Goal: Transaction & Acquisition: Purchase product/service

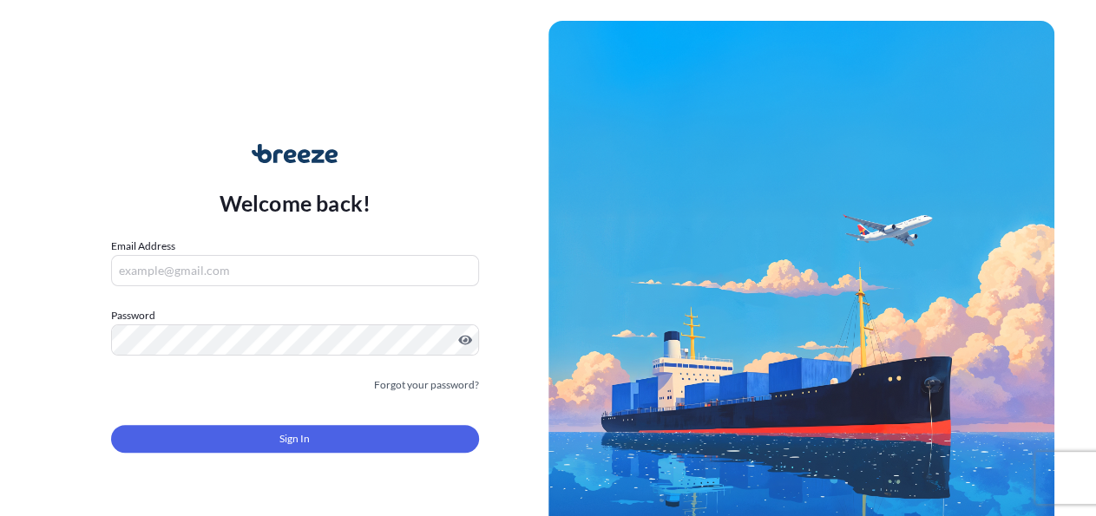
click at [232, 273] on input "Email Address" at bounding box center [295, 270] width 368 height 31
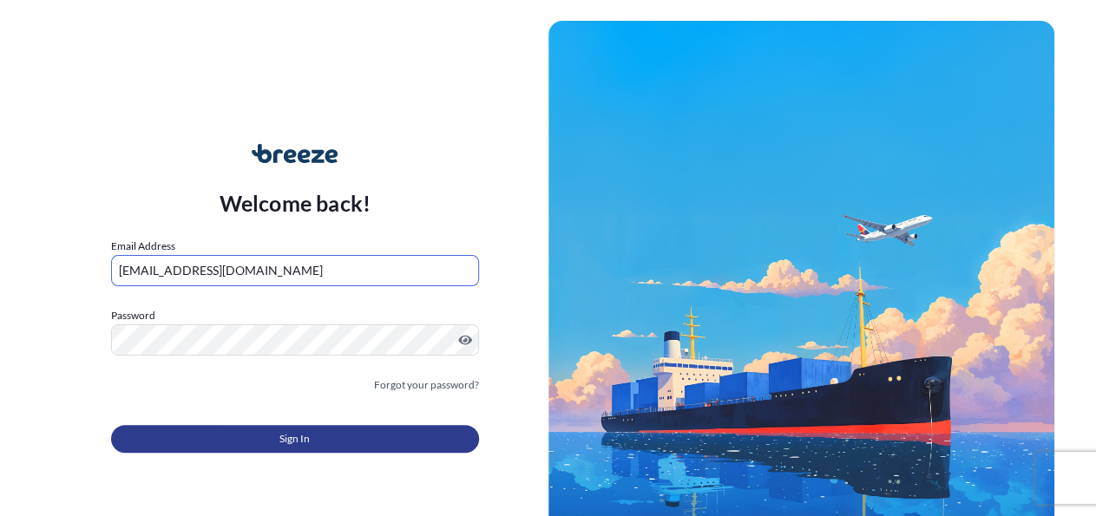
type input "[EMAIL_ADDRESS][DOMAIN_NAME]"
click at [305, 443] on span "Sign In" at bounding box center [294, 438] width 30 height 17
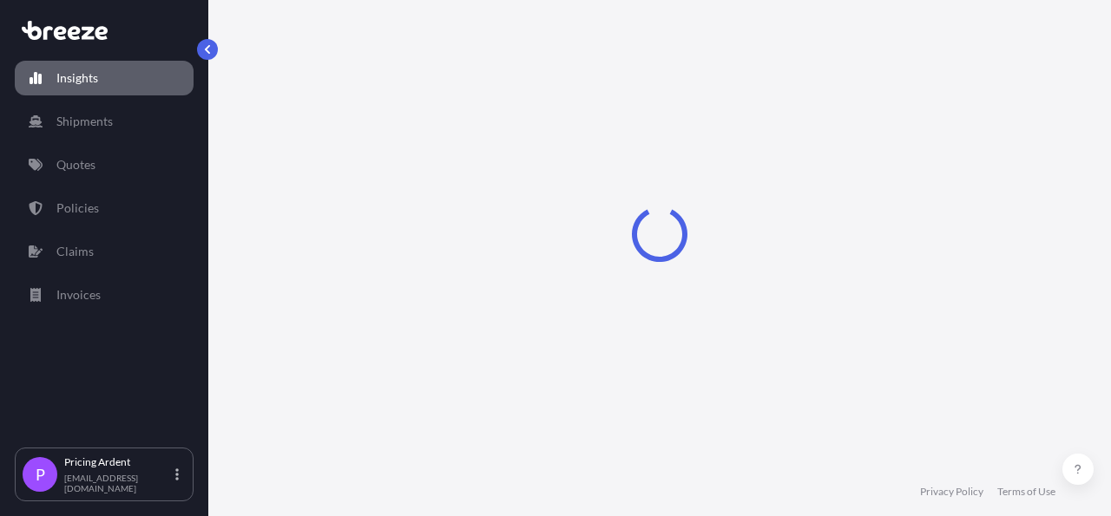
select select "2025"
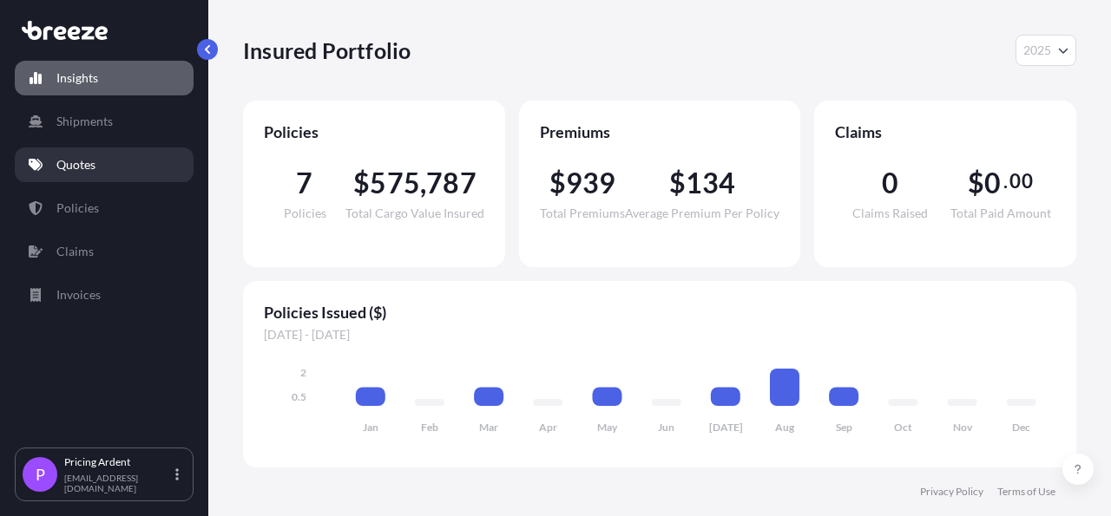
click at [90, 159] on p "Quotes" at bounding box center [75, 164] width 39 height 17
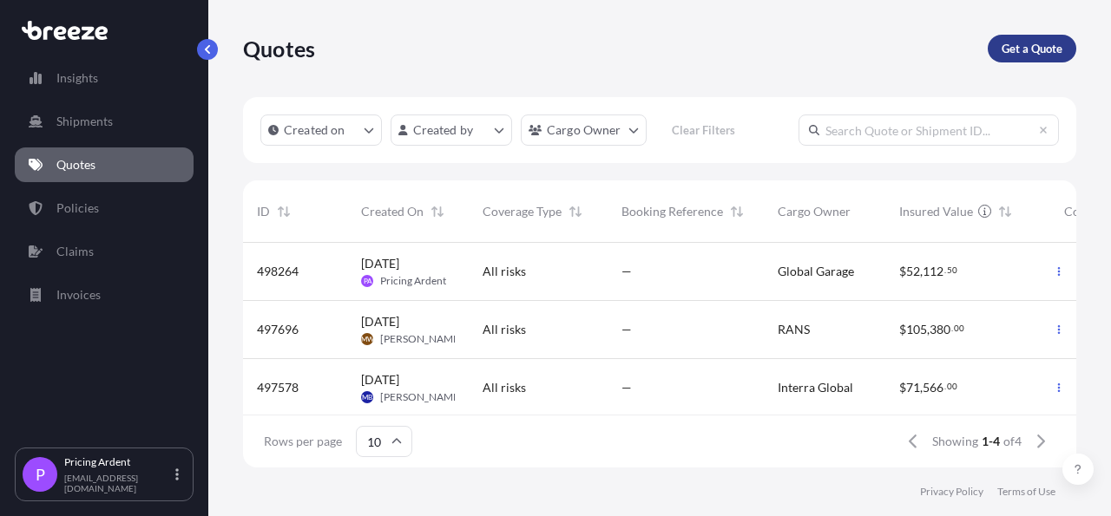
click at [1039, 44] on p "Get a Quote" at bounding box center [1031, 48] width 61 height 17
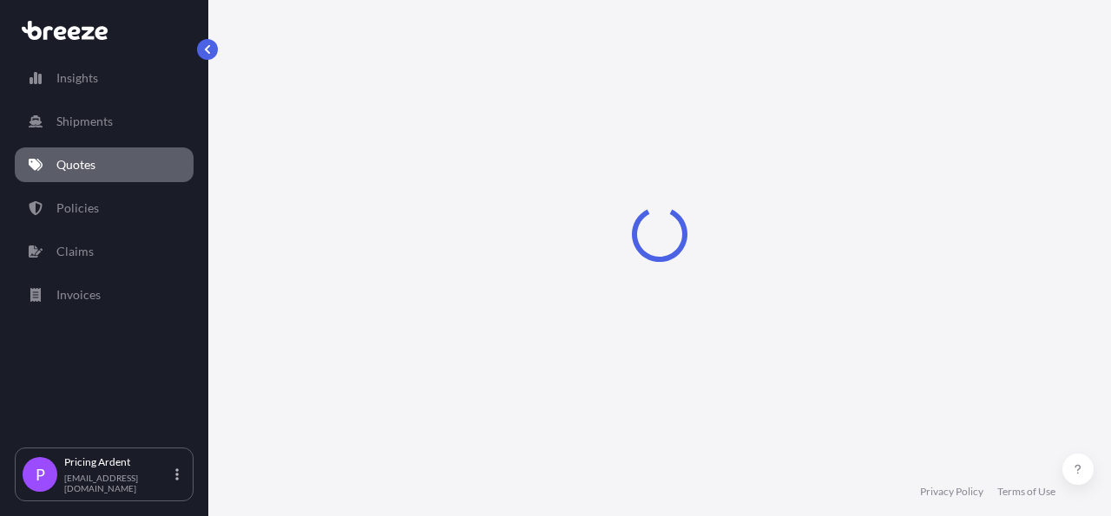
select select "Sea"
select select "1"
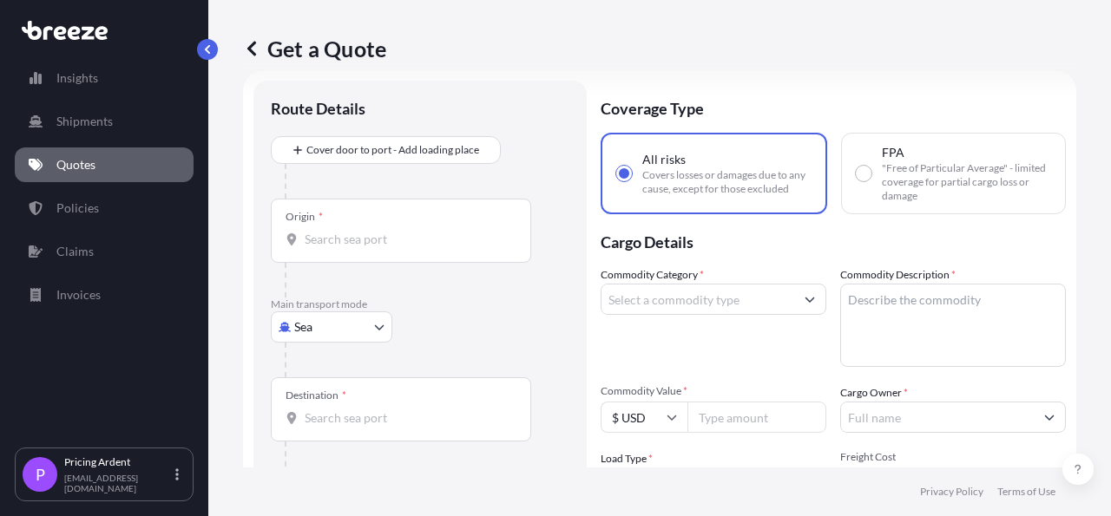
scroll to position [28, 0]
click at [1047, 15] on div "Get a Quote" at bounding box center [659, 48] width 833 height 97
click at [551, 40] on div "Get a Quote" at bounding box center [659, 49] width 833 height 28
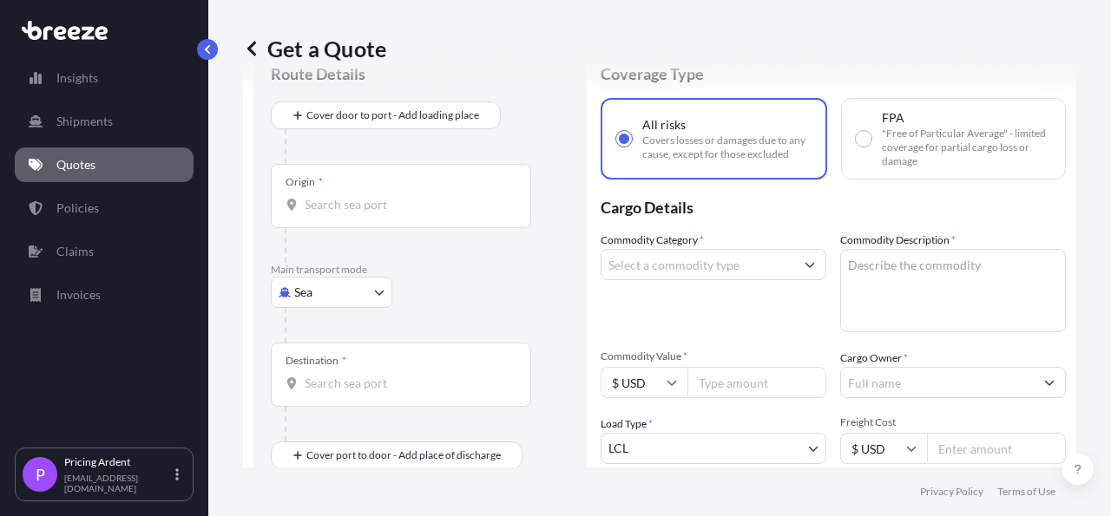
scroll to position [0, 0]
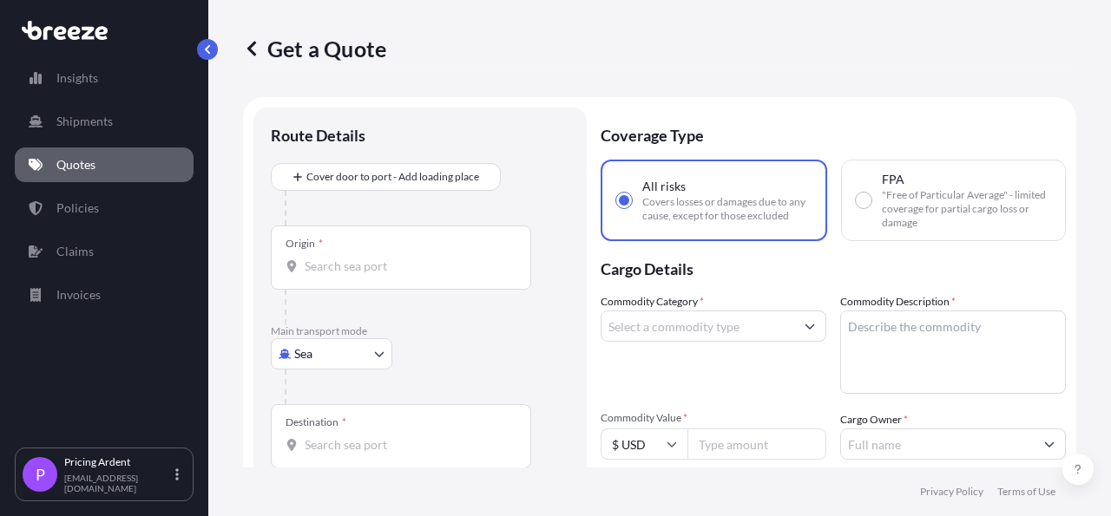
click at [548, 343] on div "Main transport mode Sea Sea Air Road Rail" at bounding box center [420, 365] width 299 height 80
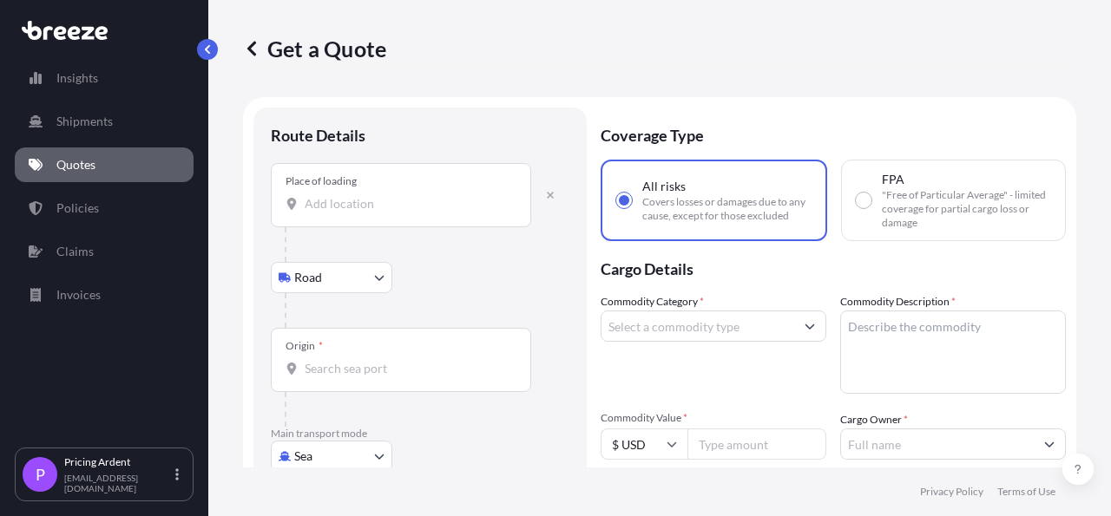
click at [519, 114] on div "Route Details Place of loading Road Road Rail Origin * Main transport mode Sea …" at bounding box center [419, 424] width 333 height 633
click at [551, 201] on button "button" at bounding box center [550, 195] width 38 height 28
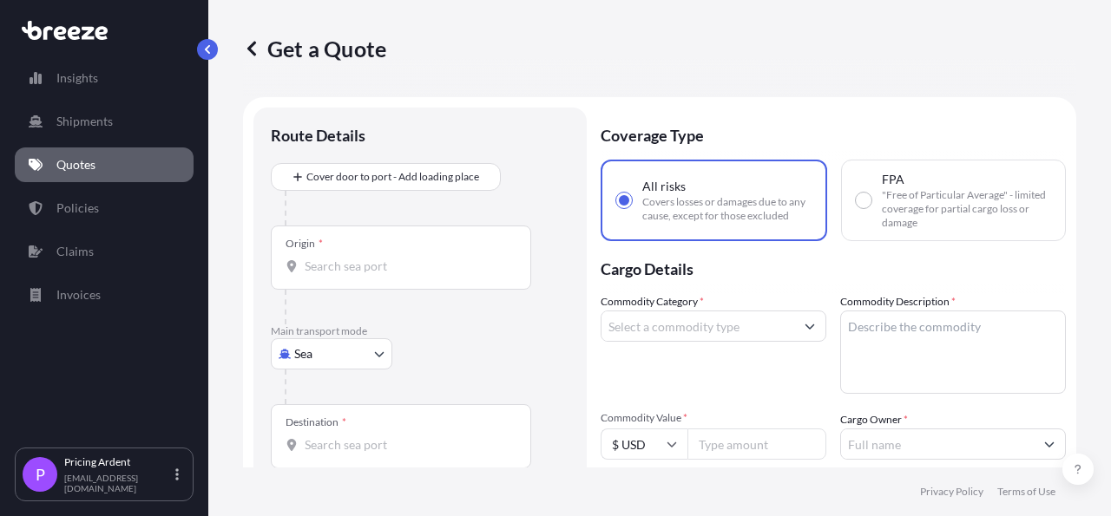
click at [348, 273] on input "Origin *" at bounding box center [407, 266] width 205 height 17
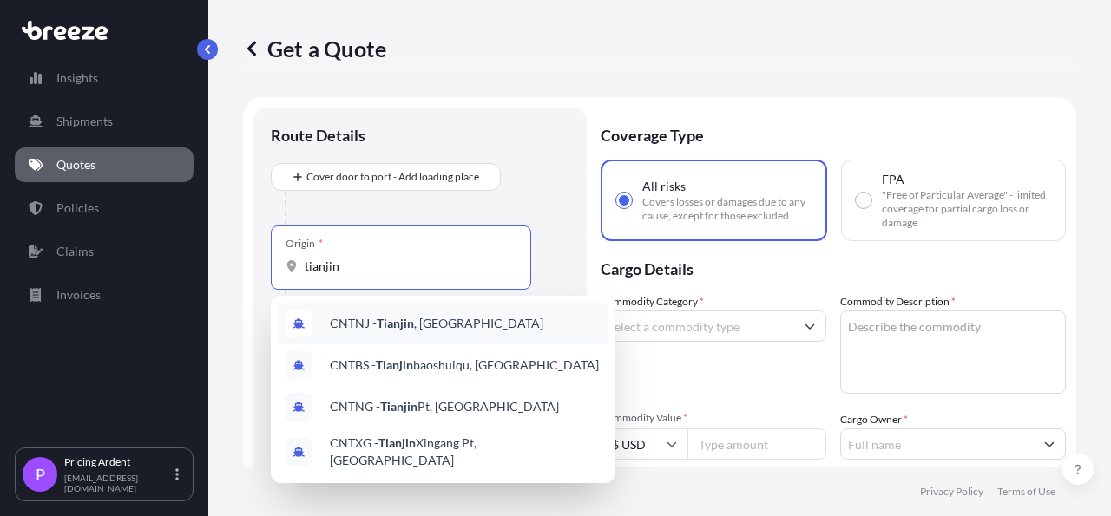
click at [456, 321] on div "CNTNJ - [GEOGRAPHIC_DATA] , [GEOGRAPHIC_DATA]" at bounding box center [443, 324] width 331 height 42
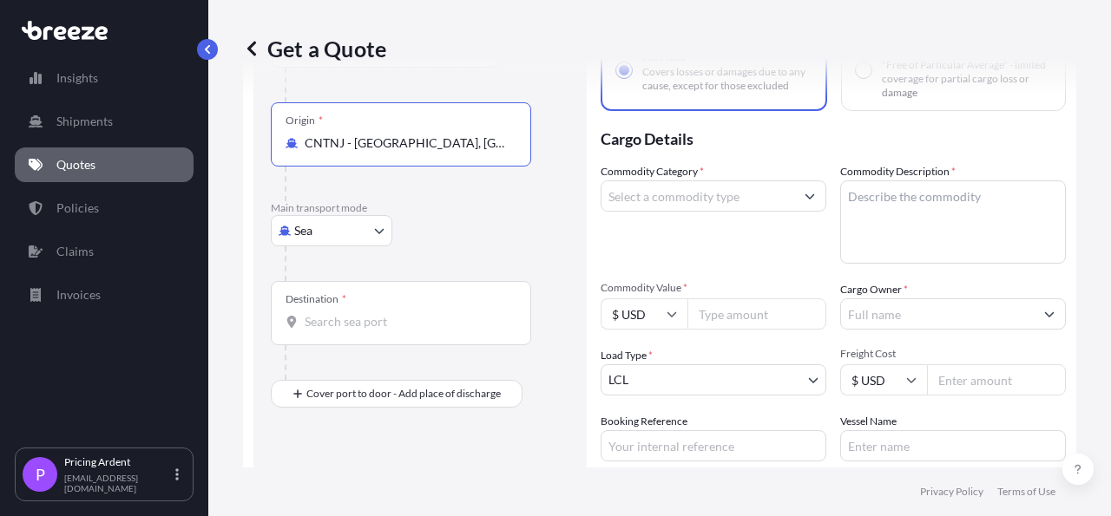
scroll to position [101, 0]
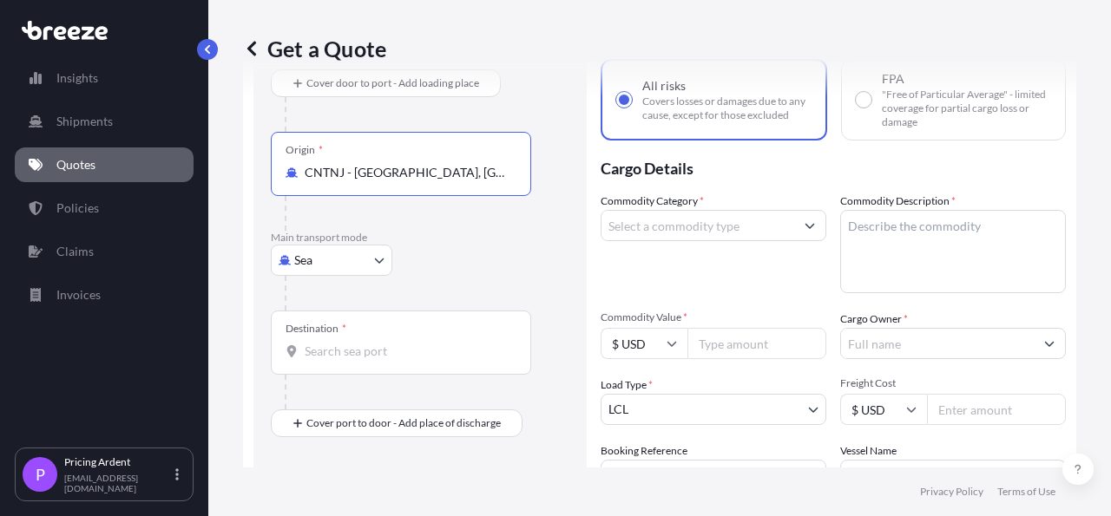
click at [450, 174] on input "CNTNJ - [GEOGRAPHIC_DATA], [GEOGRAPHIC_DATA]" at bounding box center [407, 172] width 205 height 17
drag, startPoint x: 450, startPoint y: 174, endPoint x: 284, endPoint y: 174, distance: 166.6
click at [305, 174] on input "CNTNJ - [GEOGRAPHIC_DATA], [GEOGRAPHIC_DATA]" at bounding box center [407, 172] width 205 height 17
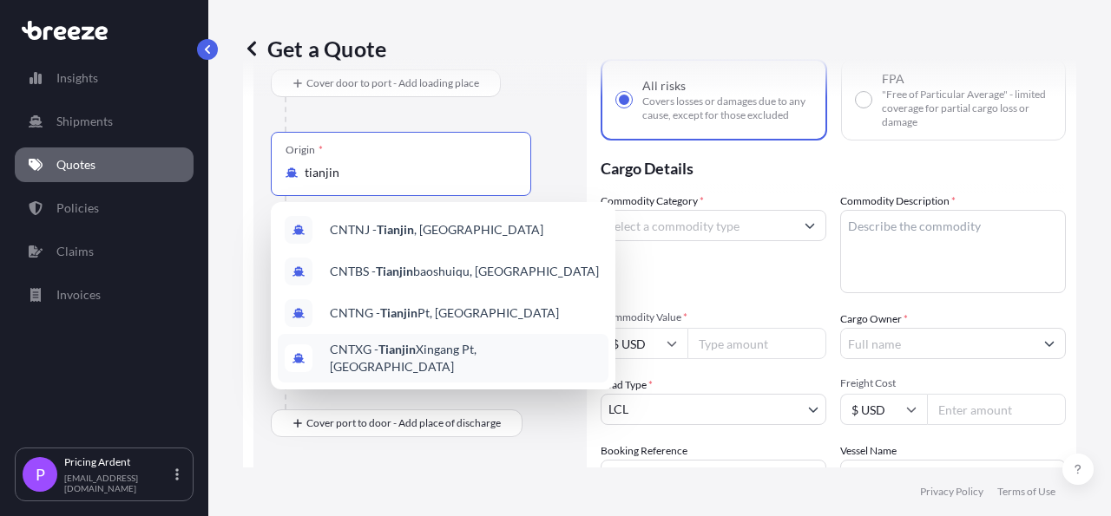
click at [512, 357] on span "CNTXG - Tianjin Xingang Pt, [GEOGRAPHIC_DATA]" at bounding box center [466, 358] width 272 height 35
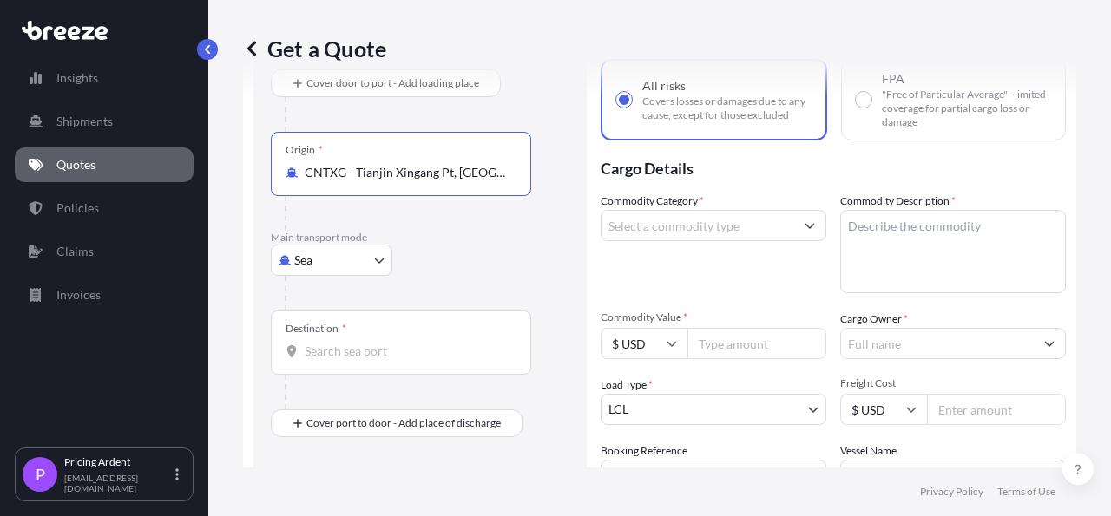
type input "CNTXG - Tianjin Xingang Pt, [GEOGRAPHIC_DATA]"
click at [504, 262] on div "Sea Sea Air Road Rail" at bounding box center [420, 260] width 299 height 31
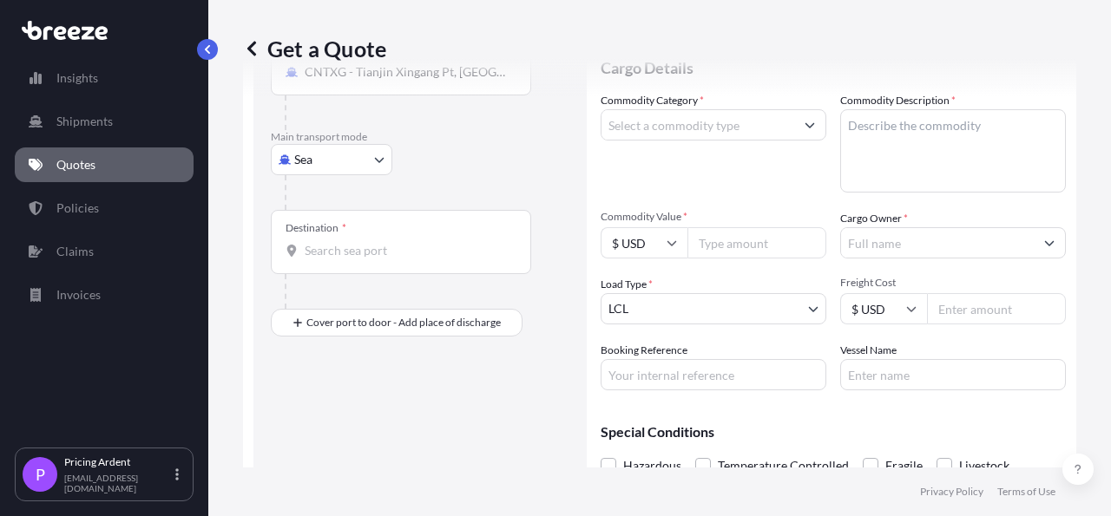
click at [397, 259] on div "Destination *" at bounding box center [401, 242] width 260 height 64
click at [397, 259] on input "Destination *" at bounding box center [407, 250] width 205 height 17
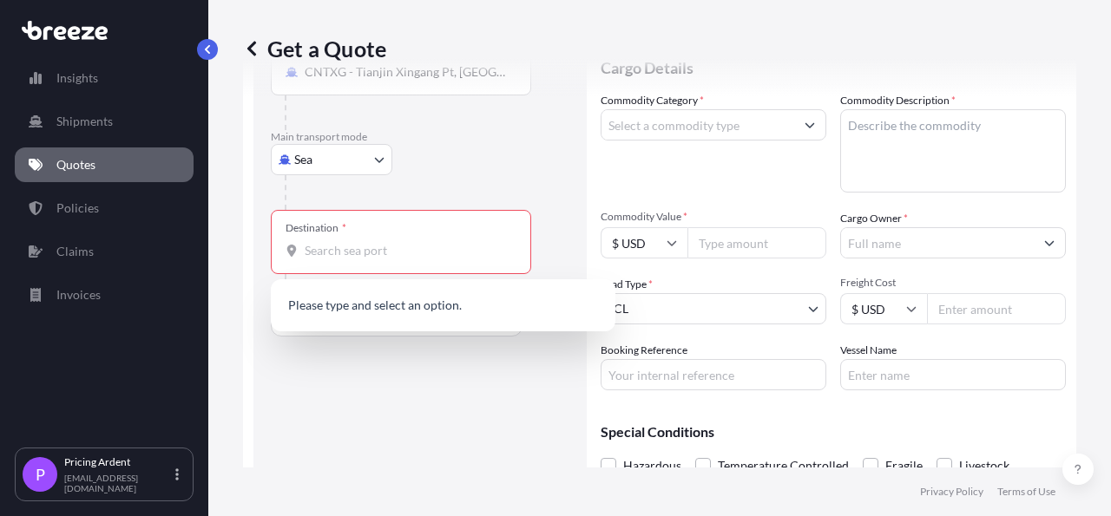
click at [970, 311] on input "Freight Cost" at bounding box center [996, 308] width 139 height 31
click at [358, 252] on input "Destination * Please select a destination" at bounding box center [407, 250] width 205 height 17
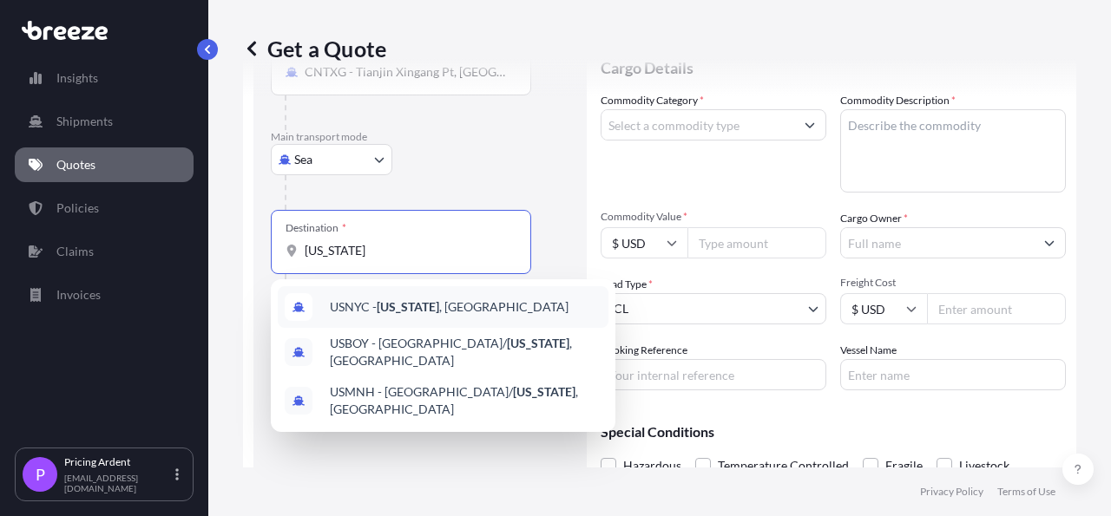
click at [436, 298] on div "USNYC - [US_STATE] , [GEOGRAPHIC_DATA]" at bounding box center [443, 307] width 331 height 42
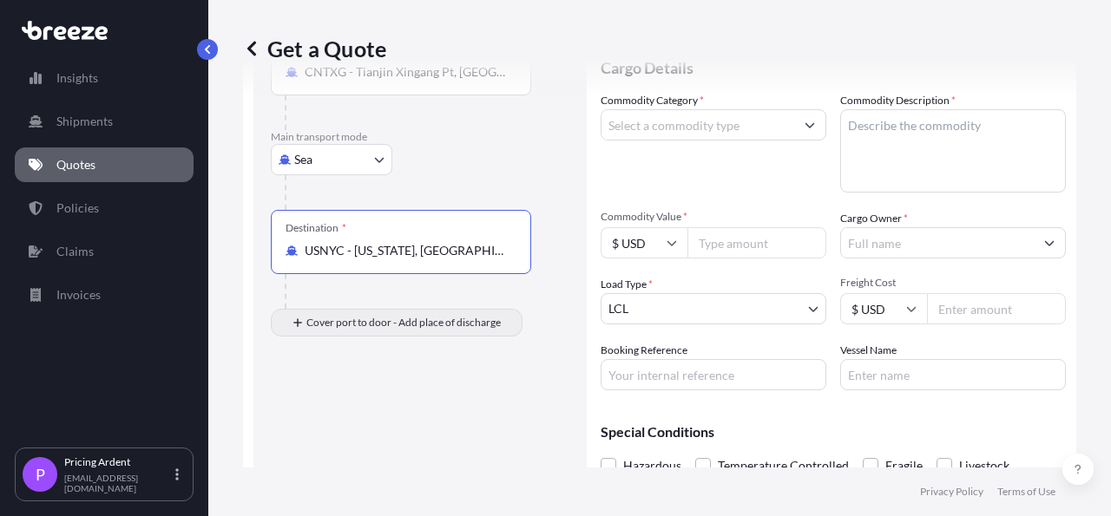
type input "USNYC - [US_STATE], [GEOGRAPHIC_DATA]"
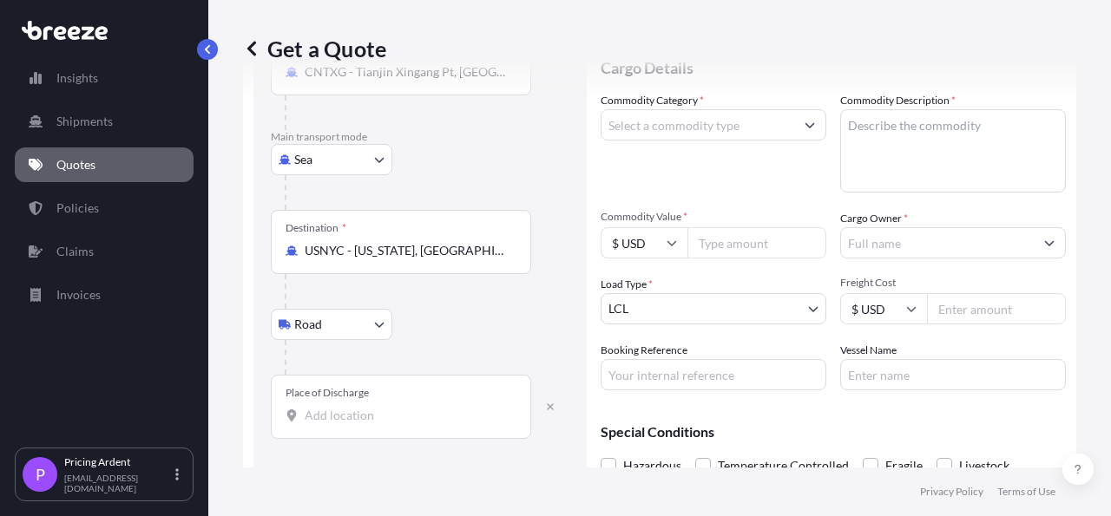
click at [391, 404] on div "Place of Discharge" at bounding box center [401, 407] width 260 height 64
click at [391, 407] on input "Place of Discharge" at bounding box center [407, 415] width 205 height 17
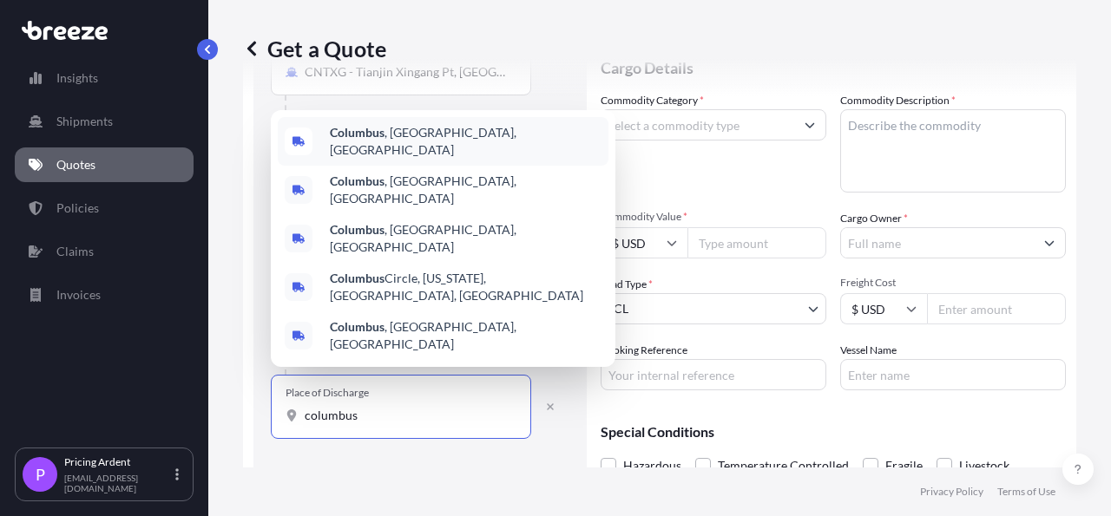
click at [435, 159] on span "[GEOGRAPHIC_DATA] , [GEOGRAPHIC_DATA], [GEOGRAPHIC_DATA]" at bounding box center [466, 141] width 272 height 35
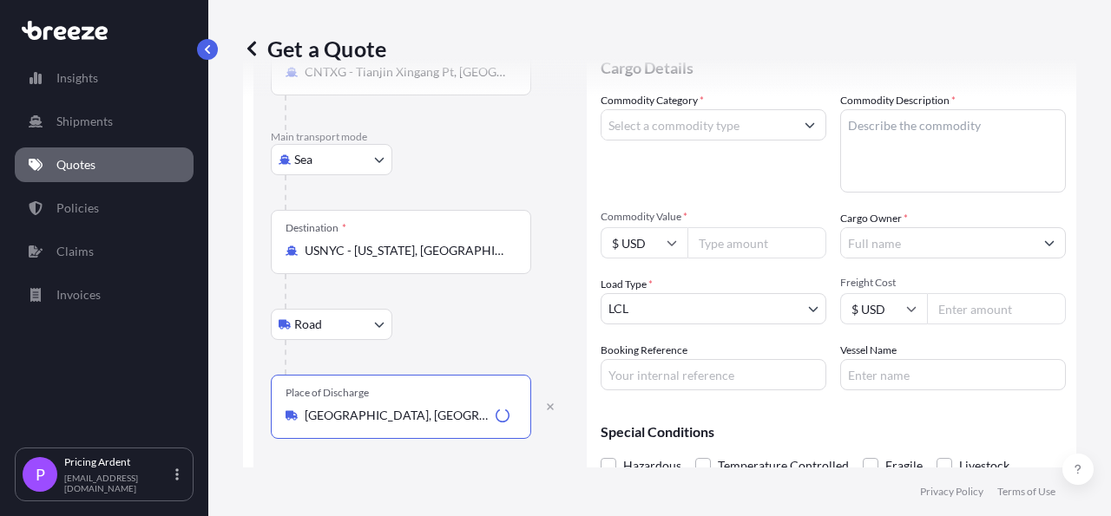
type input "[GEOGRAPHIC_DATA], [GEOGRAPHIC_DATA], [GEOGRAPHIC_DATA]"
click at [546, 279] on div "Destination * USNYC - [US_STATE], [GEOGRAPHIC_DATA]" at bounding box center [420, 259] width 299 height 99
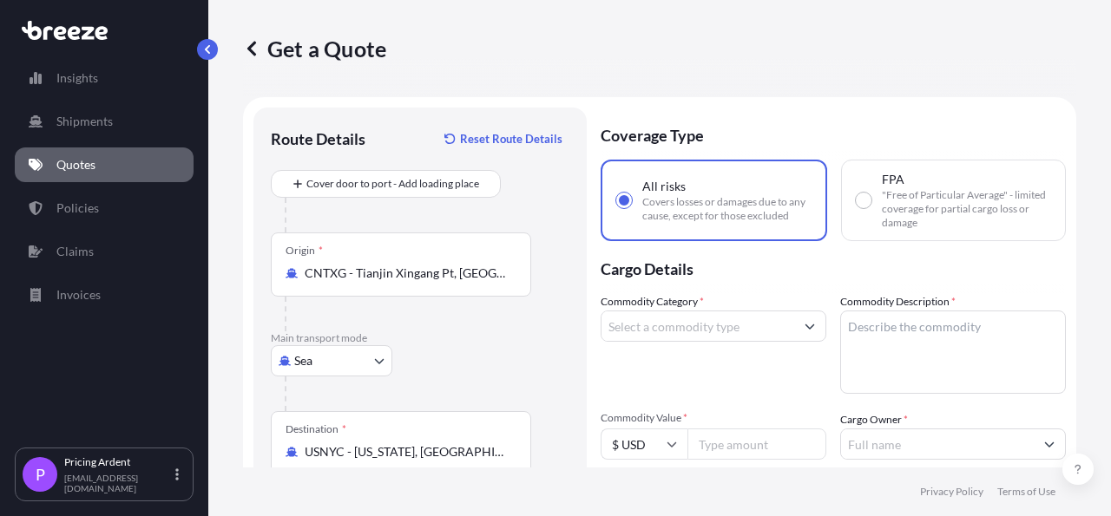
scroll to position [101, 0]
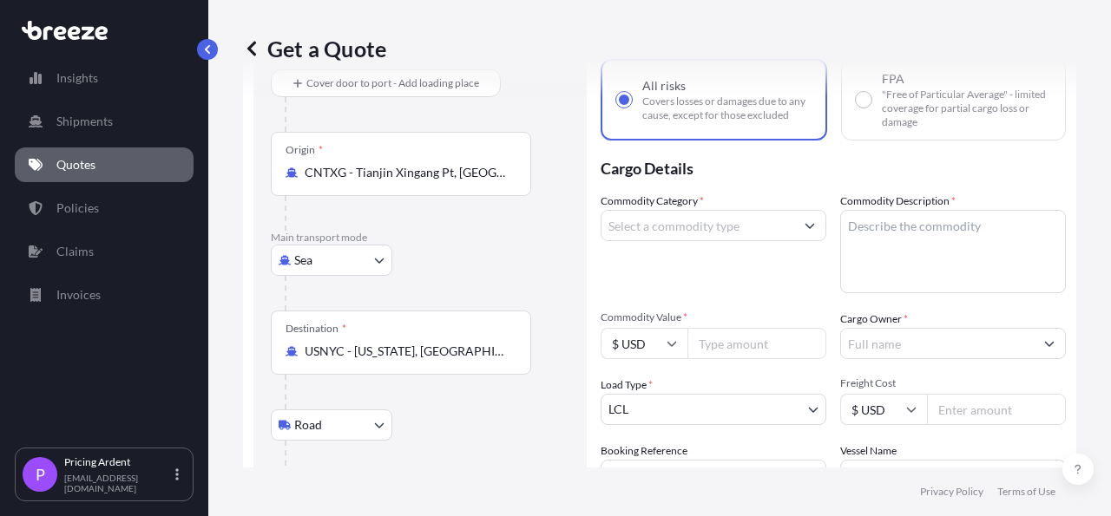
click at [662, 228] on input "Commodity Category *" at bounding box center [697, 225] width 193 height 31
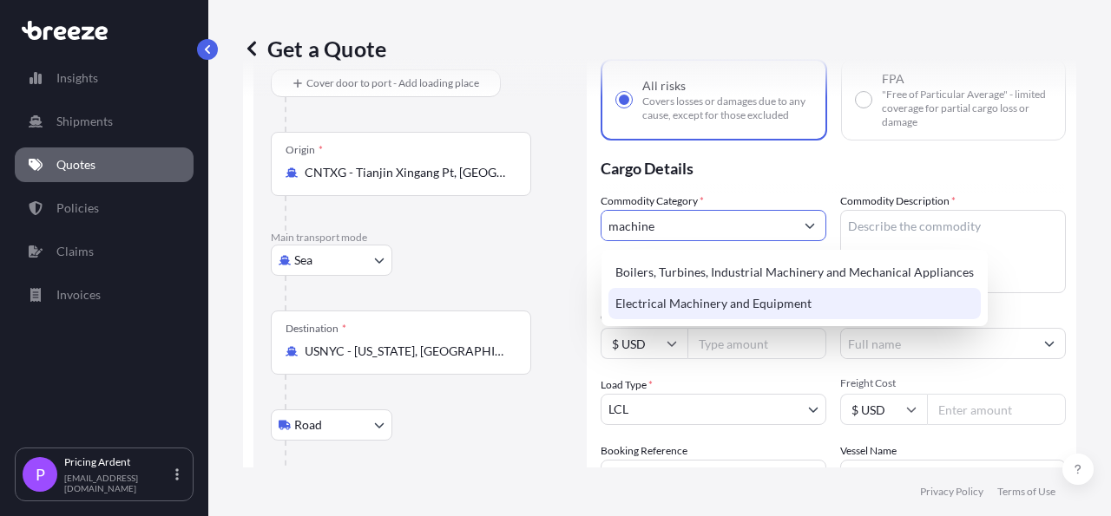
click at [702, 312] on div "Electrical Machinery and Equipment" at bounding box center [794, 303] width 372 height 31
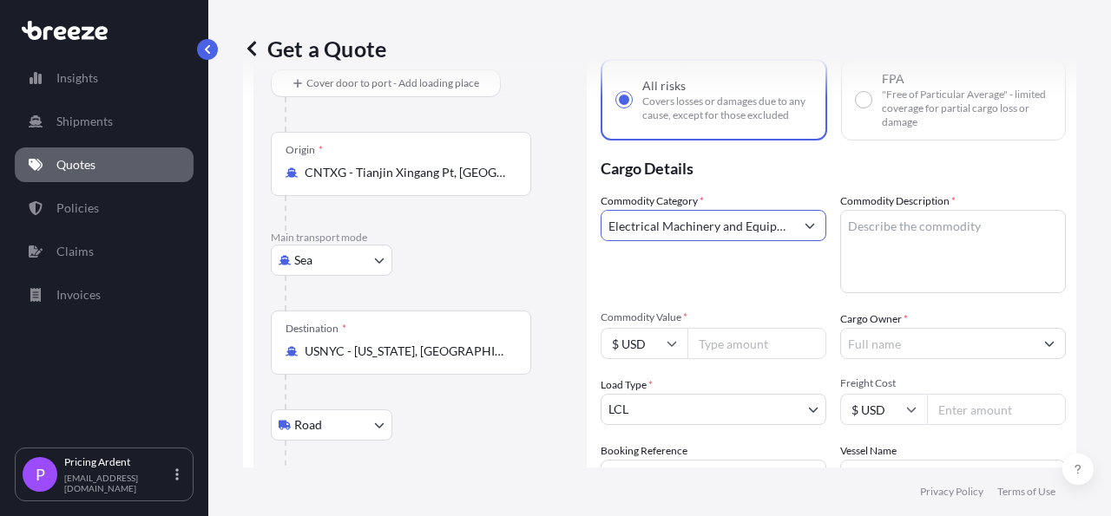
type input "Electrical Machinery and Equipment"
click at [934, 239] on textarea "Commodity Description *" at bounding box center [953, 251] width 226 height 83
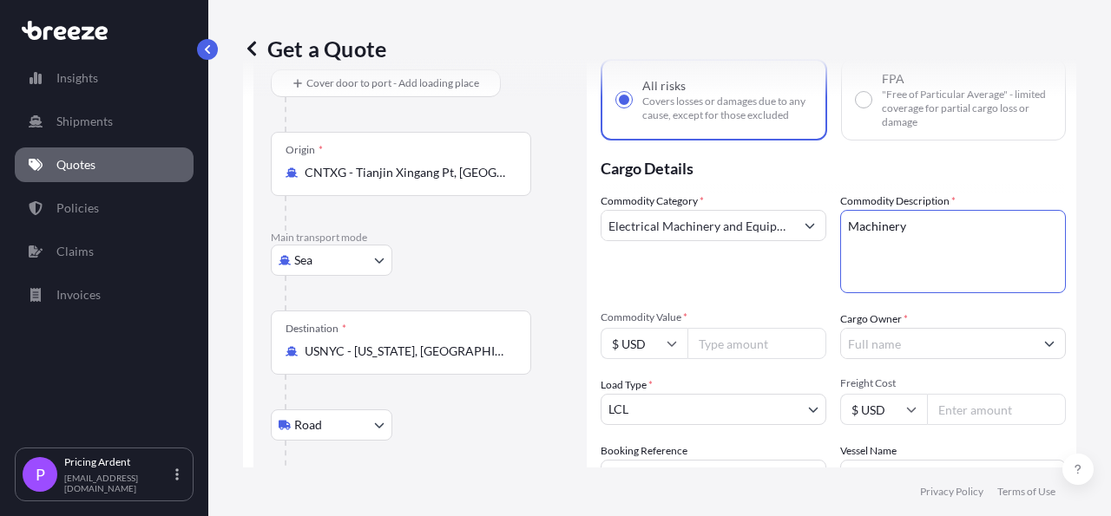
type textarea "Machinery"
click at [1004, 161] on p "Cargo Details" at bounding box center [833, 167] width 465 height 52
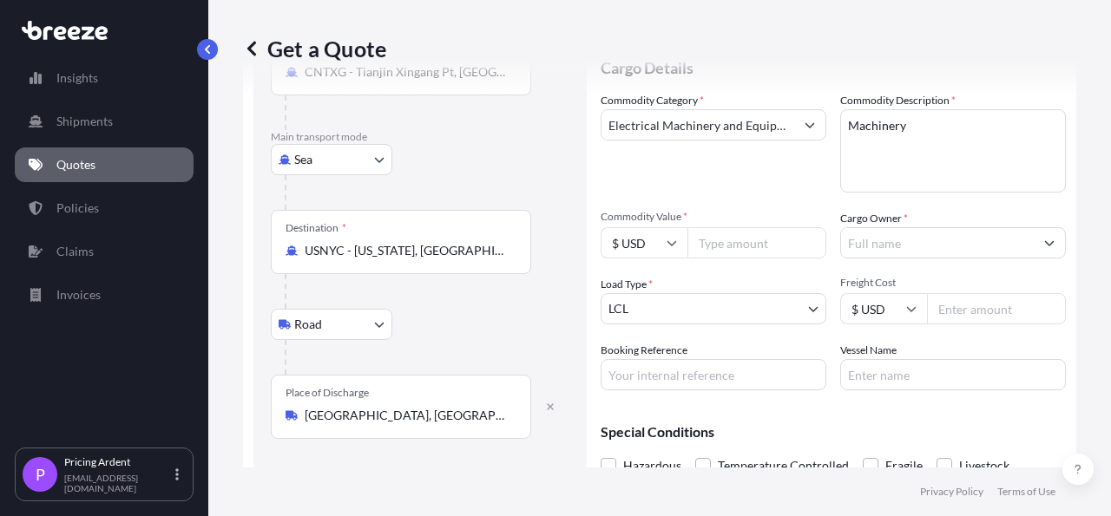
click at [808, 316] on body "Insights Shipments Quotes Policies Claims Invoices P Pricing Ardent [EMAIL_ADDR…" at bounding box center [555, 258] width 1111 height 516
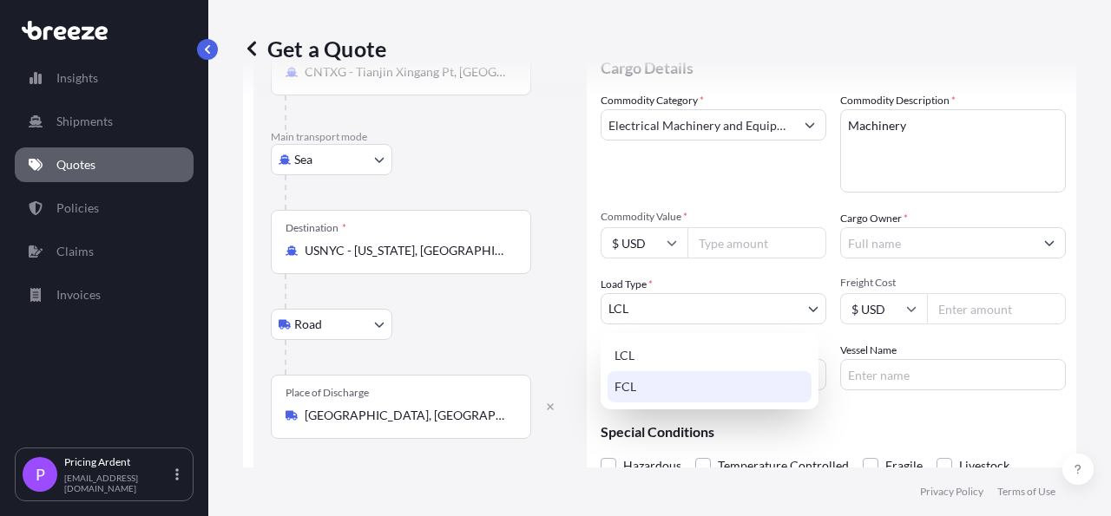
click at [706, 384] on div "FCL" at bounding box center [709, 386] width 204 height 31
select select "2"
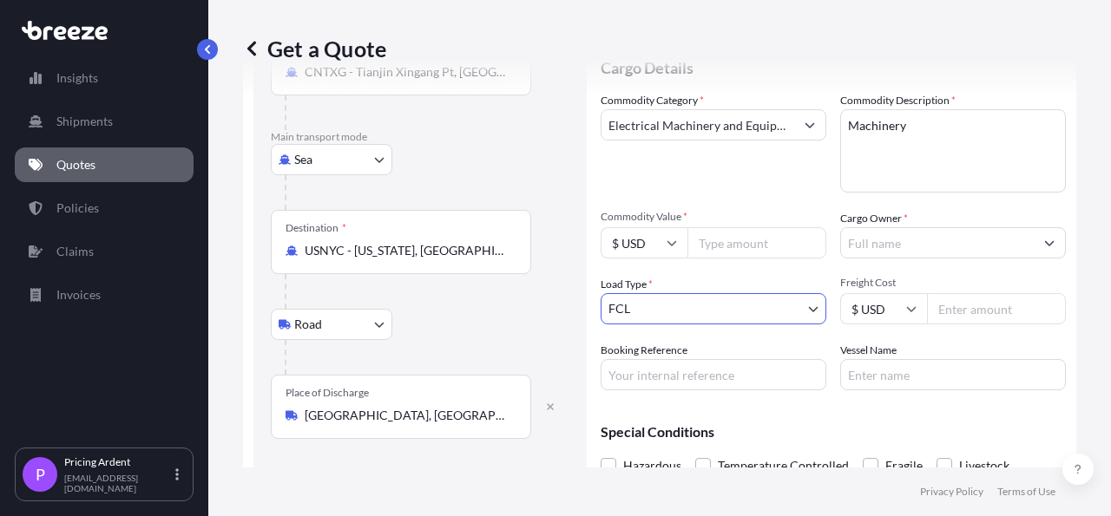
click at [706, 281] on div "Load Type * FCL" at bounding box center [714, 300] width 226 height 49
click at [734, 249] on input "Commodity Value *" at bounding box center [756, 242] width 139 height 31
type input "337529.68"
click at [891, 254] on input "Cargo Owner *" at bounding box center [937, 242] width 193 height 31
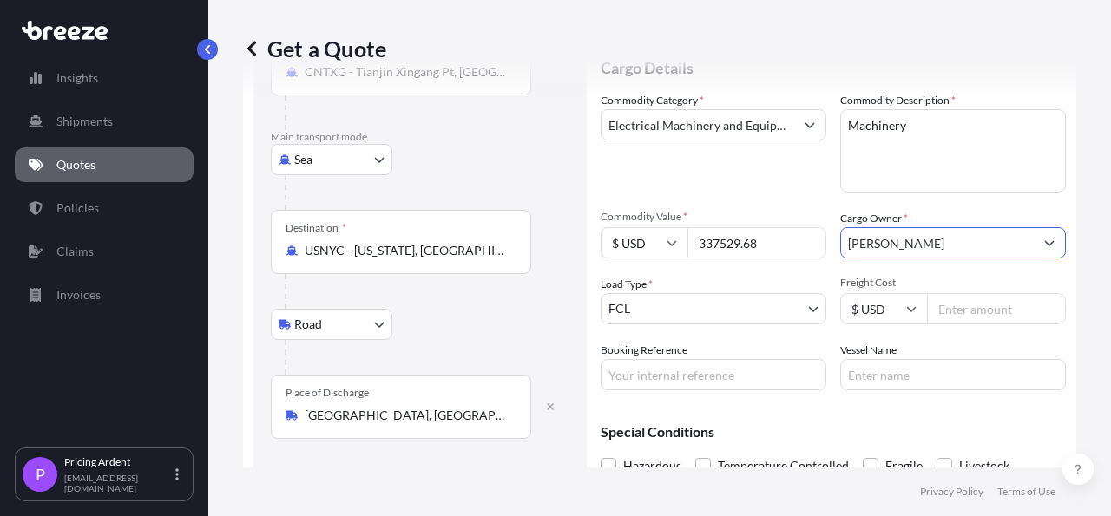
type input "[PERSON_NAME]"
click at [1073, 278] on div "Get a Quote Route Details Reset Route Details Cover door to port - Add loading …" at bounding box center [659, 234] width 902 height 468
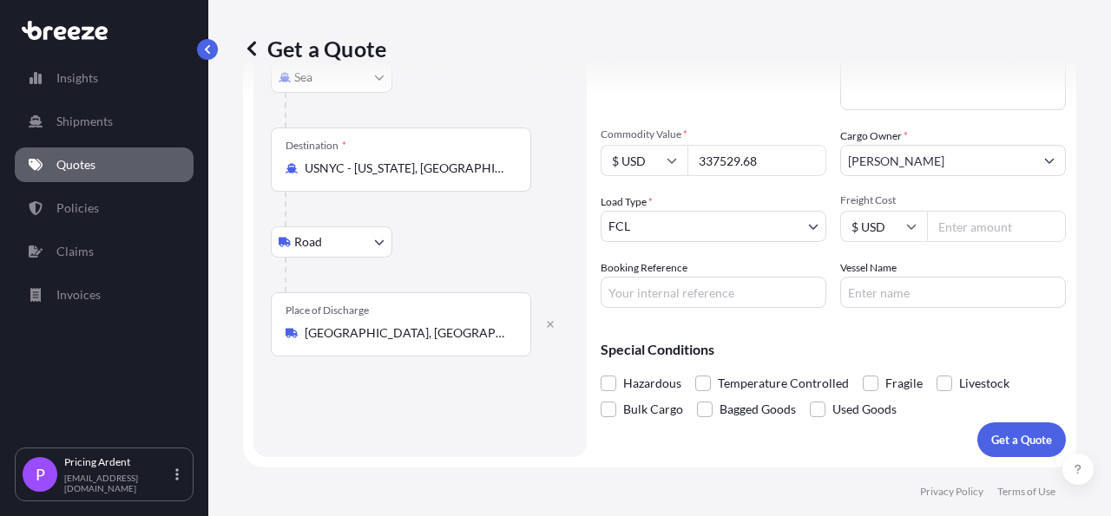
click at [975, 223] on input "Freight Cost" at bounding box center [996, 226] width 139 height 31
type input "6390"
click at [1080, 220] on div "Get a Quote Route Details Reset Route Details Cover door to port - Add loading …" at bounding box center [659, 234] width 902 height 468
click at [684, 133] on span "Commodity Value *" at bounding box center [714, 135] width 226 height 14
click at [905, 197] on span "Freight Cost" at bounding box center [953, 201] width 226 height 14
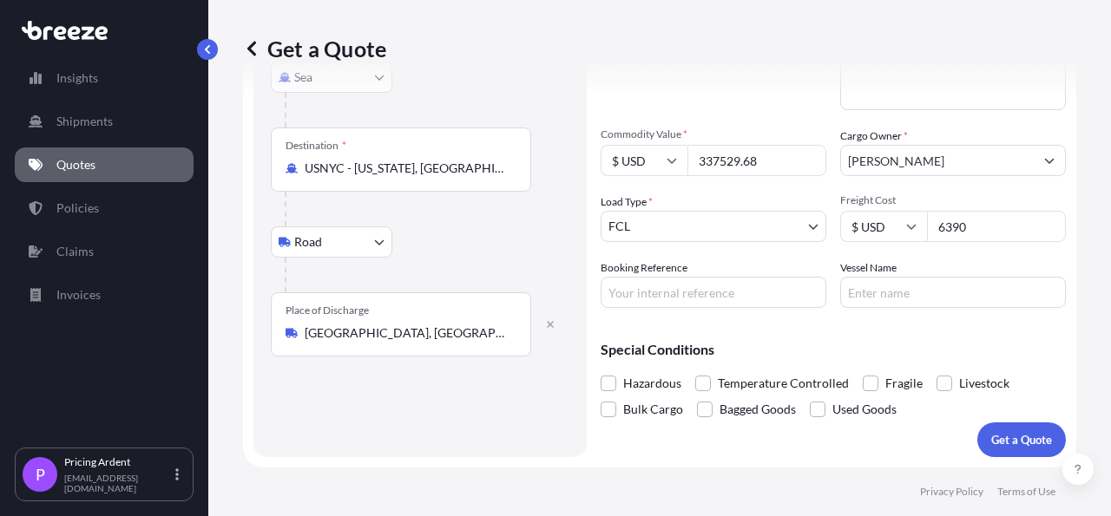
click at [927, 211] on input "6390" at bounding box center [996, 226] width 139 height 31
click at [985, 251] on div "Commodity Category * Electrical Machinery and Equipment Commodity Description *…" at bounding box center [833, 159] width 465 height 299
click at [1013, 450] on button "Get a Quote" at bounding box center [1021, 440] width 89 height 35
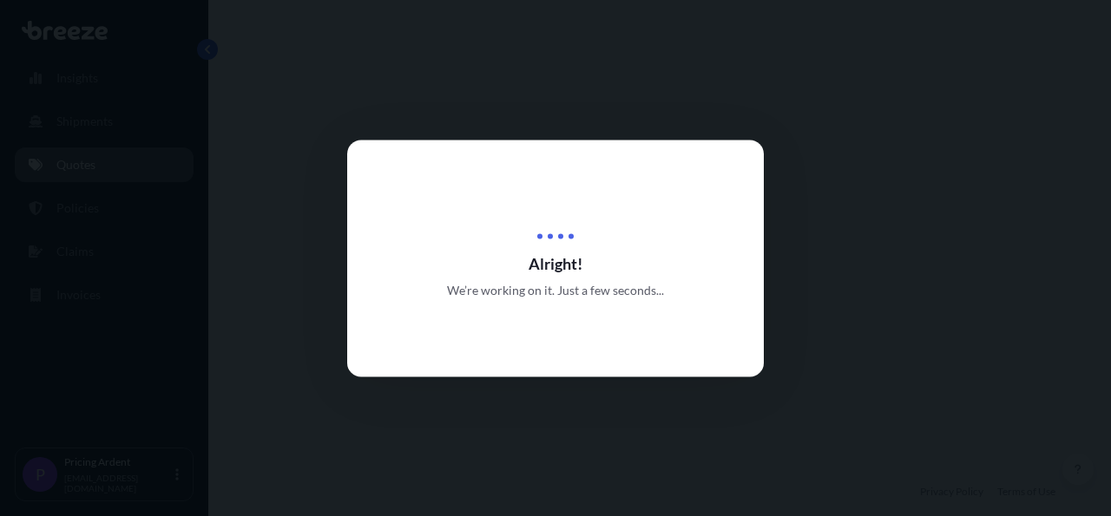
select select "Sea"
select select "Road"
select select "2"
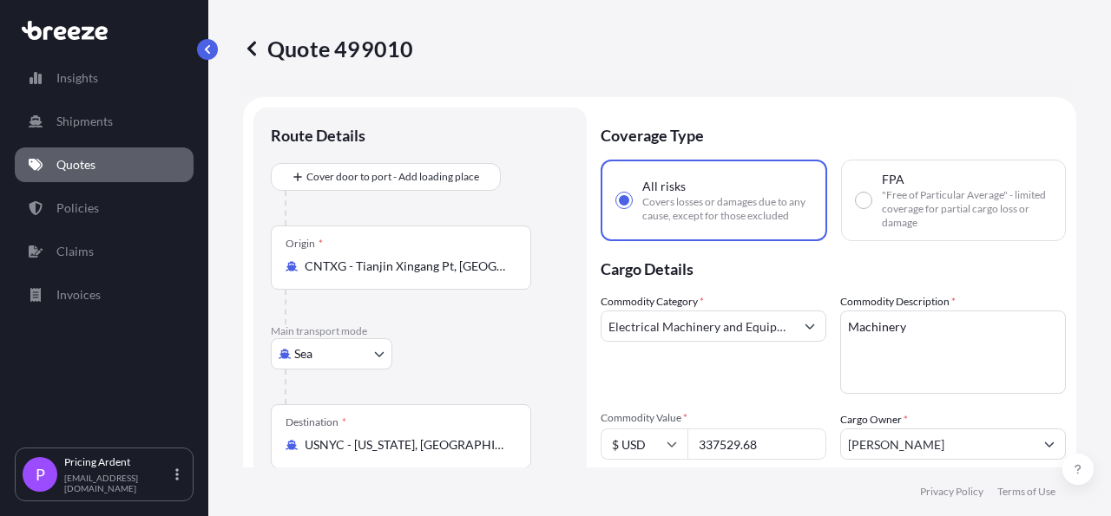
click at [97, 175] on link "Quotes" at bounding box center [104, 165] width 179 height 35
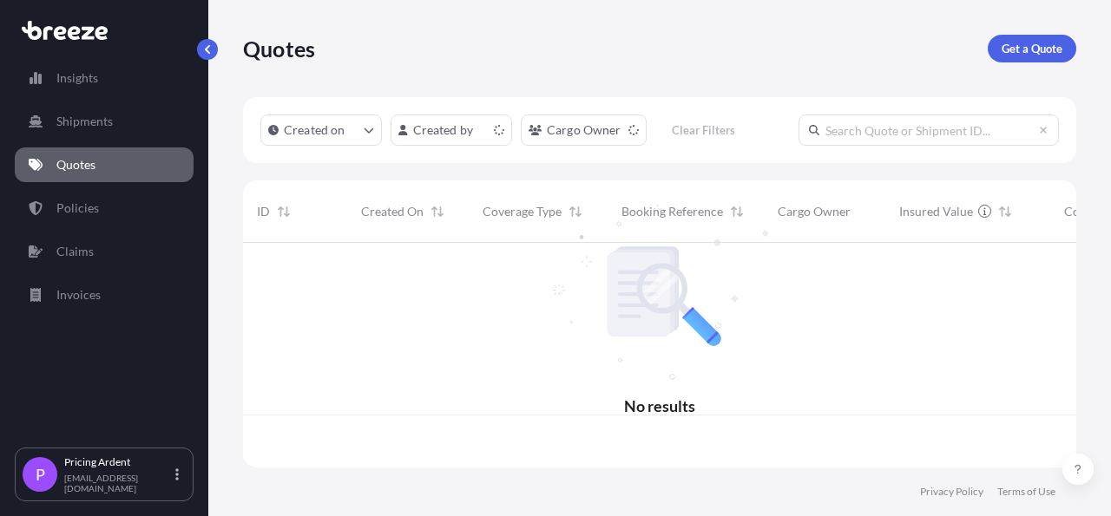
scroll to position [220, 817]
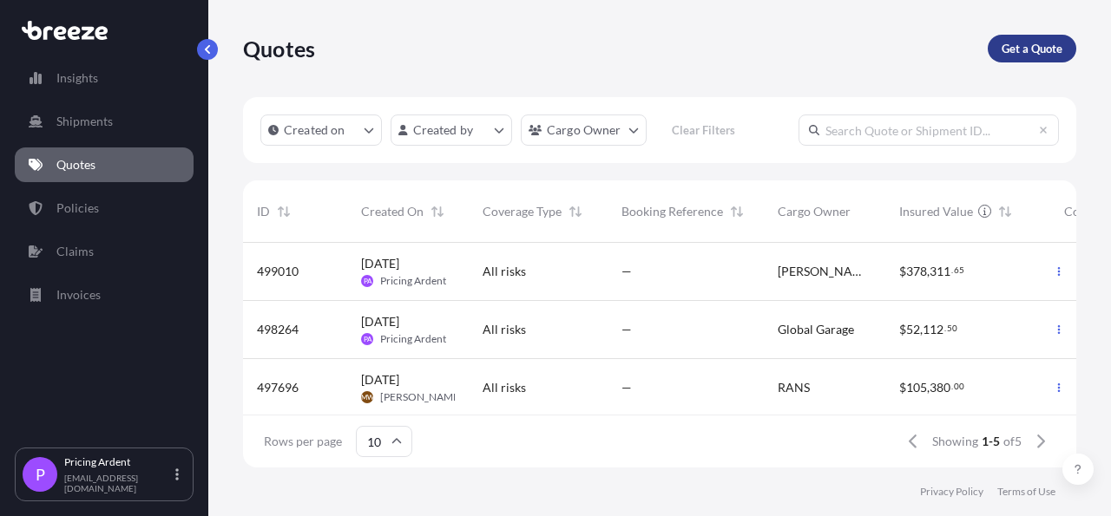
click at [1033, 46] on p "Get a Quote" at bounding box center [1031, 48] width 61 height 17
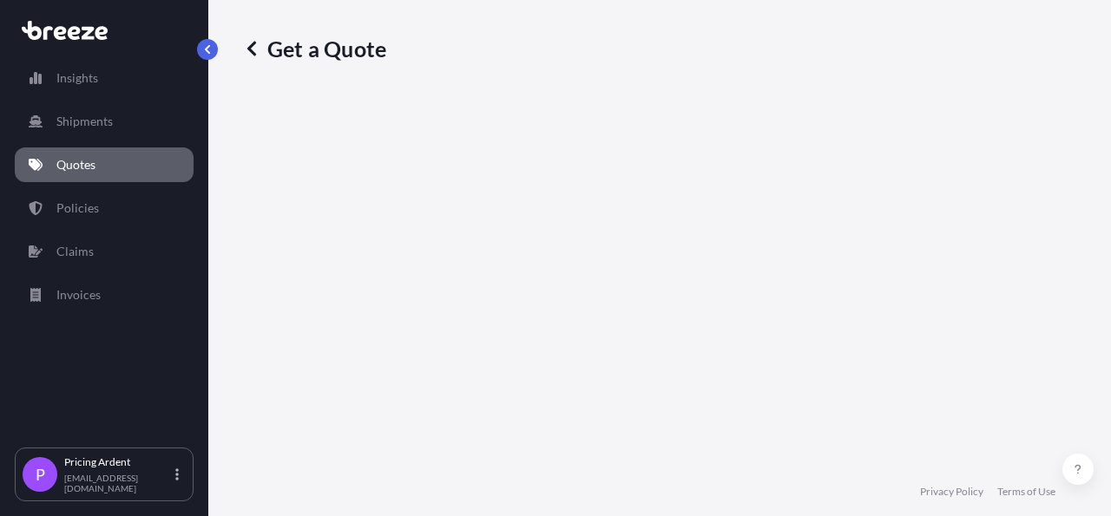
select select "Sea"
select select "1"
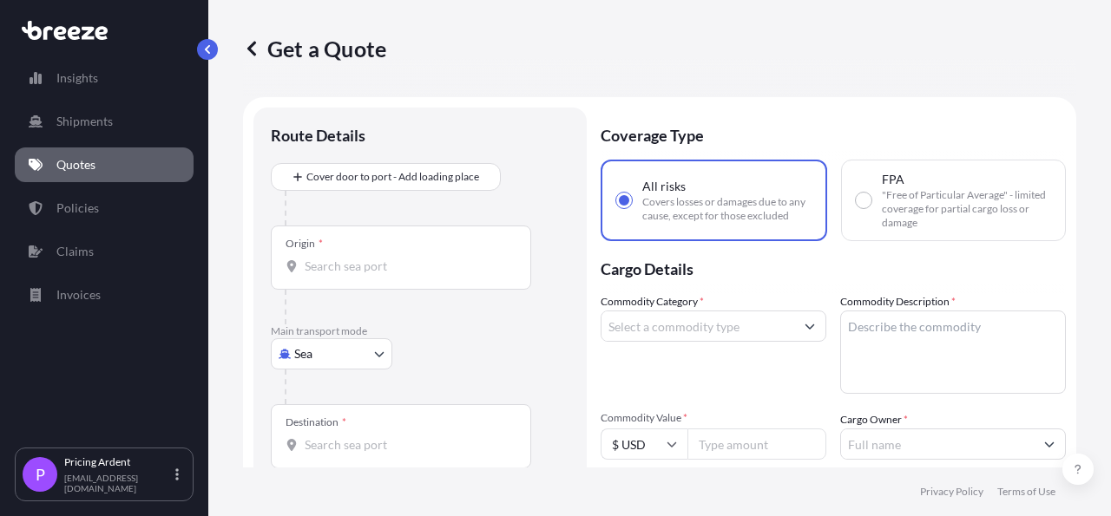
scroll to position [28, 0]
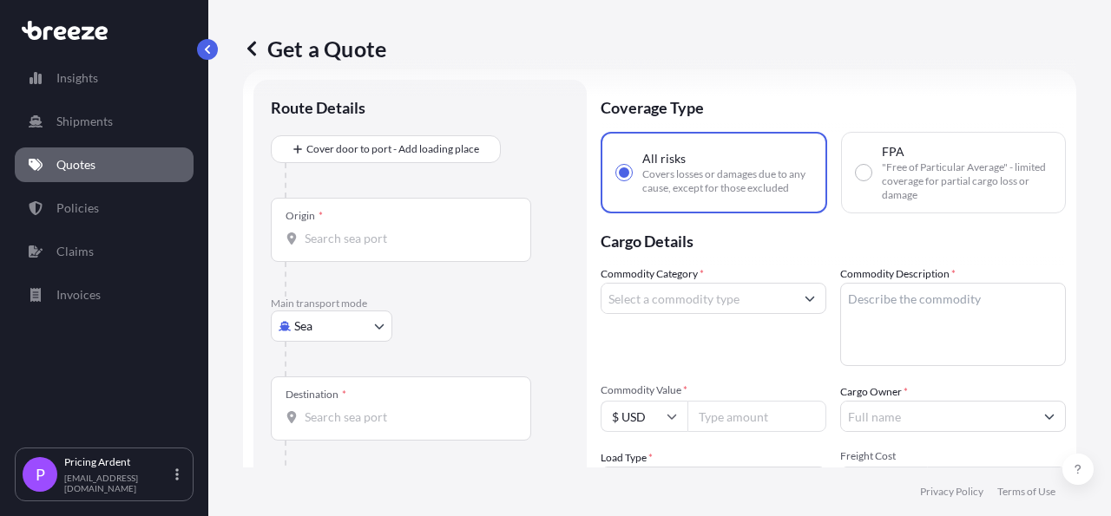
click at [381, 233] on input "Origin *" at bounding box center [407, 238] width 205 height 17
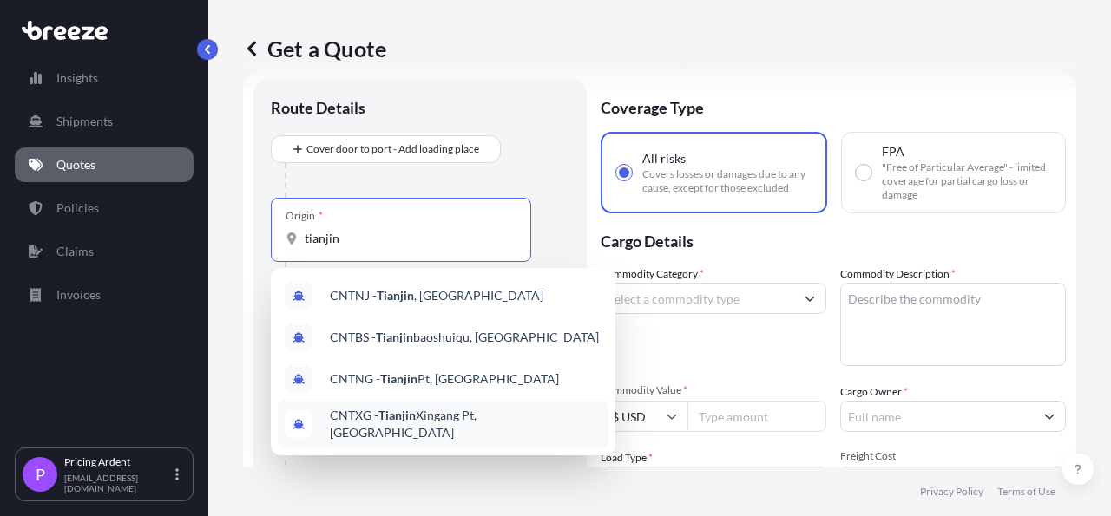
click at [420, 429] on span "CNTXG - Tianjin Xingang Pt, [GEOGRAPHIC_DATA]" at bounding box center [466, 424] width 272 height 35
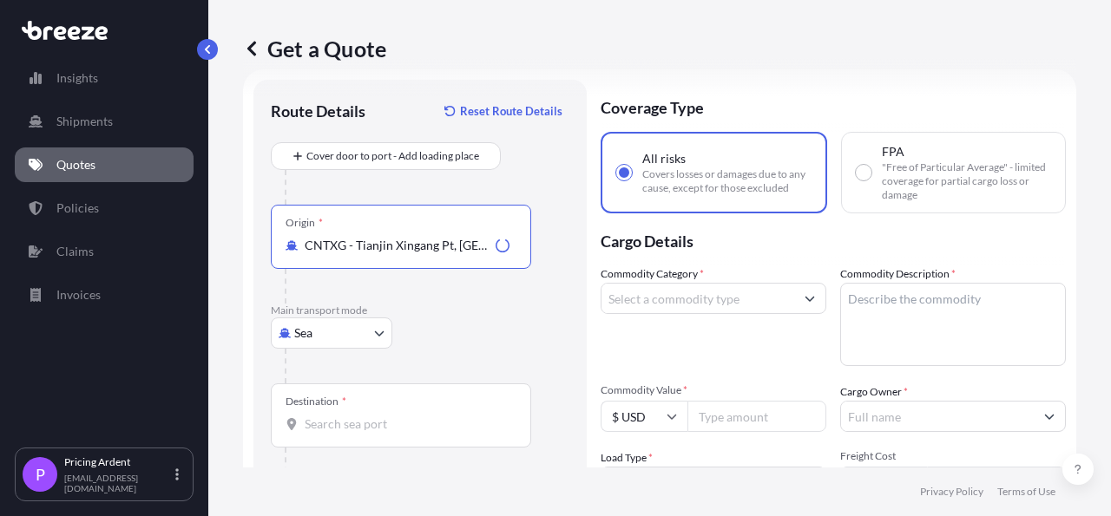
type input "CNTXG - Tianjin Xingang Pt, [GEOGRAPHIC_DATA]"
click at [556, 300] on div "Origin * CNTXG - Tianjin Xingang Pt, [GEOGRAPHIC_DATA]" at bounding box center [420, 254] width 299 height 99
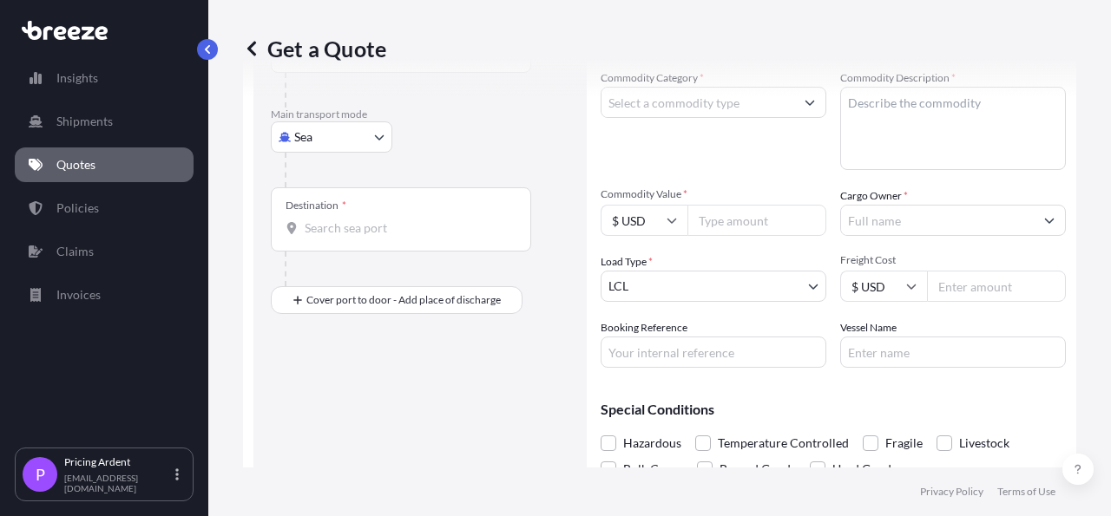
scroll to position [229, 0]
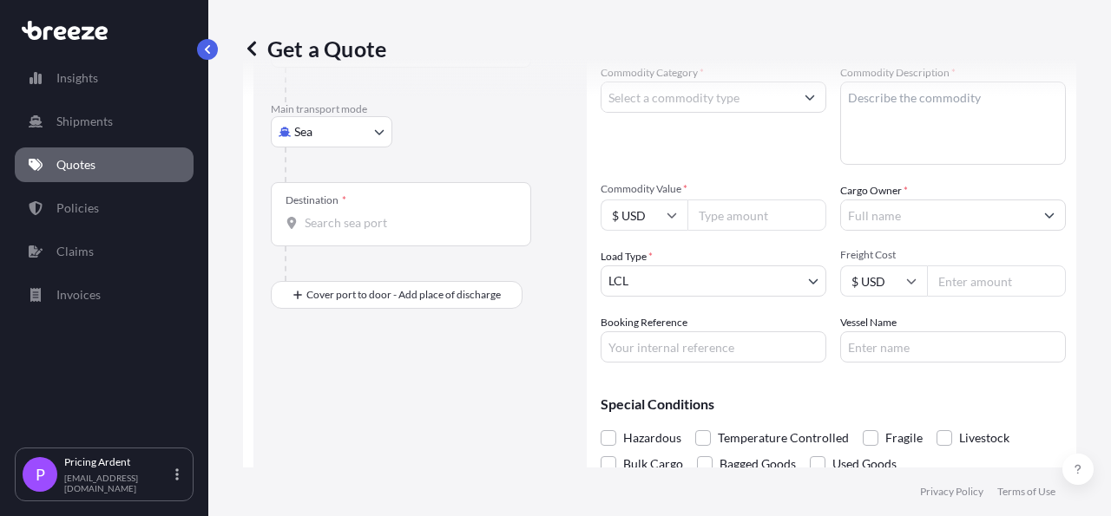
click at [361, 222] on input "Destination *" at bounding box center [407, 222] width 205 height 17
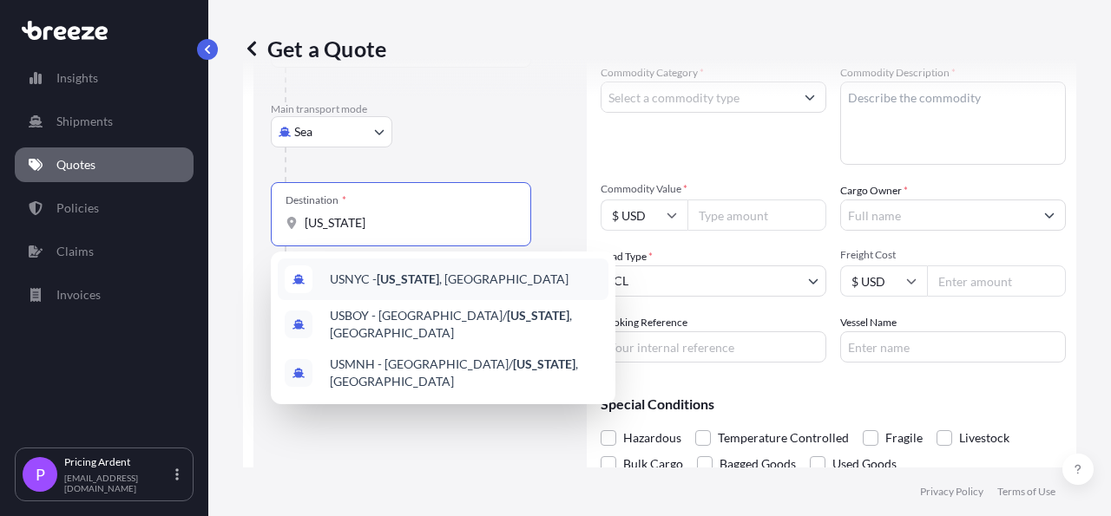
click at [514, 278] on div "USNYC - [US_STATE] , [GEOGRAPHIC_DATA]" at bounding box center [443, 280] width 331 height 42
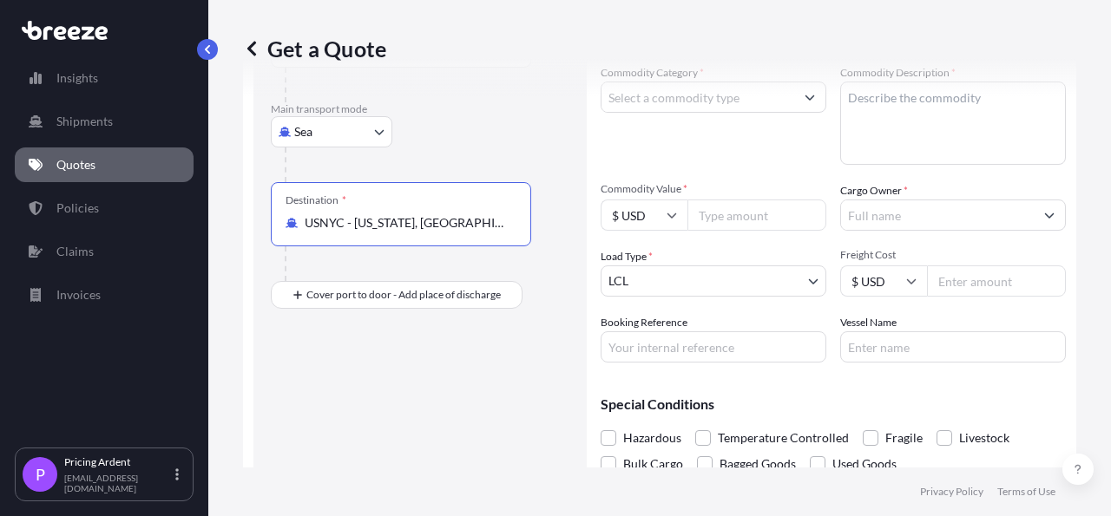
type input "USNYC - [US_STATE], [GEOGRAPHIC_DATA]"
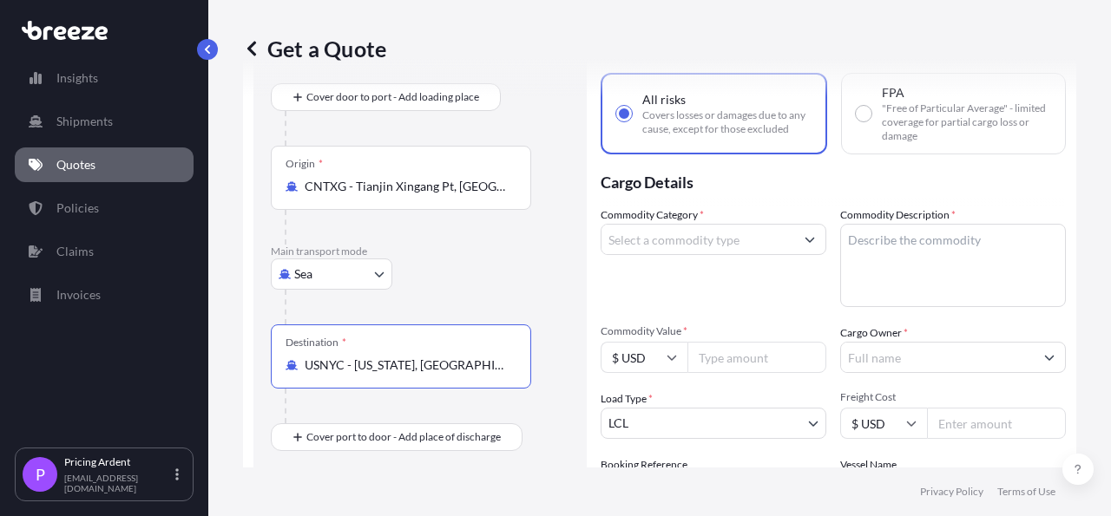
scroll to position [201, 0]
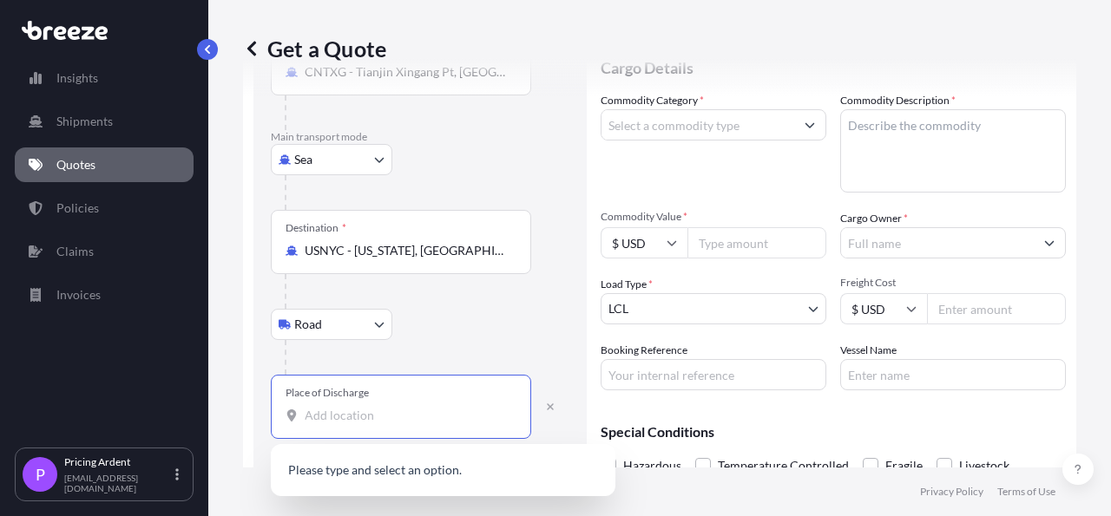
click at [384, 419] on input "Place of Discharge" at bounding box center [407, 415] width 205 height 17
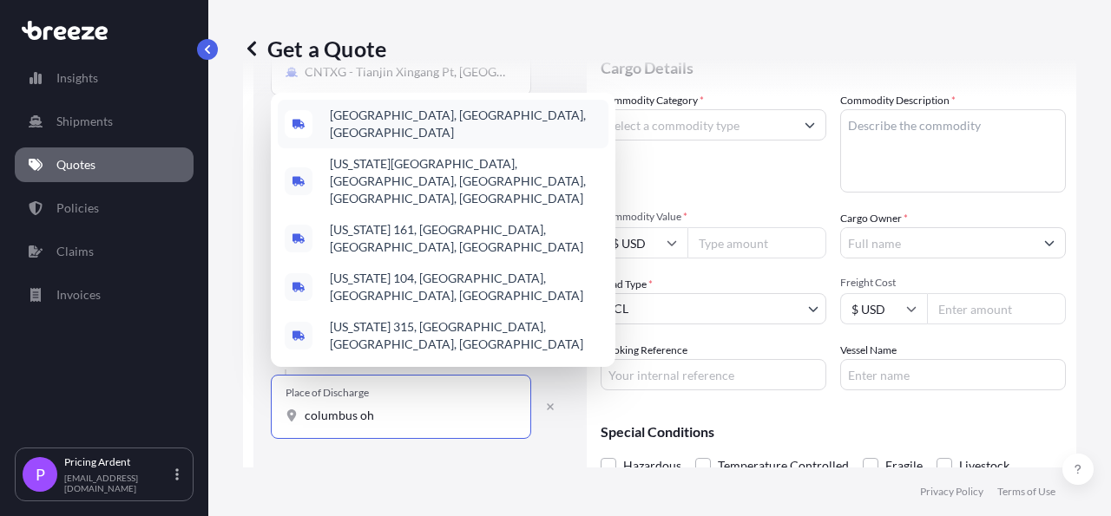
click at [397, 141] on span "[GEOGRAPHIC_DATA], [GEOGRAPHIC_DATA], [GEOGRAPHIC_DATA]" at bounding box center [466, 124] width 272 height 35
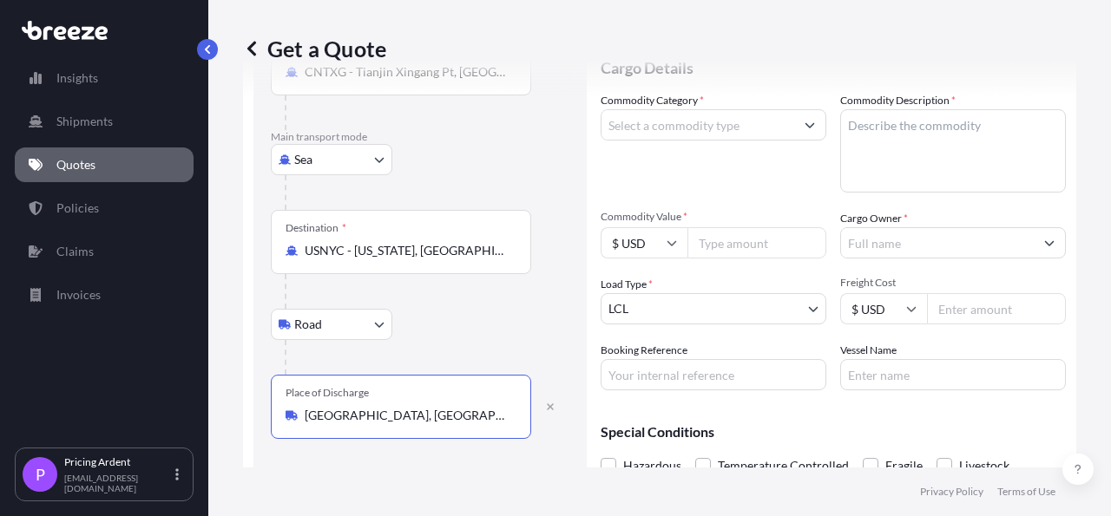
scroll to position [101, 0]
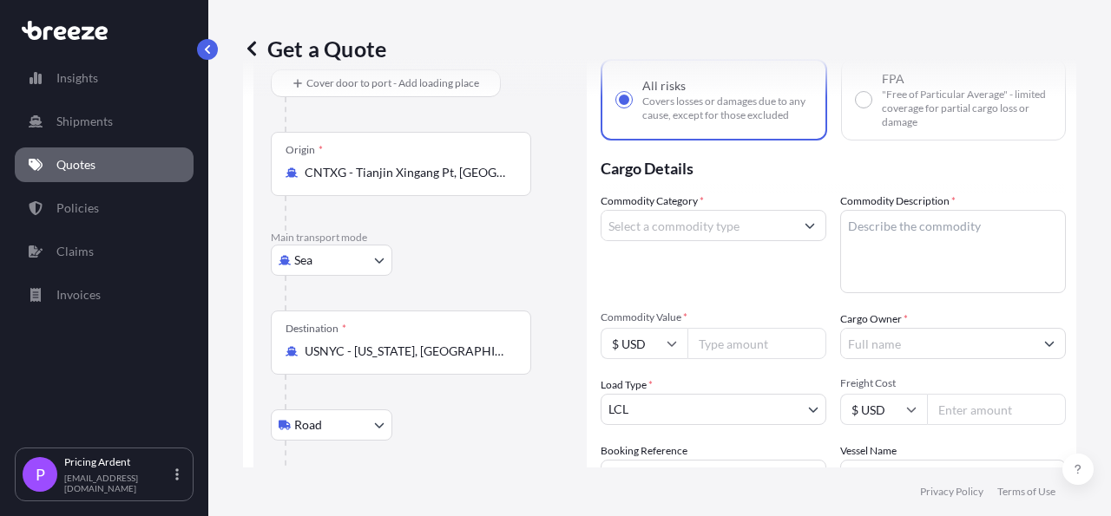
type input "[GEOGRAPHIC_DATA], [GEOGRAPHIC_DATA], [GEOGRAPHIC_DATA]"
click at [699, 234] on input "Commodity Category *" at bounding box center [697, 225] width 193 height 31
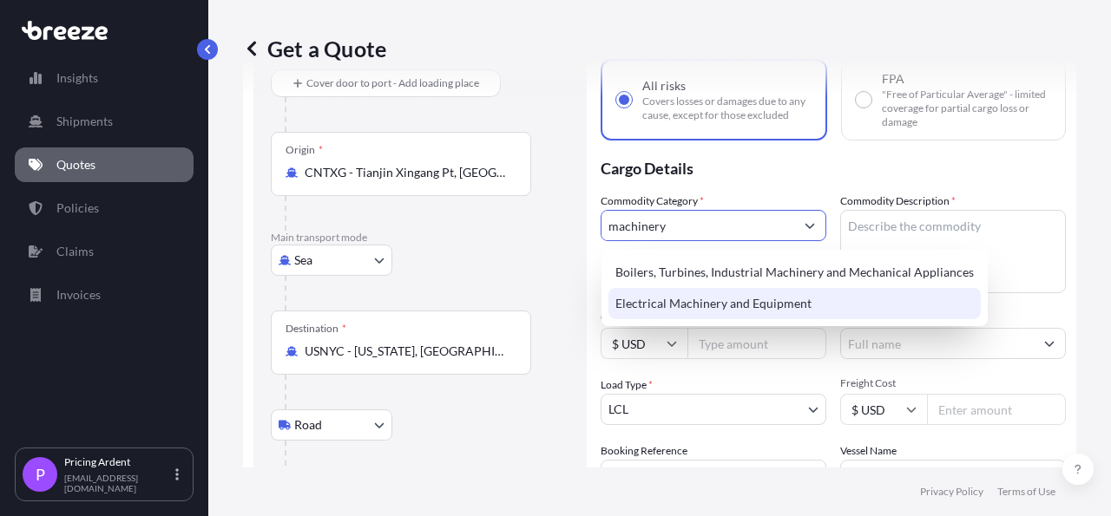
click at [670, 297] on div "Electrical Machinery and Equipment" at bounding box center [794, 303] width 372 height 31
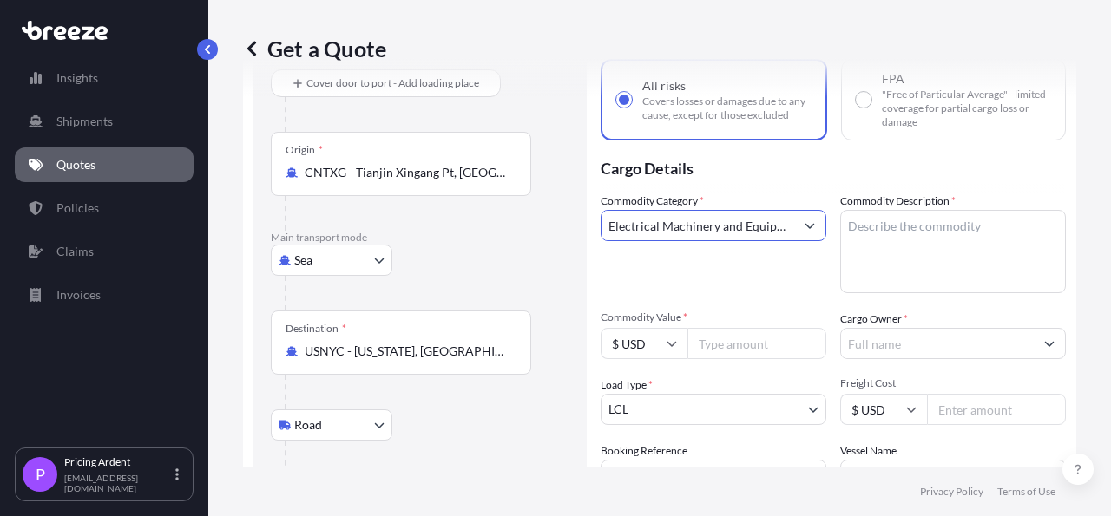
type input "Electrical Machinery and Equipment"
click at [940, 232] on textarea "Commodity Description *" at bounding box center [953, 251] width 226 height 83
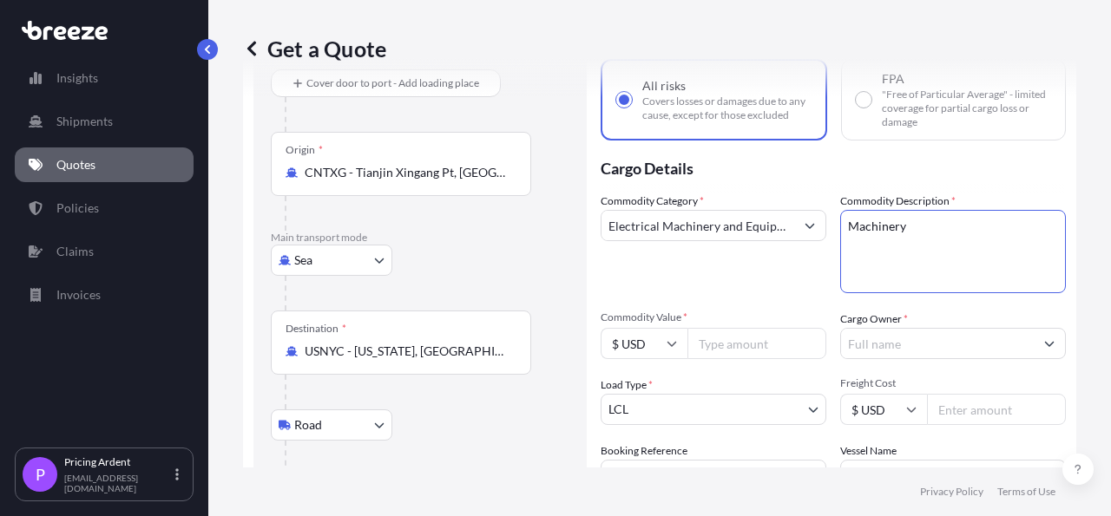
scroll to position [285, 0]
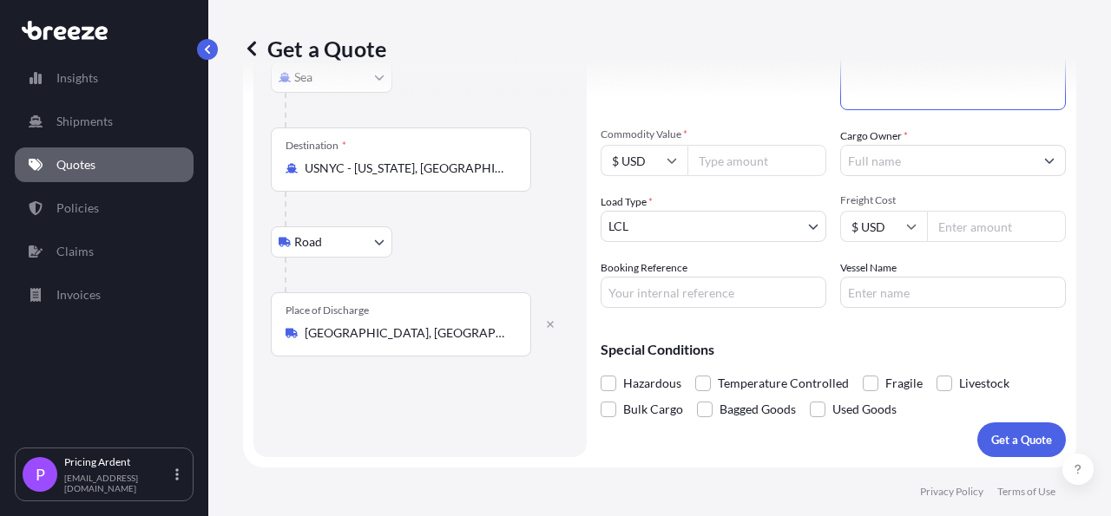
type textarea "Machinery"
click at [709, 152] on input "Commodity Value *" at bounding box center [756, 160] width 139 height 31
type input "337529.68"
click at [920, 160] on input "Cargo Owner *" at bounding box center [937, 160] width 193 height 31
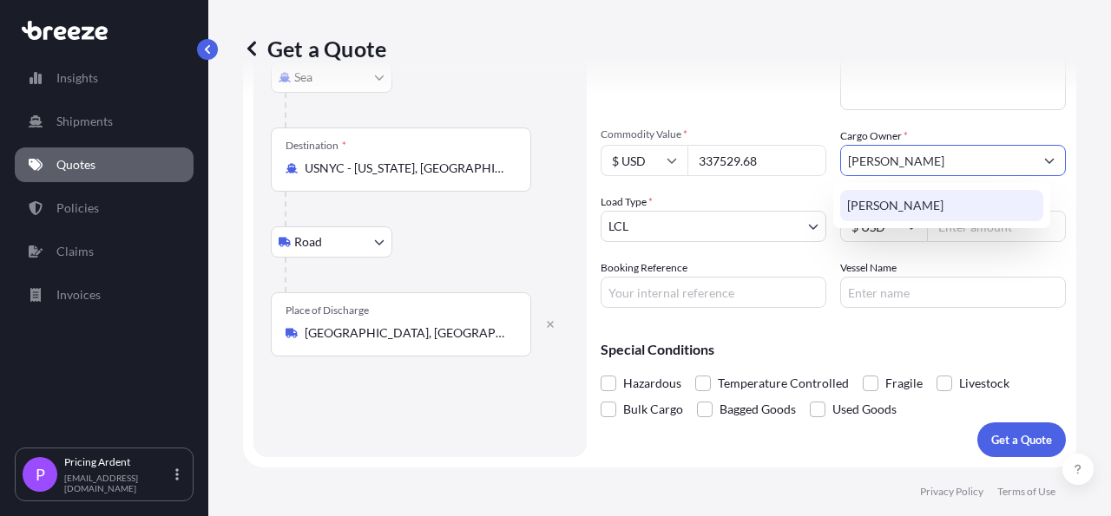
click at [916, 202] on span "[PERSON_NAME]" at bounding box center [895, 205] width 96 height 17
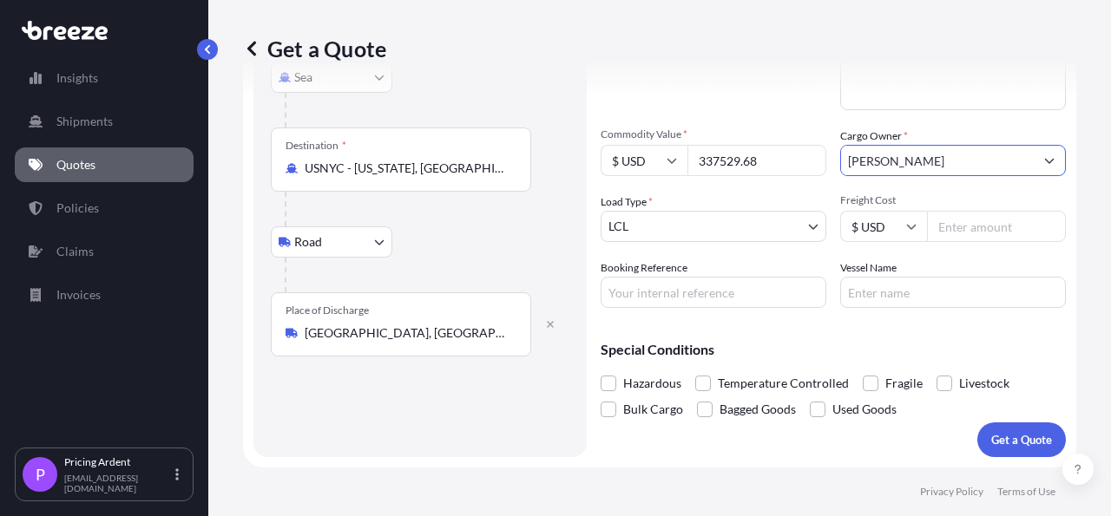
type input "[PERSON_NAME]"
click at [653, 233] on body "15 options available. 1 option available. 0 options available. 1 option availab…" at bounding box center [555, 258] width 1111 height 516
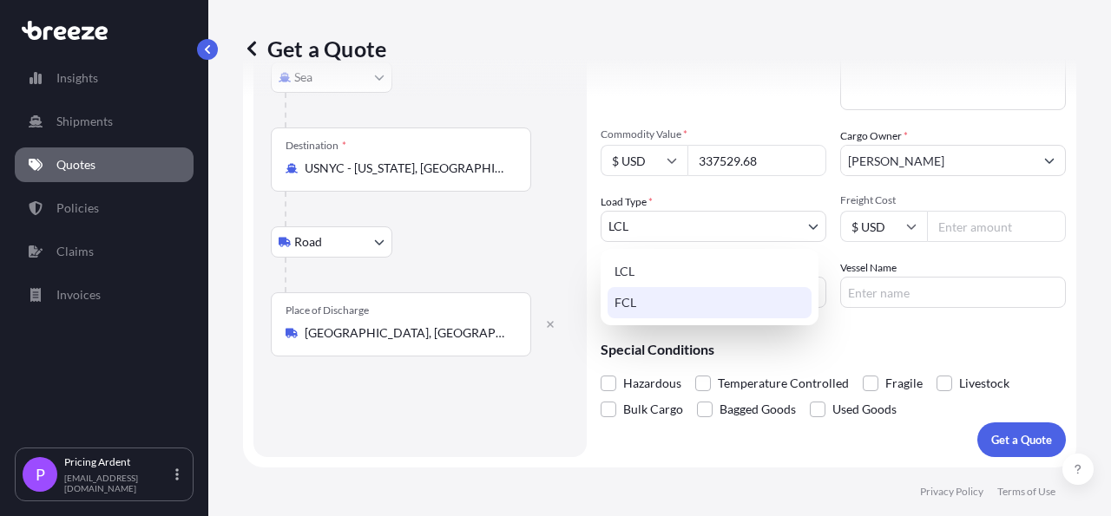
click at [636, 303] on div "FCL" at bounding box center [709, 302] width 204 height 31
select select "2"
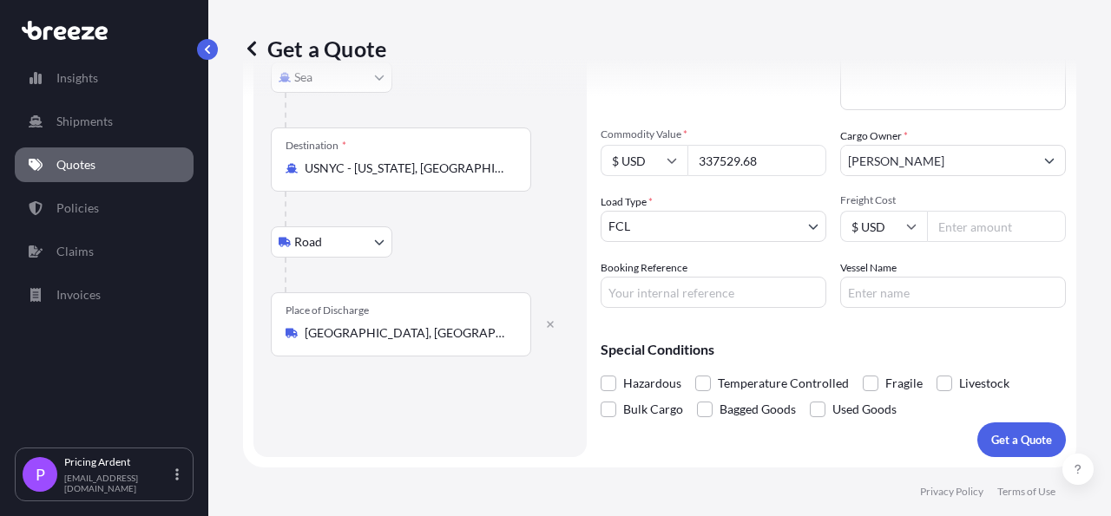
click at [967, 232] on input "Freight Cost" at bounding box center [996, 226] width 139 height 31
type input "5820"
click at [1025, 335] on div "Special Conditions Hazardous Temperature Controlled Fragile Livestock Bulk Carg…" at bounding box center [833, 372] width 465 height 101
click at [1009, 441] on p "Get a Quote" at bounding box center [1021, 439] width 61 height 17
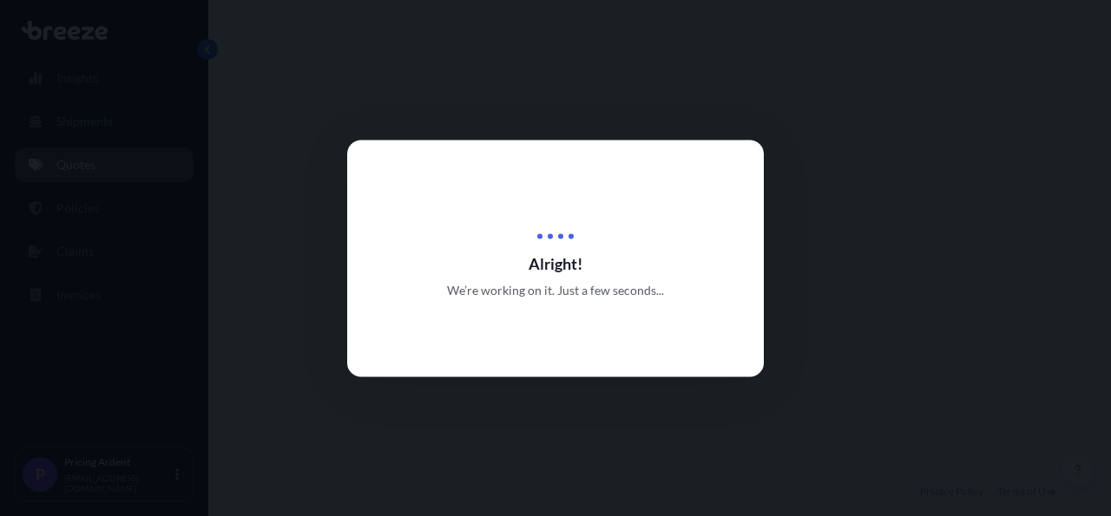
select select "Sea"
select select "Road"
select select "2"
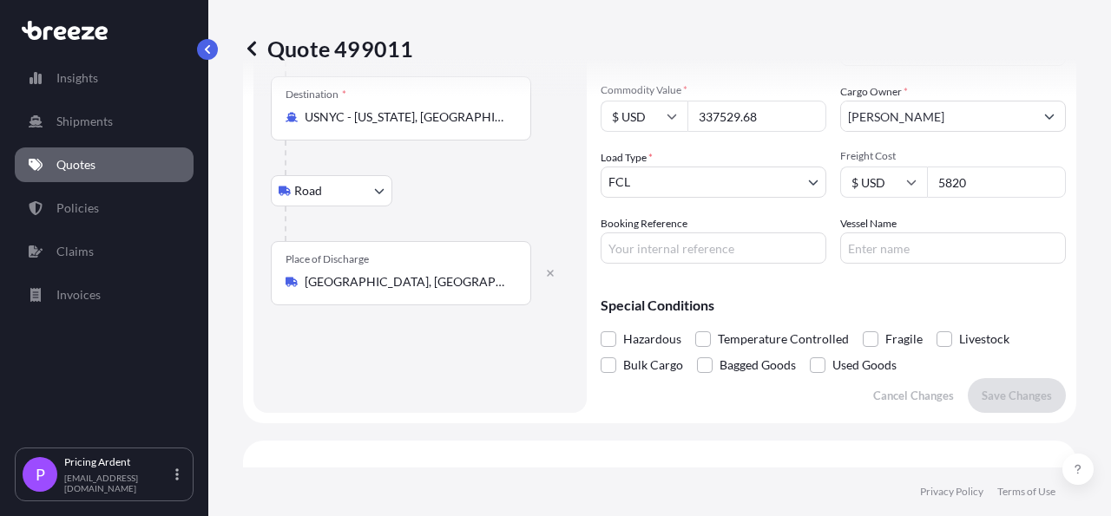
scroll to position [281, 0]
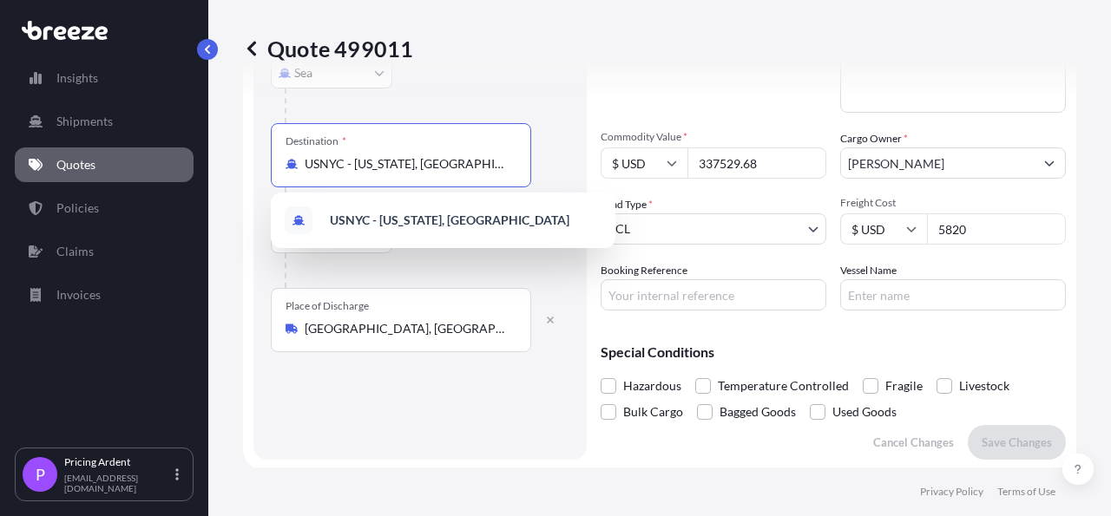
drag, startPoint x: 496, startPoint y: 163, endPoint x: 305, endPoint y: 168, distance: 191.0
click at [305, 168] on input "USNYC - [US_STATE], [GEOGRAPHIC_DATA]" at bounding box center [407, 163] width 205 height 17
click at [504, 263] on div at bounding box center [427, 270] width 285 height 35
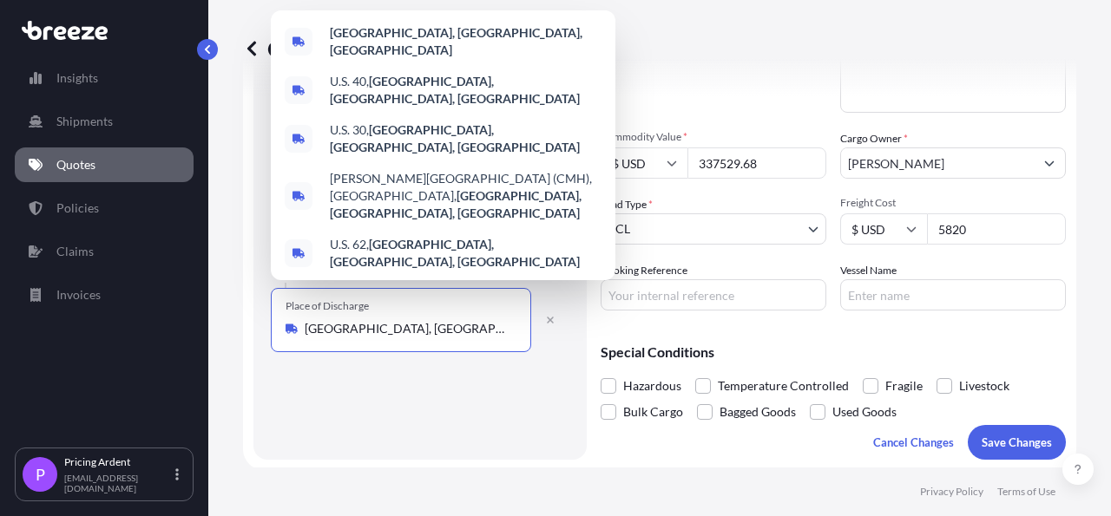
drag, startPoint x: 438, startPoint y: 327, endPoint x: 303, endPoint y: 329, distance: 135.4
click at [305, 329] on input "[GEOGRAPHIC_DATA], [GEOGRAPHIC_DATA], [GEOGRAPHIC_DATA]" at bounding box center [407, 328] width 205 height 17
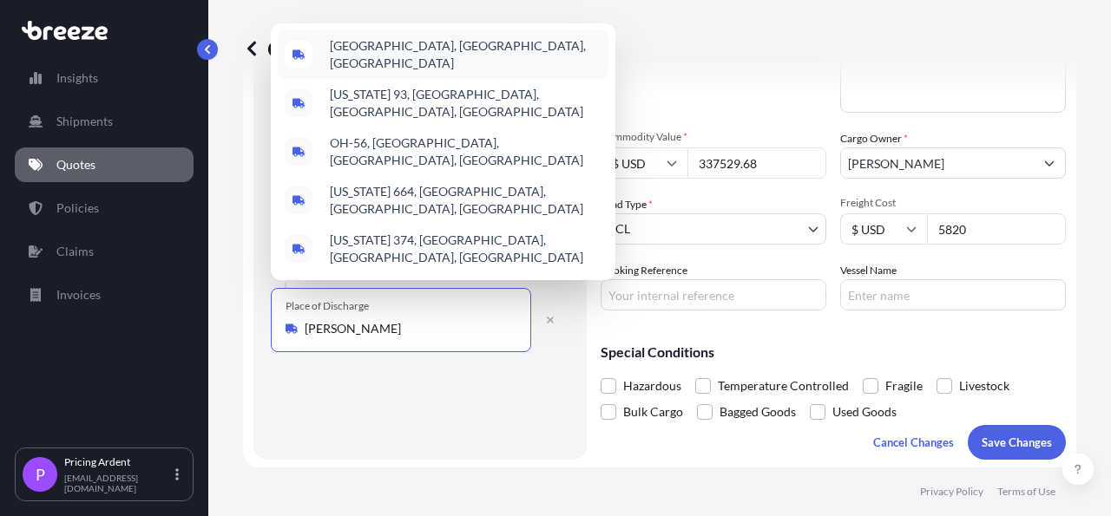
click at [424, 79] on div "[GEOGRAPHIC_DATA], [GEOGRAPHIC_DATA], [GEOGRAPHIC_DATA]" at bounding box center [443, 54] width 331 height 49
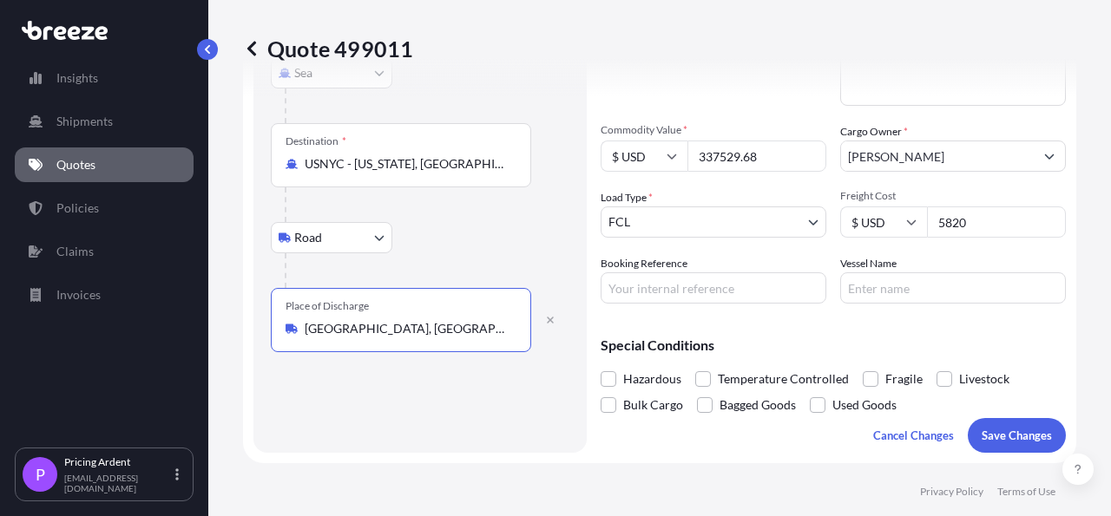
scroll to position [187, 0]
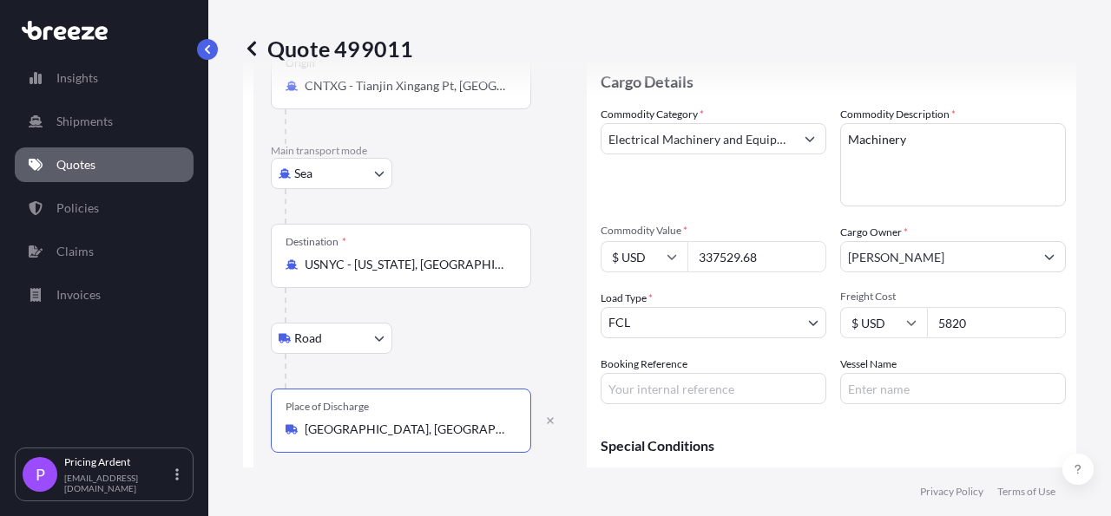
type input "[GEOGRAPHIC_DATA], [GEOGRAPHIC_DATA], [GEOGRAPHIC_DATA]"
drag, startPoint x: 514, startPoint y: 263, endPoint x: 279, endPoint y: 269, distance: 235.2
click at [278, 267] on div "Destination * USNYC - [US_STATE], [GEOGRAPHIC_DATA]" at bounding box center [401, 256] width 260 height 64
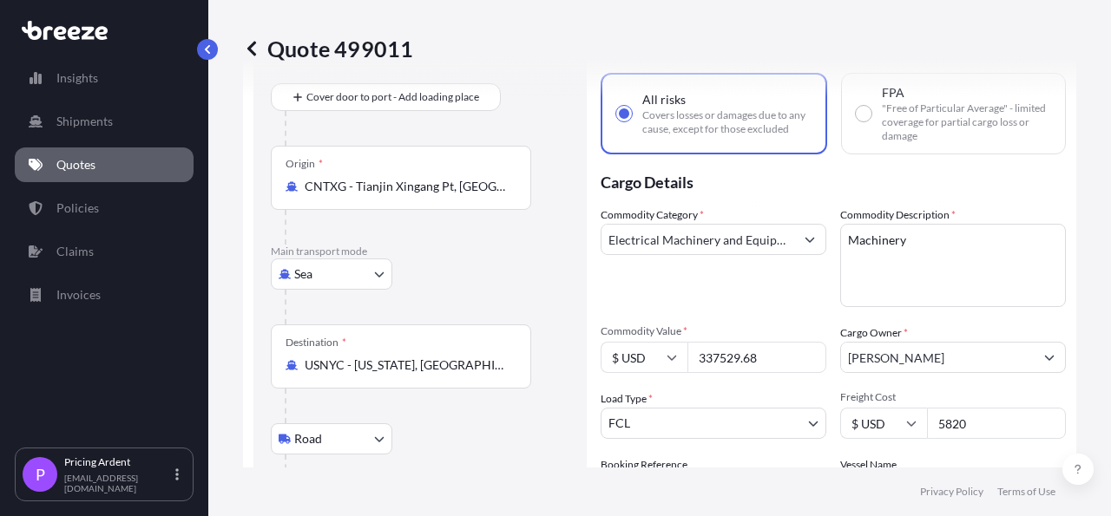
click at [383, 282] on body "Insights Shipments Quotes Policies Claims Invoices P Pricing Ardent [EMAIL_ADDR…" at bounding box center [555, 258] width 1111 height 516
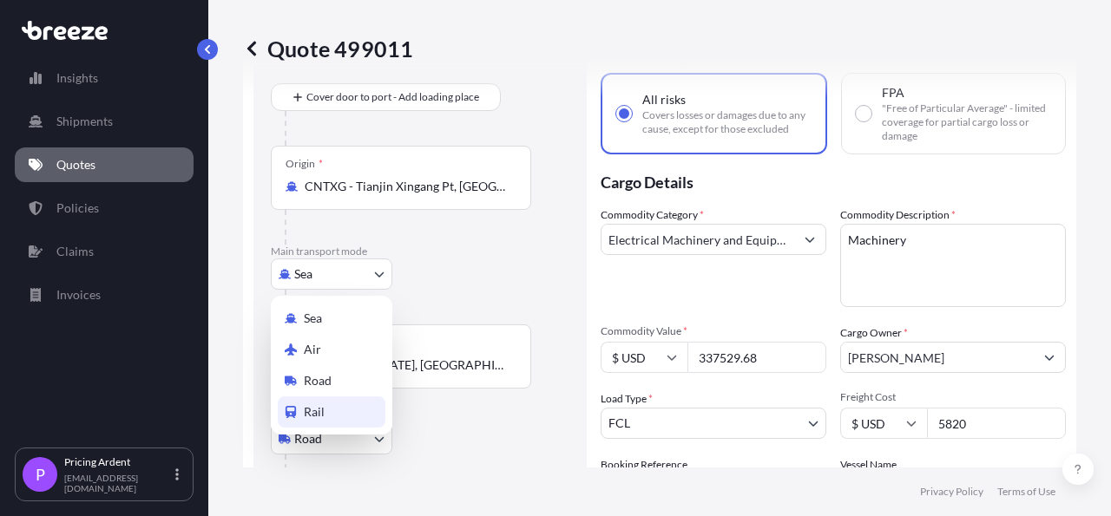
click at [343, 409] on div "Rail" at bounding box center [332, 412] width 108 height 31
select select "Rail"
select select "1"
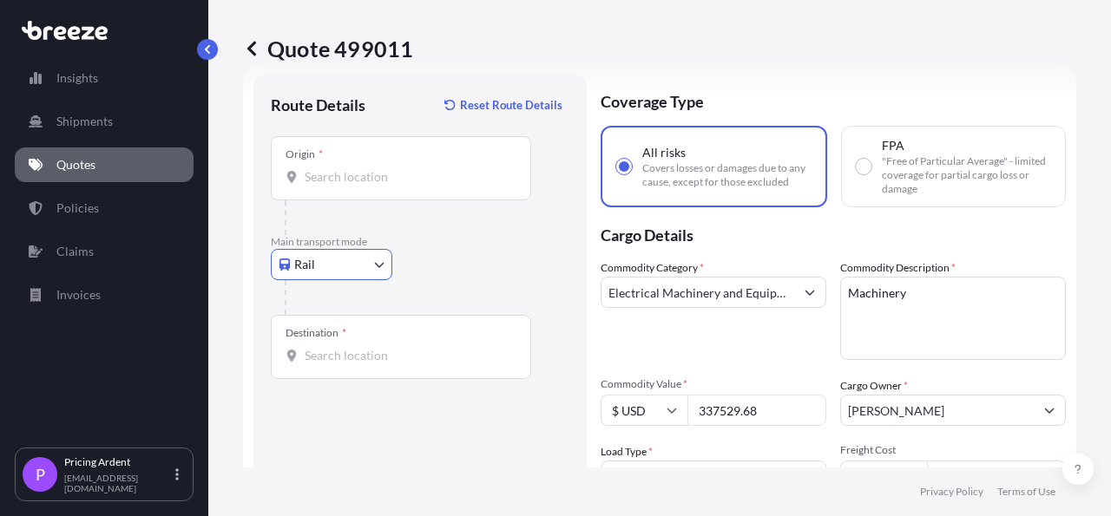
scroll to position [0, 0]
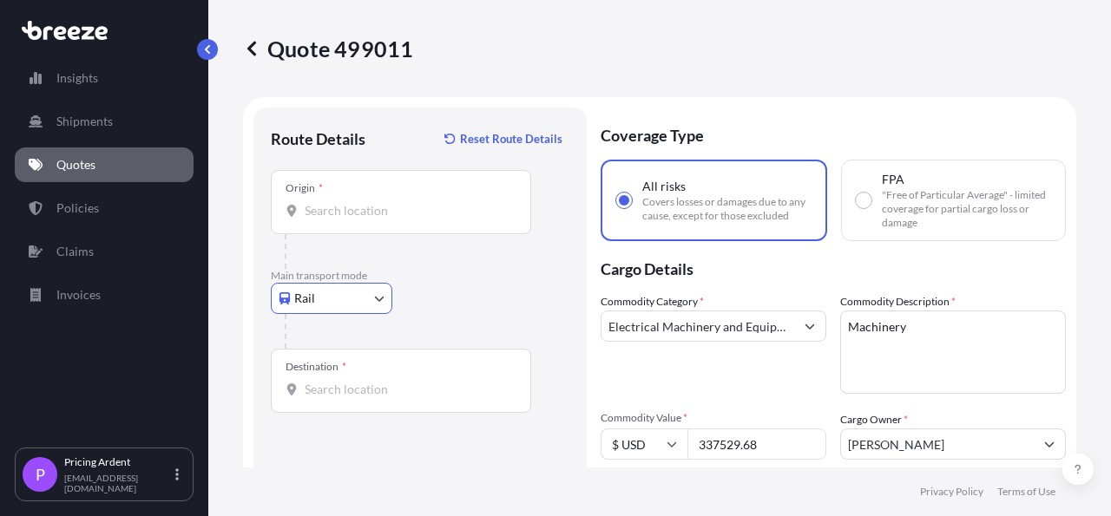
click at [397, 213] on input "Origin *" at bounding box center [407, 210] width 205 height 17
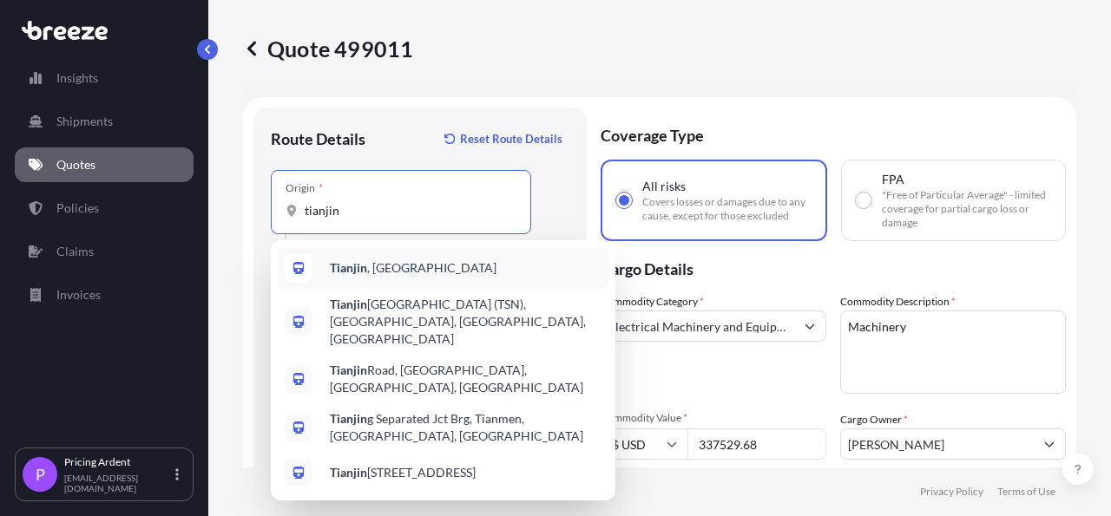
type input "tianjin"
click at [564, 219] on div "Origin * [GEOGRAPHIC_DATA] Please select an origin" at bounding box center [420, 219] width 299 height 99
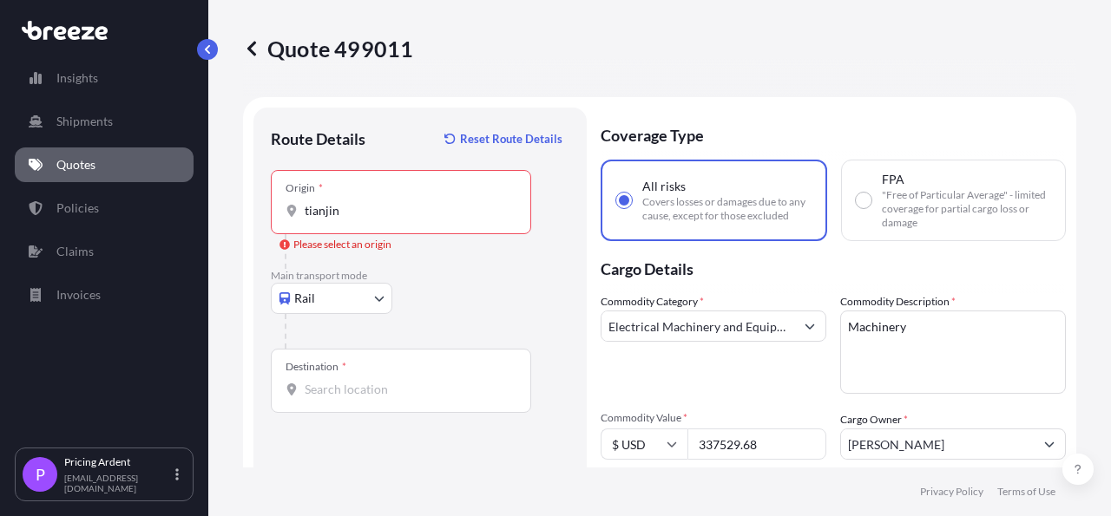
click at [500, 278] on p "Main transport mode" at bounding box center [420, 276] width 299 height 14
click at [373, 294] on body "5 options available. Insights Shipments Quotes Policies Claims Invoices P Prici…" at bounding box center [555, 258] width 1111 height 516
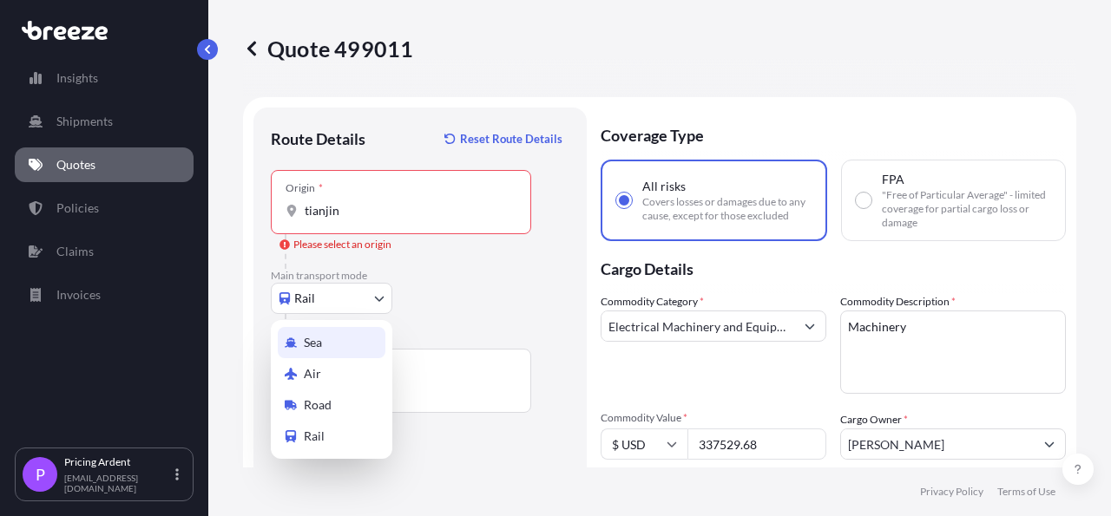
click at [340, 345] on div "Sea" at bounding box center [332, 342] width 108 height 31
select select "Sea"
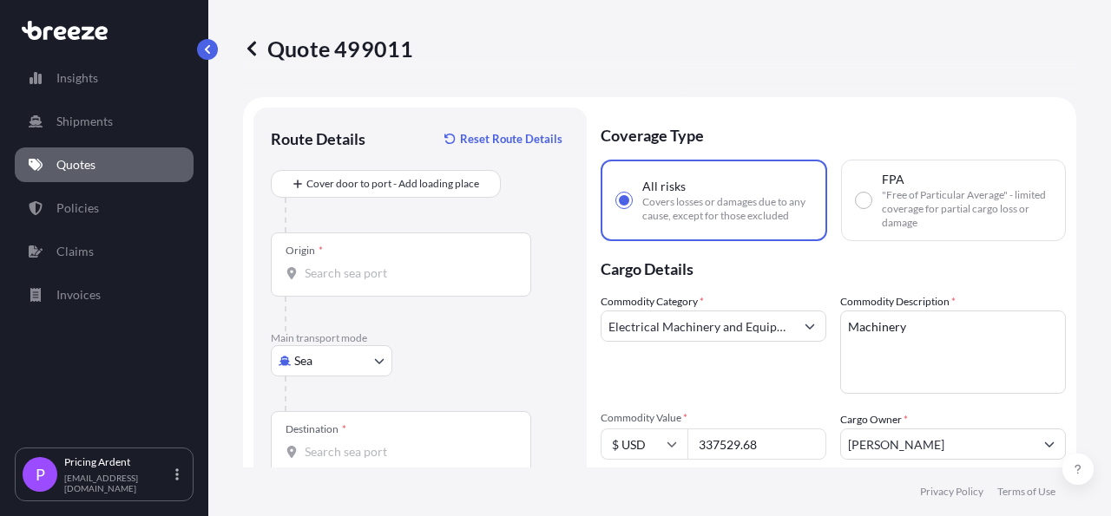
click at [471, 345] on div "Sea Sea Air Road Rail" at bounding box center [420, 360] width 299 height 31
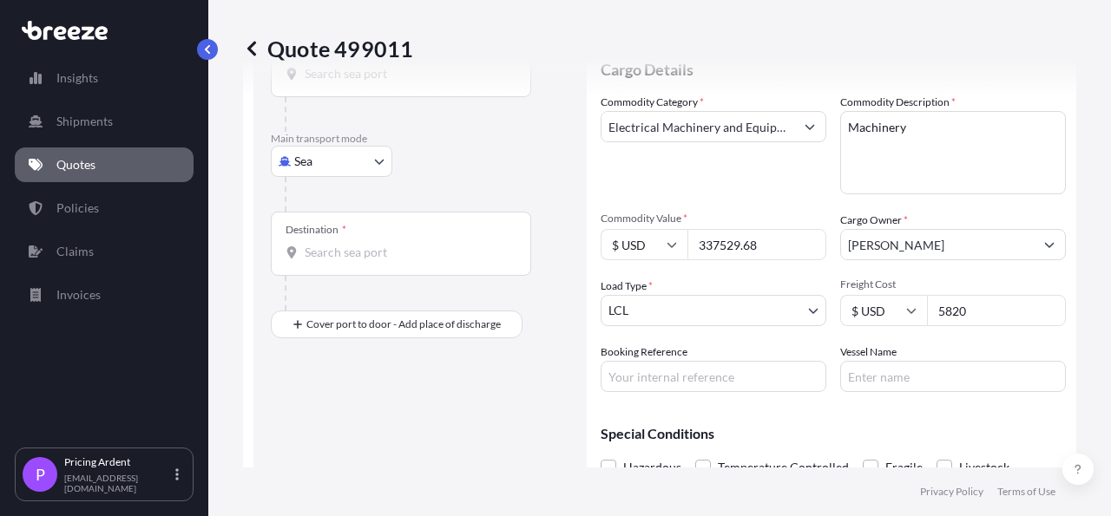
scroll to position [201, 0]
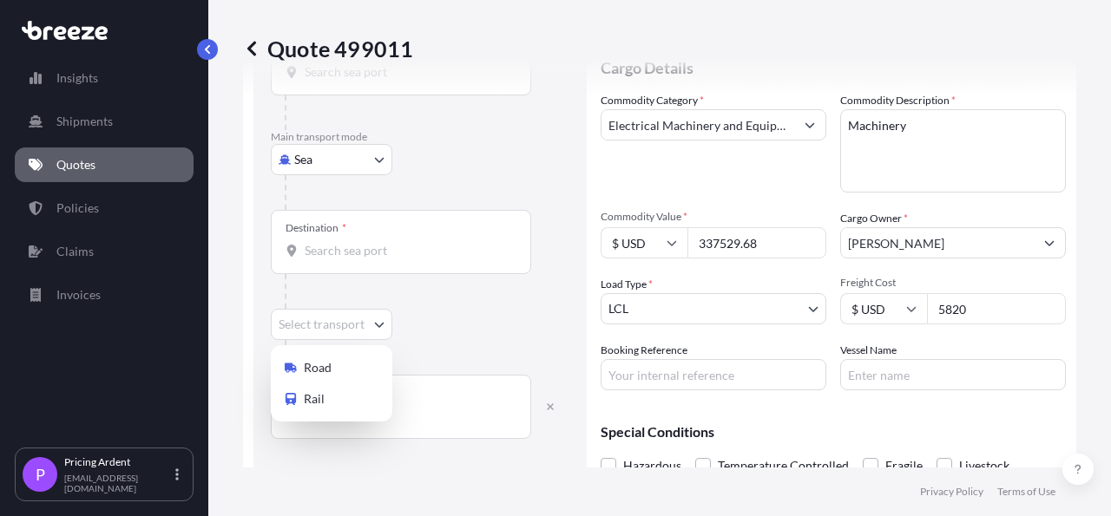
click at [381, 320] on body "Insights Shipments Quotes Policies Claims Invoices P Pricing Ardent [EMAIL_ADDR…" at bounding box center [555, 258] width 1111 height 516
click at [325, 395] on div "Rail" at bounding box center [332, 399] width 108 height 31
select select "Rail"
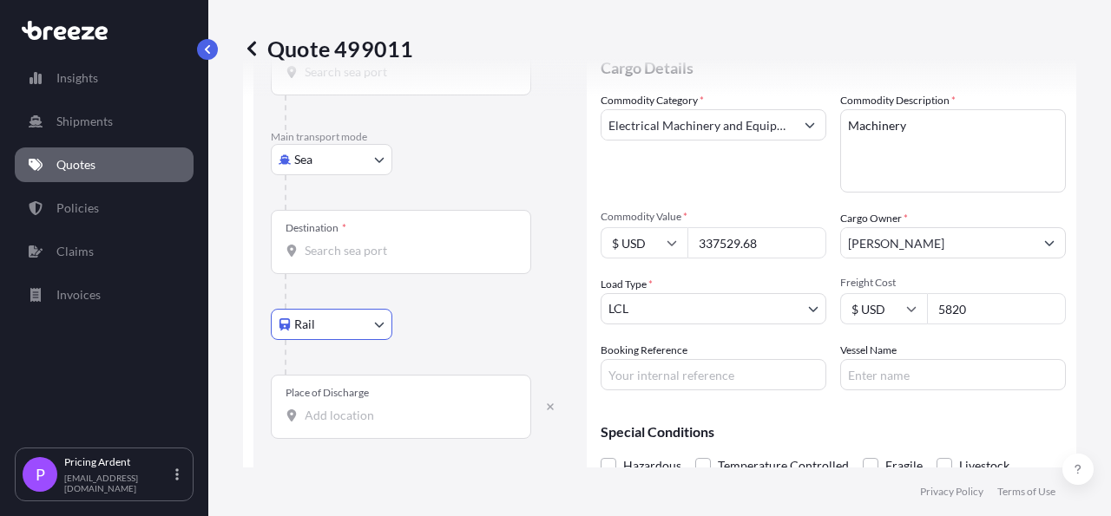
click at [453, 351] on div at bounding box center [427, 357] width 285 height 35
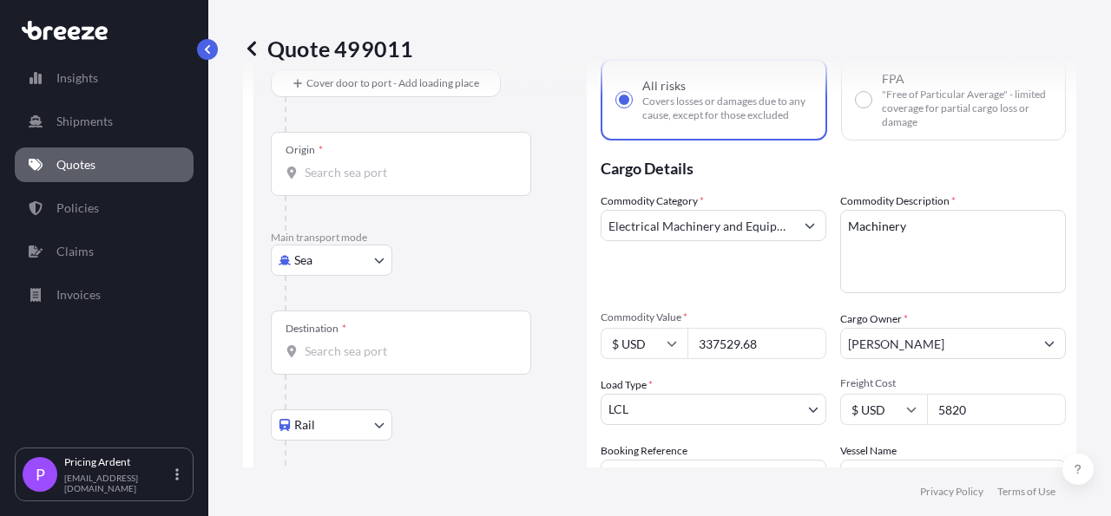
scroll to position [0, 0]
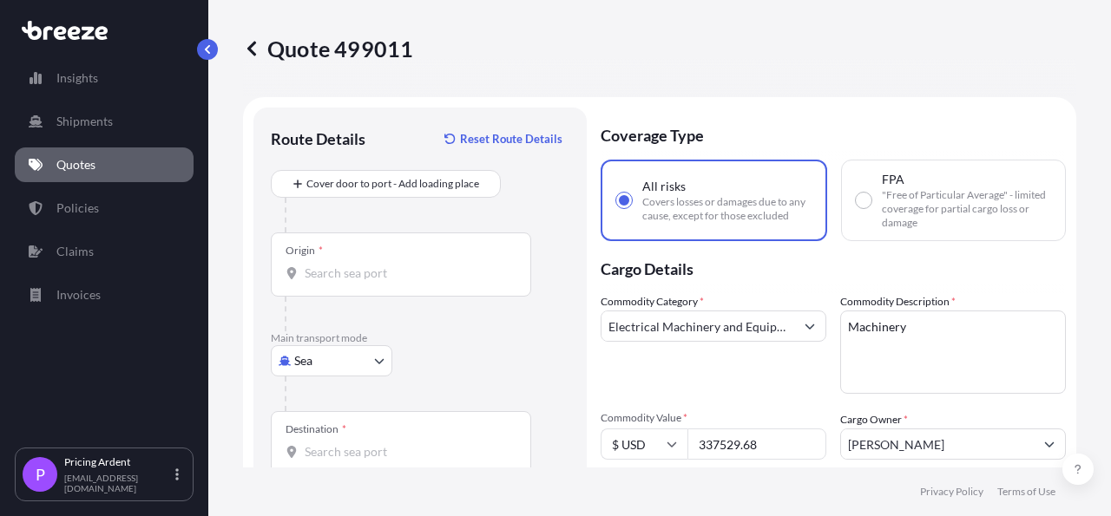
click at [404, 285] on div "Origin *" at bounding box center [401, 265] width 260 height 64
click at [404, 282] on input "Origin *" at bounding box center [407, 273] width 205 height 17
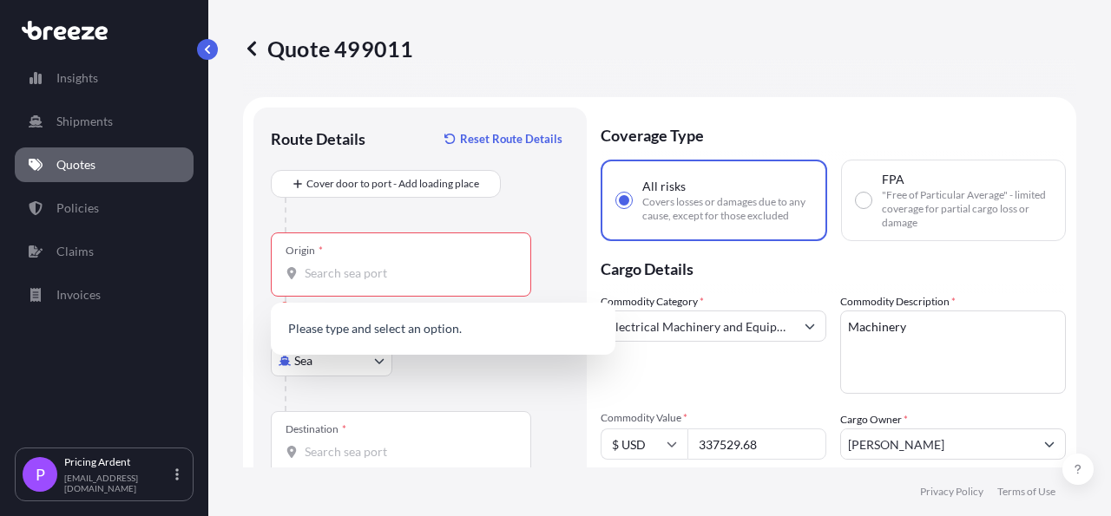
click at [540, 244] on div "Origin * Please select an origin" at bounding box center [420, 282] width 299 height 99
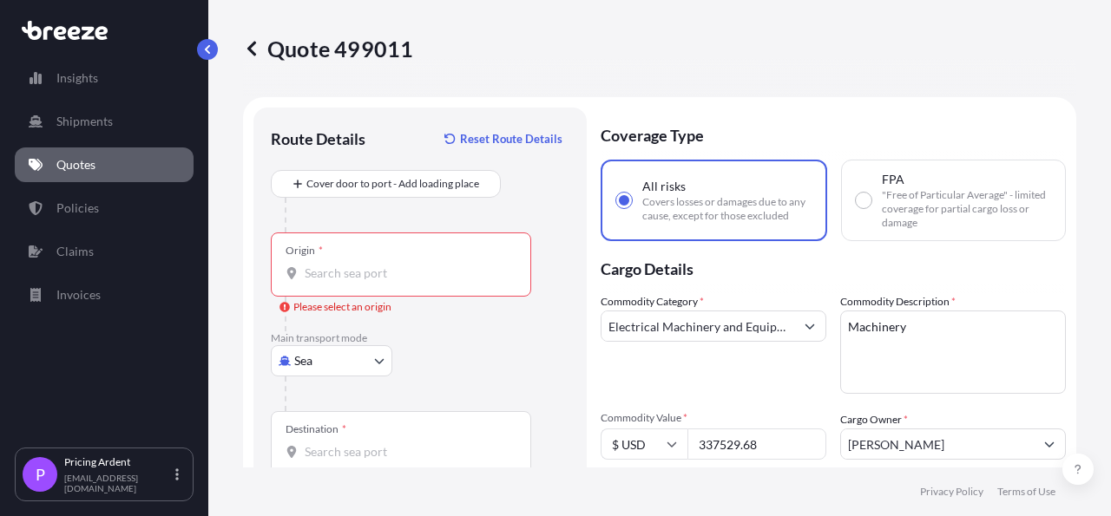
click at [365, 278] on input "Origin * Please select an origin" at bounding box center [407, 273] width 205 height 17
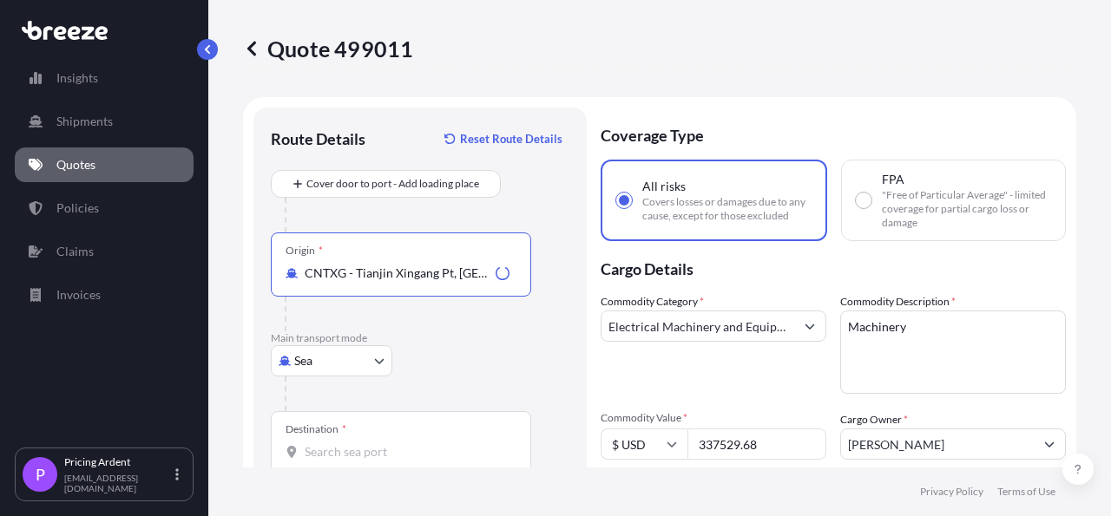
type input "CNTXG - Tianjin Xingang Pt, [GEOGRAPHIC_DATA]"
click at [527, 311] on div at bounding box center [408, 314] width 246 height 35
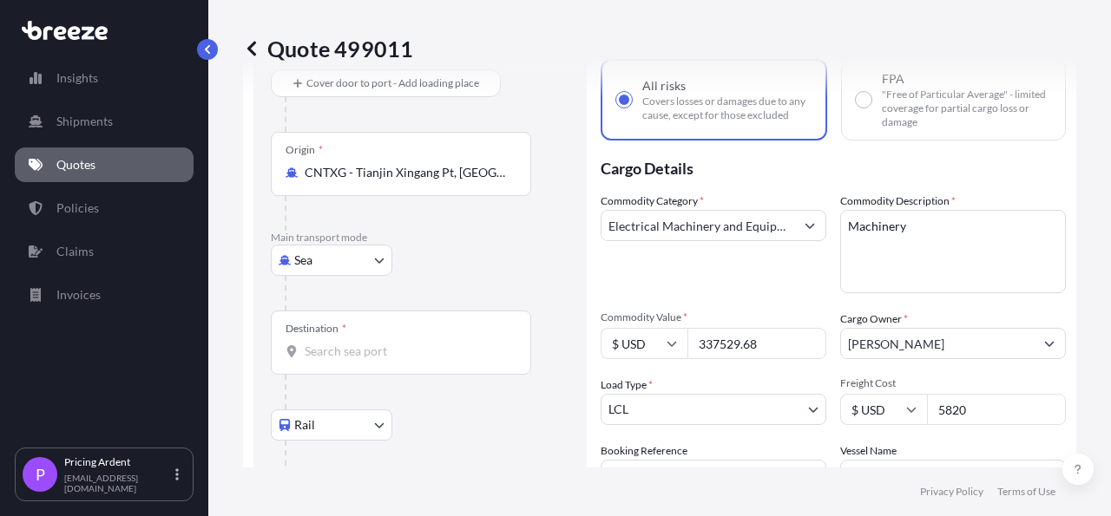
click at [373, 351] on input "Destination *" at bounding box center [407, 351] width 205 height 17
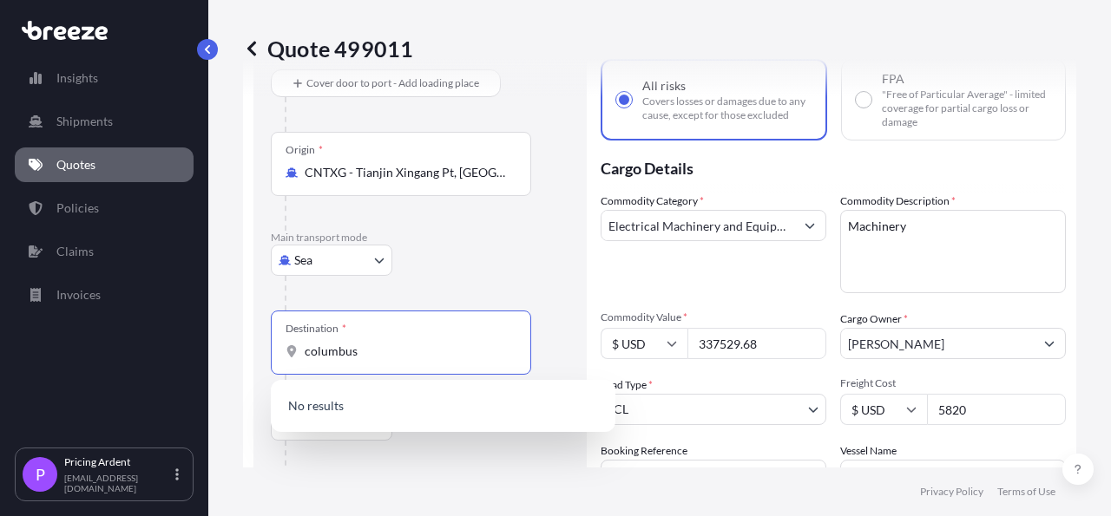
drag, startPoint x: 409, startPoint y: 350, endPoint x: 292, endPoint y: 351, distance: 116.3
click at [305, 351] on input "columbus" at bounding box center [407, 351] width 205 height 17
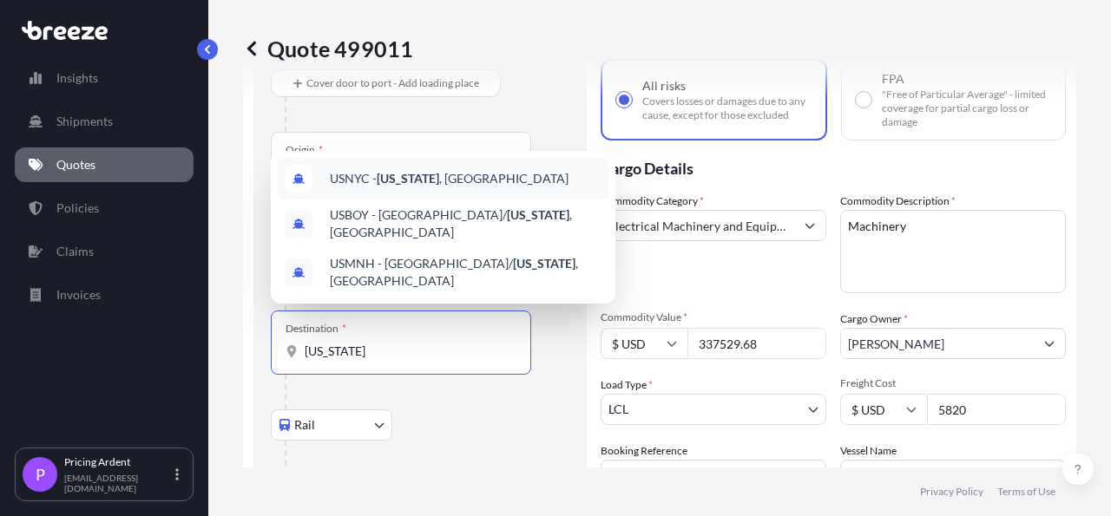
click at [438, 200] on div "USNYC - [US_STATE] , [GEOGRAPHIC_DATA]" at bounding box center [443, 179] width 331 height 42
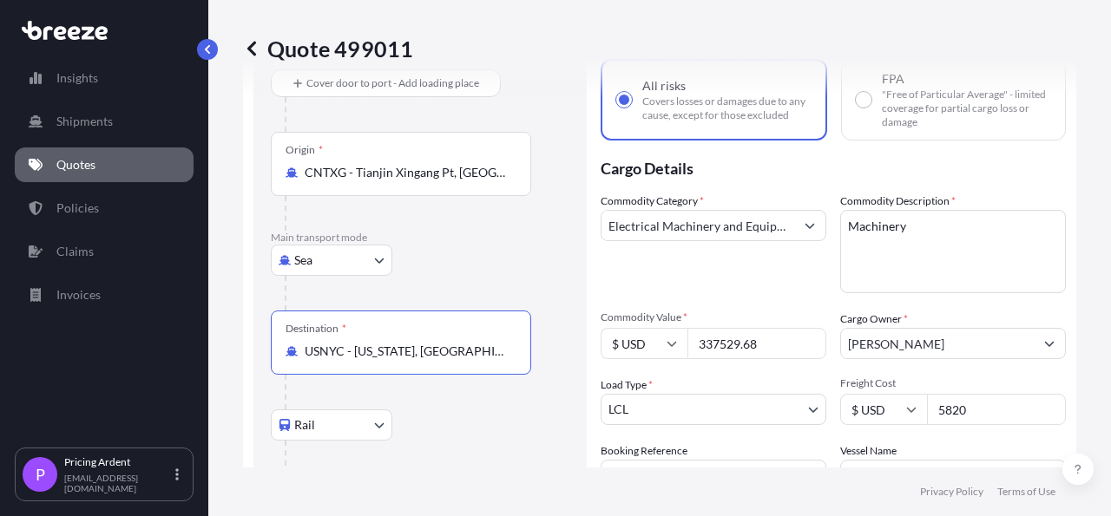
type input "USNYC - [US_STATE], [GEOGRAPHIC_DATA]"
click at [557, 335] on div "Destination * USNYC - [US_STATE], [GEOGRAPHIC_DATA]" at bounding box center [420, 360] width 299 height 99
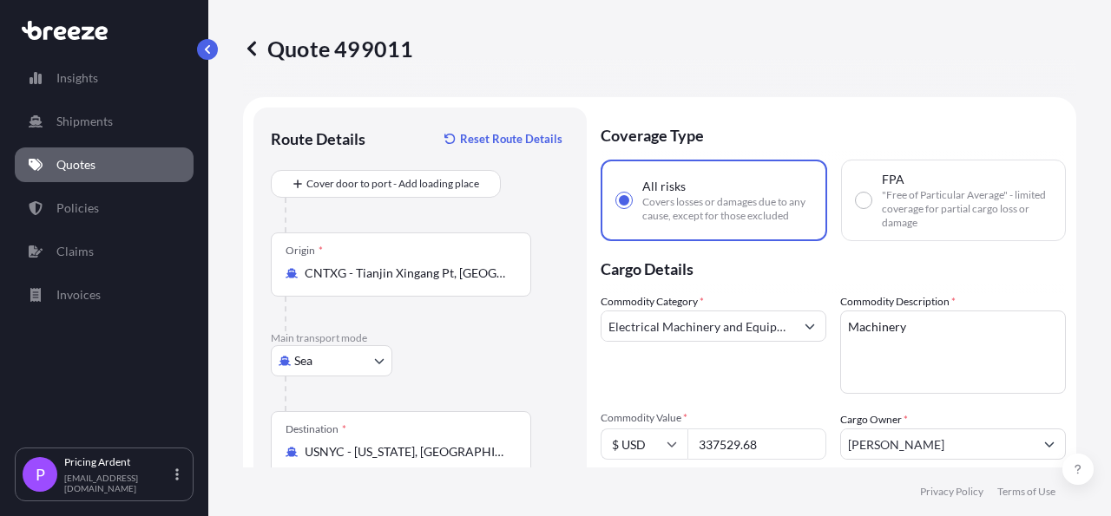
scroll to position [201, 0]
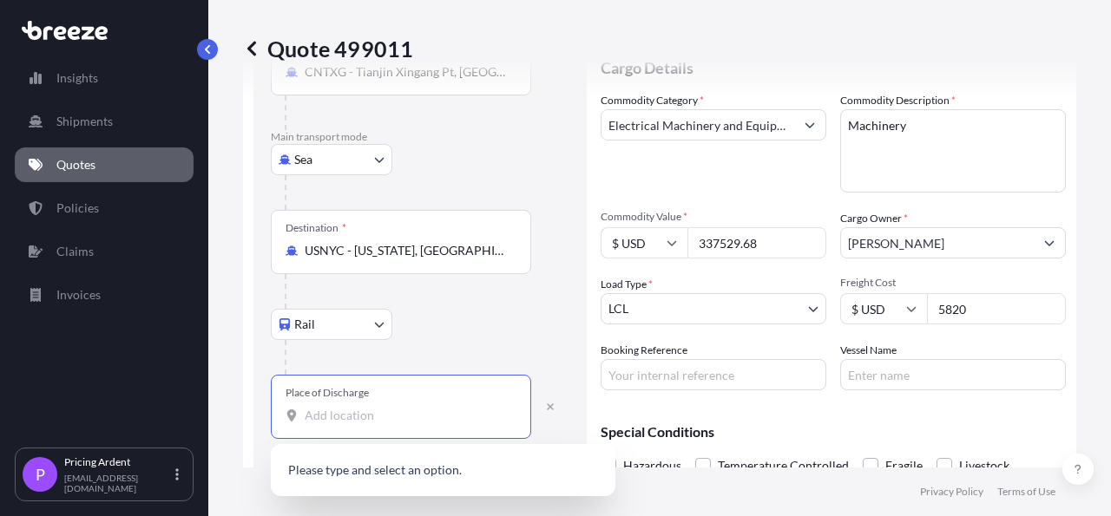
click at [369, 421] on input "Place of Discharge" at bounding box center [407, 415] width 205 height 17
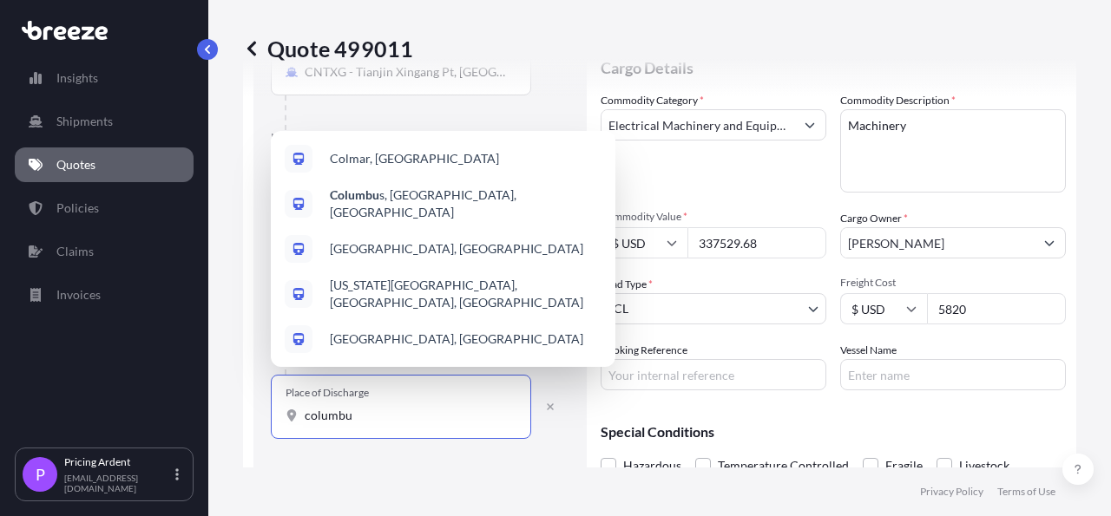
type input "columbus"
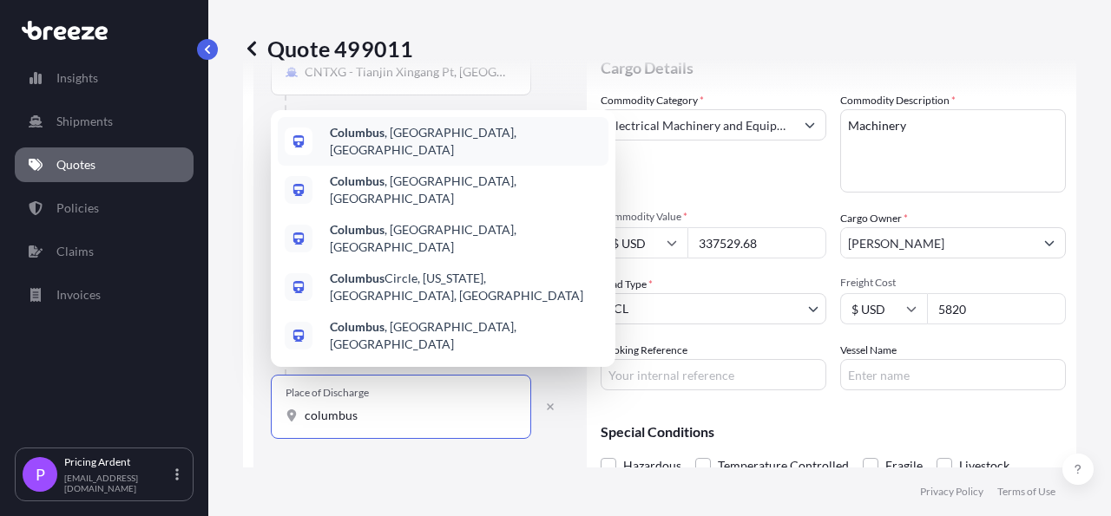
click at [454, 166] on div "[GEOGRAPHIC_DATA] , [GEOGRAPHIC_DATA], [GEOGRAPHIC_DATA]" at bounding box center [443, 141] width 331 height 49
select select "Road"
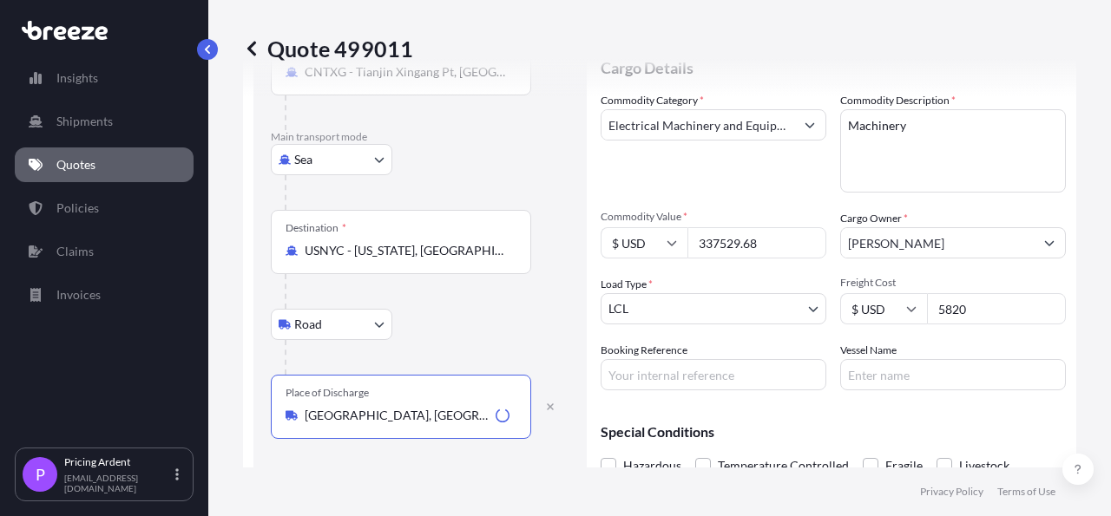
click at [482, 351] on div at bounding box center [427, 357] width 285 height 35
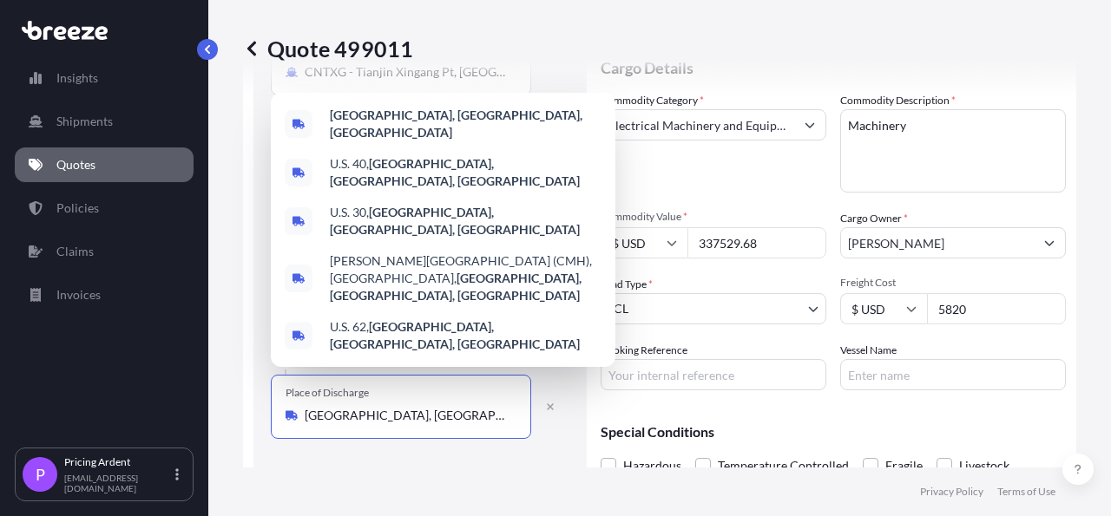
drag, startPoint x: 444, startPoint y: 410, endPoint x: 296, endPoint y: 407, distance: 148.4
click at [305, 407] on input "[GEOGRAPHIC_DATA], [GEOGRAPHIC_DATA], [GEOGRAPHIC_DATA]" at bounding box center [407, 415] width 205 height 17
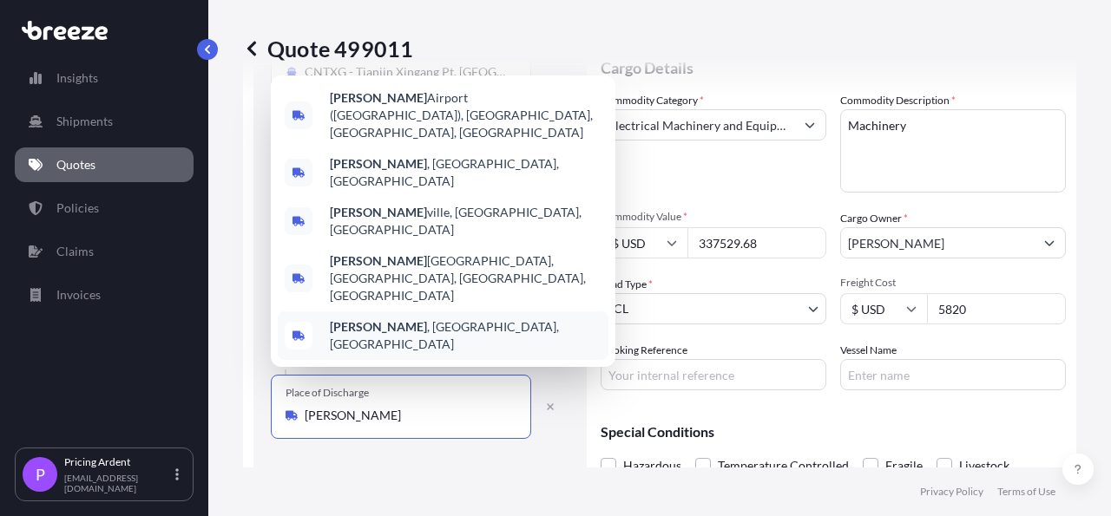
click at [414, 346] on span "[GEOGRAPHIC_DATA] , [GEOGRAPHIC_DATA], [GEOGRAPHIC_DATA]" at bounding box center [466, 335] width 272 height 35
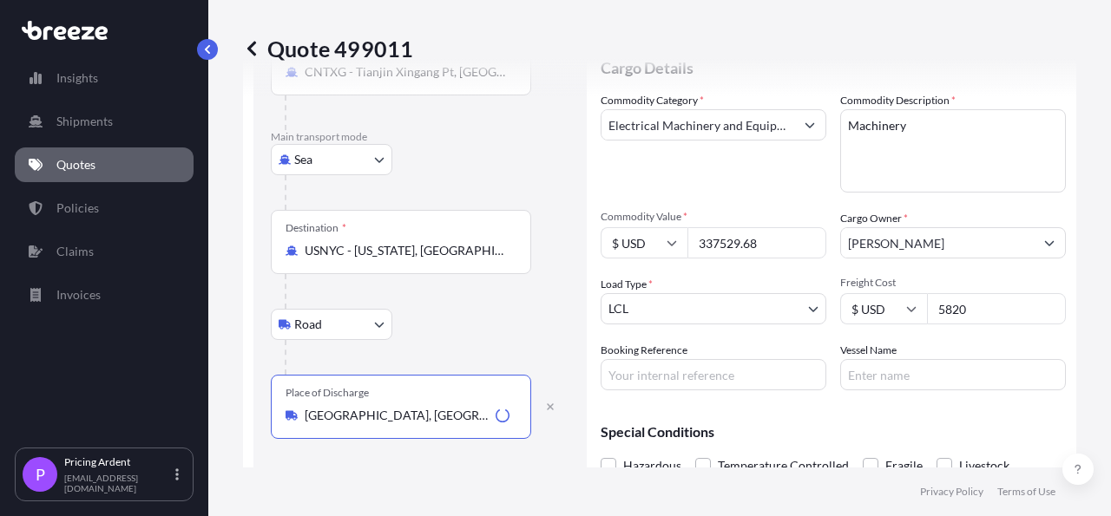
type input "[GEOGRAPHIC_DATA], [GEOGRAPHIC_DATA], [GEOGRAPHIC_DATA]"
click at [497, 345] on div at bounding box center [427, 357] width 285 height 35
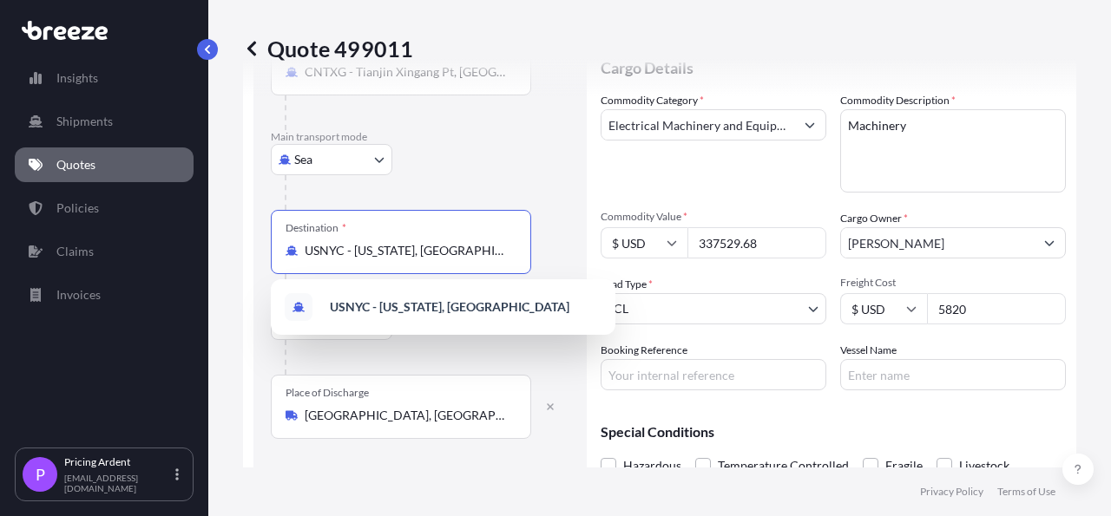
drag, startPoint x: 415, startPoint y: 249, endPoint x: 305, endPoint y: 247, distance: 110.2
click at [305, 247] on input "USNYC - [US_STATE], [GEOGRAPHIC_DATA]" at bounding box center [407, 250] width 205 height 17
click at [546, 353] on div at bounding box center [427, 357] width 285 height 35
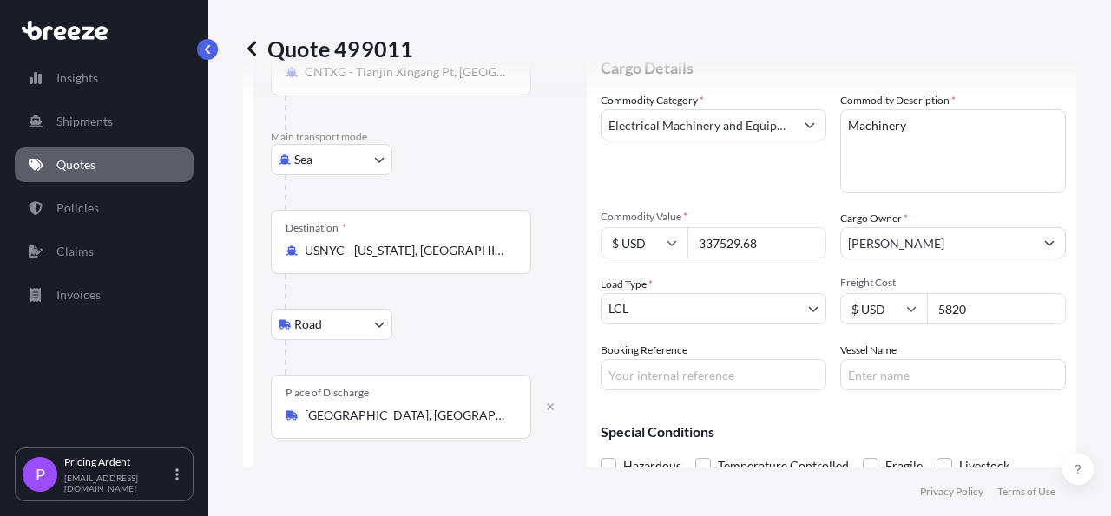
click at [379, 320] on body "1 option available. Insights Shipments Quotes Policies Claims Invoices P Pricin…" at bounding box center [555, 258] width 1111 height 516
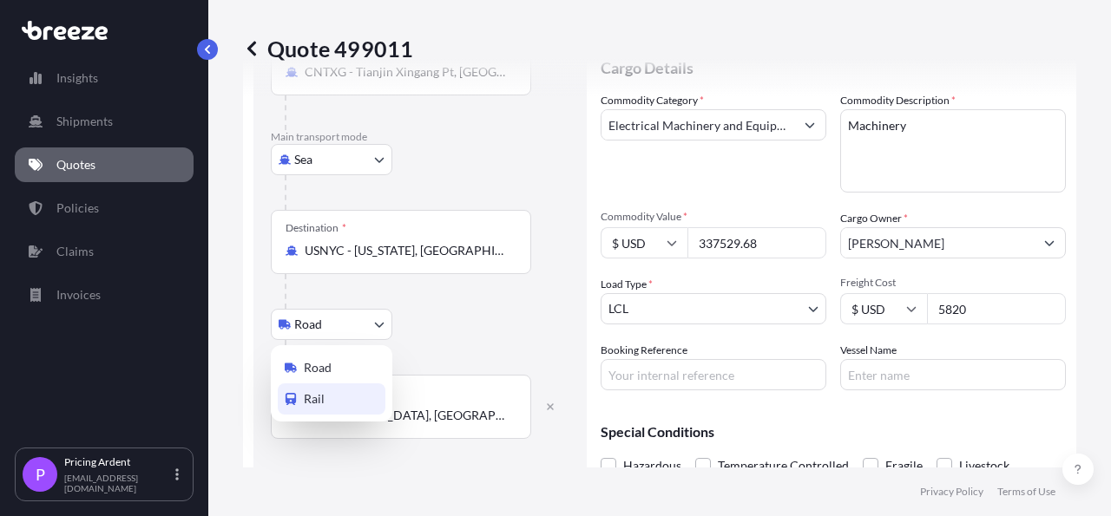
click at [323, 395] on span "Rail" at bounding box center [314, 399] width 21 height 17
select select "Rail"
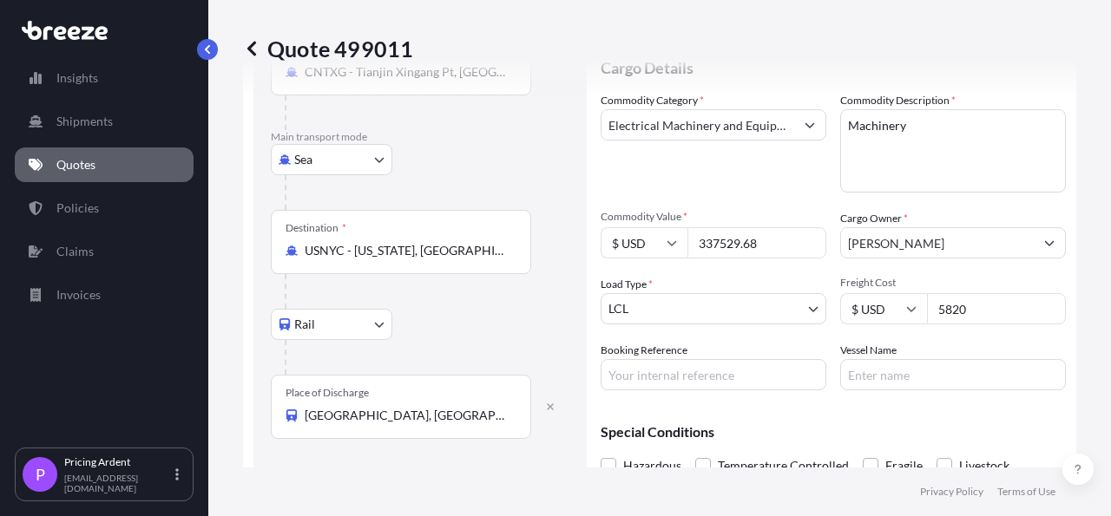
click at [478, 338] on div "Rail Road Rail" at bounding box center [420, 324] width 299 height 31
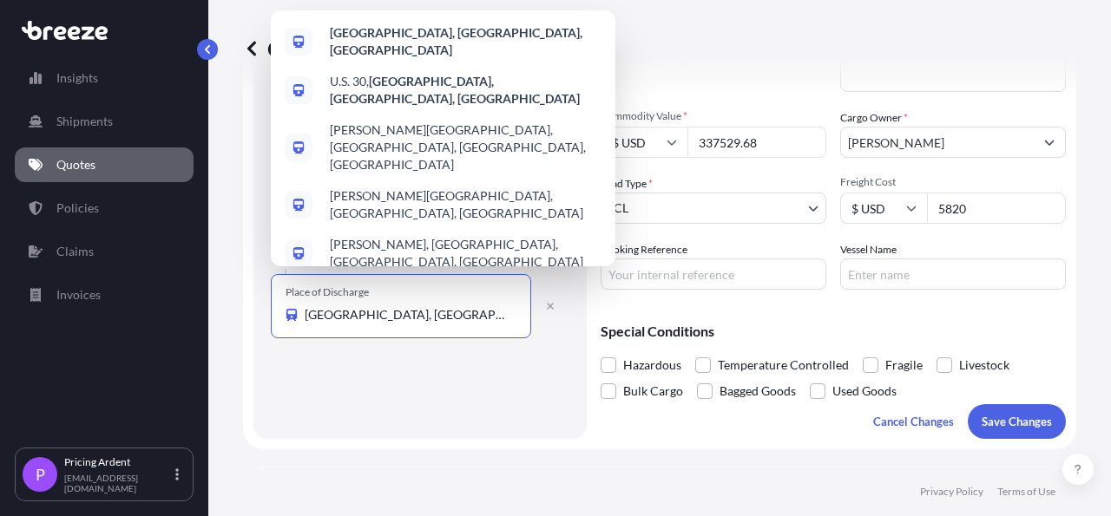
drag, startPoint x: 289, startPoint y: 312, endPoint x: 265, endPoint y: 308, distance: 24.5
click at [305, 308] on input "[GEOGRAPHIC_DATA], [GEOGRAPHIC_DATA], [GEOGRAPHIC_DATA]" at bounding box center [407, 314] width 205 height 17
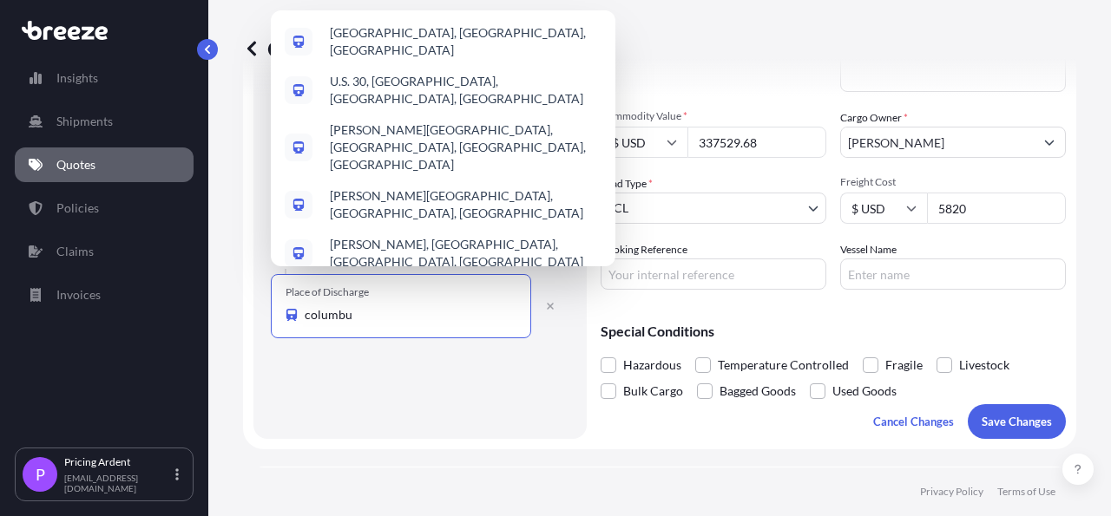
type input "columbus"
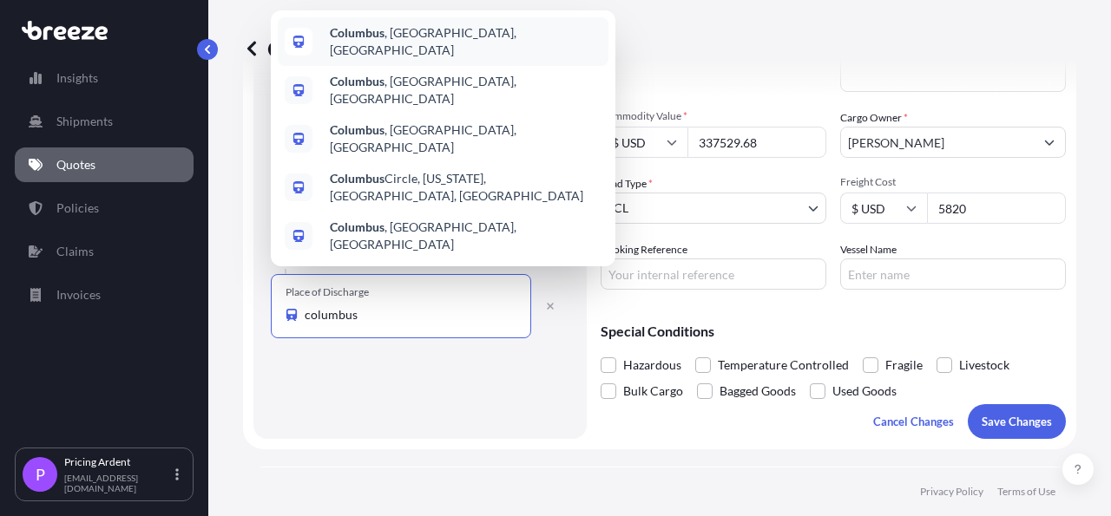
click at [405, 59] on span "[GEOGRAPHIC_DATA] , [GEOGRAPHIC_DATA], [GEOGRAPHIC_DATA]" at bounding box center [466, 41] width 272 height 35
select select "Road"
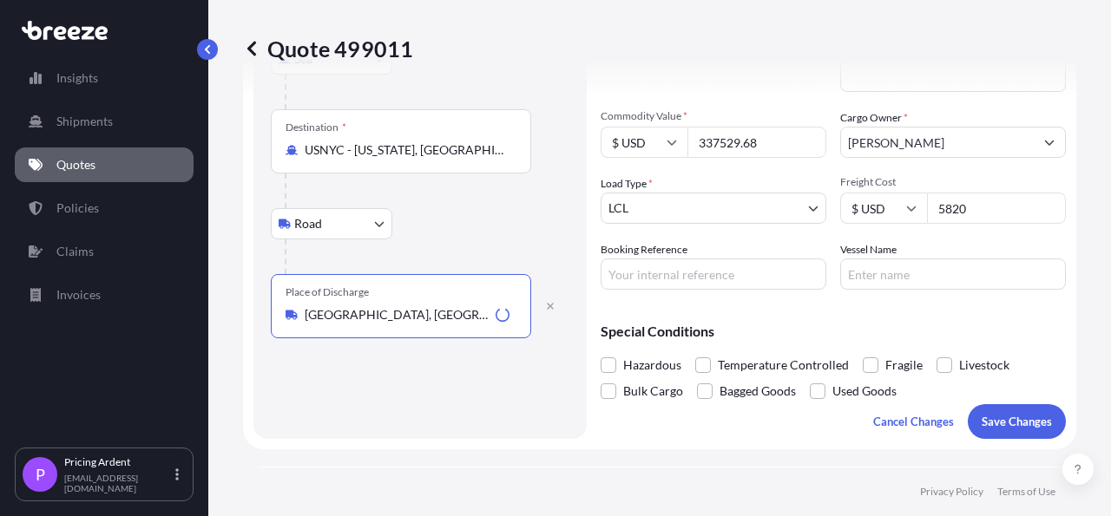
type input "[GEOGRAPHIC_DATA], [GEOGRAPHIC_DATA], [GEOGRAPHIC_DATA]"
click at [398, 364] on div "Route Details Reset Route Details Cover door to port - Add loading place Place …" at bounding box center [420, 122] width 299 height 599
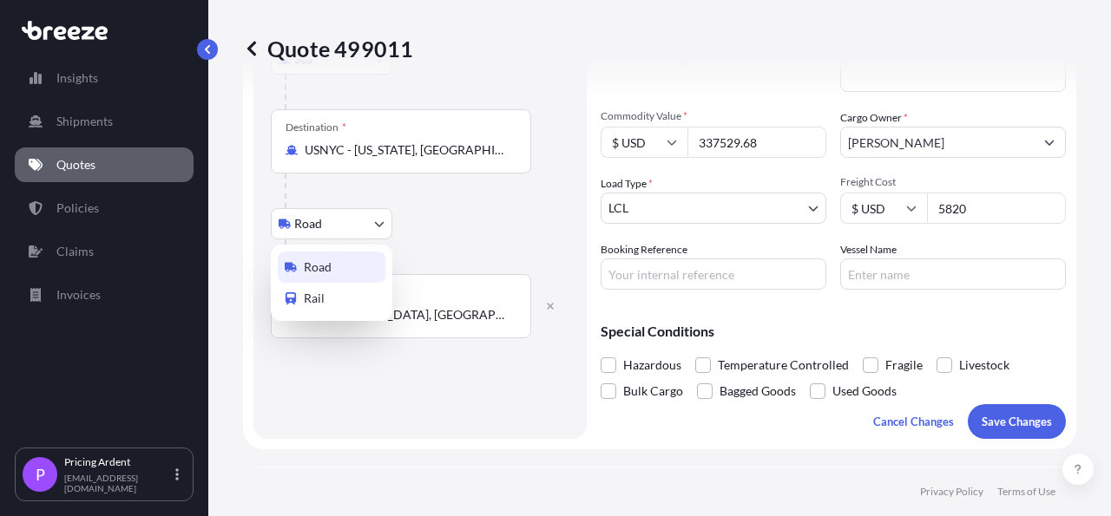
click at [380, 225] on body "0 options available. 5 options available. Insights Shipments Quotes Policies Cl…" at bounding box center [555, 258] width 1111 height 516
click at [339, 296] on div "Rail" at bounding box center [332, 298] width 108 height 31
select select "Rail"
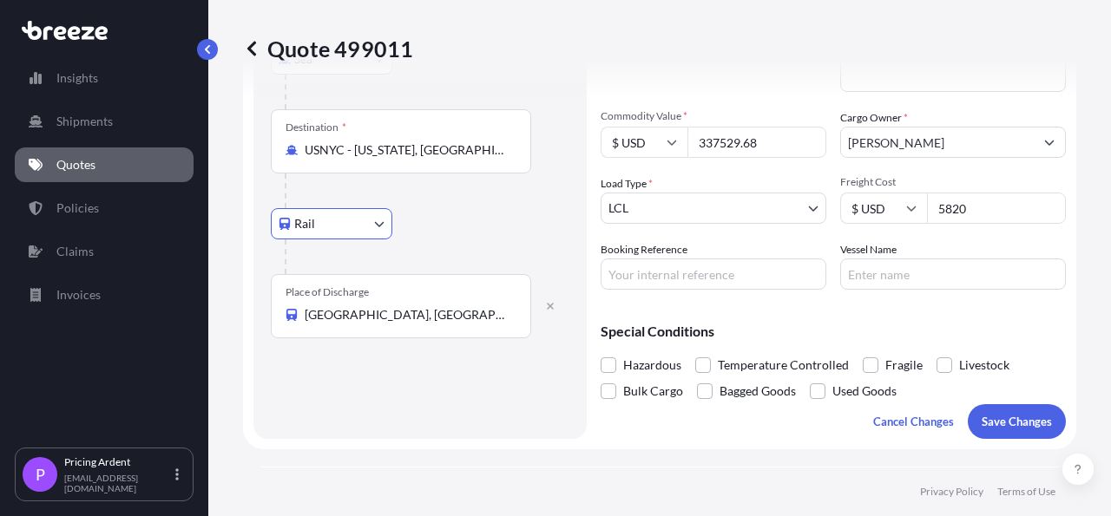
click at [355, 388] on div "Route Details Reset Route Details Cover door to port - Add loading place Place …" at bounding box center [420, 122] width 299 height 599
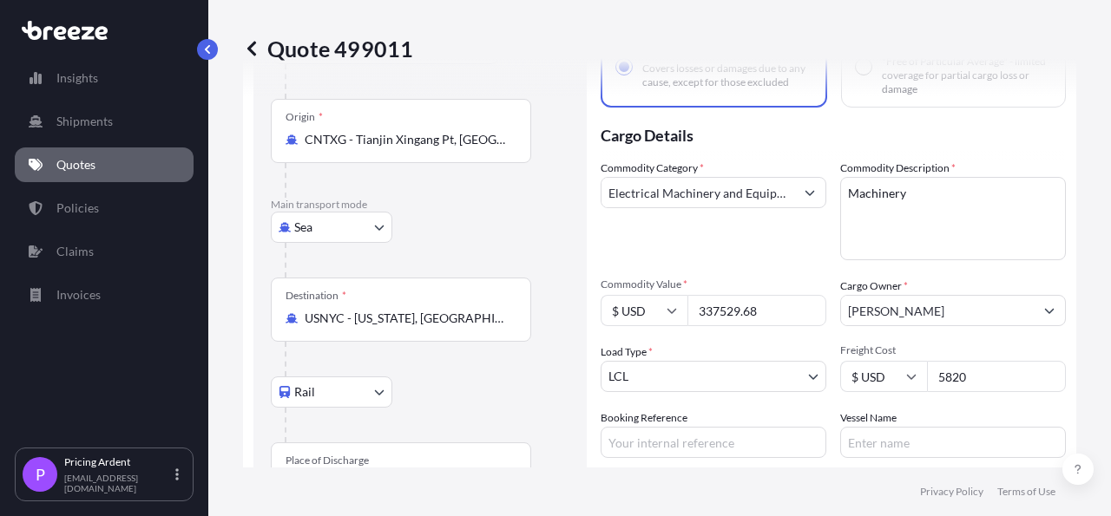
scroll to position [101, 0]
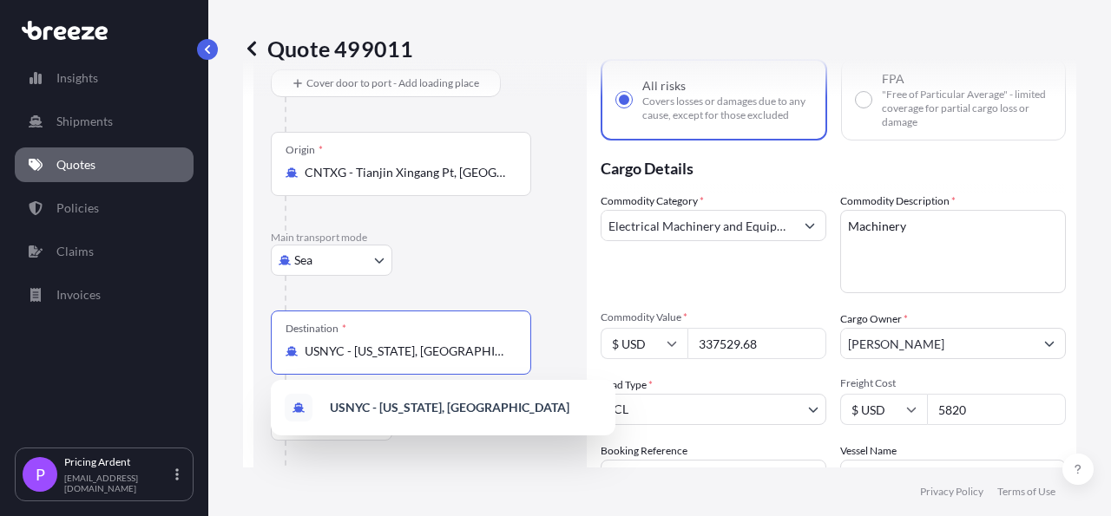
drag, startPoint x: 492, startPoint y: 353, endPoint x: 255, endPoint y: 353, distance: 236.9
click at [305, 353] on input "USNYC - [US_STATE], [GEOGRAPHIC_DATA]" at bounding box center [407, 351] width 205 height 17
click at [523, 256] on div "Sea Sea Air Road Rail" at bounding box center [420, 260] width 299 height 31
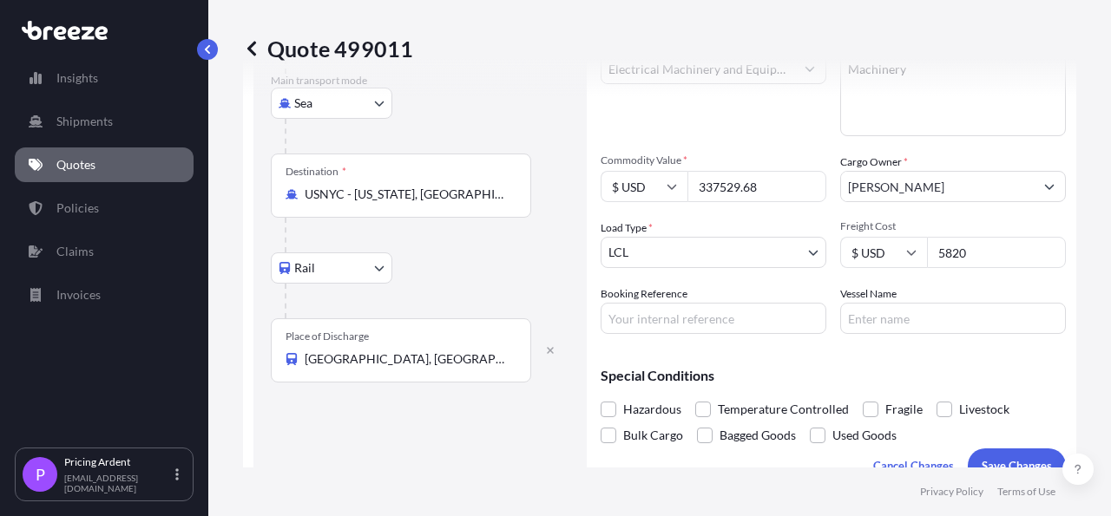
scroll to position [302, 0]
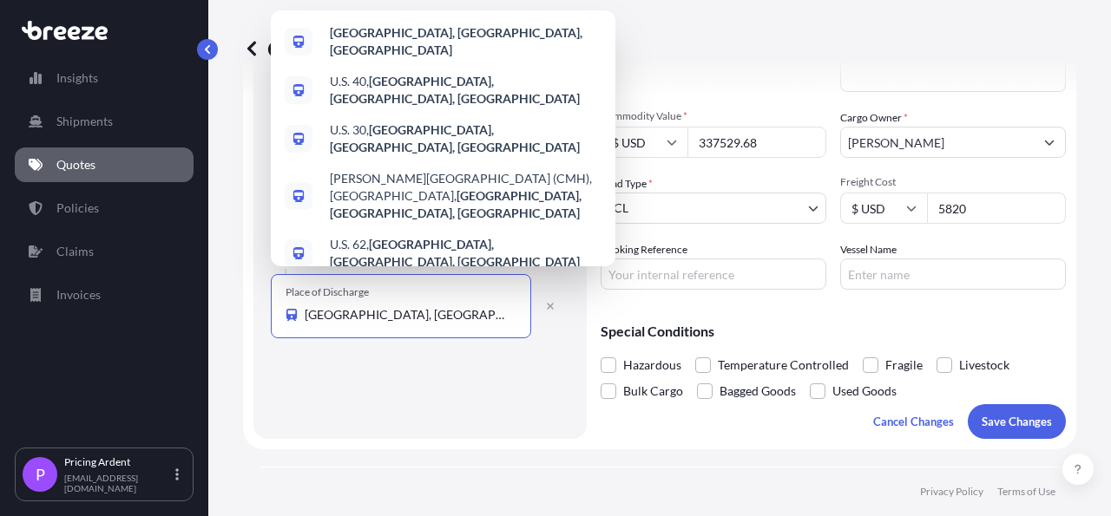
drag, startPoint x: 436, startPoint y: 315, endPoint x: 292, endPoint y: 315, distance: 144.1
click at [305, 315] on input "[GEOGRAPHIC_DATA], [GEOGRAPHIC_DATA], [GEOGRAPHIC_DATA]" at bounding box center [407, 314] width 205 height 17
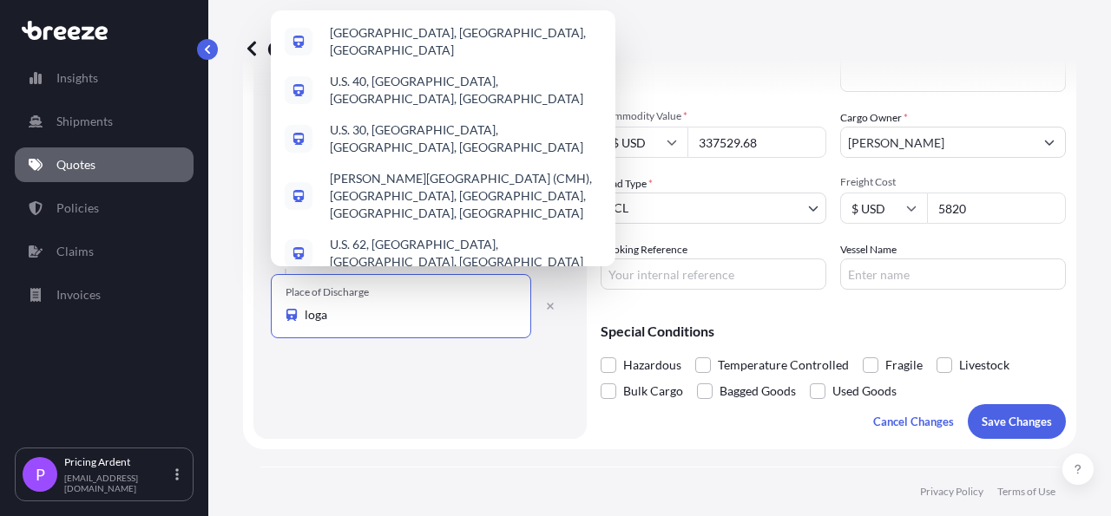
type input "[PERSON_NAME]"
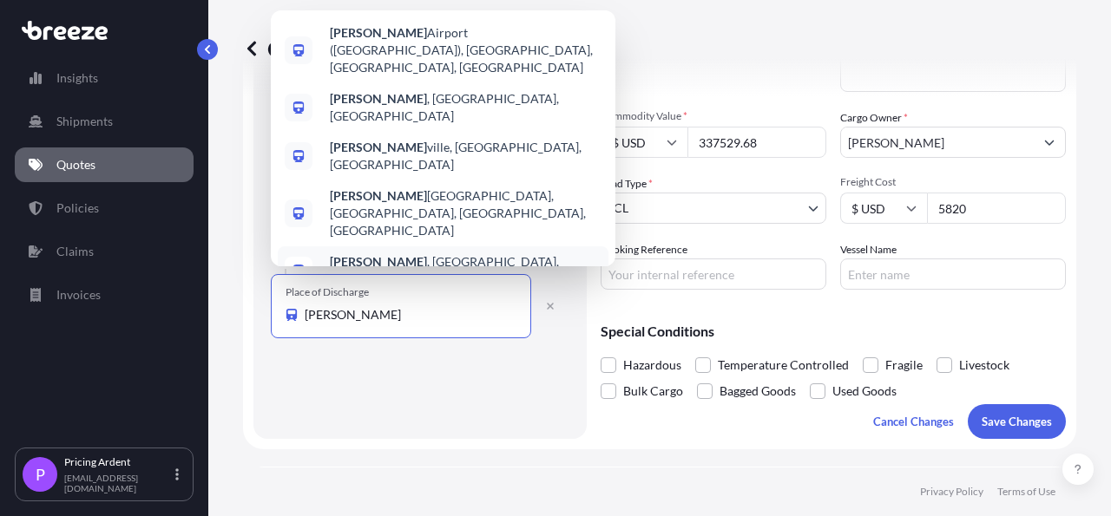
click at [440, 247] on div "[GEOGRAPHIC_DATA] , [GEOGRAPHIC_DATA], [GEOGRAPHIC_DATA]" at bounding box center [443, 270] width 331 height 49
select select "Road"
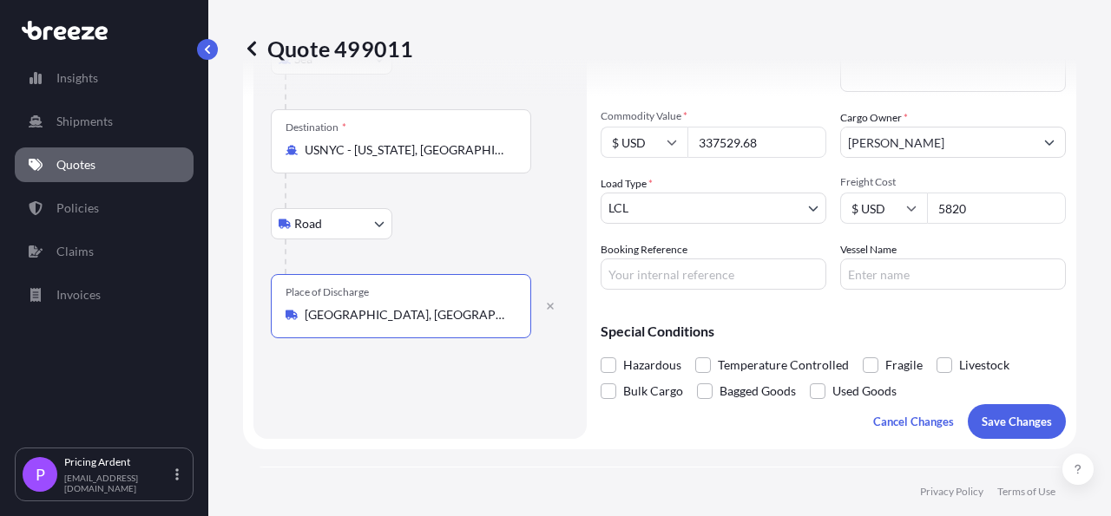
type input "[GEOGRAPHIC_DATA], [GEOGRAPHIC_DATA], [GEOGRAPHIC_DATA]"
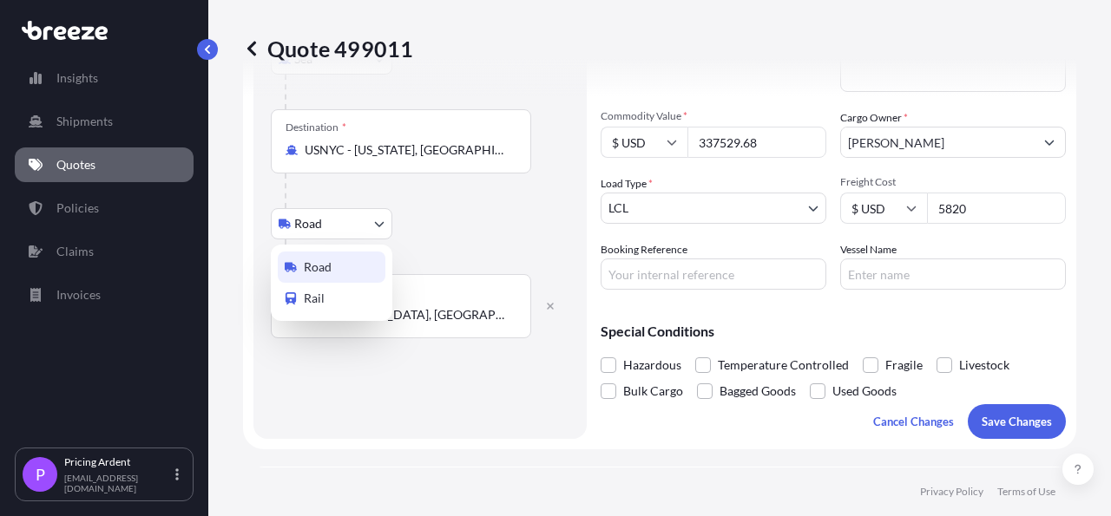
click at [382, 228] on body "0 options available. 5 options available. Insights Shipments Quotes Policies Cl…" at bounding box center [555, 258] width 1111 height 516
click at [331, 299] on div "Rail" at bounding box center [332, 298] width 108 height 31
select select "Rail"
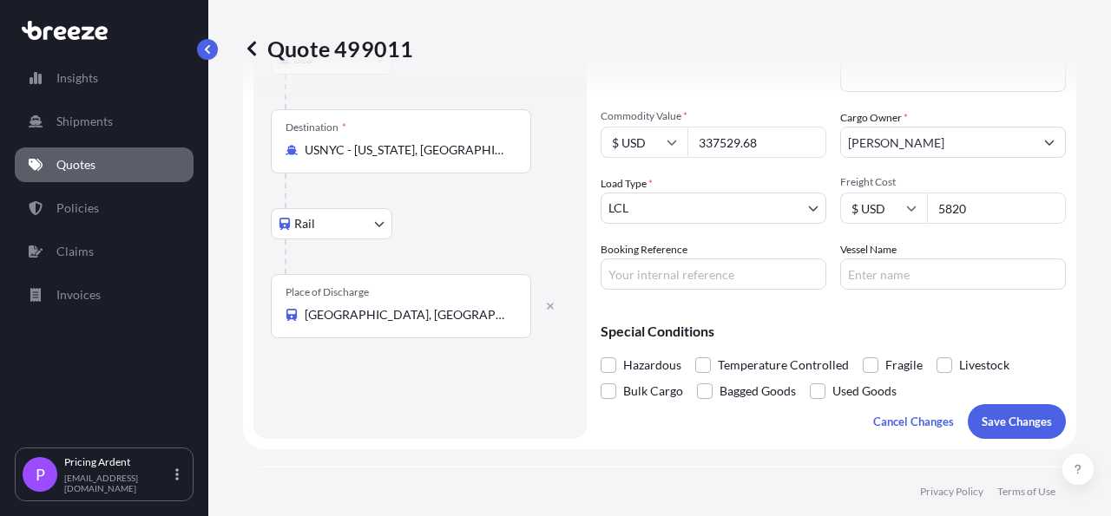
click at [513, 243] on div at bounding box center [427, 257] width 285 height 35
click at [1015, 426] on p "Save Changes" at bounding box center [1016, 421] width 70 height 17
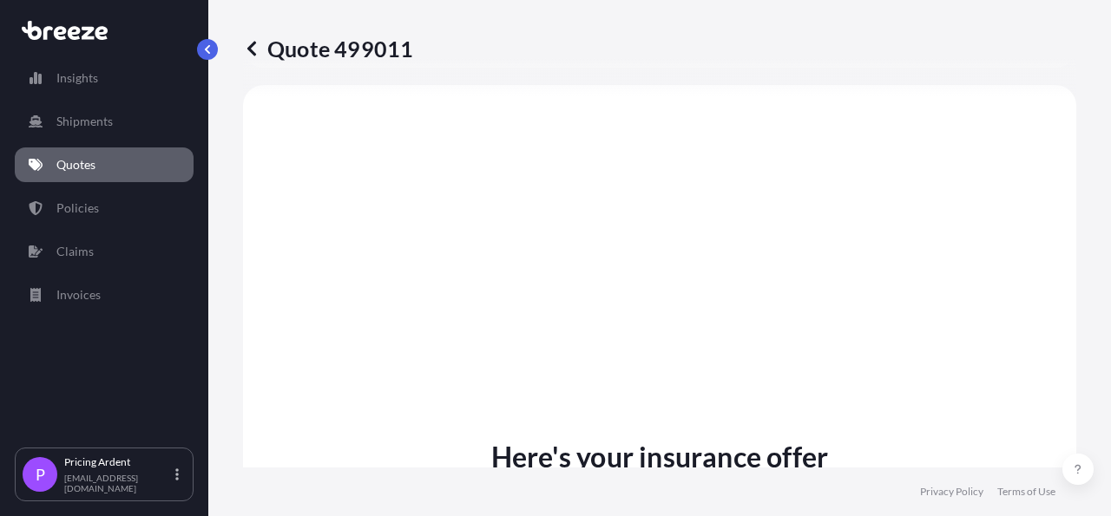
select select "Sea"
select select "Rail"
select select "2"
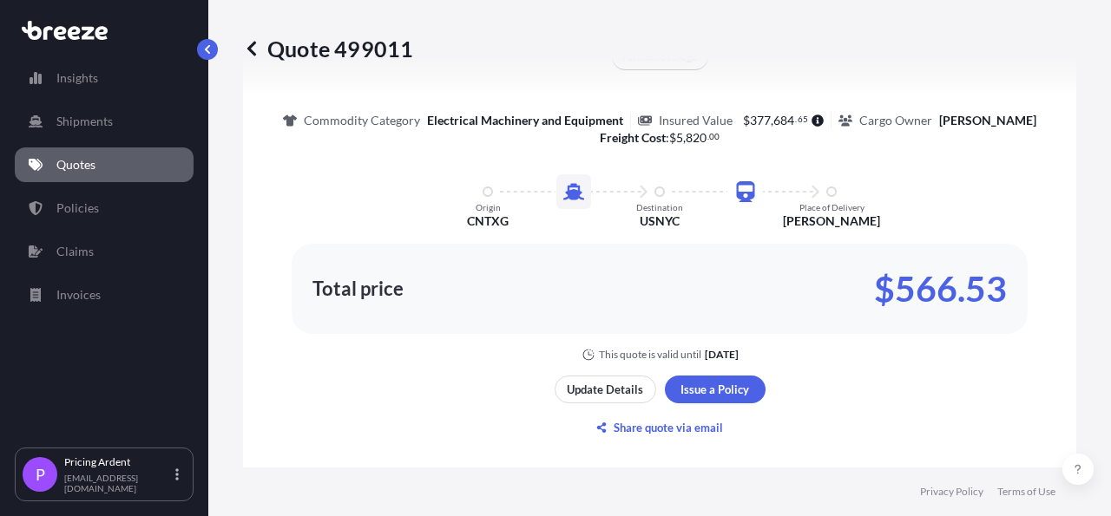
scroll to position [1086, 0]
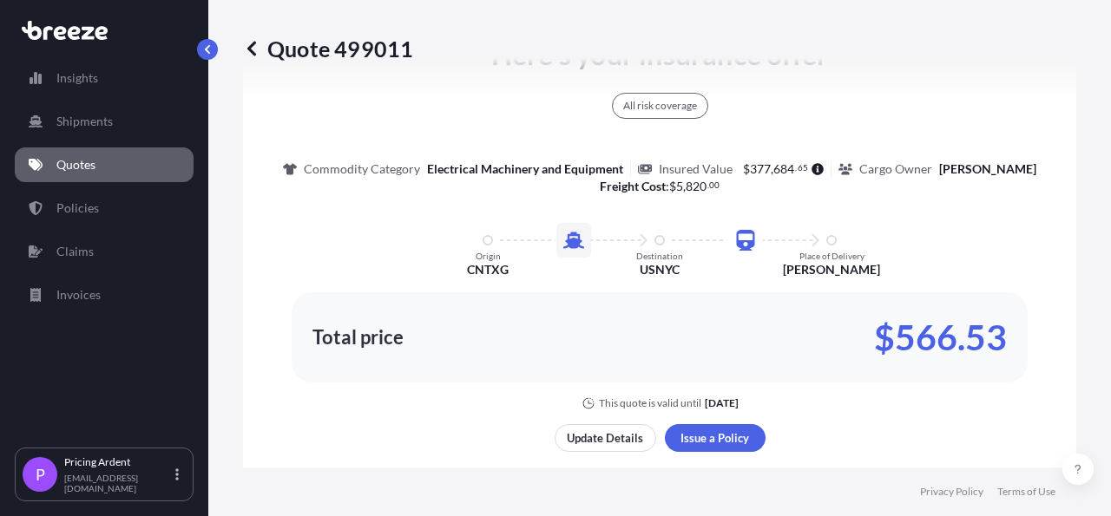
click at [1055, 164] on div "Here's your insurance offer All risk coverage Commodity Category Electrical Mac…" at bounding box center [659, 299] width 833 height 1234
click at [124, 167] on link "Quotes" at bounding box center [104, 165] width 179 height 35
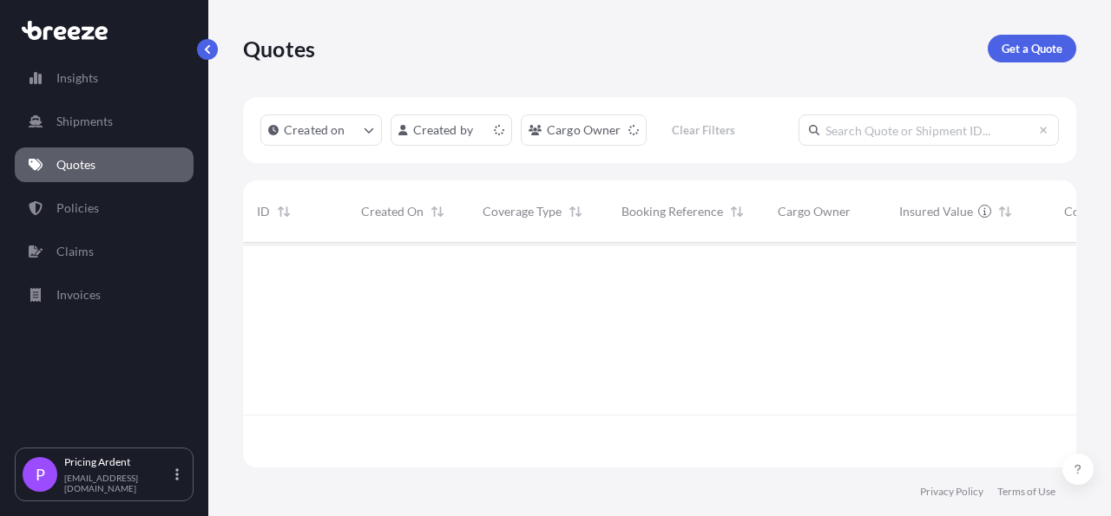
scroll to position [220, 817]
click at [1027, 55] on p "Get a Quote" at bounding box center [1031, 48] width 61 height 17
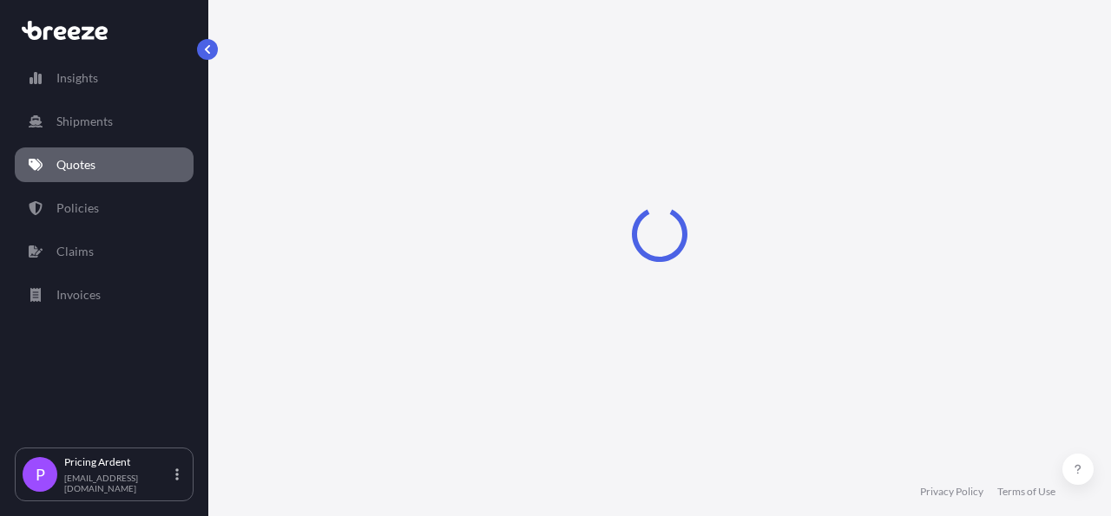
select select "Sea"
select select "1"
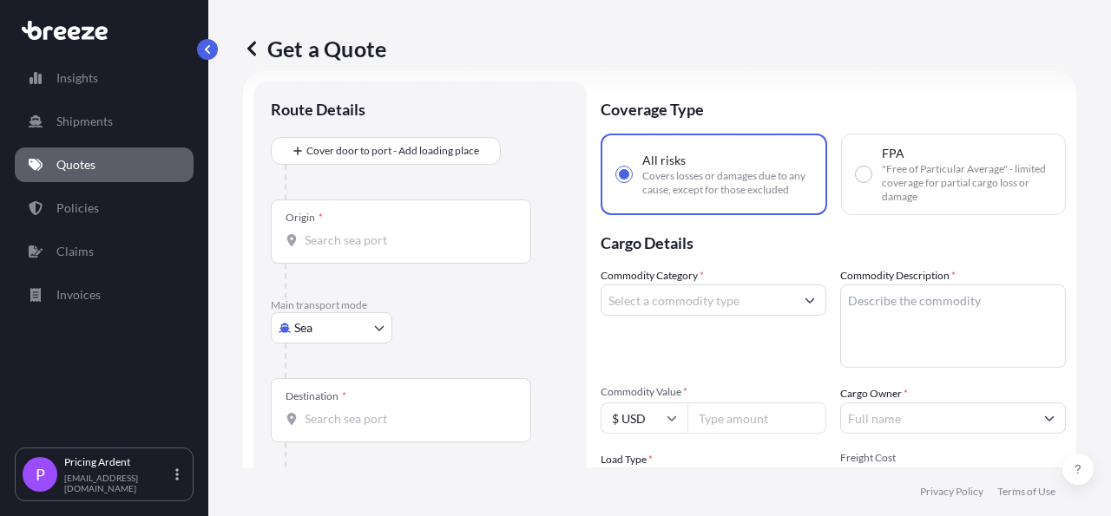
scroll to position [28, 0]
click at [360, 242] on input "Origin *" at bounding box center [407, 238] width 205 height 17
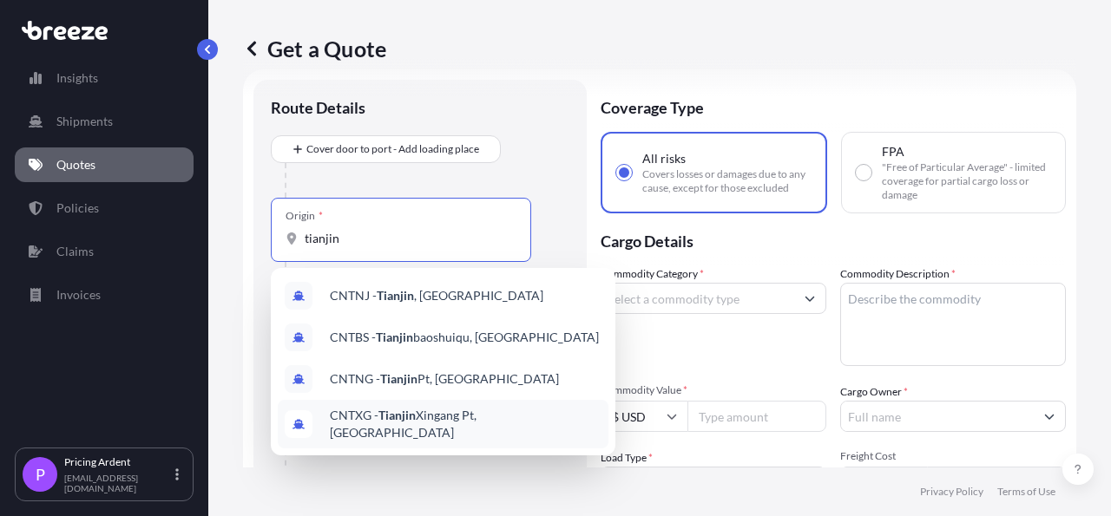
click at [455, 420] on span "CNTXG - Tianjin Xingang Pt, [GEOGRAPHIC_DATA]" at bounding box center [466, 424] width 272 height 35
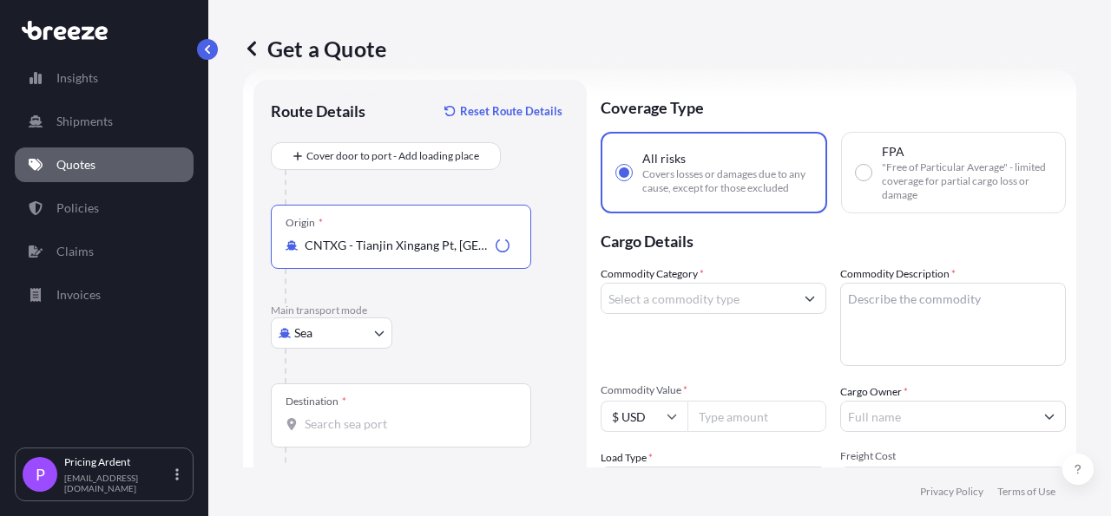
type input "CNTXG - Tianjin Xingang Pt, [GEOGRAPHIC_DATA]"
click at [548, 334] on div "Sea Sea Air Road Rail" at bounding box center [420, 333] width 299 height 31
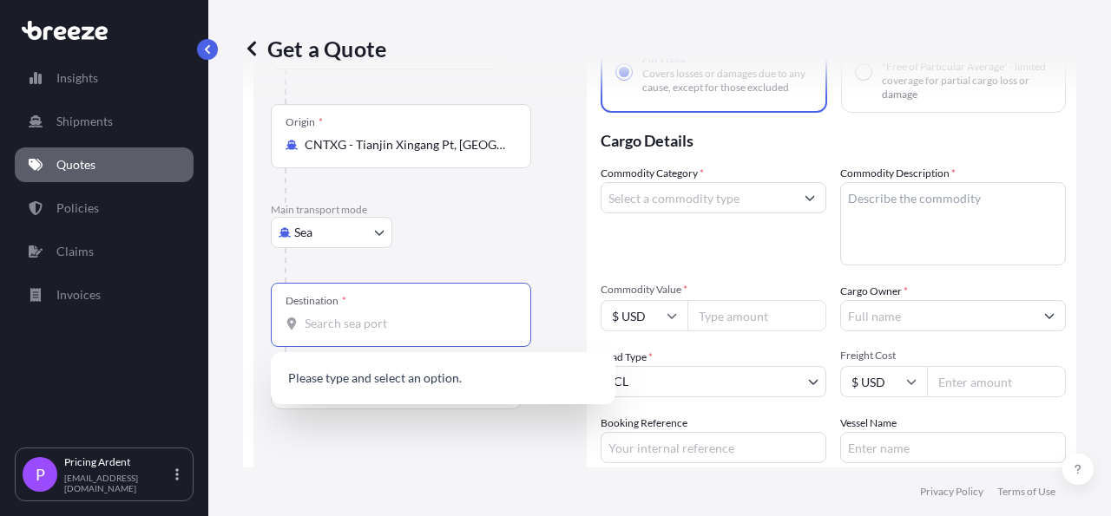
click at [376, 331] on input "Destination *" at bounding box center [407, 323] width 205 height 17
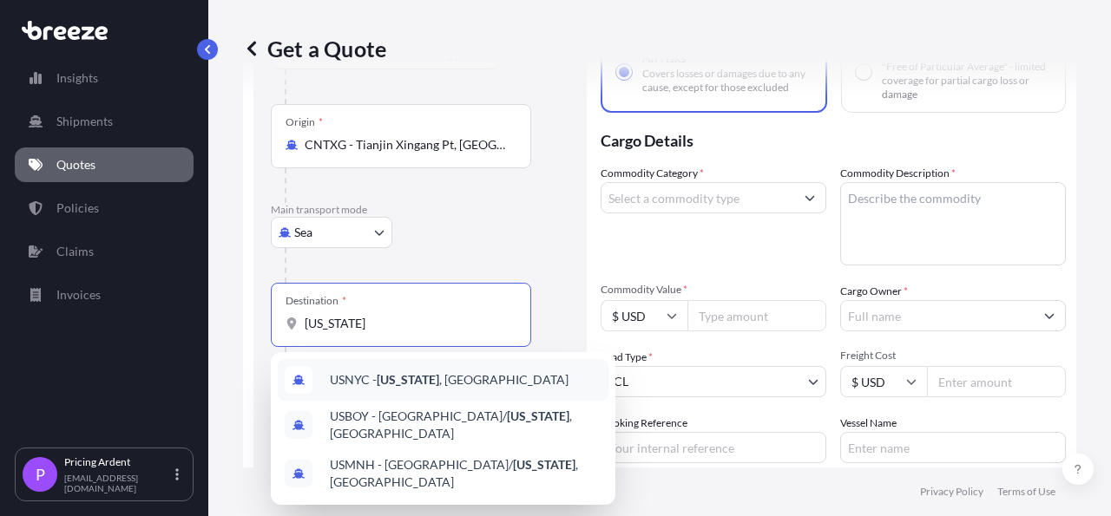
click at [451, 375] on span "USNYC - [US_STATE] , [GEOGRAPHIC_DATA]" at bounding box center [449, 379] width 239 height 17
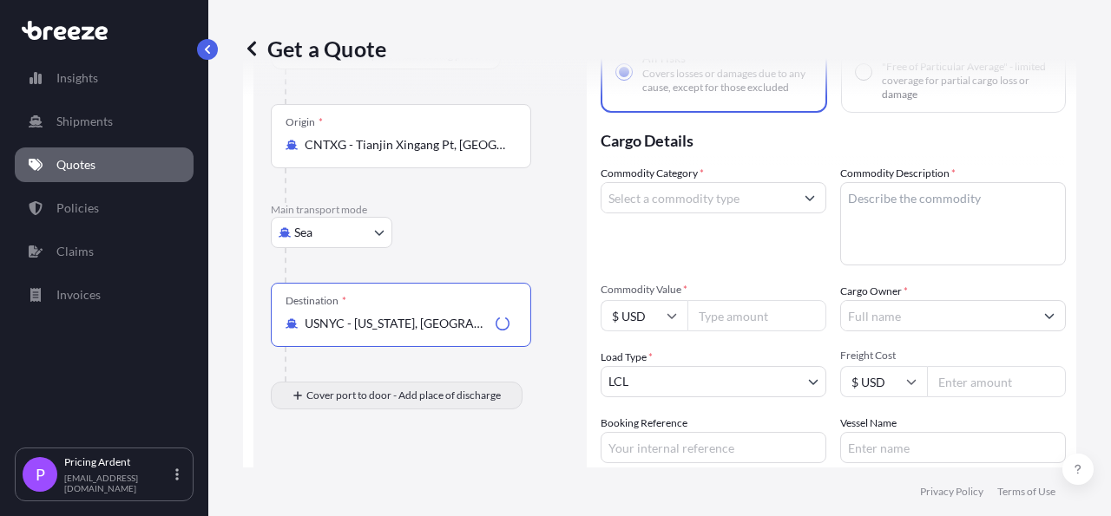
type input "USNYC - [US_STATE], [GEOGRAPHIC_DATA]"
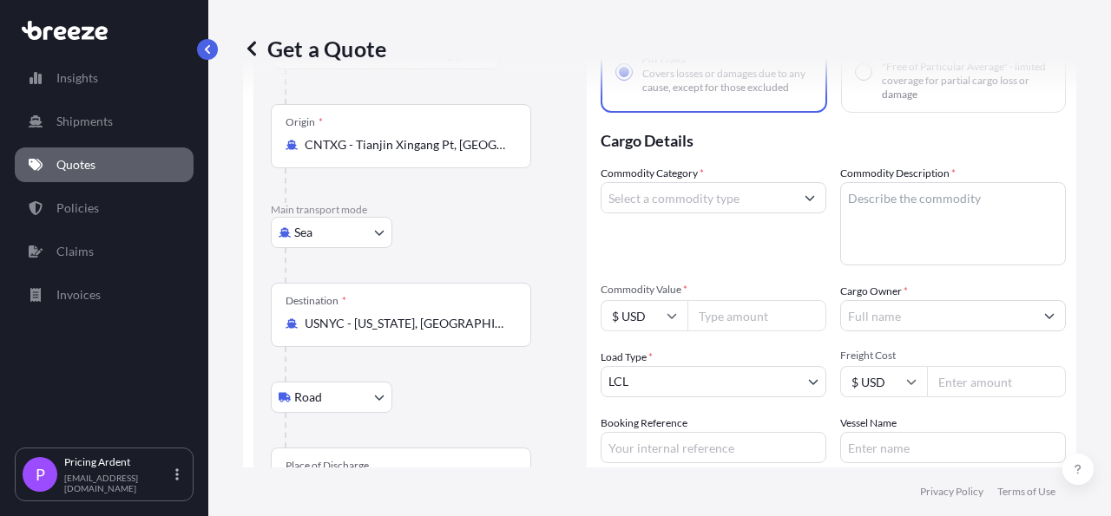
scroll to position [285, 0]
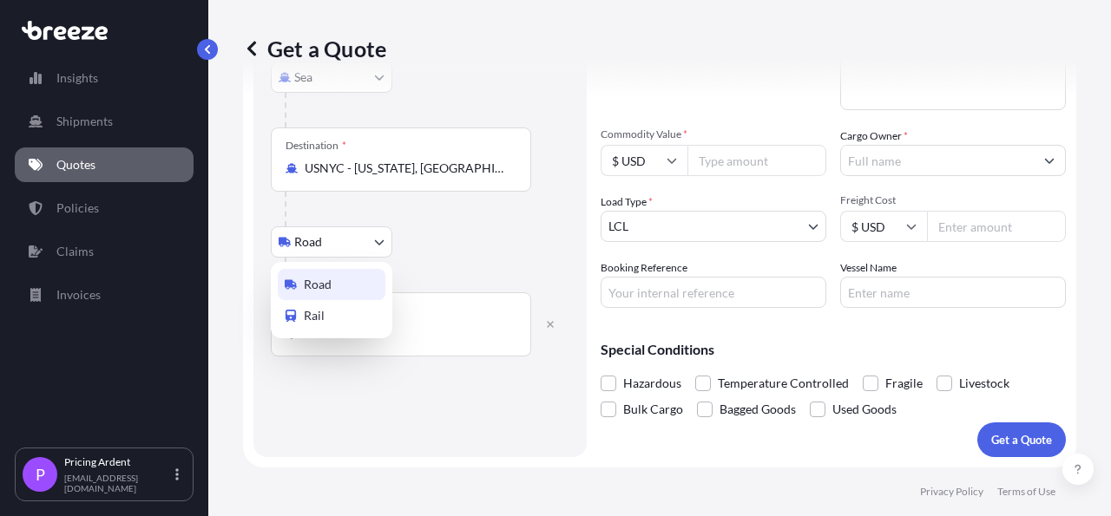
click at [351, 246] on body "0 options available. 3 options available. Insights Shipments Quotes Policies Cl…" at bounding box center [555, 258] width 1111 height 516
click at [330, 315] on div "Rail" at bounding box center [332, 315] width 108 height 31
select select "Rail"
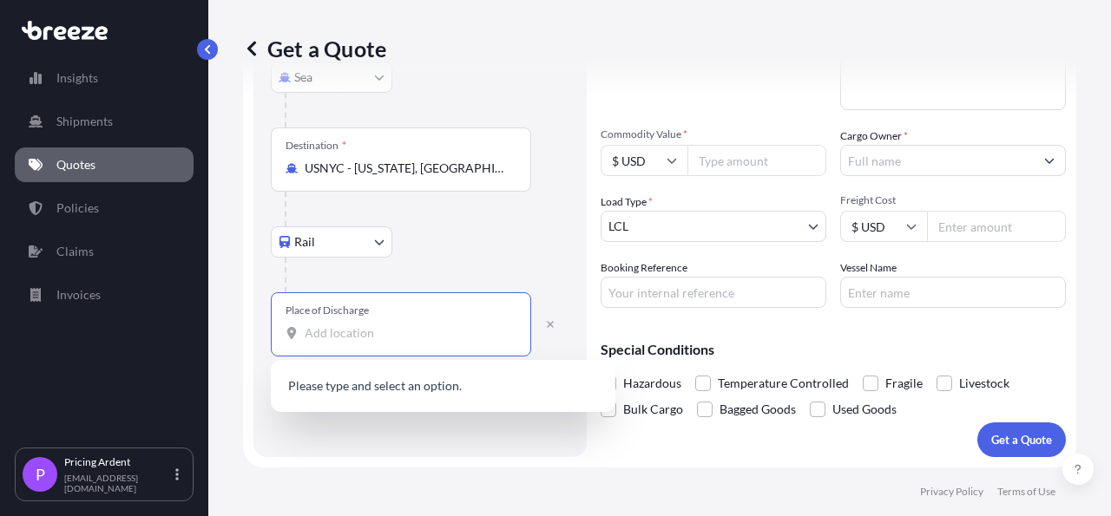
click at [371, 337] on input "Place of Discharge" at bounding box center [407, 333] width 205 height 17
type input "[PERSON_NAME]"
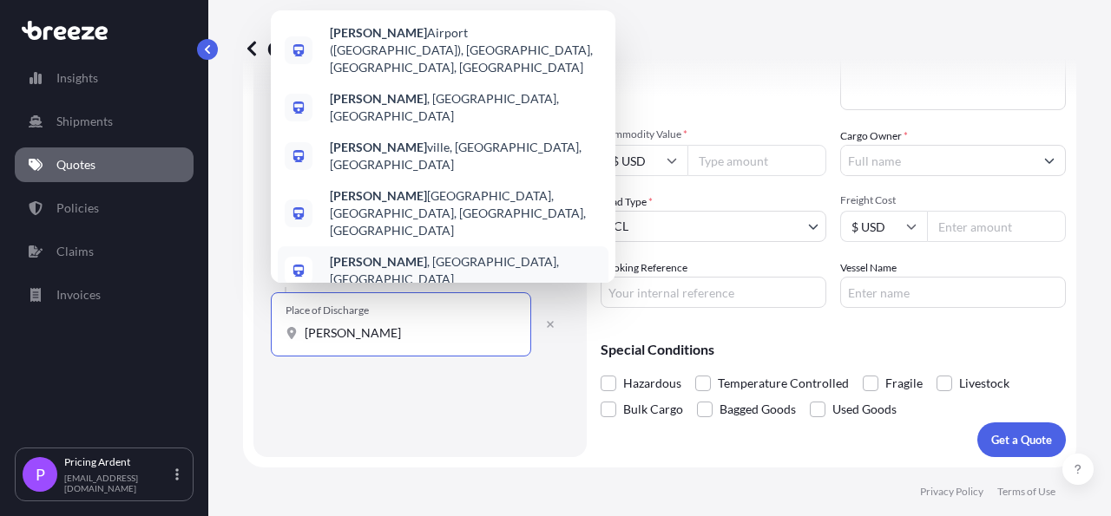
click at [405, 258] on span "[GEOGRAPHIC_DATA] , [GEOGRAPHIC_DATA], [GEOGRAPHIC_DATA]" at bounding box center [466, 270] width 272 height 35
select select "Road"
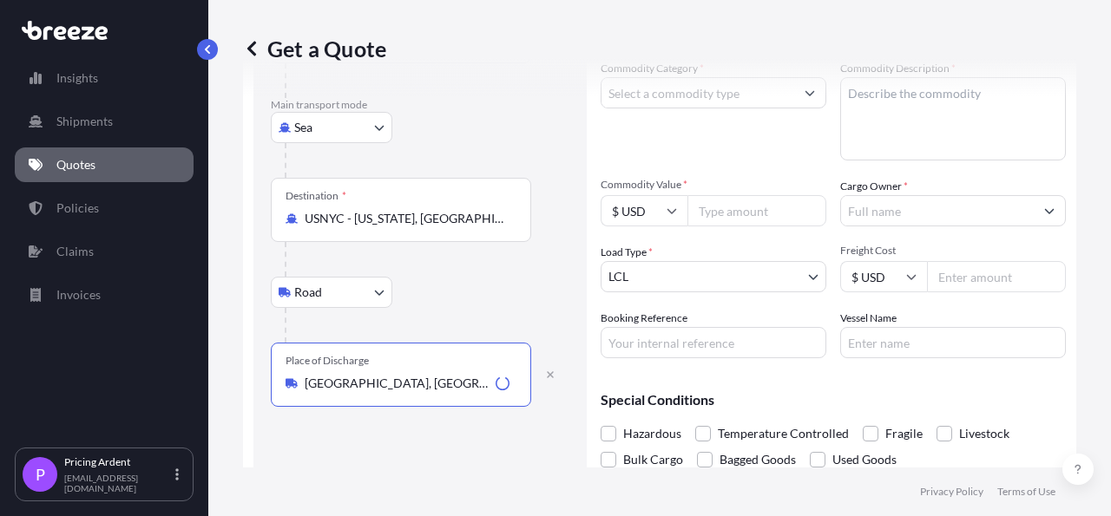
scroll to position [184, 0]
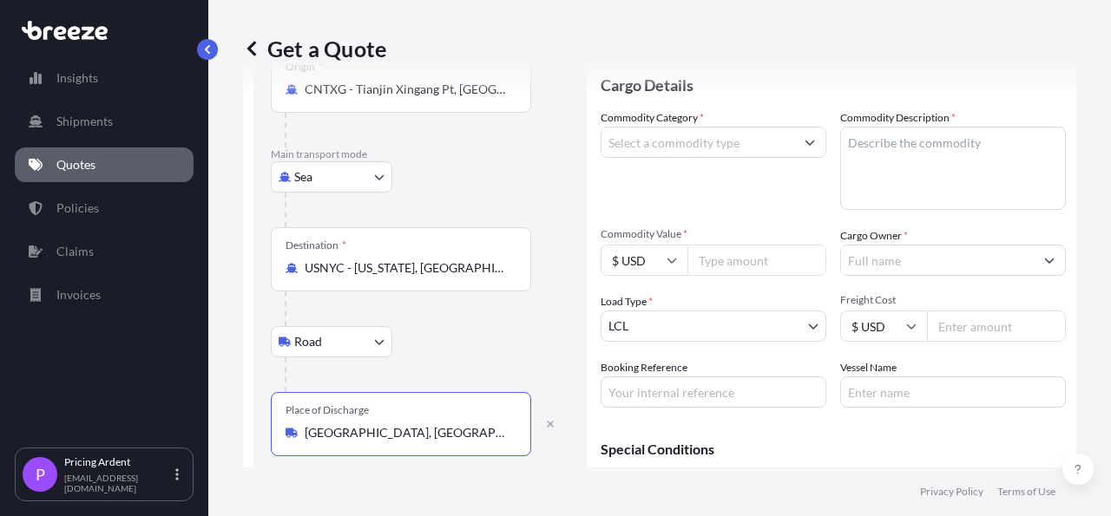
type input "[GEOGRAPHIC_DATA], [GEOGRAPHIC_DATA], [GEOGRAPHIC_DATA]"
click at [742, 153] on input "Commodity Category *" at bounding box center [697, 142] width 193 height 31
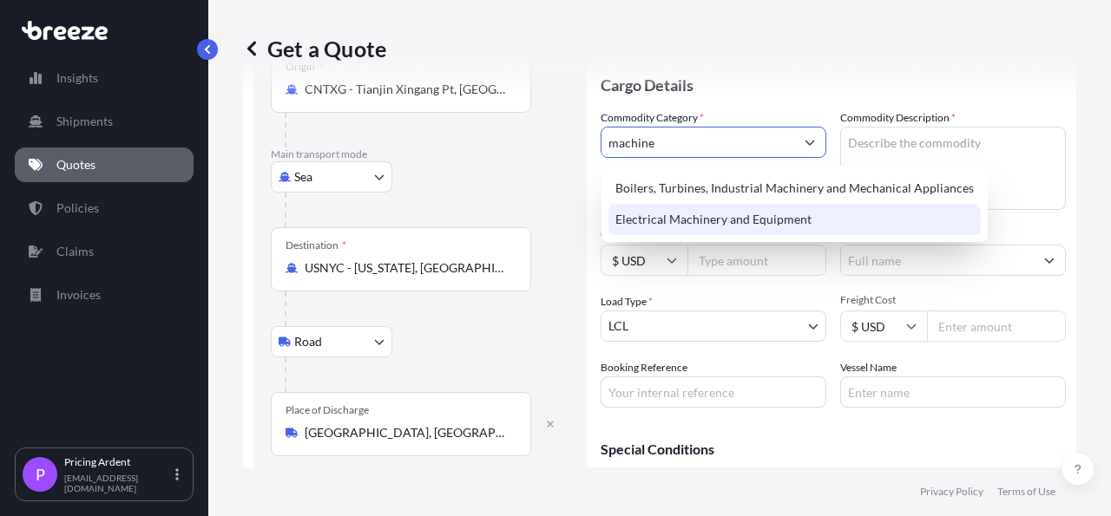
click at [705, 221] on div "Electrical Machinery and Equipment" at bounding box center [794, 219] width 372 height 31
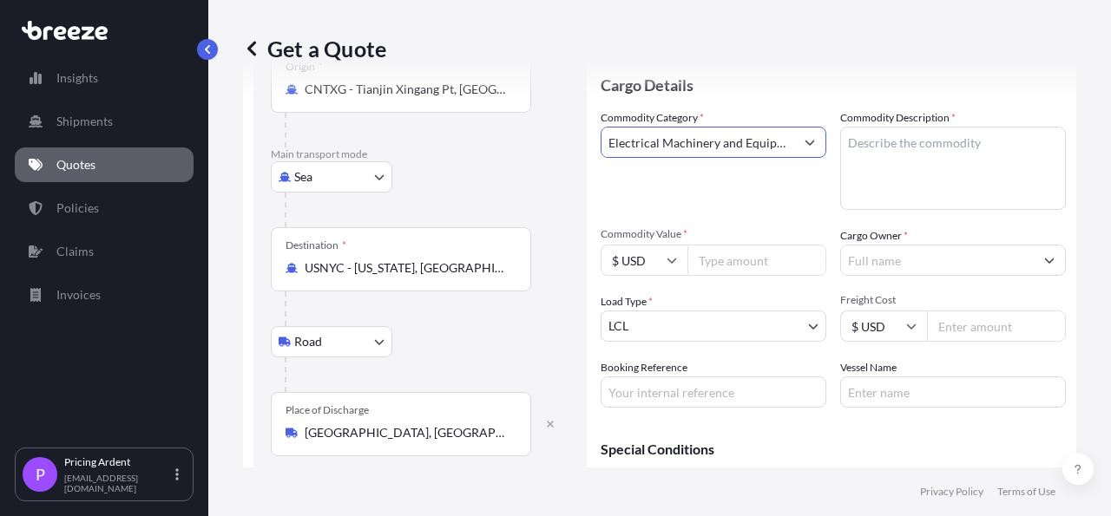
type input "Electrical Machinery and Equipment"
click at [898, 143] on textarea "Commodity Description *" at bounding box center [953, 168] width 226 height 83
type textarea "machinery"
click at [769, 256] on input "Commodity Value *" at bounding box center [756, 260] width 139 height 31
type input "115234.91"
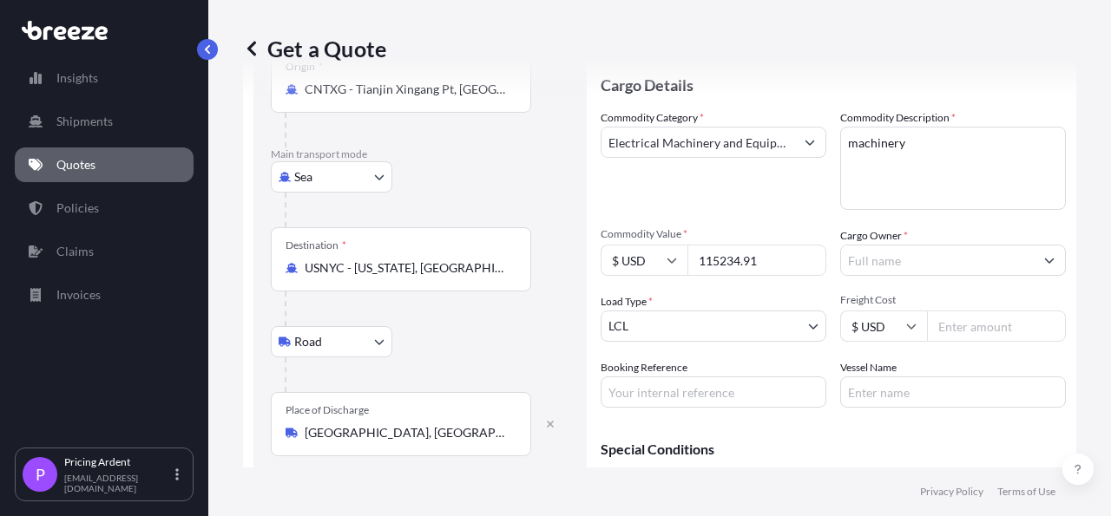
click at [945, 263] on input "Cargo Owner *" at bounding box center [937, 260] width 193 height 31
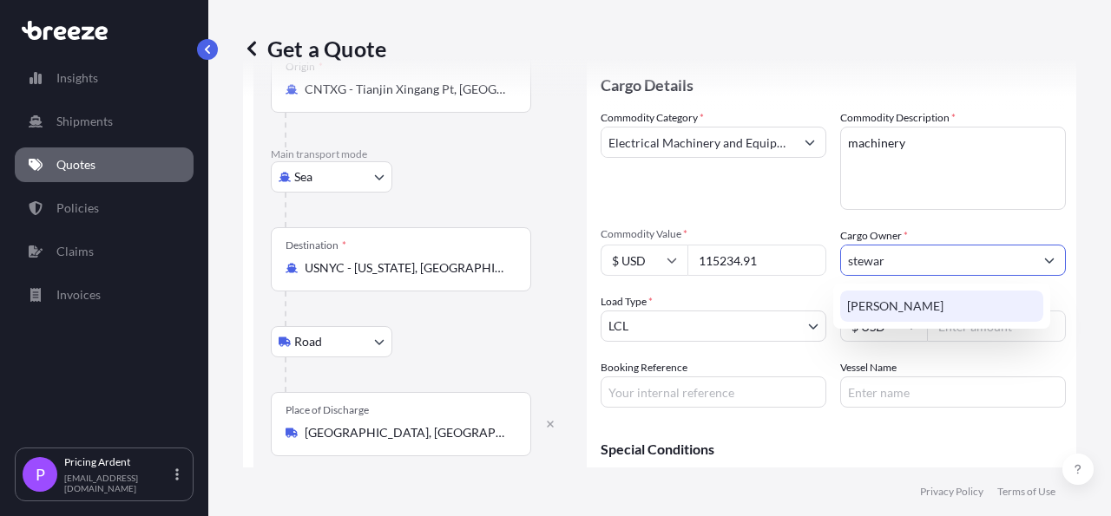
click at [949, 305] on div "[PERSON_NAME]" at bounding box center [941, 306] width 203 height 31
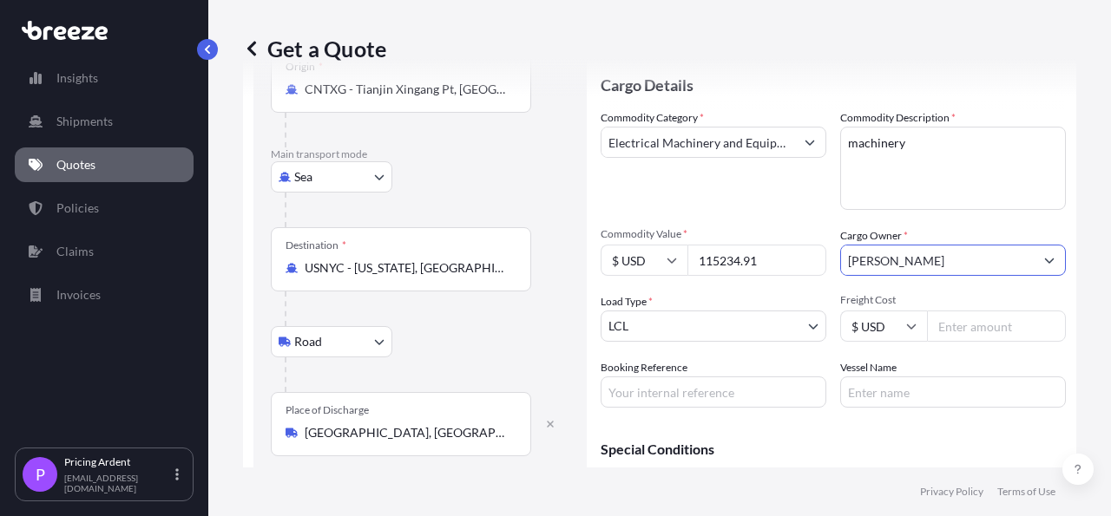
type input "[PERSON_NAME]"
click at [710, 333] on body "15 options available. 1 option available. 0 options available. 1 option availab…" at bounding box center [555, 258] width 1111 height 516
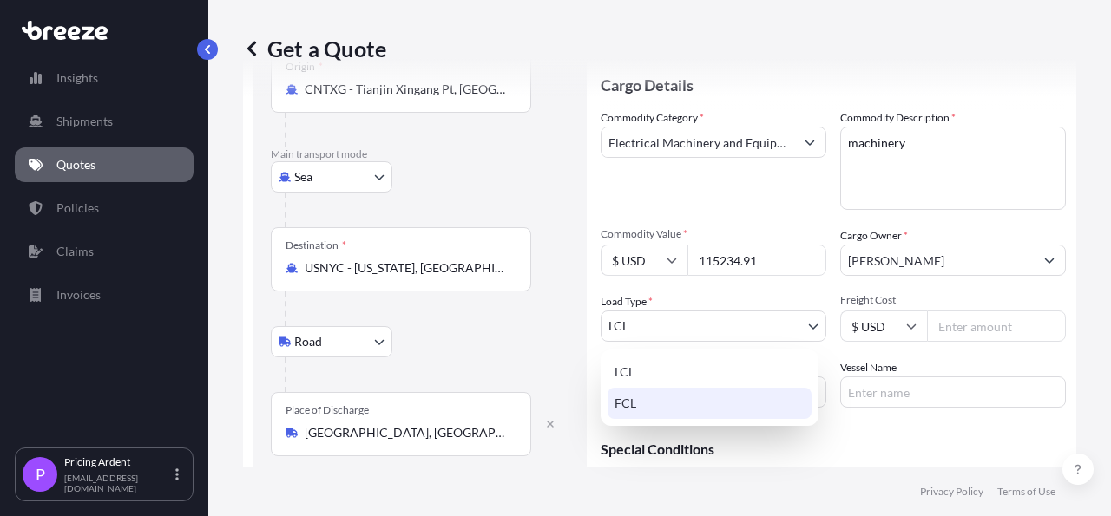
click at [667, 402] on div "FCL" at bounding box center [709, 403] width 204 height 31
select select "2"
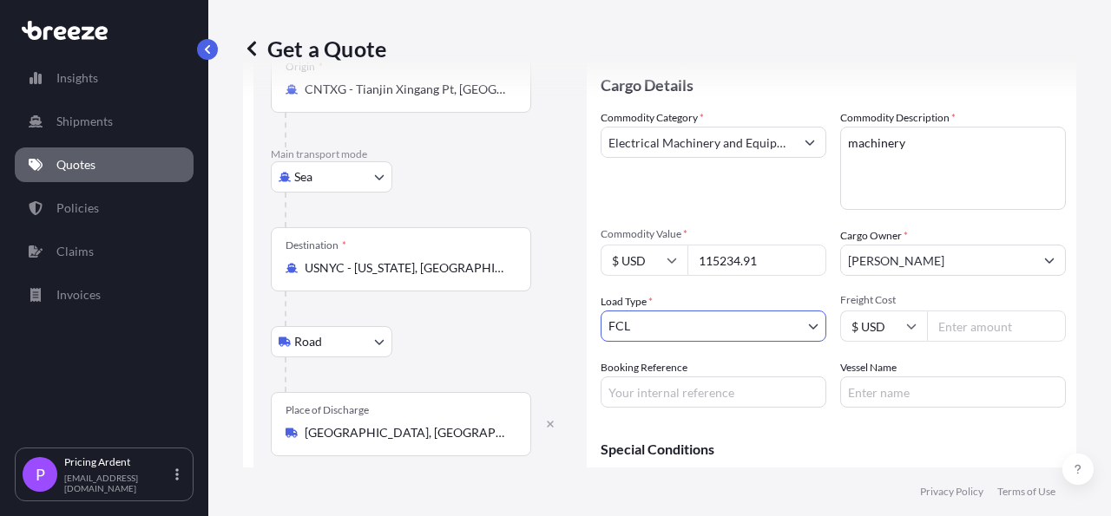
click at [1068, 266] on div "Get a Quote Route Details Reset Route Details Cover door to port - Add loading …" at bounding box center [659, 234] width 902 height 468
click at [963, 323] on input "Freight Cost" at bounding box center [996, 326] width 139 height 31
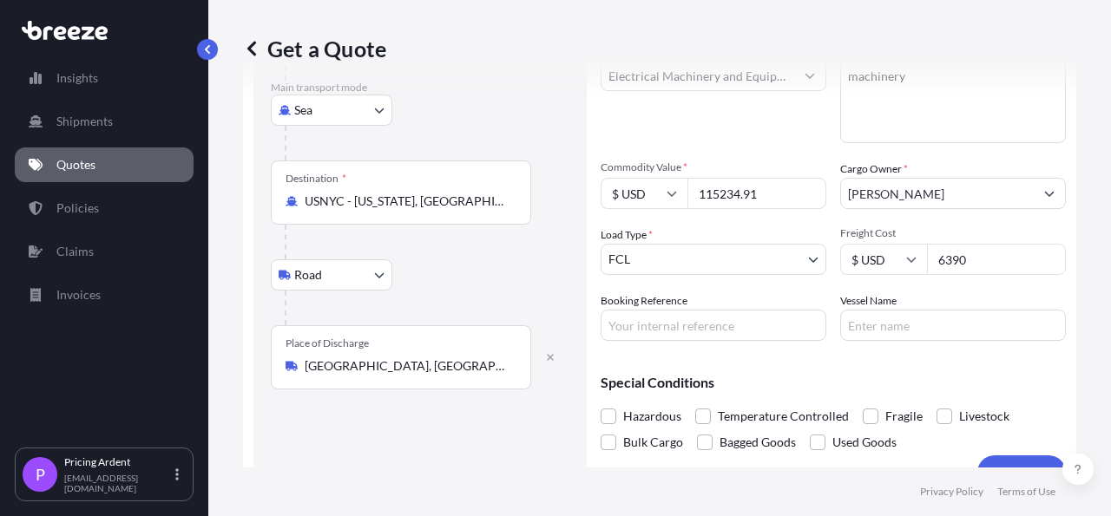
scroll to position [285, 0]
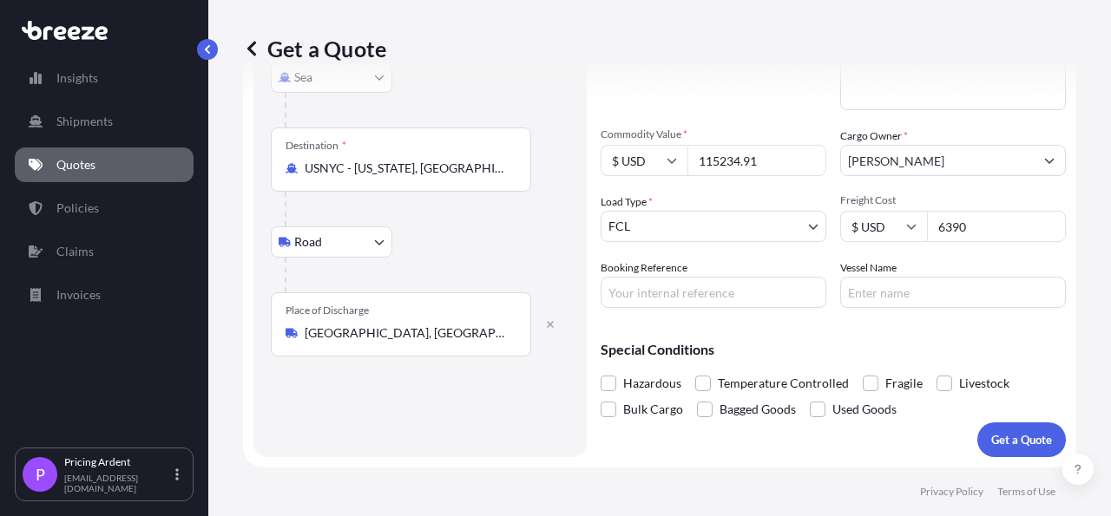
type input "6390"
click at [966, 336] on div "Special Conditions Hazardous Temperature Controlled Fragile Livestock Bulk Carg…" at bounding box center [833, 372] width 465 height 101
click at [1007, 442] on p "Get a Quote" at bounding box center [1021, 439] width 61 height 17
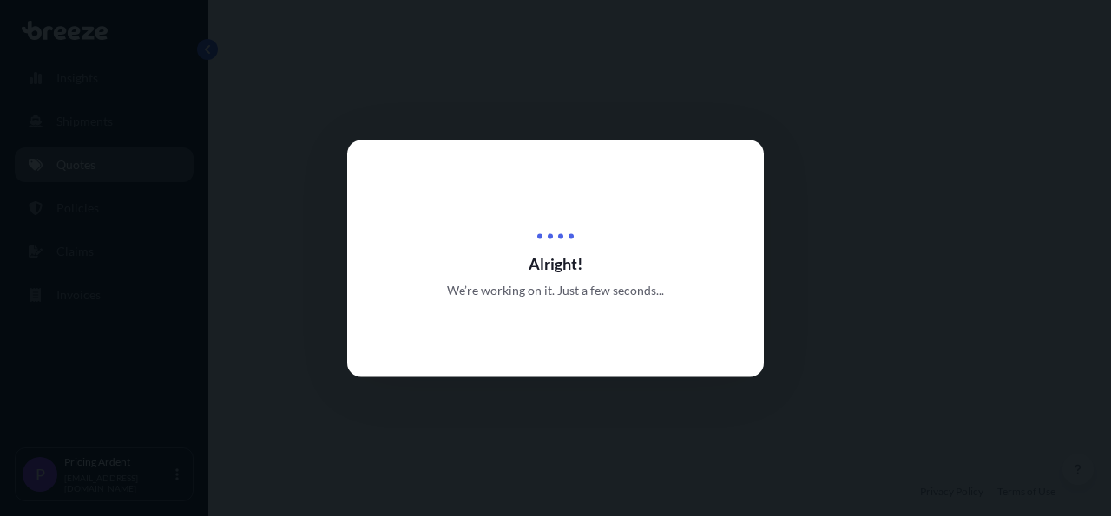
select select "Sea"
select select "Road"
select select "2"
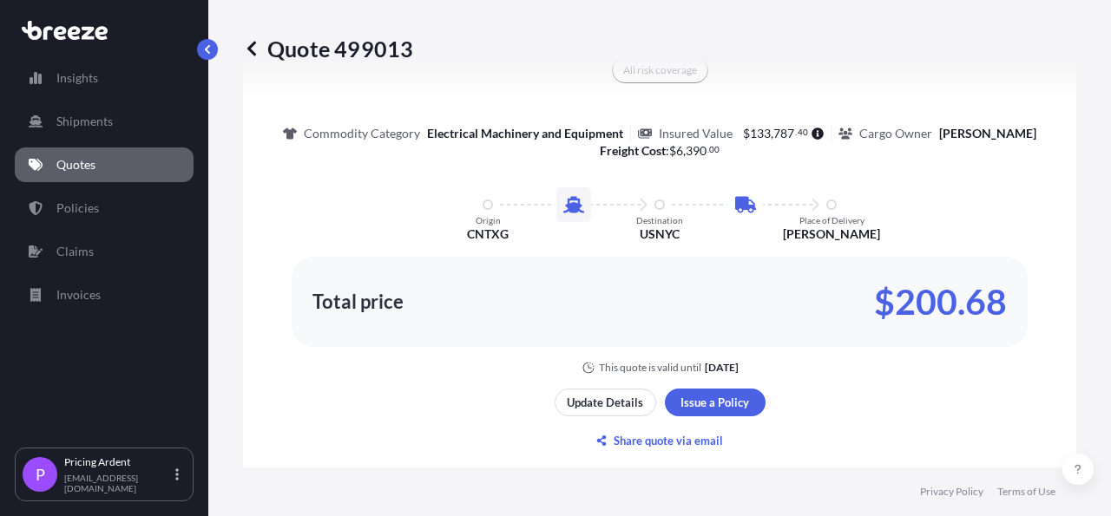
scroll to position [1086, 0]
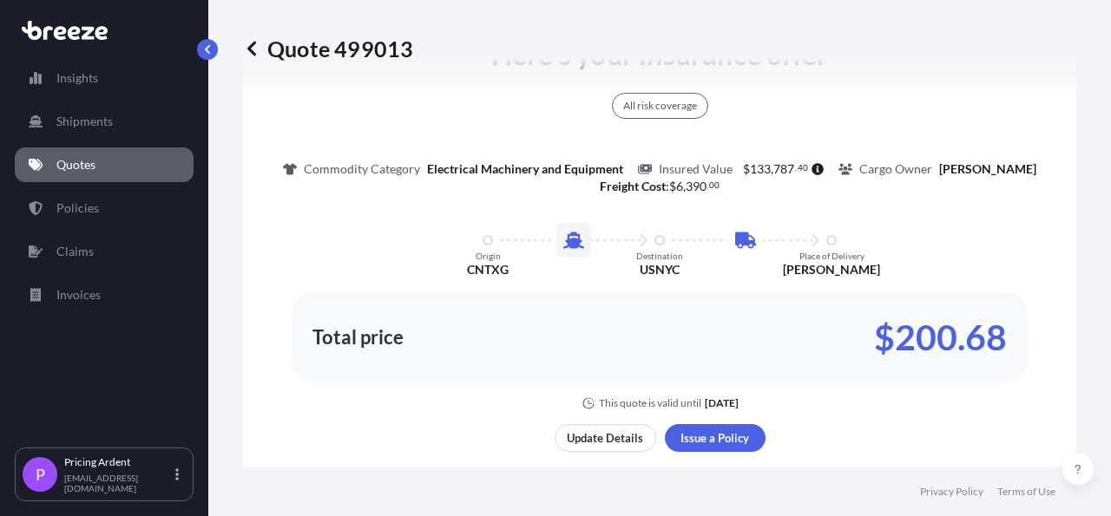
click at [141, 161] on link "Quotes" at bounding box center [104, 165] width 179 height 35
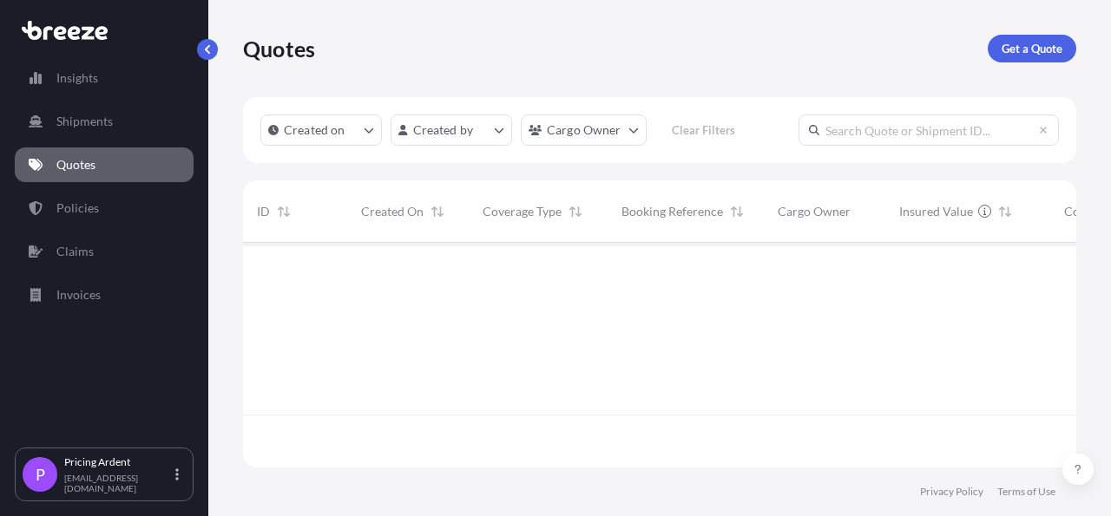
scroll to position [220, 817]
click at [1014, 48] on p "Get a Quote" at bounding box center [1031, 48] width 61 height 17
select select "Sea"
select select "1"
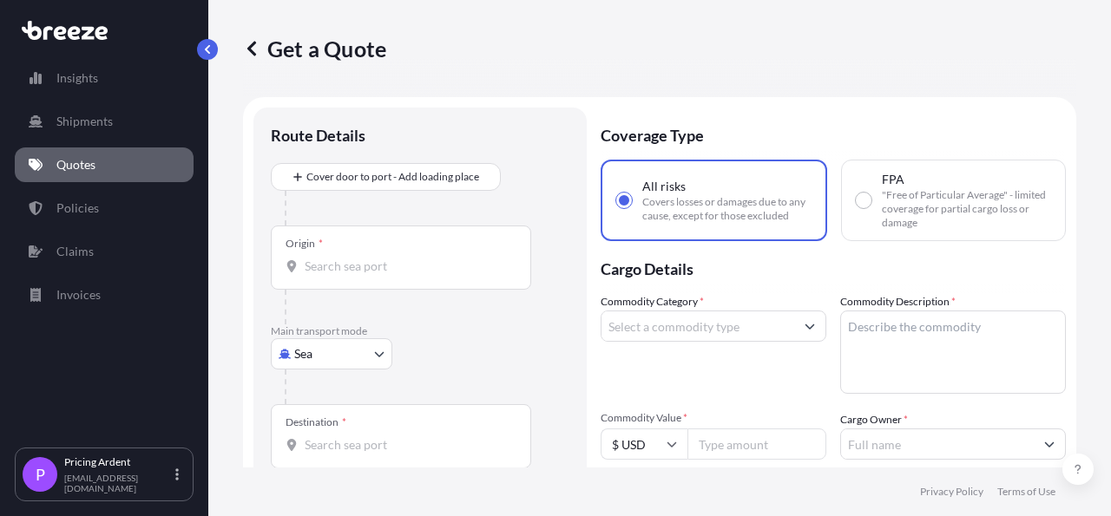
click at [375, 272] on input "Origin *" at bounding box center [407, 266] width 205 height 17
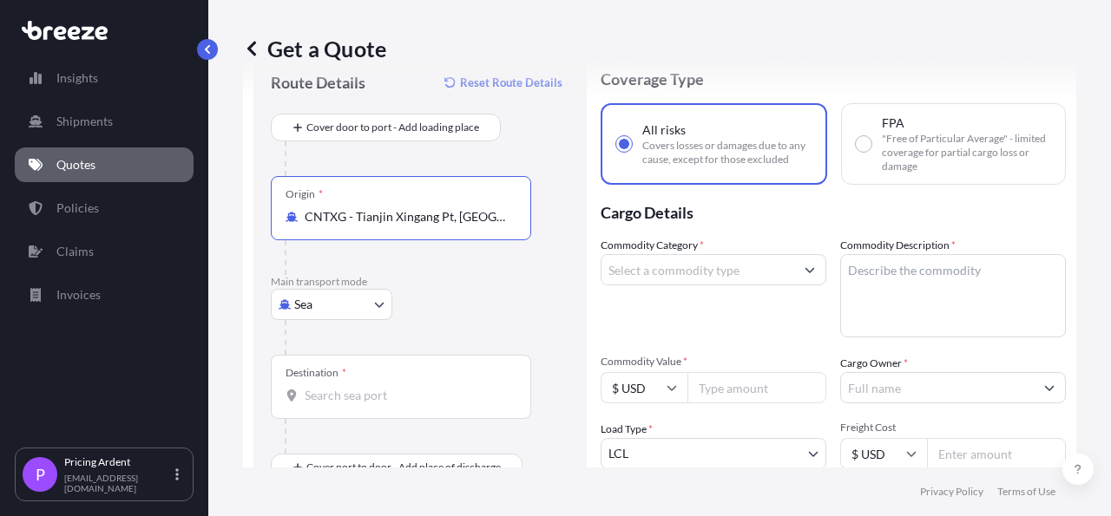
scroll to position [101, 0]
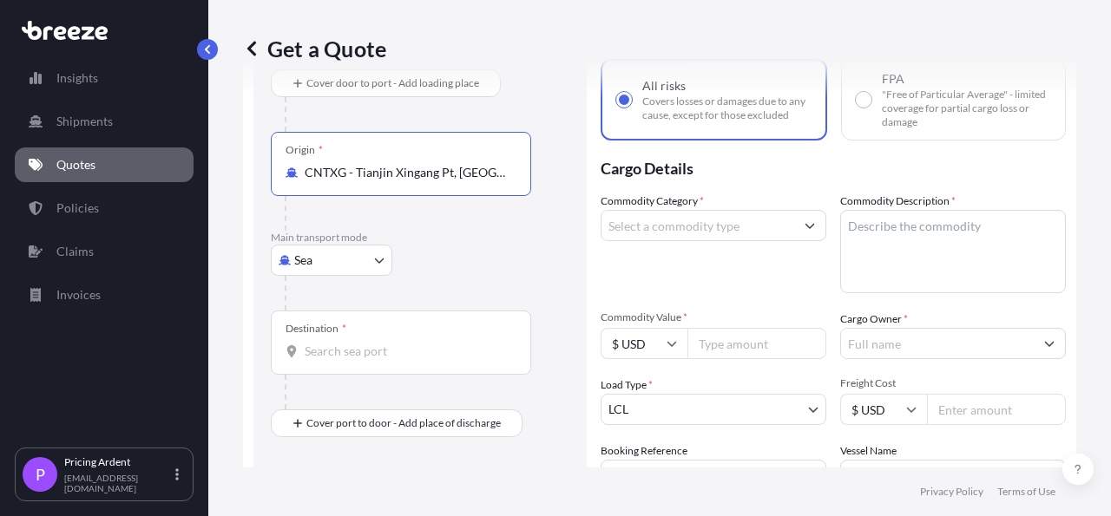
type input "CNTXG - Tianjin Xingang Pt, [GEOGRAPHIC_DATA]"
click at [407, 358] on input "Destination *" at bounding box center [407, 351] width 205 height 17
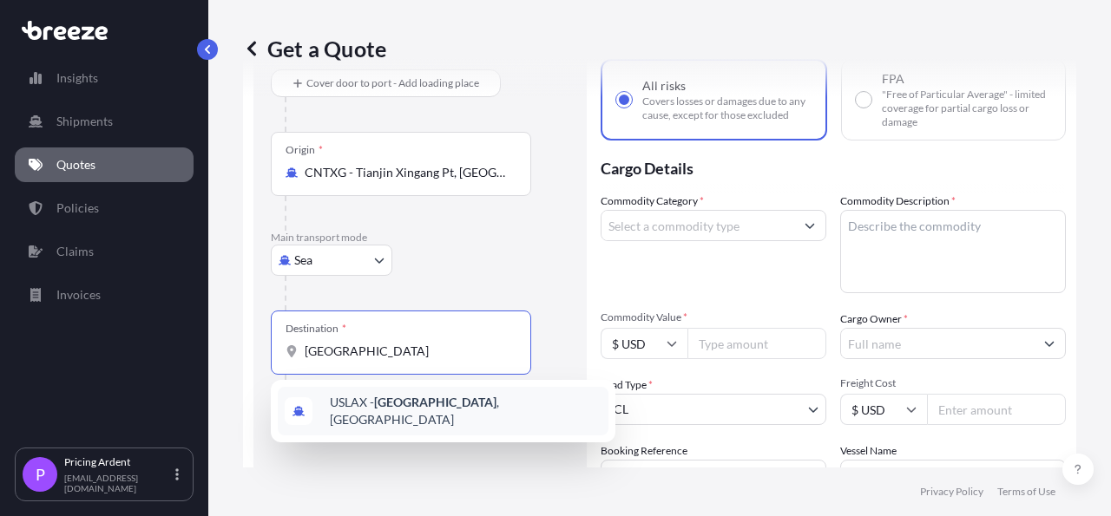
click at [404, 416] on span "USLAX - [GEOGRAPHIC_DATA] , [GEOGRAPHIC_DATA]" at bounding box center [466, 411] width 272 height 35
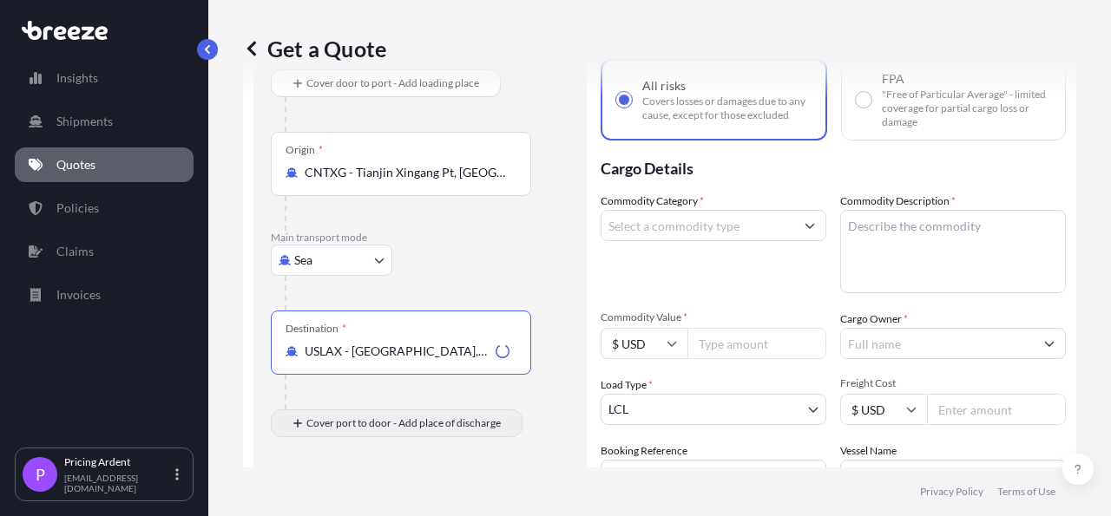
type input "USLAX - [GEOGRAPHIC_DATA], [GEOGRAPHIC_DATA]"
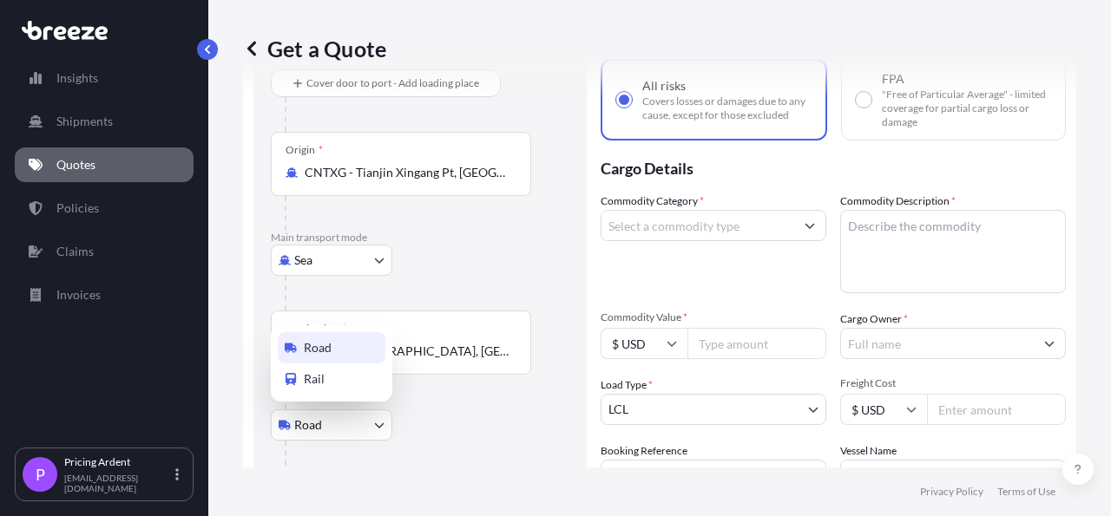
click at [377, 435] on body "0 options available. 1 option available. Insights Shipments Quotes Policies Cla…" at bounding box center [555, 258] width 1111 height 516
click at [328, 371] on div "Rail" at bounding box center [332, 379] width 108 height 31
select select "Rail"
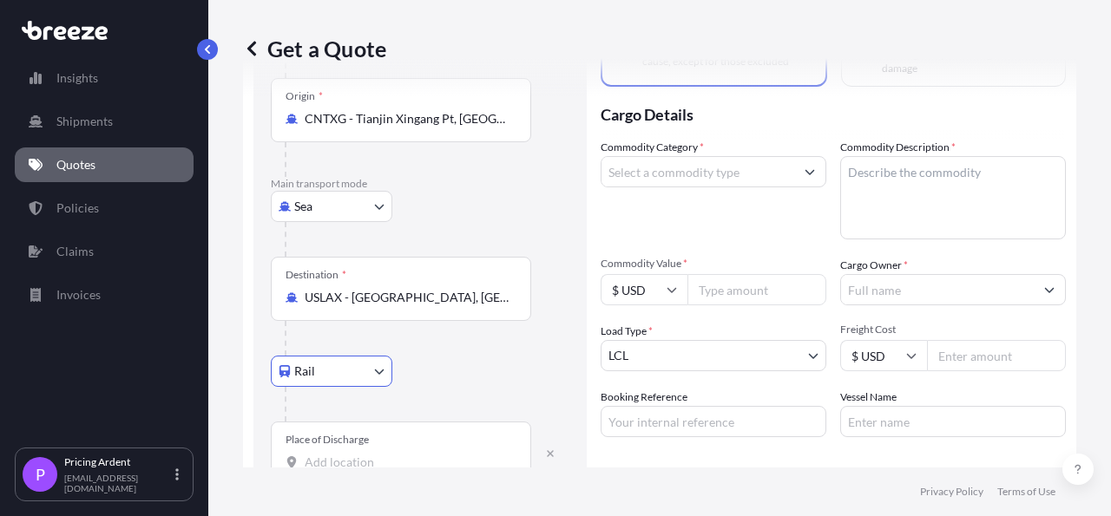
scroll to position [285, 0]
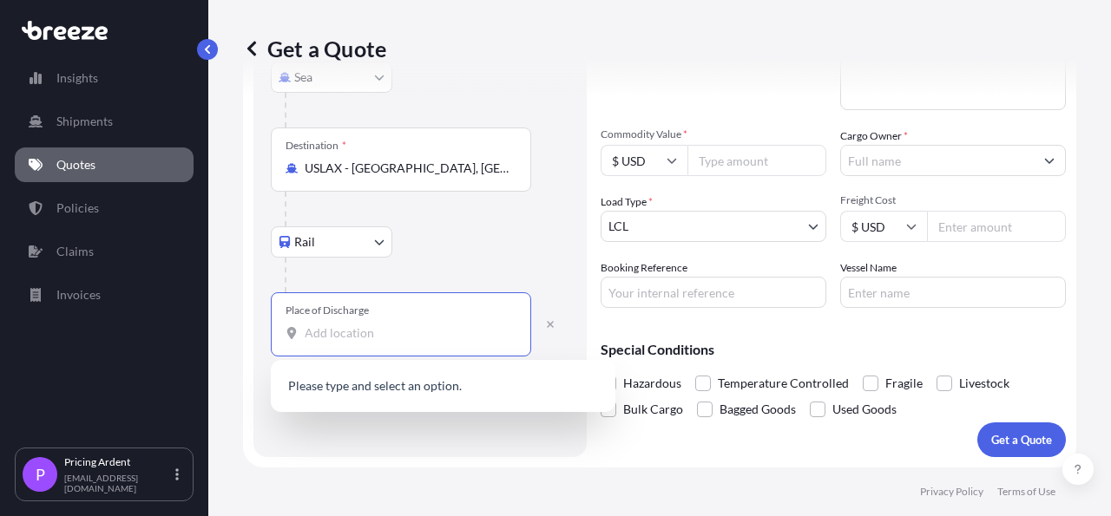
click at [419, 332] on input "Place of Discharge" at bounding box center [407, 333] width 205 height 17
type input "[PERSON_NAME] oh"
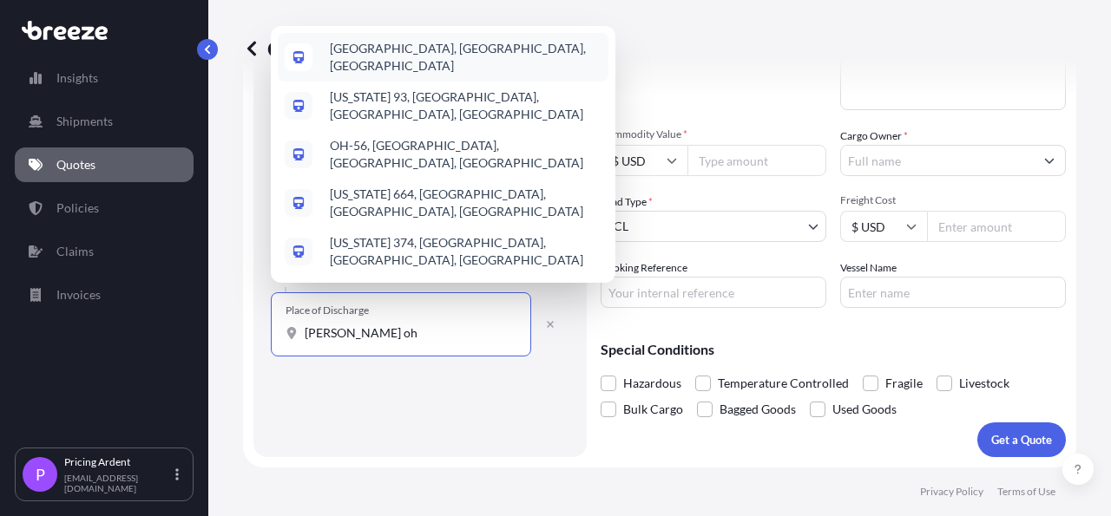
click at [411, 75] on span "[GEOGRAPHIC_DATA], [GEOGRAPHIC_DATA], [GEOGRAPHIC_DATA]" at bounding box center [466, 57] width 272 height 35
select select "Road"
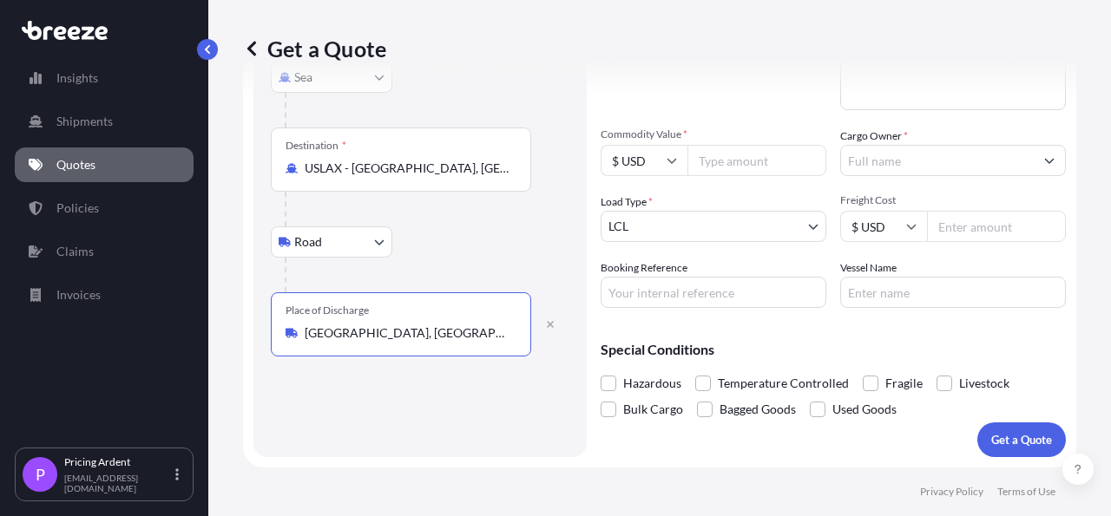
type input "[GEOGRAPHIC_DATA], [GEOGRAPHIC_DATA], [GEOGRAPHIC_DATA]"
click at [800, 336] on div "Special Conditions Hazardous Temperature Controlled Fragile Livestock Bulk Carg…" at bounding box center [833, 372] width 465 height 101
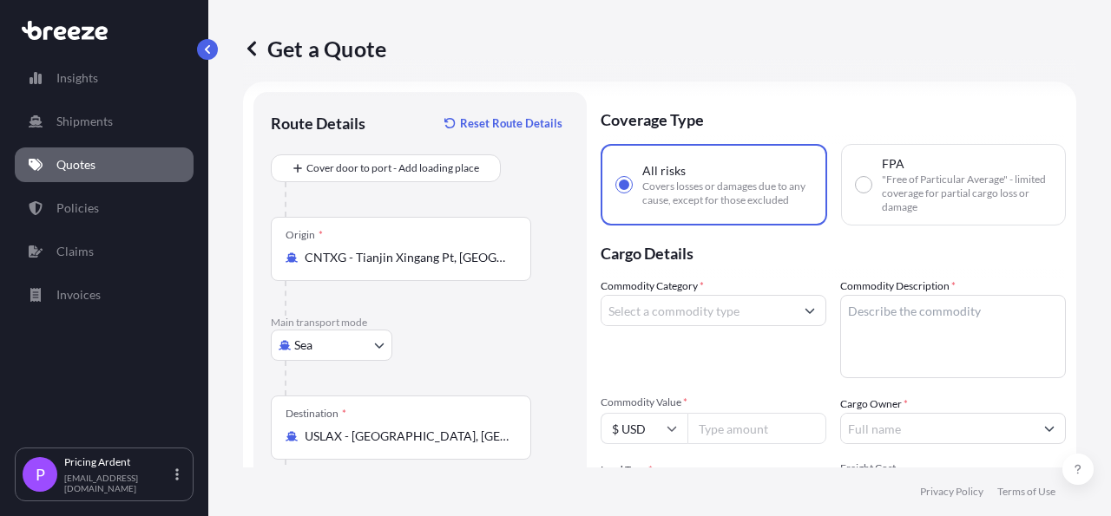
scroll to position [0, 0]
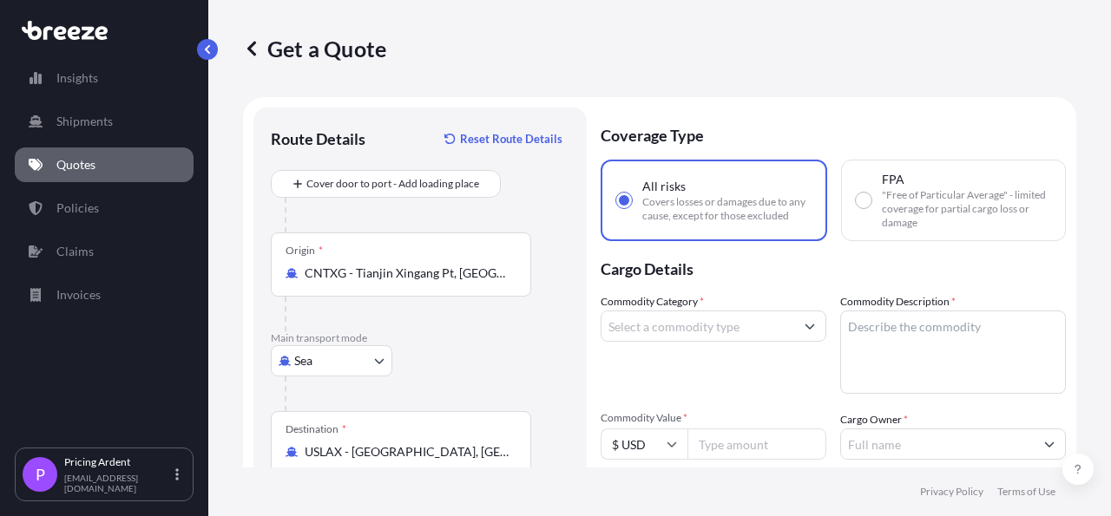
click at [743, 332] on input "Commodity Category *" at bounding box center [697, 326] width 193 height 31
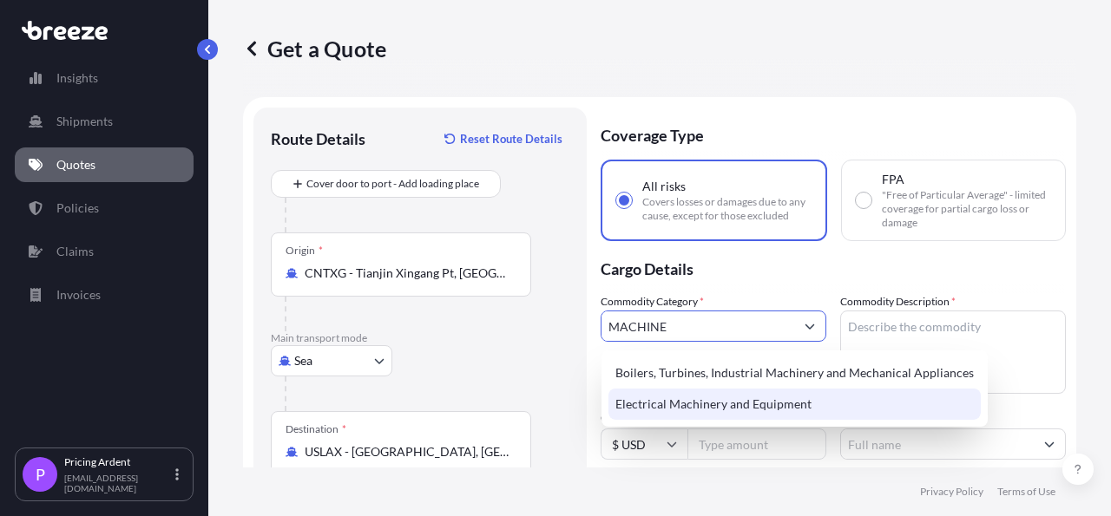
click at [754, 410] on div "Electrical Machinery and Equipment" at bounding box center [794, 404] width 372 height 31
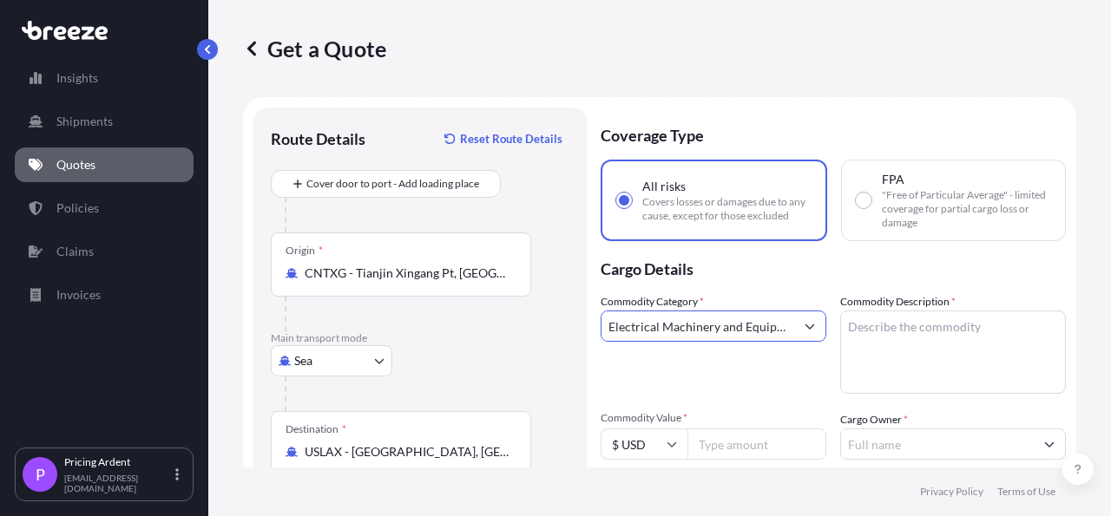
type input "Electrical Machinery and Equipment"
click at [948, 320] on textarea "Commodity Description *" at bounding box center [953, 352] width 226 height 83
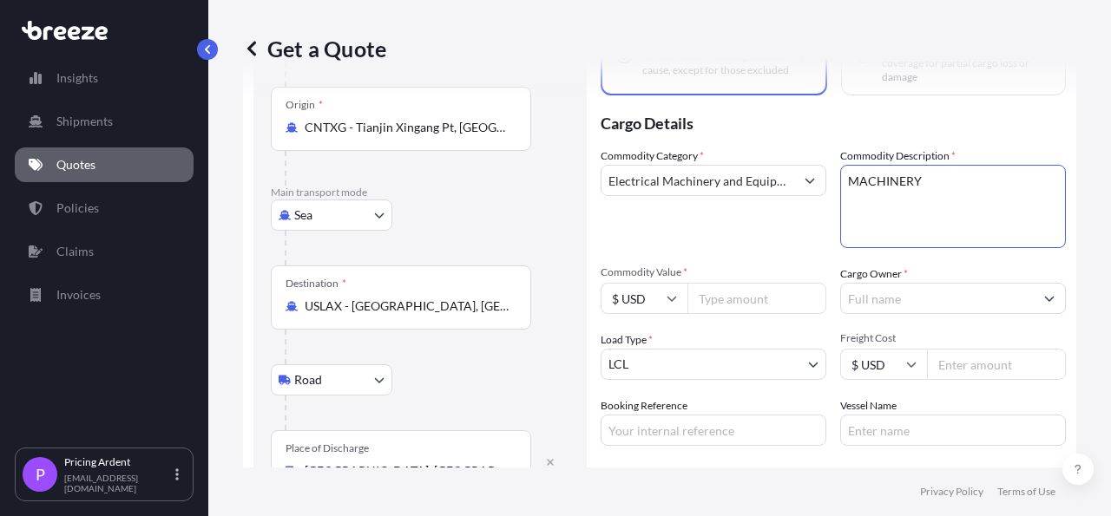
scroll to position [201, 0]
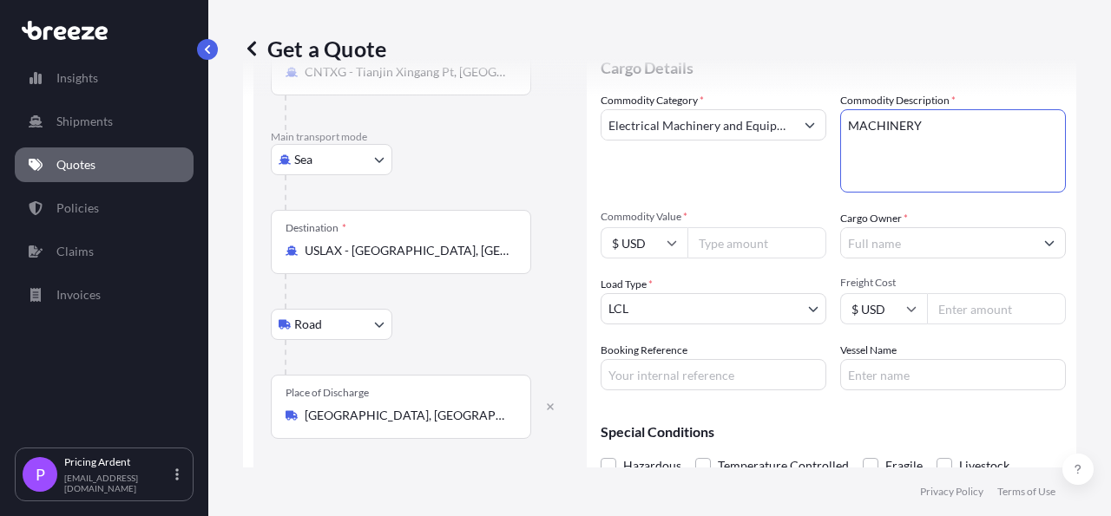
type textarea "MACHINERY"
click at [750, 246] on input "Commodity Value *" at bounding box center [756, 242] width 139 height 31
type input "337529.68"
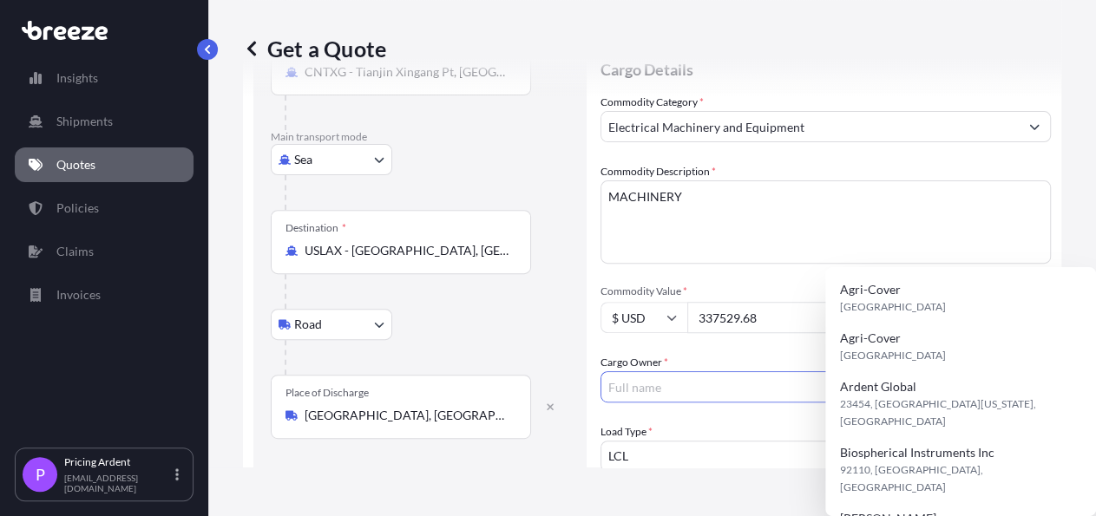
click at [941, 371] on input "Cargo Owner *" at bounding box center [809, 386] width 417 height 31
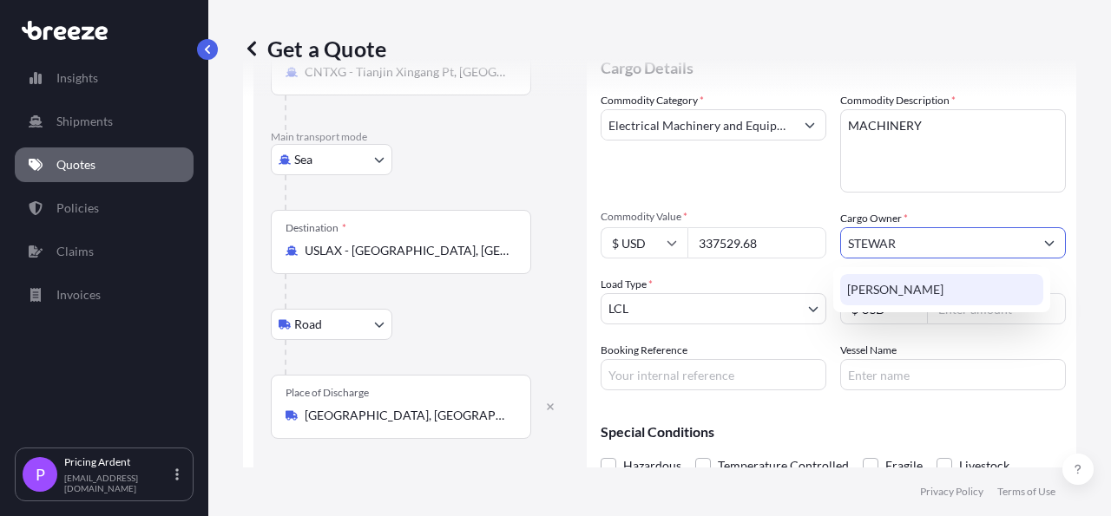
click at [936, 293] on div "[PERSON_NAME]" at bounding box center [941, 289] width 203 height 31
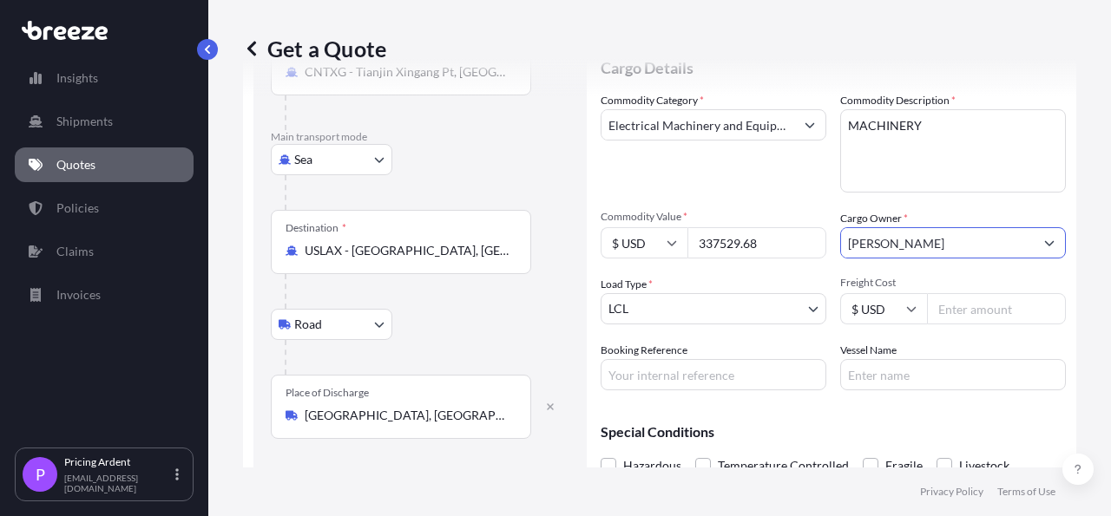
type input "[PERSON_NAME]"
drag, startPoint x: 712, startPoint y: 328, endPoint x: 725, endPoint y: 317, distance: 17.2
click at [714, 325] on div "Commodity Category * Electrical Machinery and Equipment Commodity Description *…" at bounding box center [833, 241] width 465 height 299
click at [725, 316] on body "15 options available. 1 option available. 0 options available. 1 option availab…" at bounding box center [555, 258] width 1111 height 516
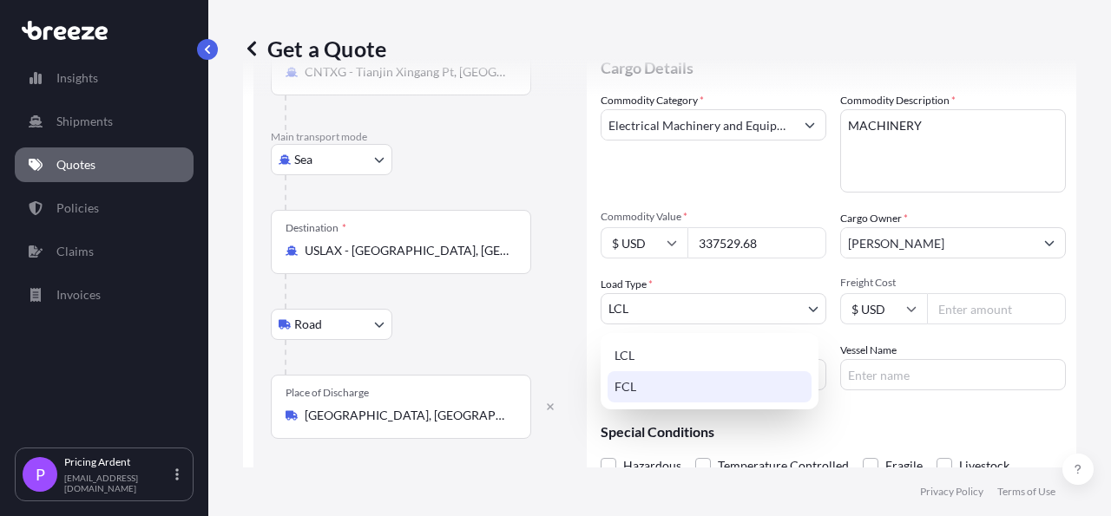
click at [683, 389] on div "FCL" at bounding box center [709, 386] width 204 height 31
select select "2"
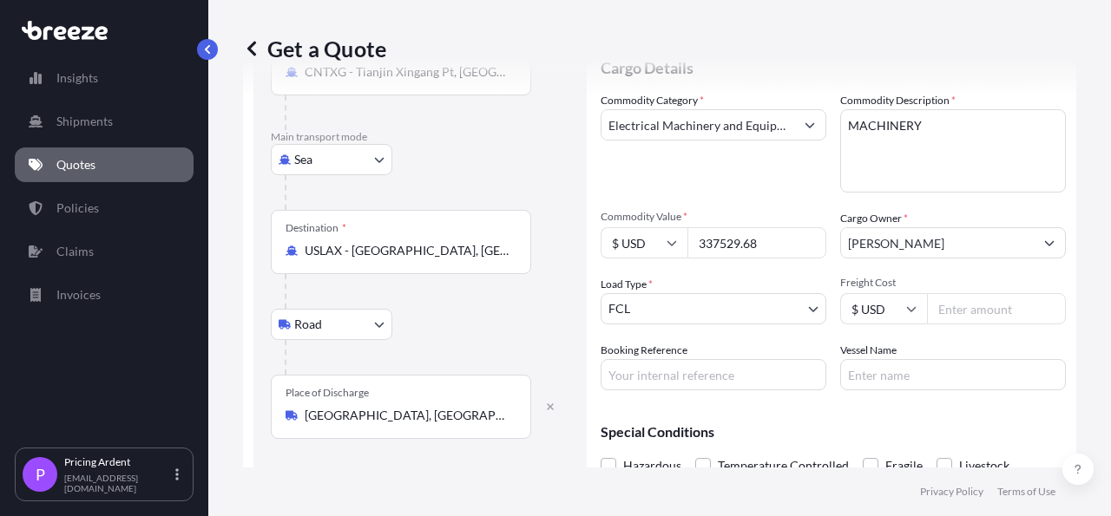
click at [983, 320] on input "Freight Cost" at bounding box center [996, 308] width 139 height 31
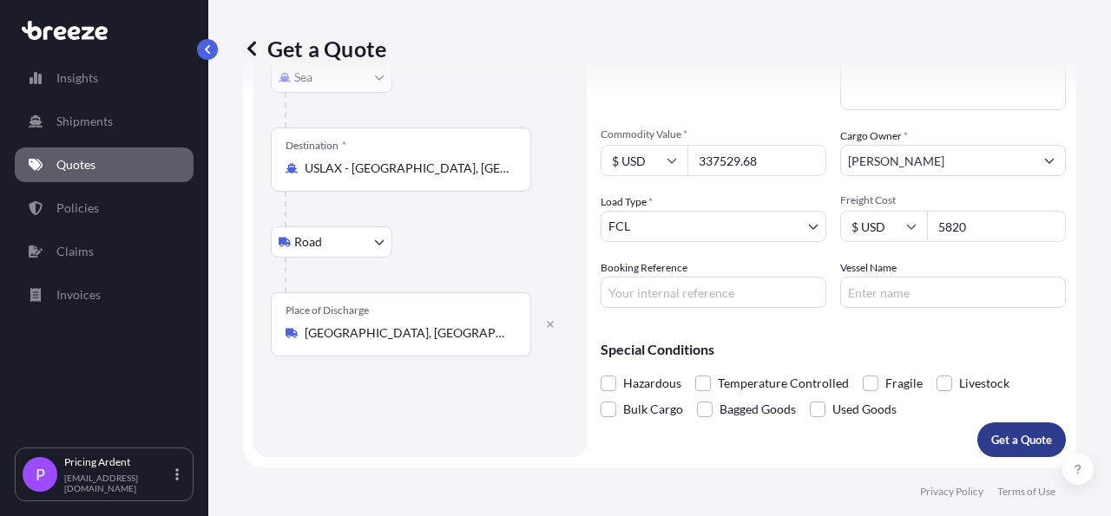
type input "5820"
click at [998, 435] on p "Get a Quote" at bounding box center [1021, 439] width 61 height 17
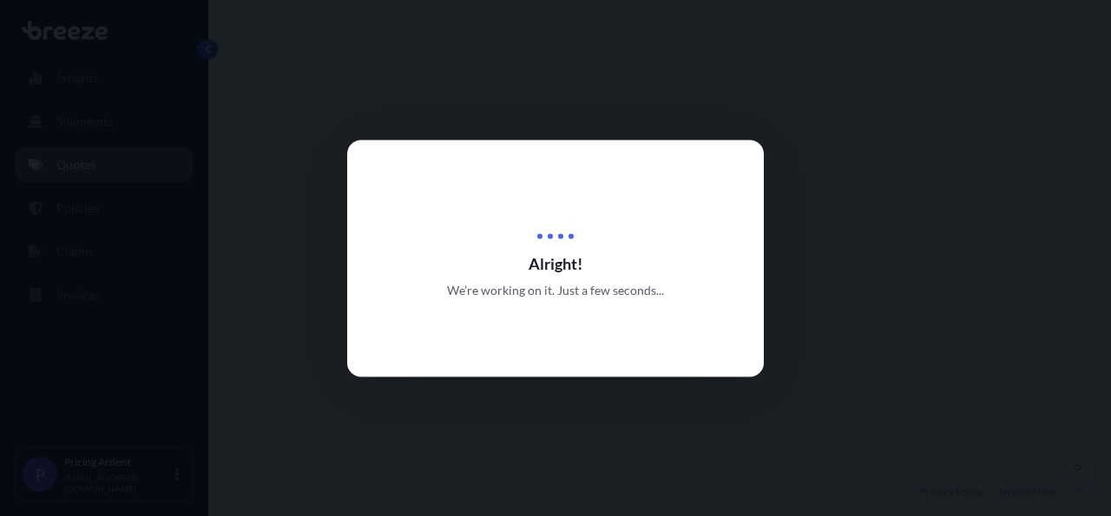
select select "Sea"
select select "Road"
select select "2"
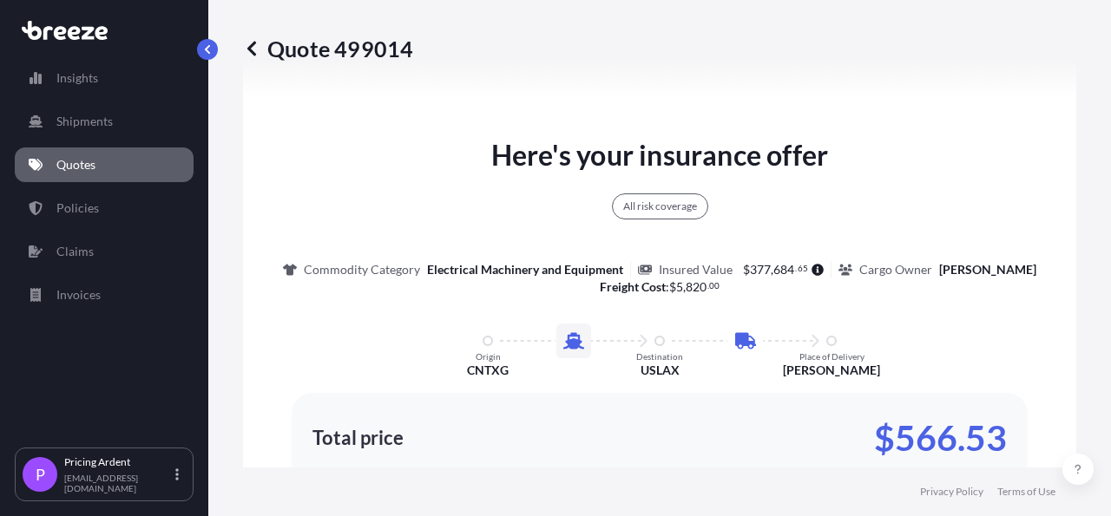
scroll to position [1086, 0]
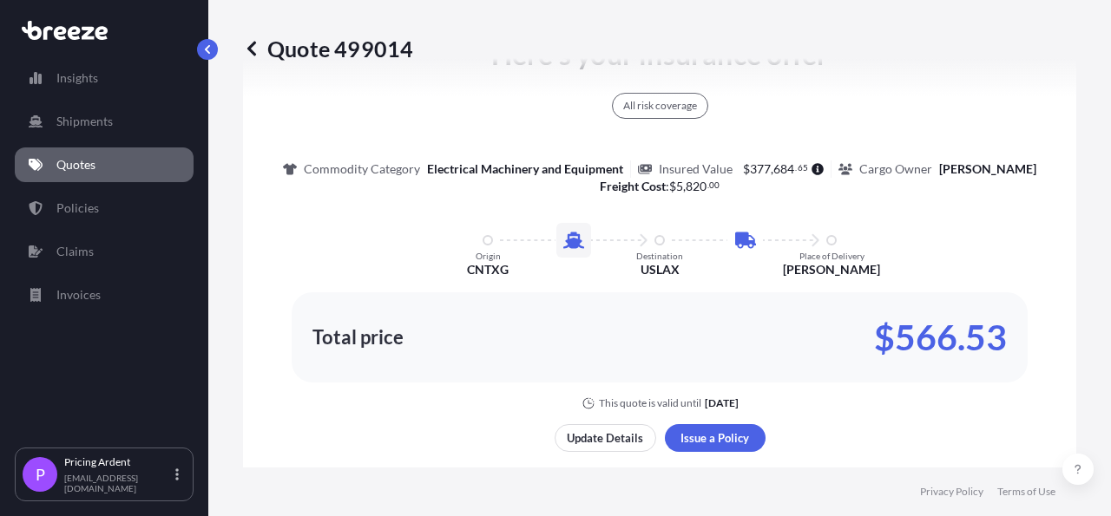
click at [86, 167] on p "Quotes" at bounding box center [75, 164] width 39 height 17
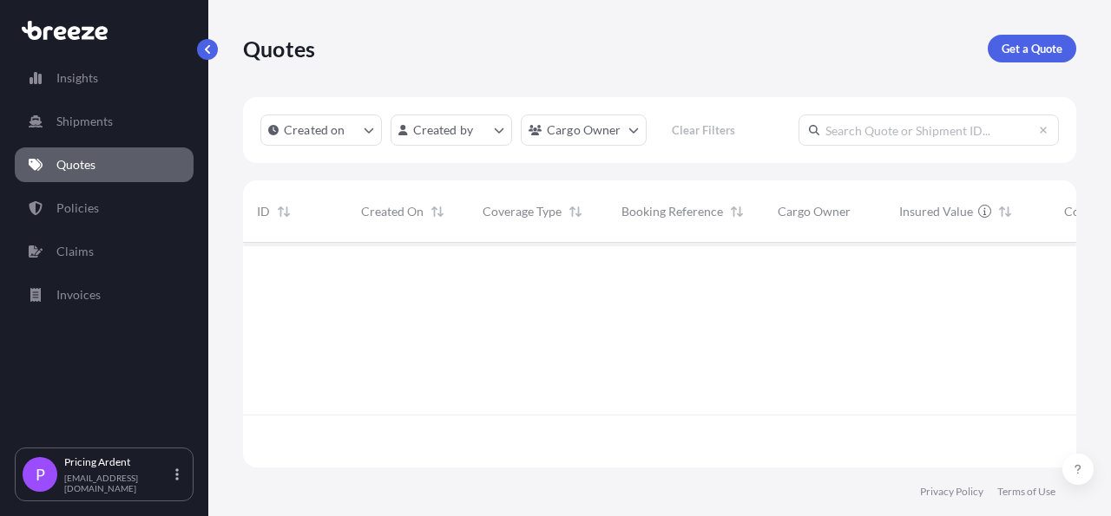
scroll to position [220, 817]
click at [1022, 56] on p "Get a Quote" at bounding box center [1031, 48] width 61 height 17
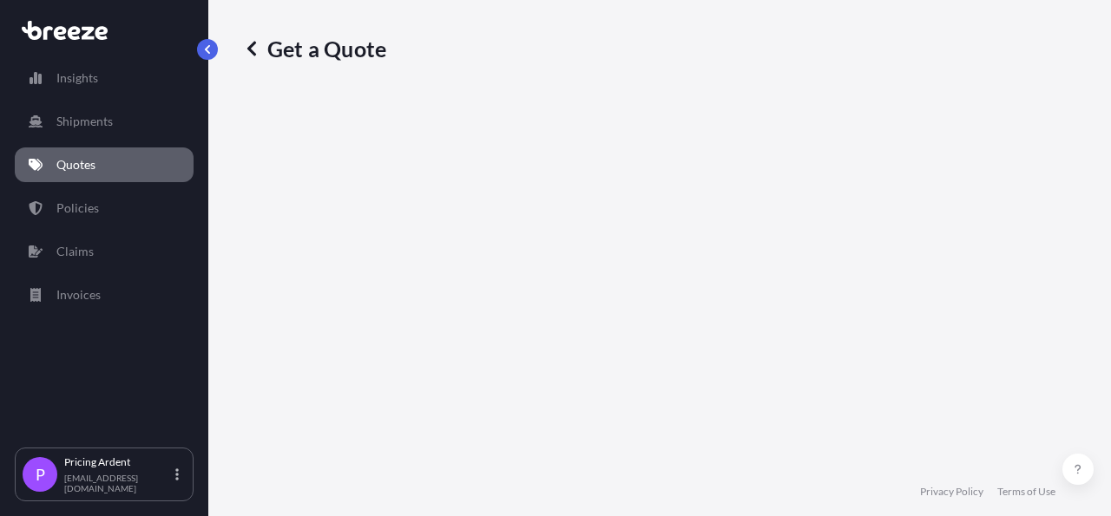
select select "Sea"
select select "1"
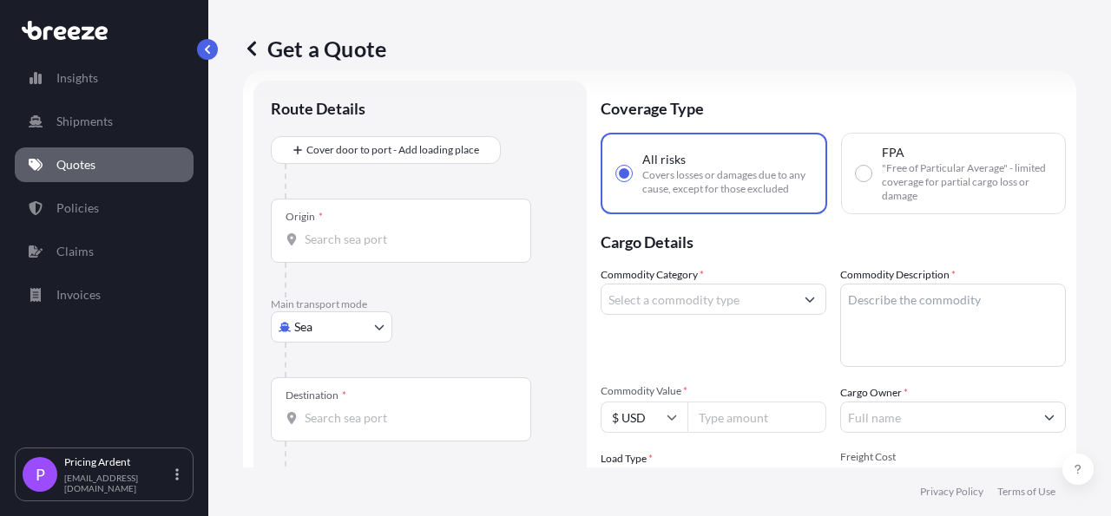
scroll to position [28, 0]
click at [360, 239] on input "Origin *" at bounding box center [407, 238] width 205 height 17
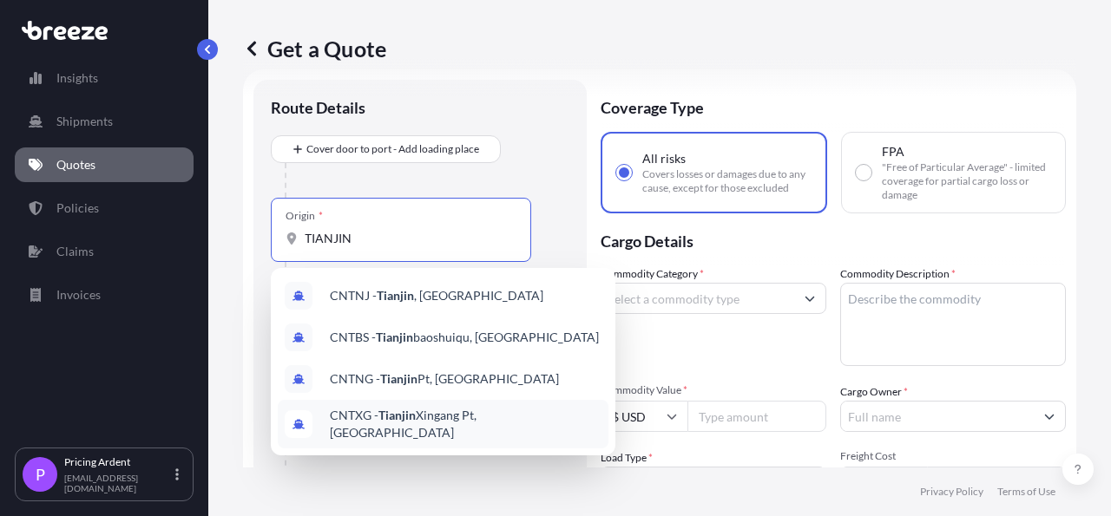
click at [444, 424] on span "CNTXG - Tianjin Xingang Pt, [GEOGRAPHIC_DATA]" at bounding box center [466, 424] width 272 height 35
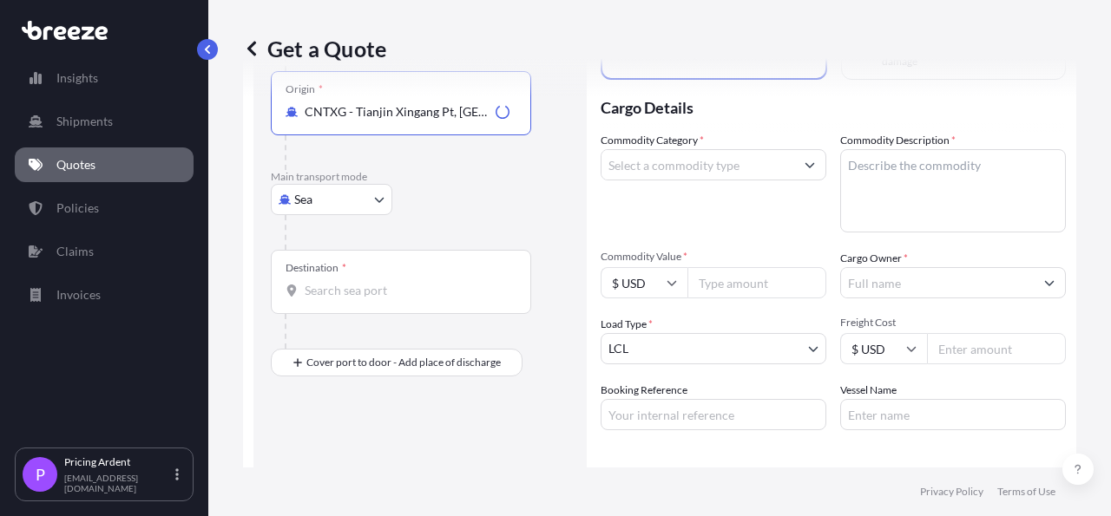
scroll to position [229, 0]
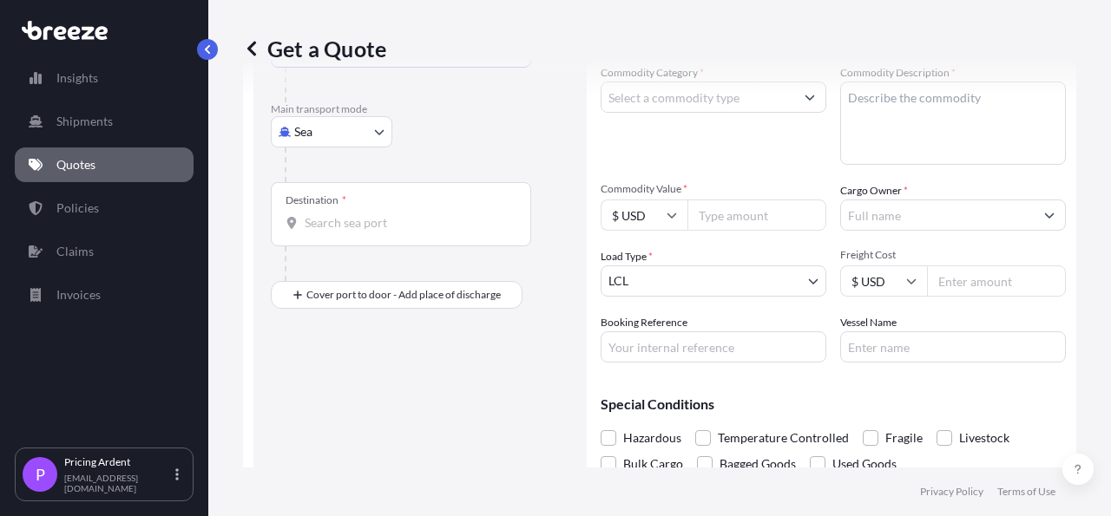
type input "CNTXG - Tianjin Xingang Pt, [GEOGRAPHIC_DATA]"
click at [374, 221] on input "Destination *" at bounding box center [407, 222] width 205 height 17
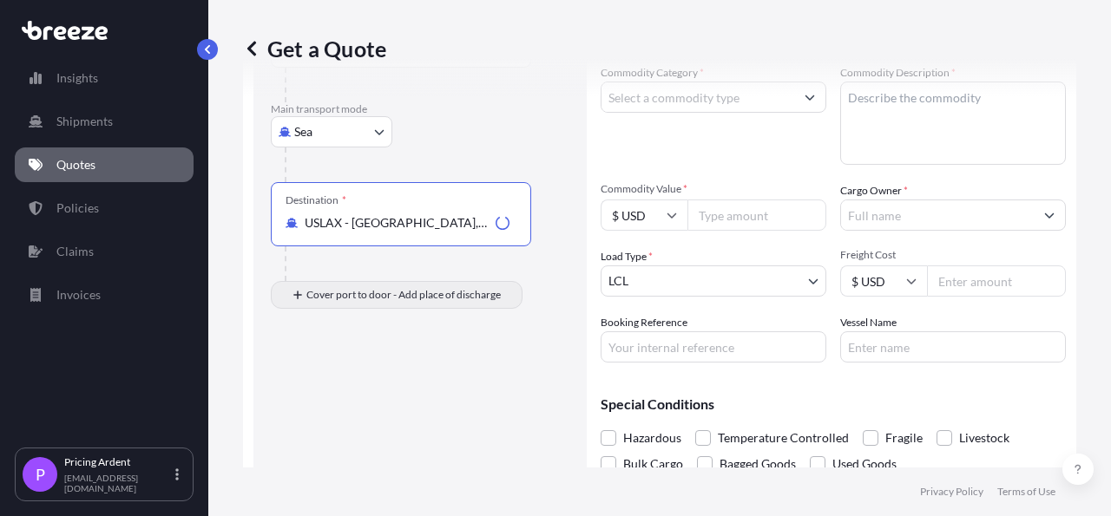
type input "USLAX - [GEOGRAPHIC_DATA], [GEOGRAPHIC_DATA]"
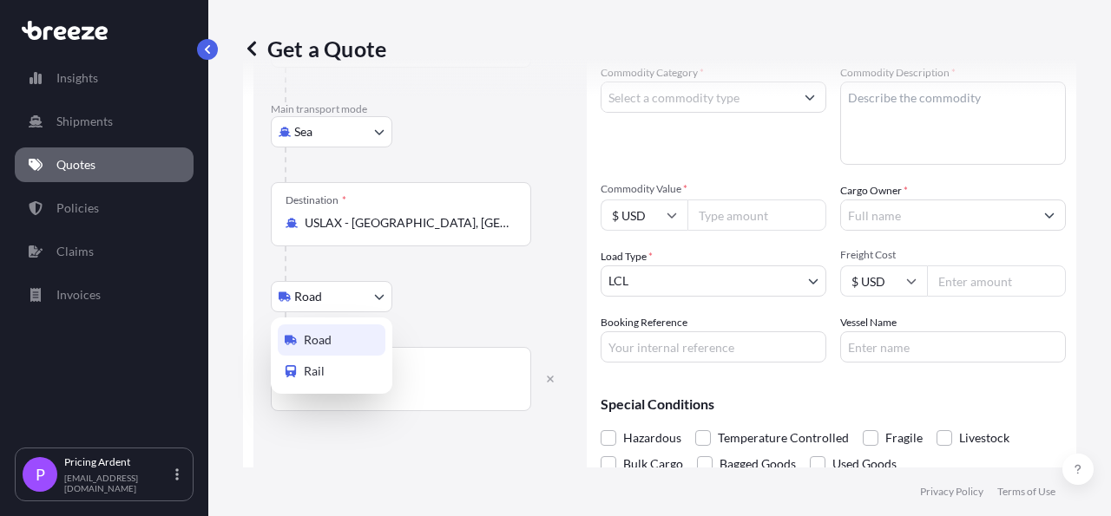
click at [341, 298] on body "0 options available. 1 option available. Insights Shipments Quotes Policies Cla…" at bounding box center [555, 258] width 1111 height 516
click at [334, 369] on div "Rail" at bounding box center [332, 371] width 108 height 31
select select "Rail"
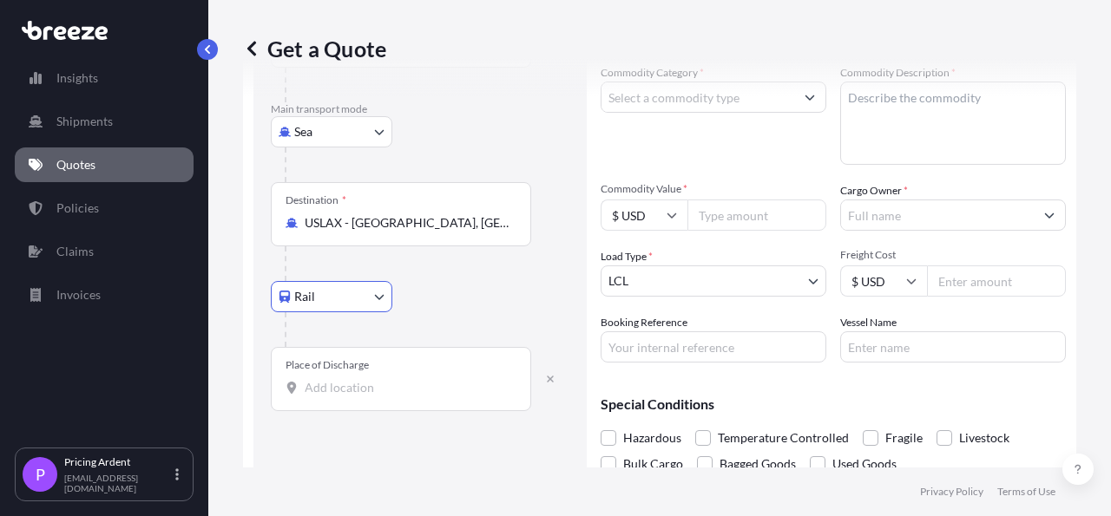
click at [395, 385] on input "Place of Discharge" at bounding box center [407, 387] width 205 height 17
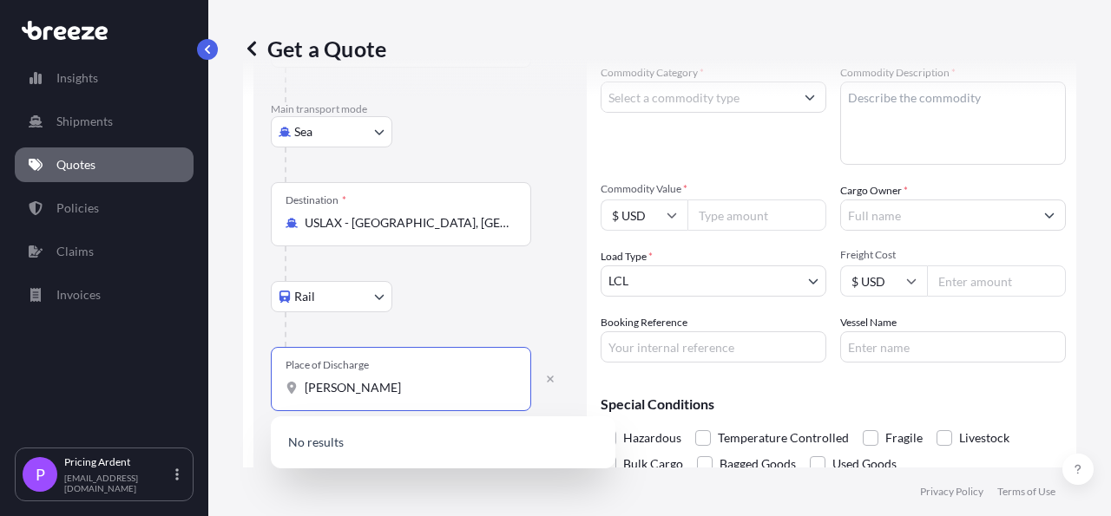
type input "[PERSON_NAME] OH"
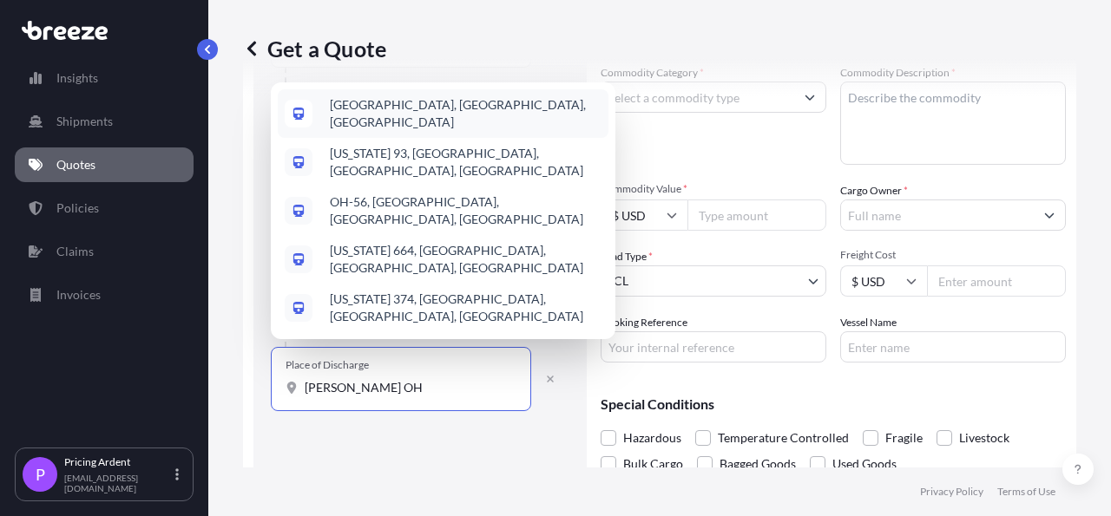
click at [466, 138] on div "[GEOGRAPHIC_DATA], [GEOGRAPHIC_DATA], [GEOGRAPHIC_DATA]" at bounding box center [443, 113] width 331 height 49
select select "Road"
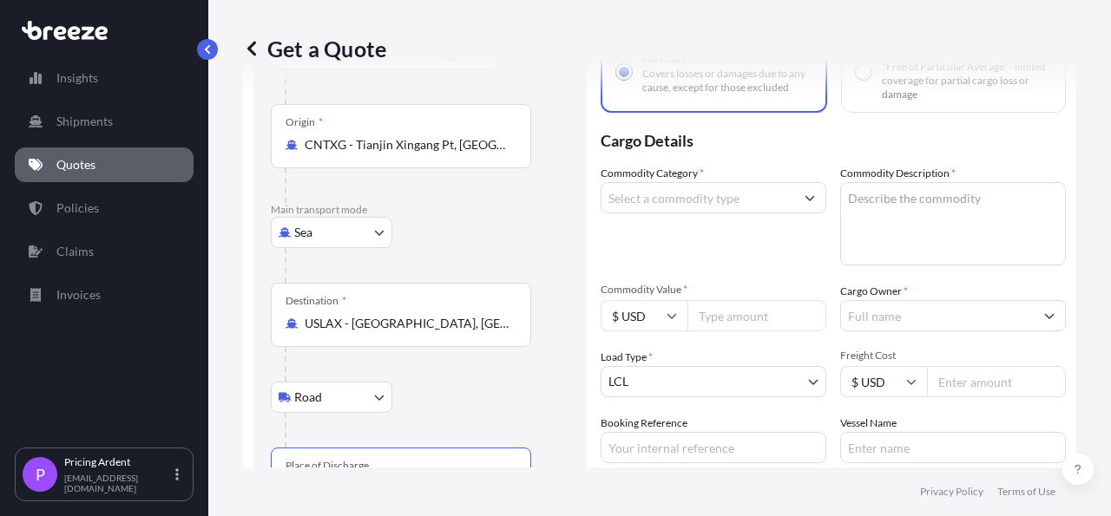
scroll to position [128, 0]
type input "[GEOGRAPHIC_DATA], [GEOGRAPHIC_DATA], [GEOGRAPHIC_DATA]"
click at [721, 211] on input "Commodity Category *" at bounding box center [697, 197] width 193 height 31
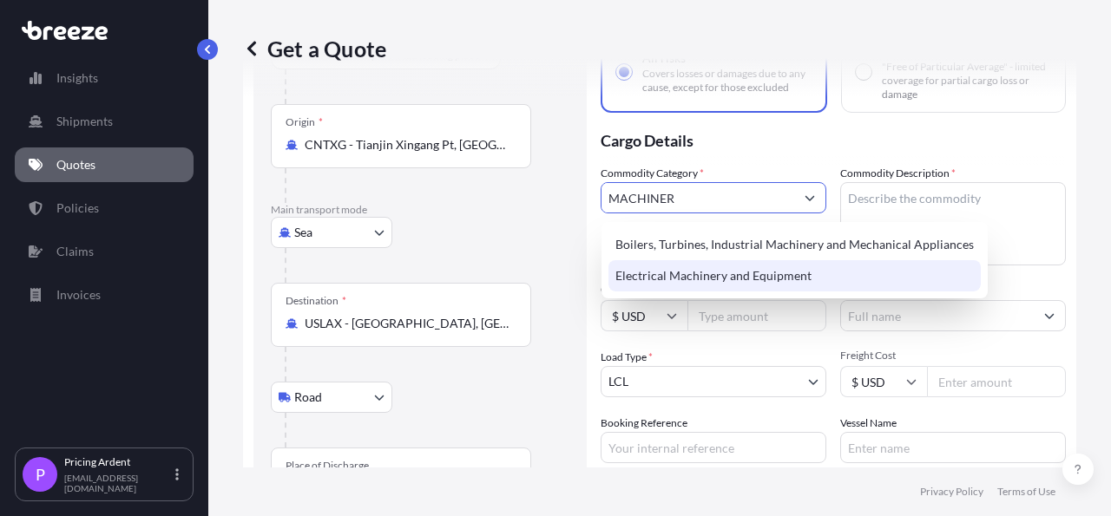
click at [735, 274] on div "Electrical Machinery and Equipment" at bounding box center [794, 275] width 372 height 31
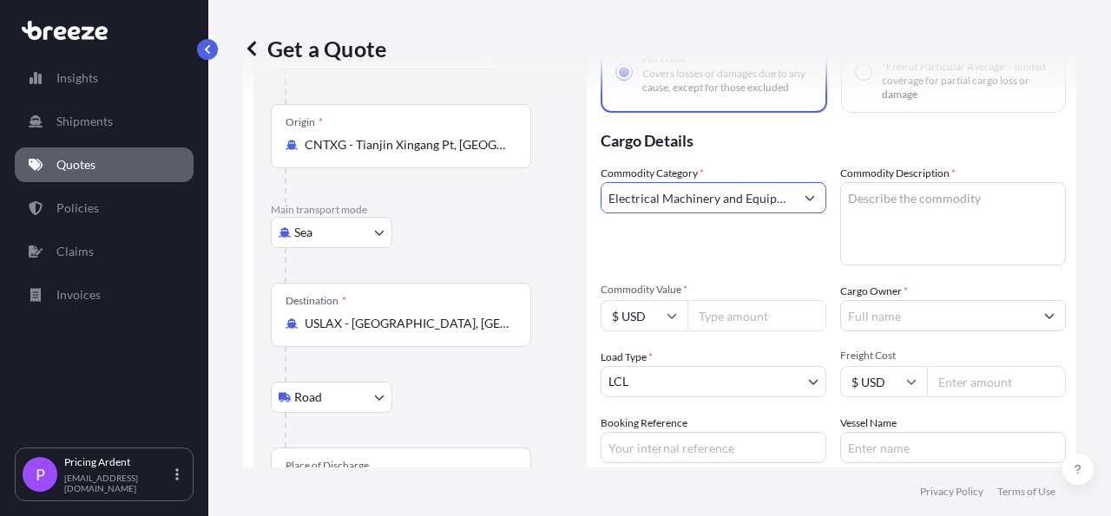
type input "Electrical Machinery and Equipment"
click at [942, 207] on textarea "Commodity Description *" at bounding box center [953, 223] width 226 height 83
type textarea "MACHINERY"
click at [739, 315] on input "Commodity Value *" at bounding box center [756, 315] width 139 height 31
type input "115234.91"
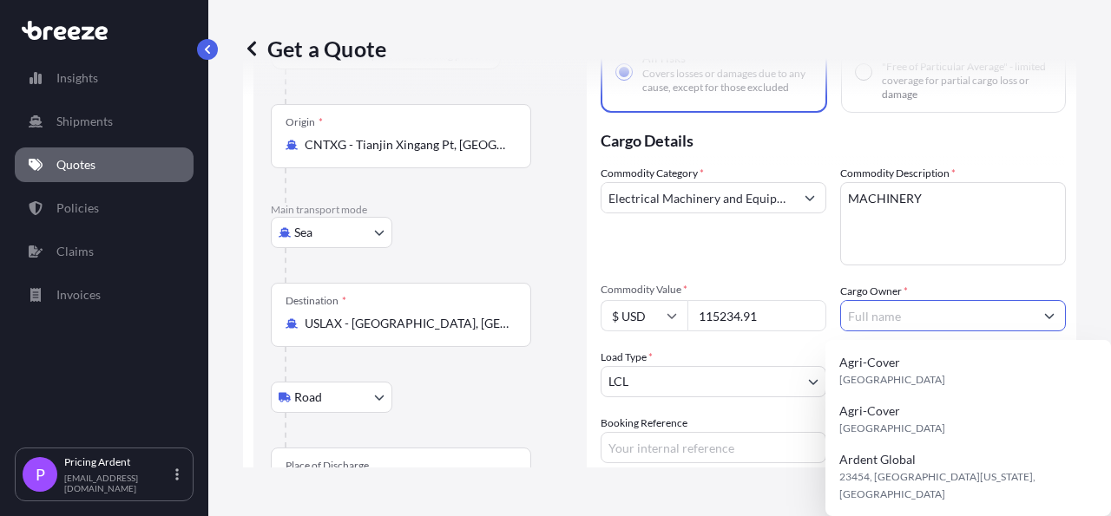
click at [897, 308] on input "Cargo Owner *" at bounding box center [937, 315] width 193 height 31
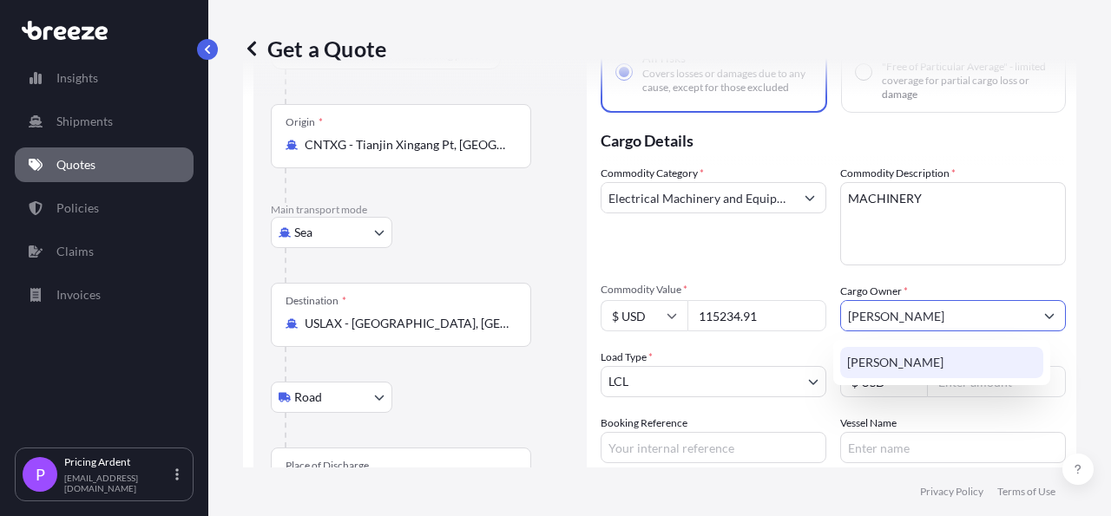
click at [910, 364] on span "[PERSON_NAME]" at bounding box center [895, 362] width 96 height 17
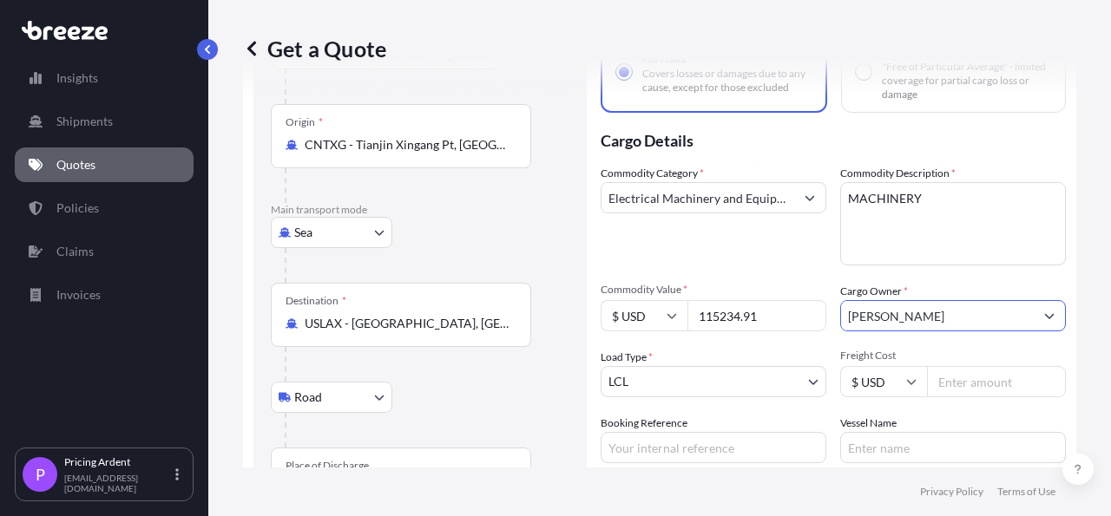
type input "[PERSON_NAME]"
click at [723, 385] on body "15 options available. 1 option available. 0 options available. 1 option availab…" at bounding box center [555, 258] width 1111 height 516
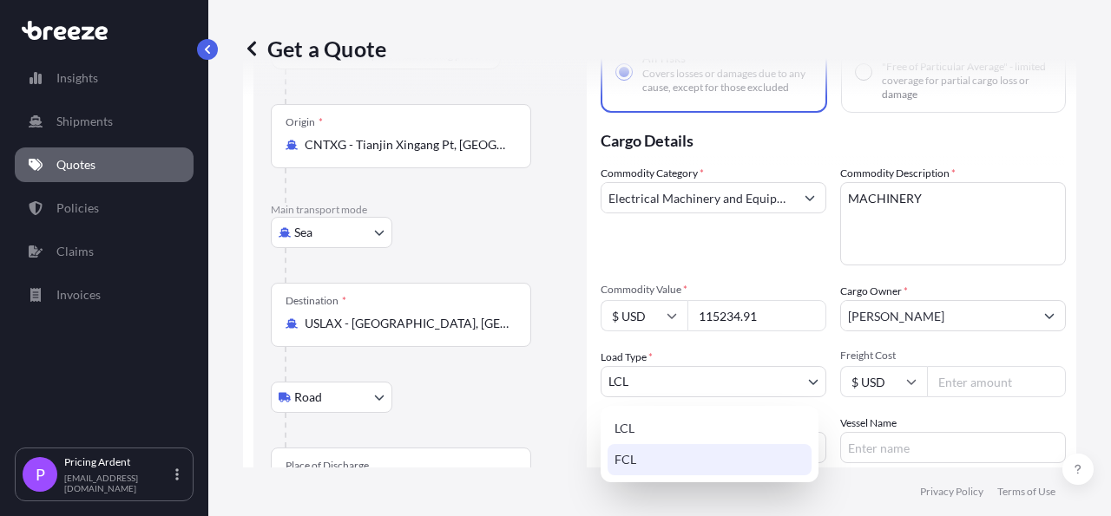
click at [664, 462] on div "FCL" at bounding box center [709, 459] width 204 height 31
select select "2"
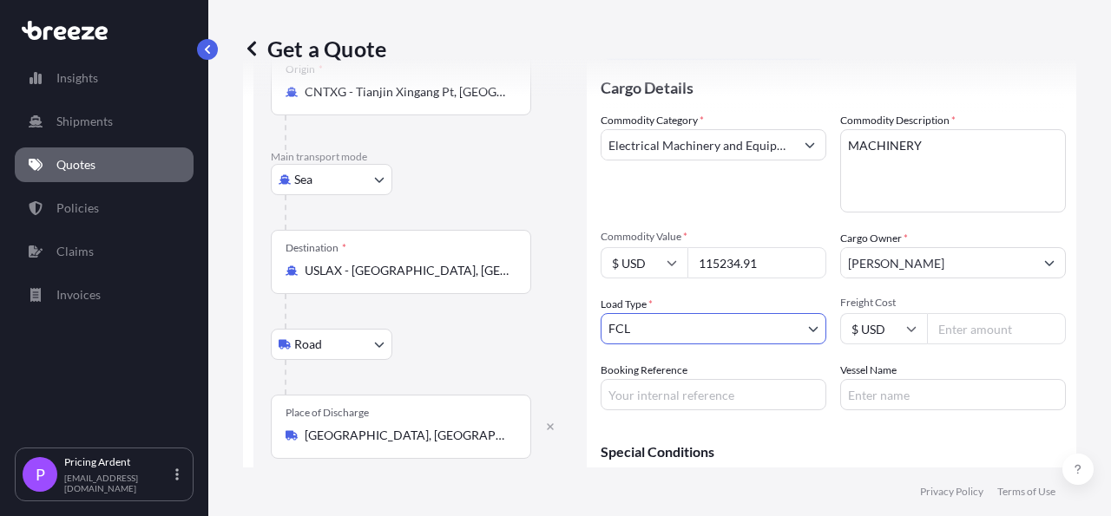
scroll to position [229, 0]
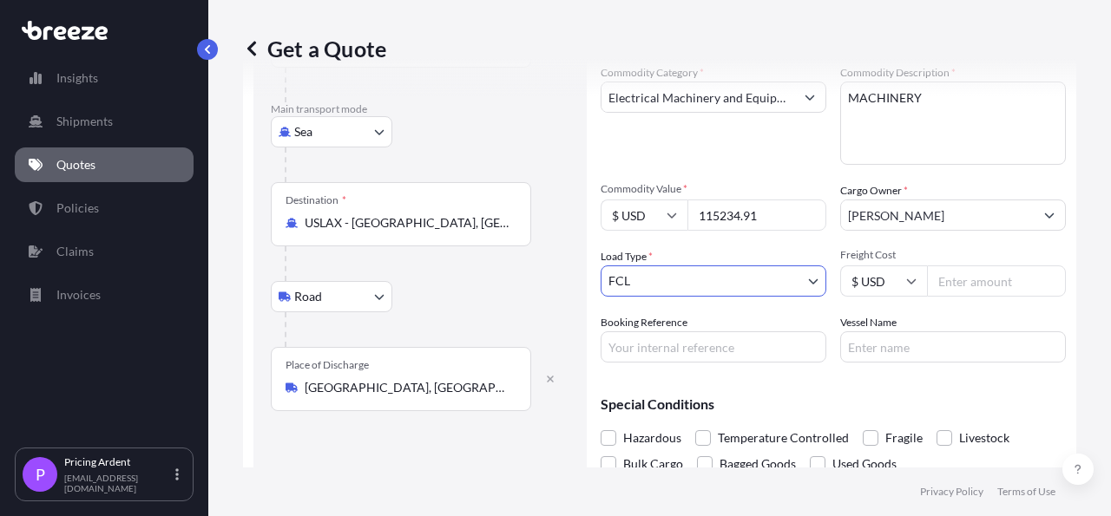
click at [961, 288] on input "Freight Cost" at bounding box center [996, 281] width 139 height 31
type input "6390"
click at [1072, 221] on div "Get a Quote Route Details Reset Route Details Cover door to port - Add loading …" at bounding box center [659, 234] width 902 height 468
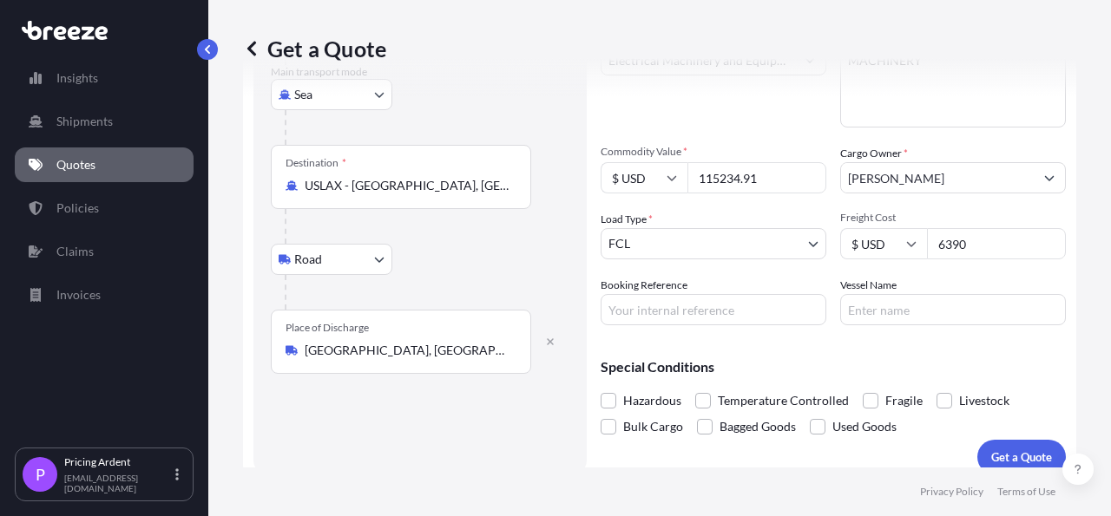
scroll to position [285, 0]
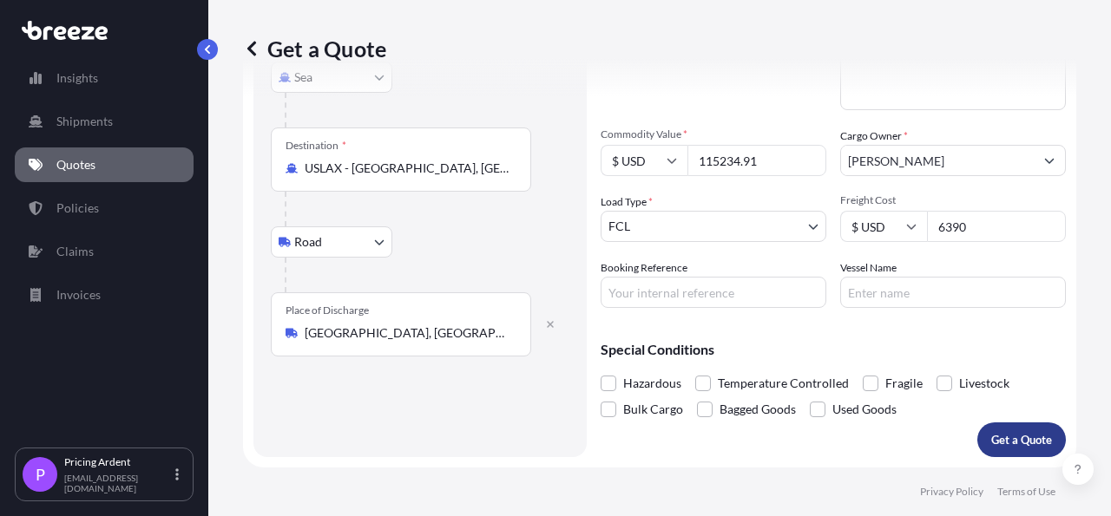
click at [1003, 448] on p "Get a Quote" at bounding box center [1021, 439] width 61 height 17
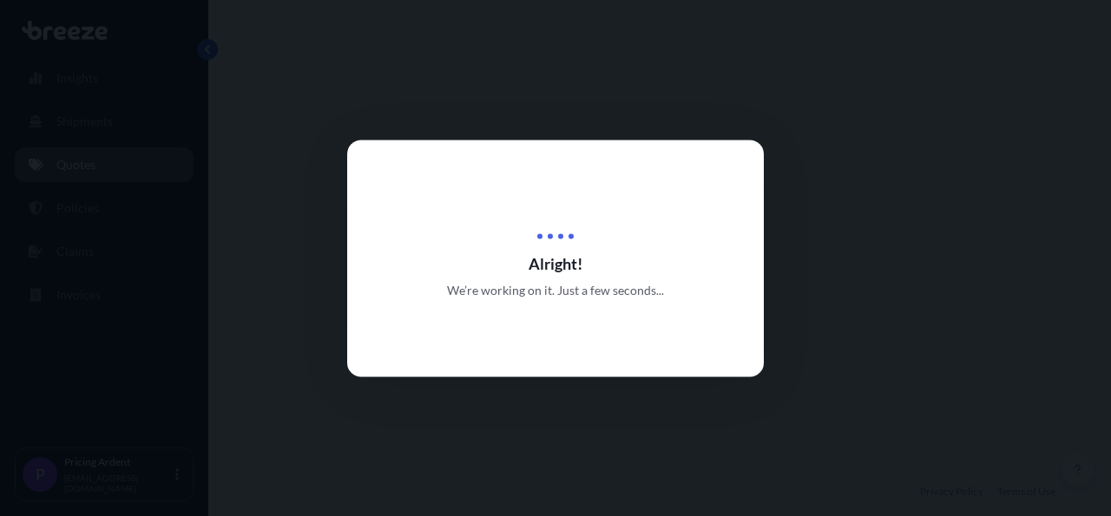
select select "Sea"
select select "Road"
select select "2"
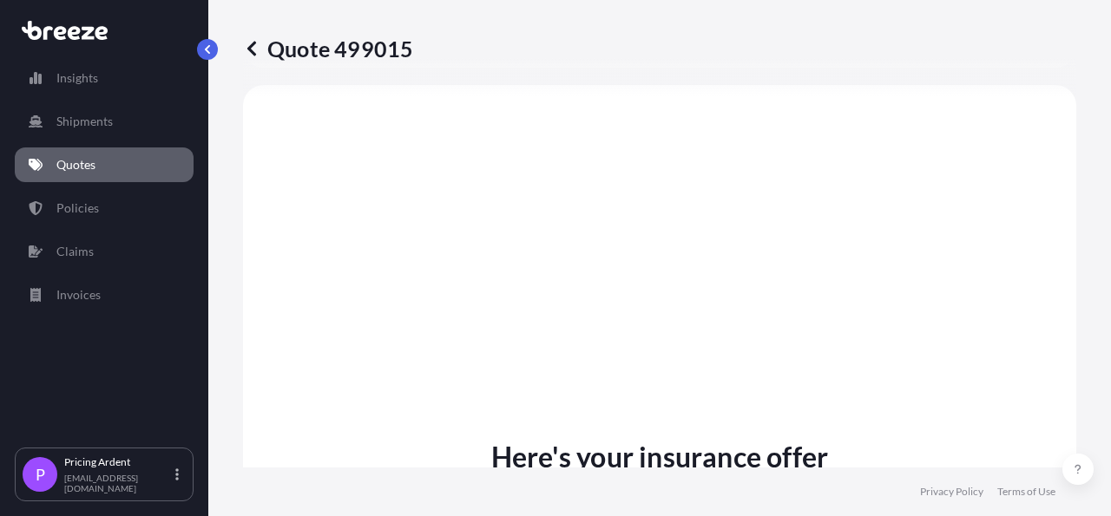
scroll to position [1086, 0]
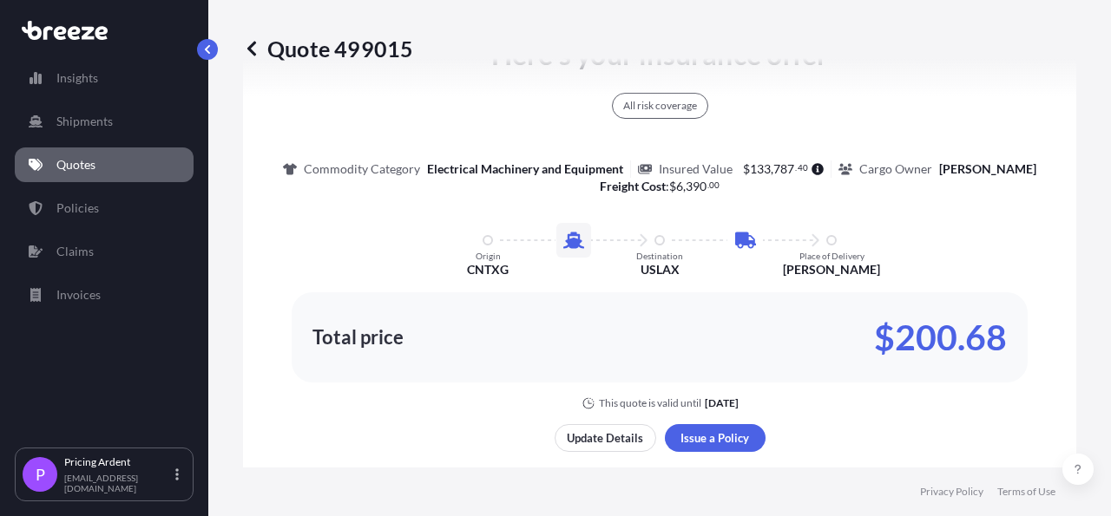
click at [119, 170] on link "Quotes" at bounding box center [104, 165] width 179 height 35
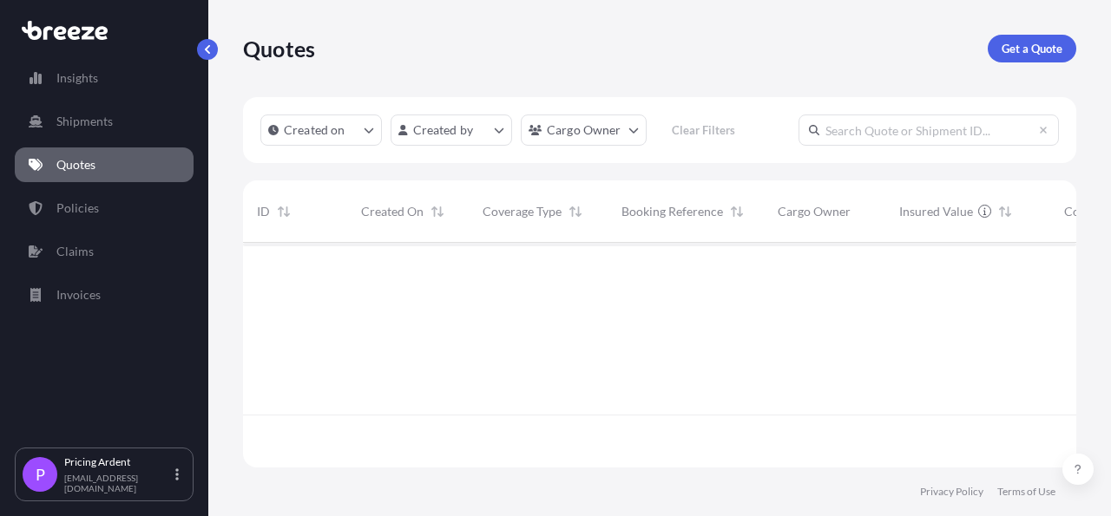
scroll to position [220, 817]
click at [1028, 51] on p "Get a Quote" at bounding box center [1031, 48] width 61 height 17
select select "Sea"
select select "1"
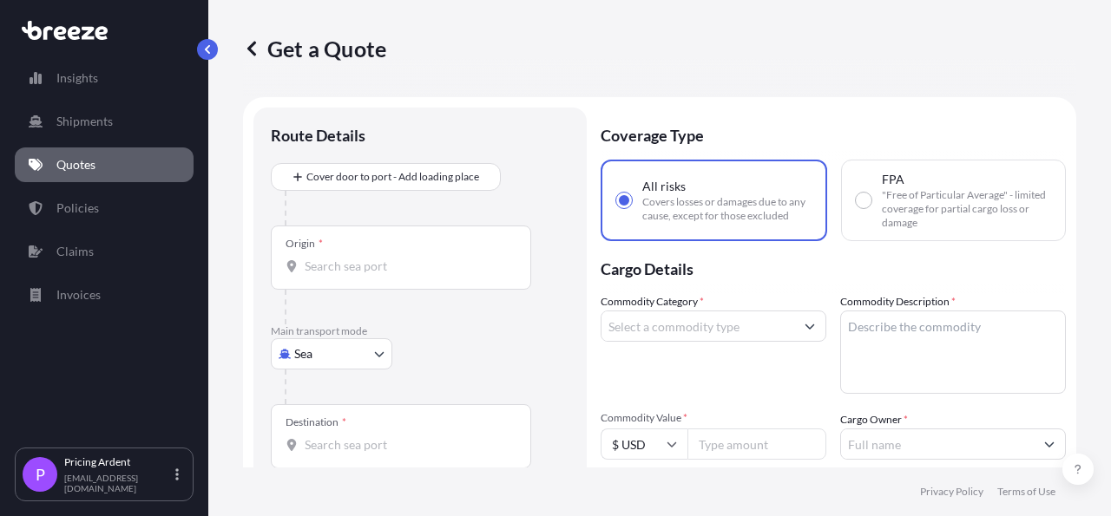
scroll to position [28, 0]
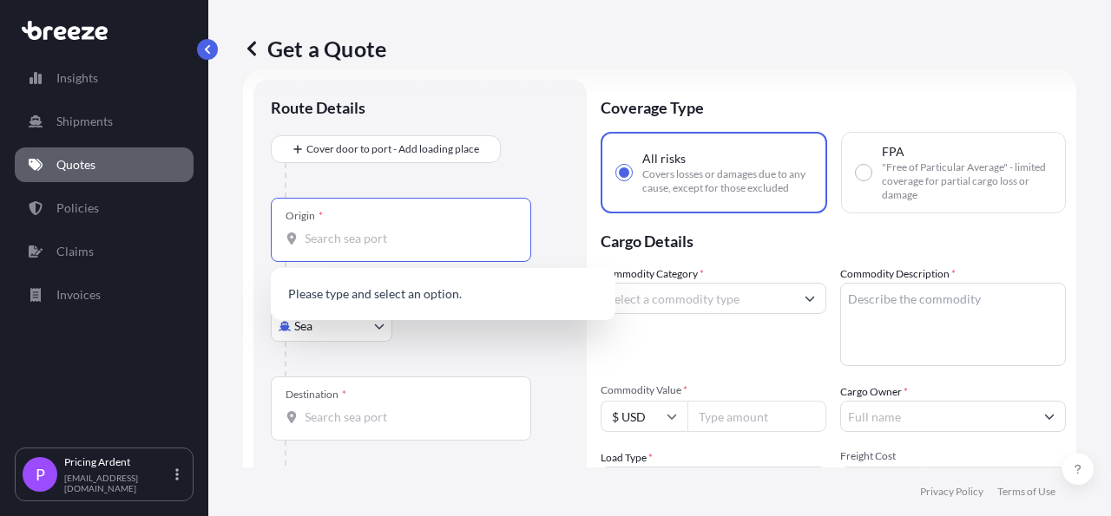
click at [365, 239] on input "Origin *" at bounding box center [407, 238] width 205 height 17
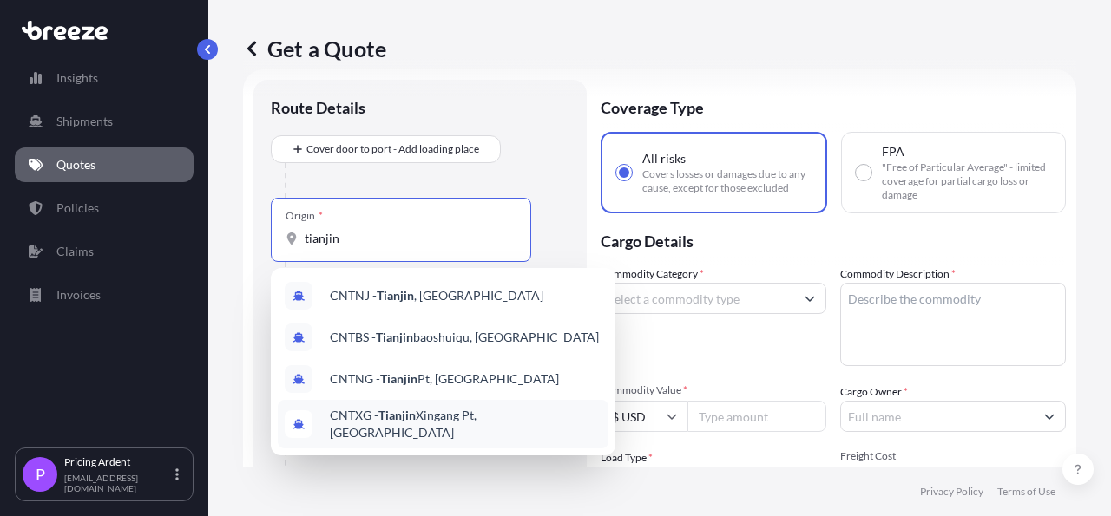
click at [468, 418] on span "CNTXG - Tianjin Xingang Pt, [GEOGRAPHIC_DATA]" at bounding box center [466, 424] width 272 height 35
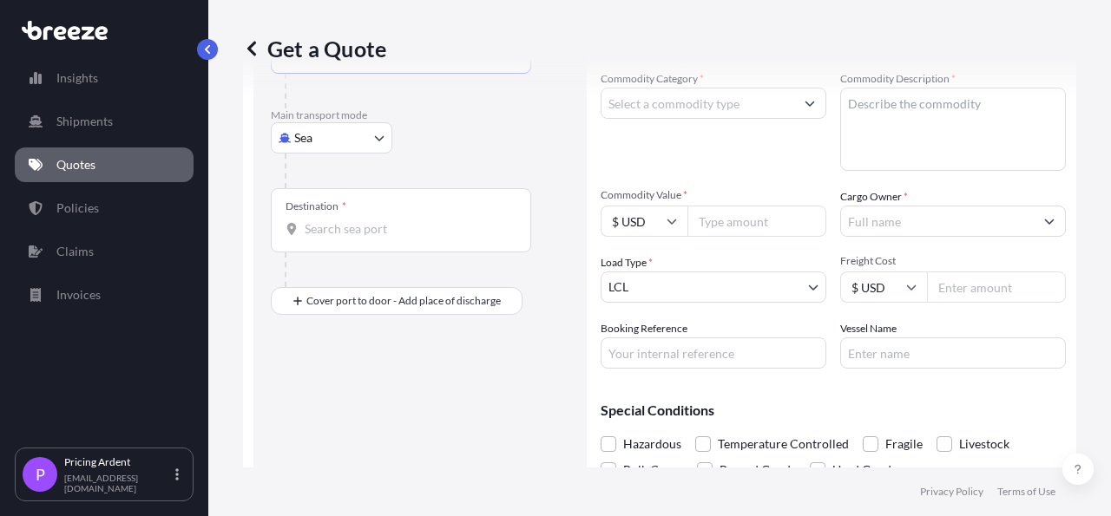
scroll to position [229, 0]
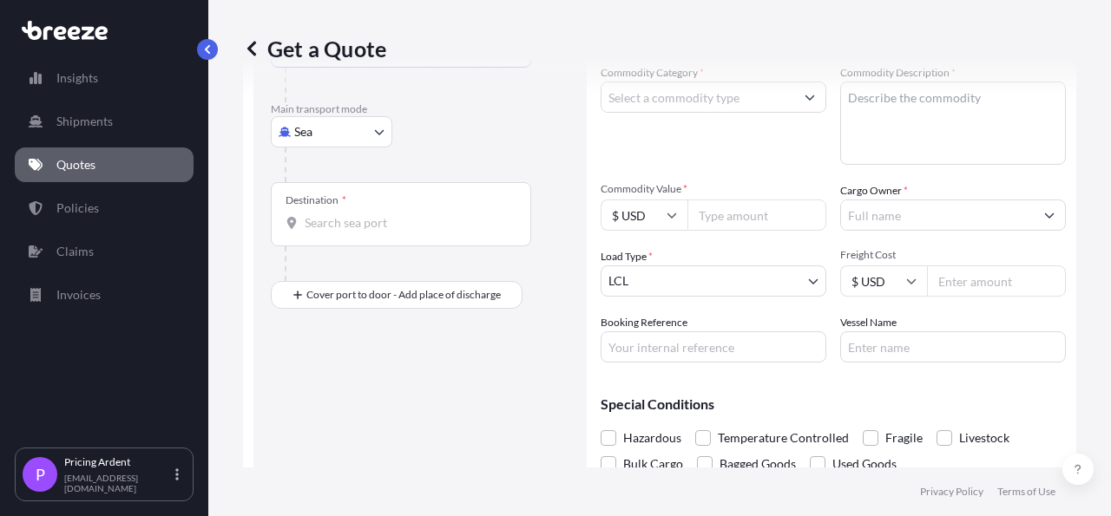
type input "CNTXG - Tianjin Xingang Pt, [GEOGRAPHIC_DATA]"
click at [404, 239] on div "Destination *" at bounding box center [401, 214] width 260 height 64
click at [404, 232] on input "Destination *" at bounding box center [407, 222] width 205 height 17
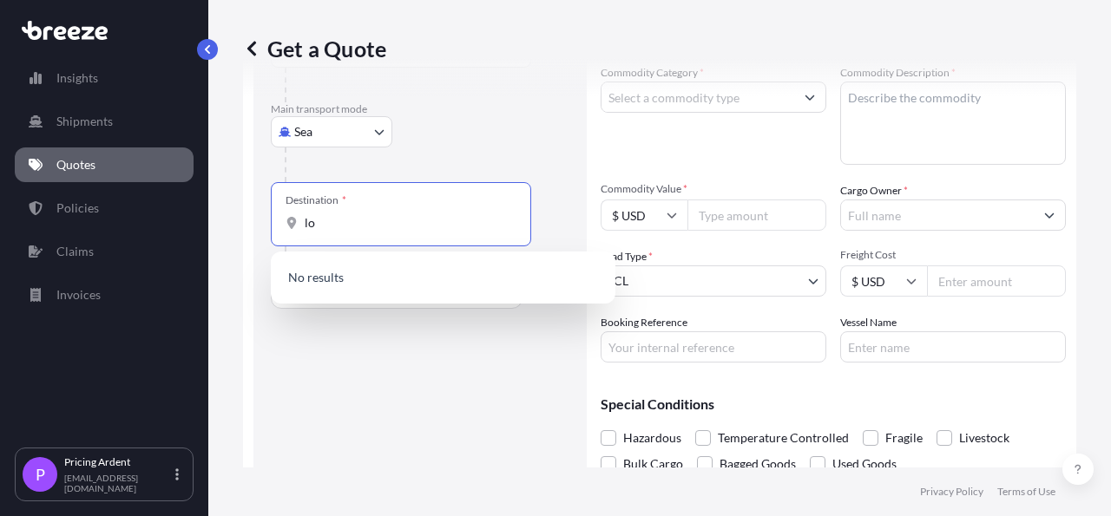
type input "l"
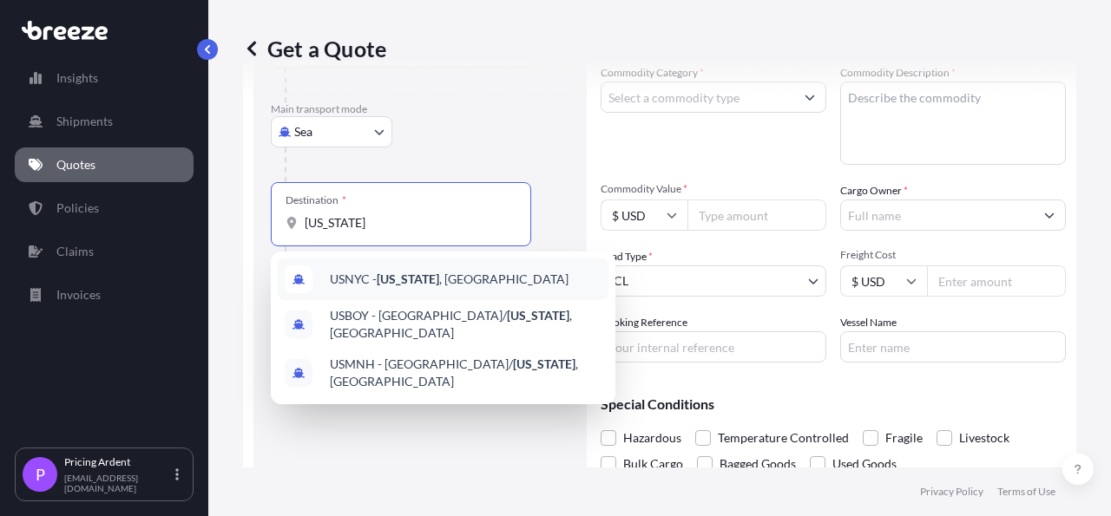
click at [501, 266] on div "USNYC - [US_STATE] , [GEOGRAPHIC_DATA]" at bounding box center [443, 280] width 331 height 42
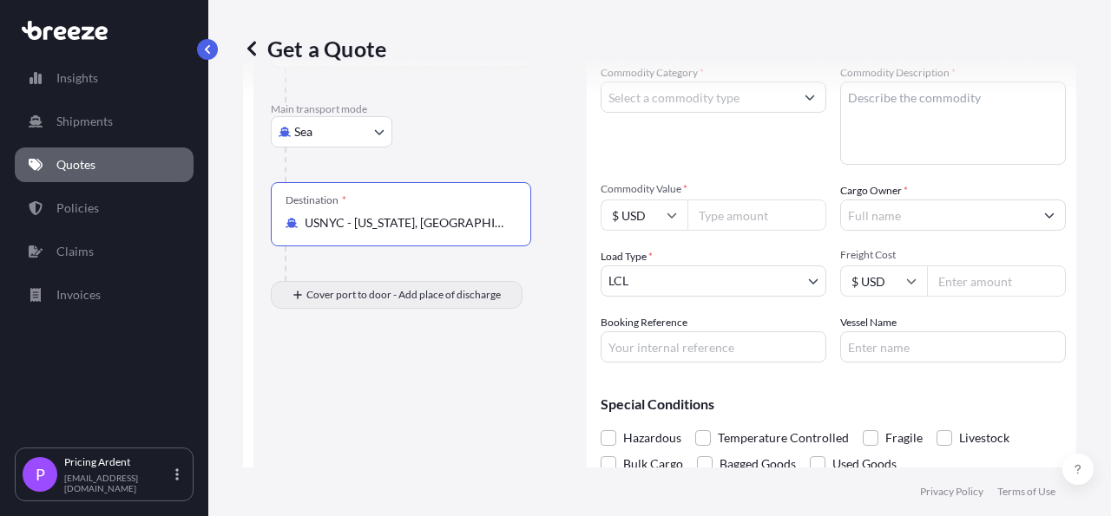
type input "USNYC - [US_STATE], [GEOGRAPHIC_DATA]"
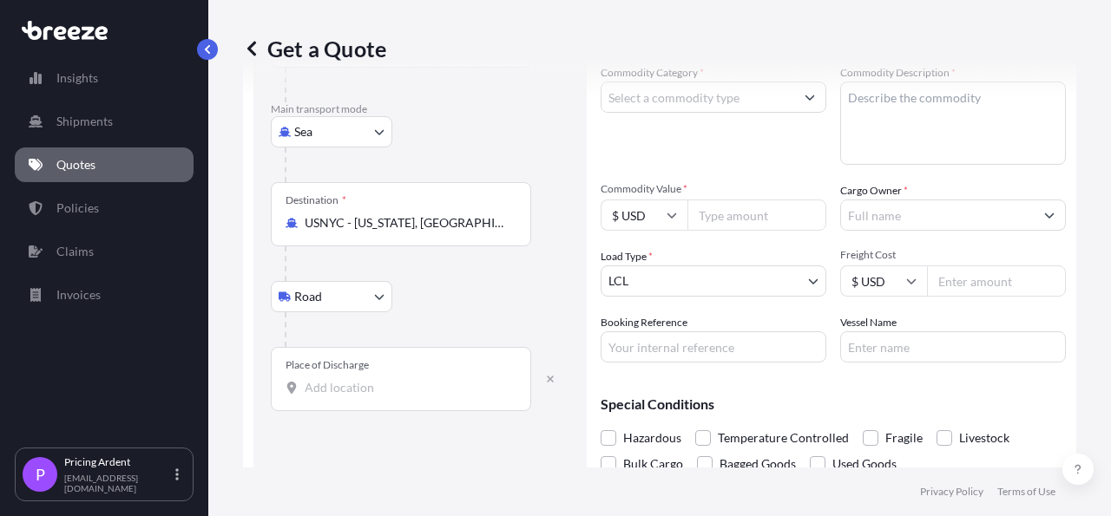
click at [333, 296] on body "0 options available. 3 options available. Insights Shipments Quotes Policies Cl…" at bounding box center [555, 258] width 1111 height 516
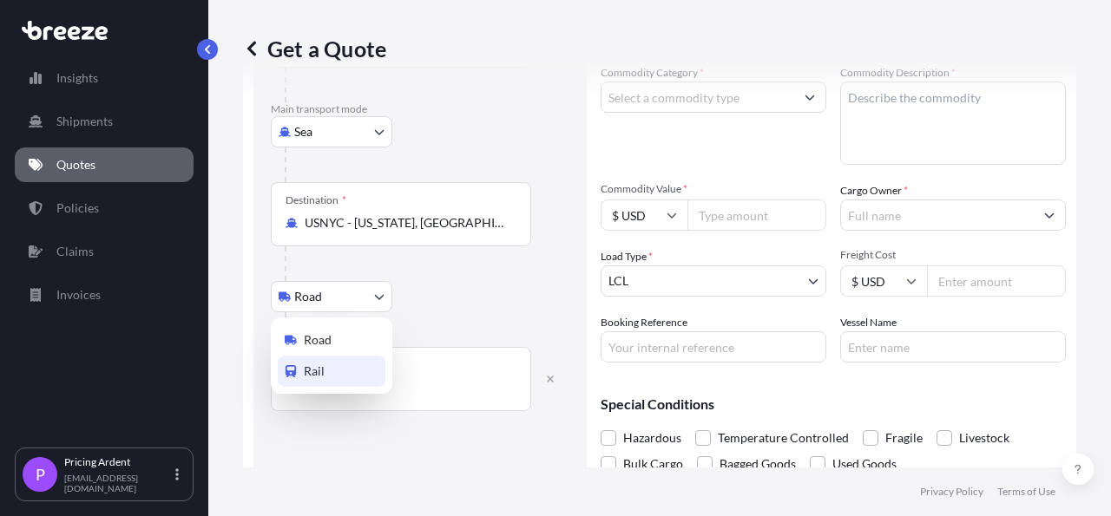
click at [324, 381] on div "Rail" at bounding box center [332, 371] width 108 height 31
select select "Rail"
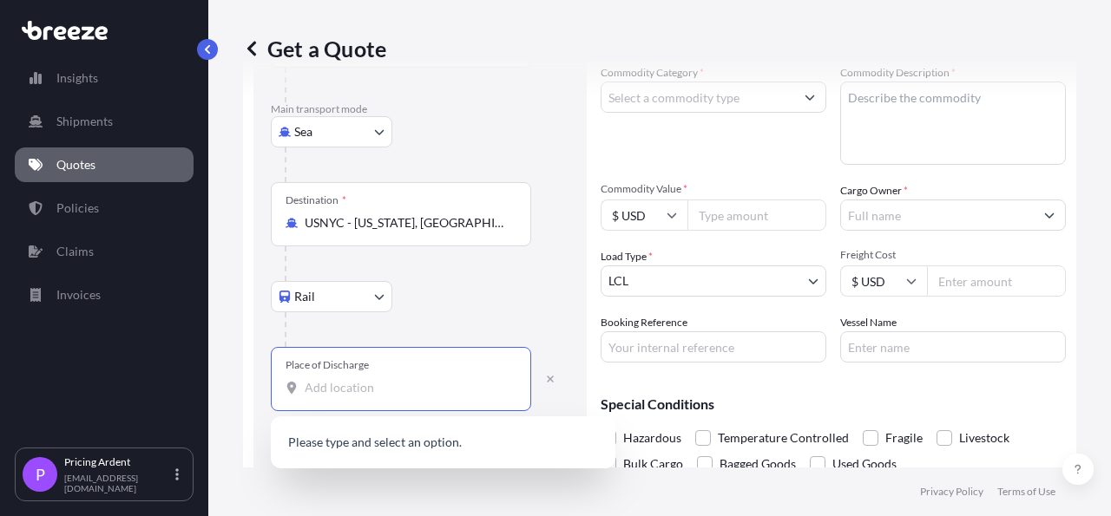
click at [366, 392] on input "Place of Discharge" at bounding box center [407, 387] width 205 height 17
type input "[PERSON_NAME]"
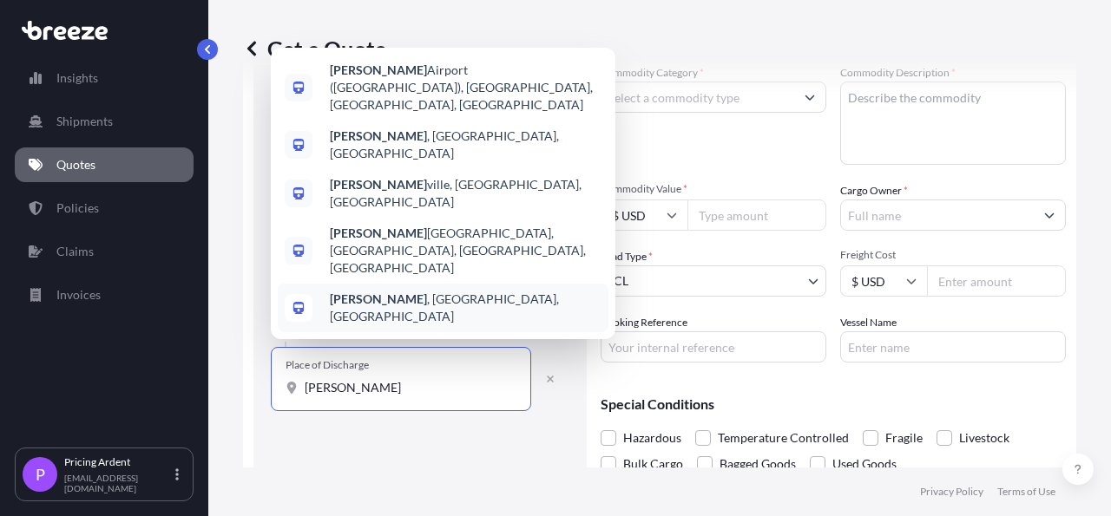
click at [444, 322] on div "[GEOGRAPHIC_DATA] , [GEOGRAPHIC_DATA], [GEOGRAPHIC_DATA]" at bounding box center [443, 308] width 331 height 49
select select "Road"
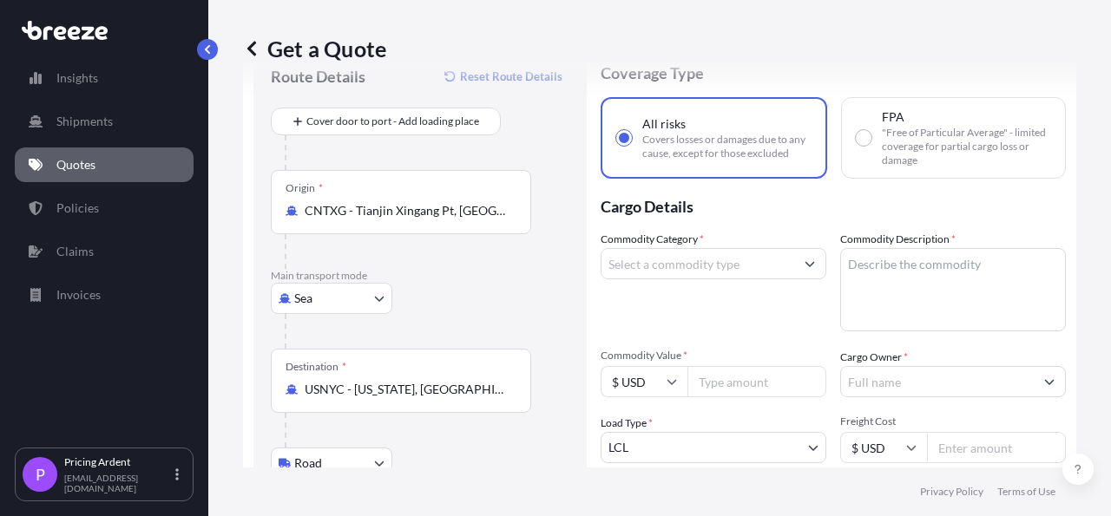
scroll to position [28, 0]
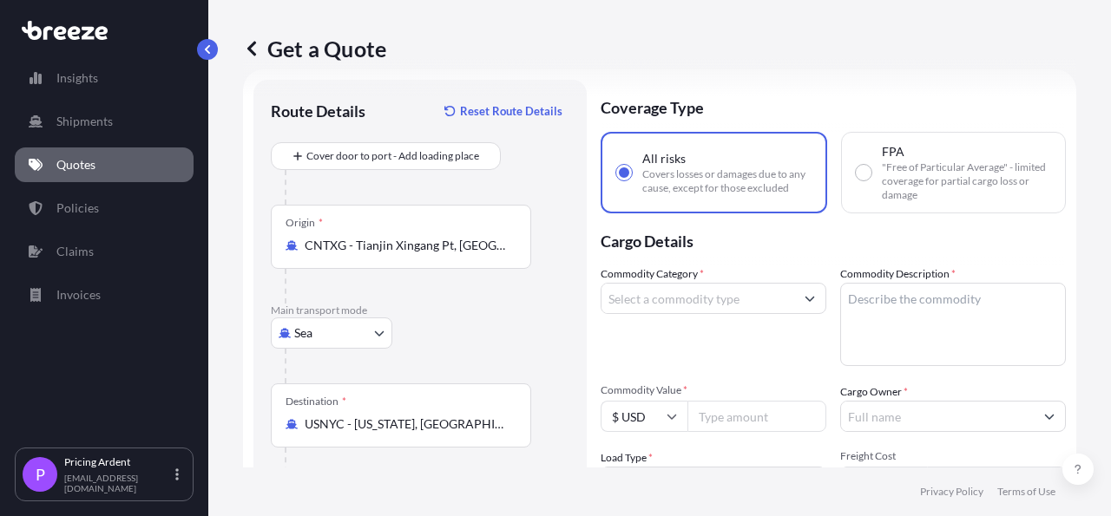
type input "[GEOGRAPHIC_DATA], [GEOGRAPHIC_DATA], [GEOGRAPHIC_DATA]"
click at [695, 295] on input "Commodity Category *" at bounding box center [697, 298] width 193 height 31
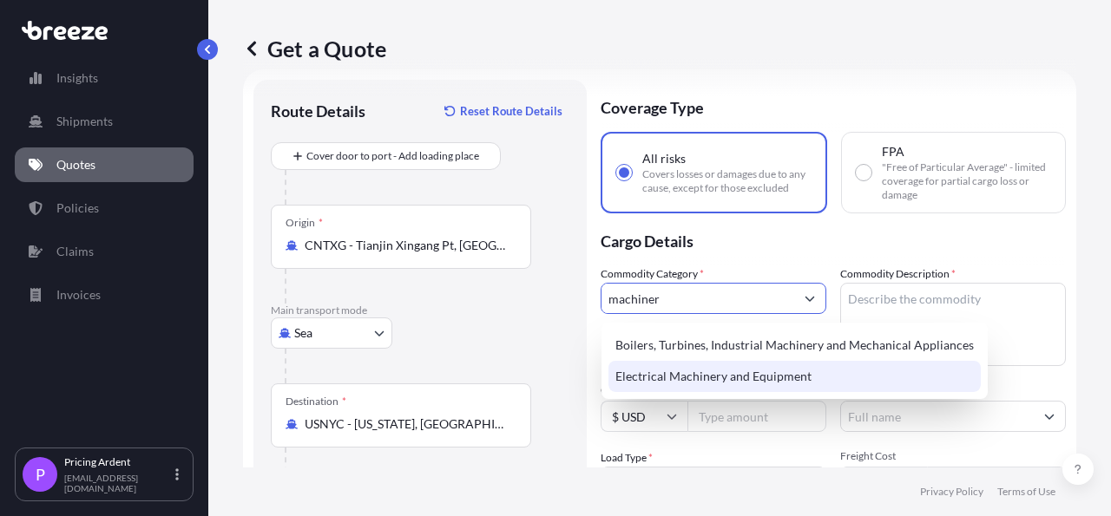
click at [714, 369] on div "Electrical Machinery and Equipment" at bounding box center [794, 376] width 372 height 31
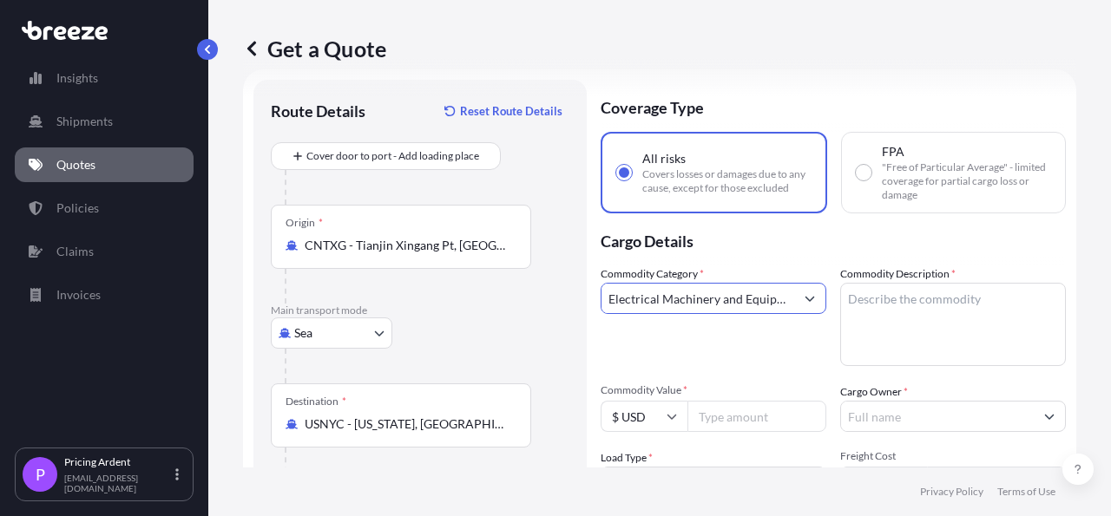
type input "Electrical Machinery and Equipment"
click at [910, 290] on textarea "Commodity Description *" at bounding box center [953, 324] width 226 height 83
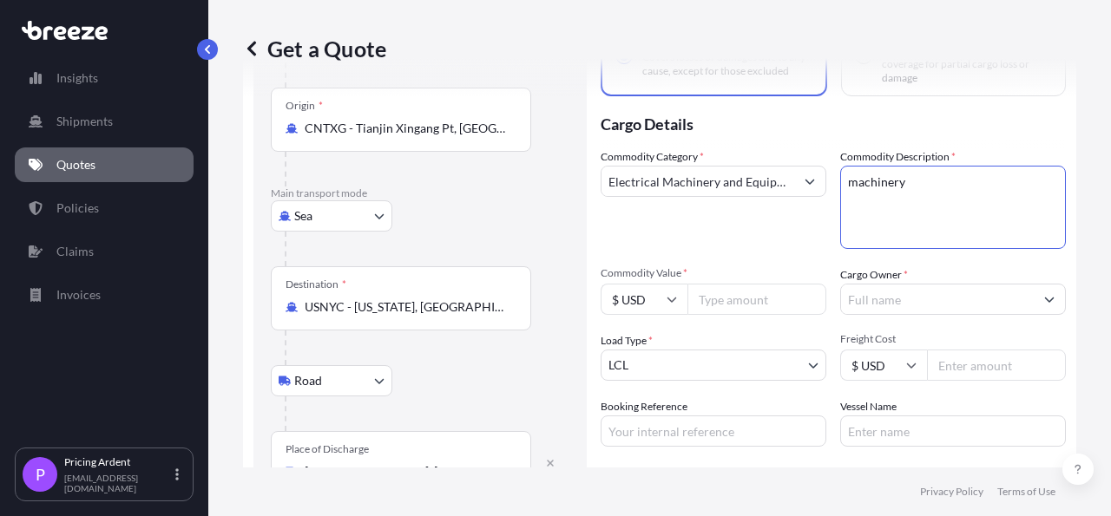
scroll to position [229, 0]
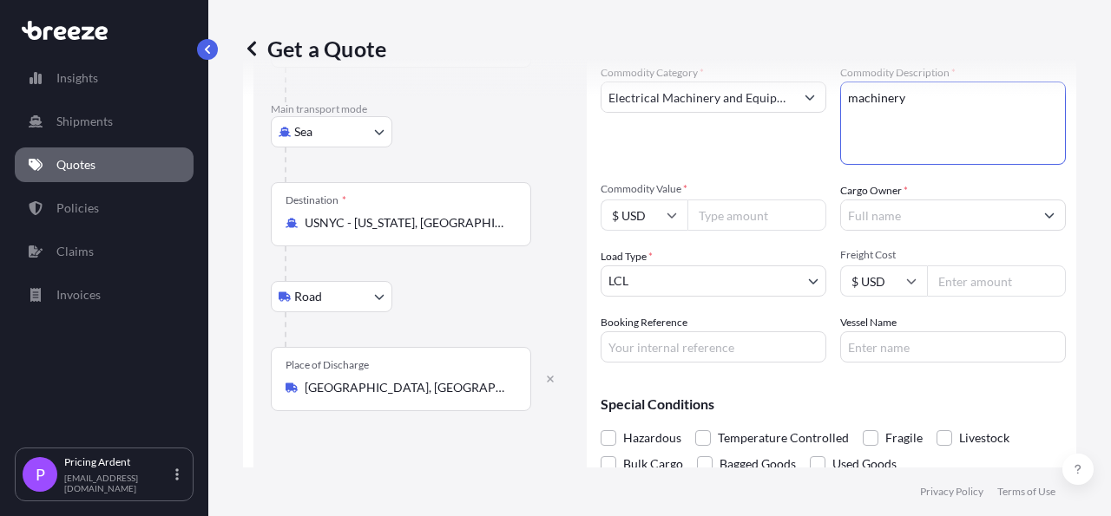
type textarea "machinery"
click at [726, 211] on input "Commodity Value *" at bounding box center [756, 215] width 139 height 31
type input "586552.50"
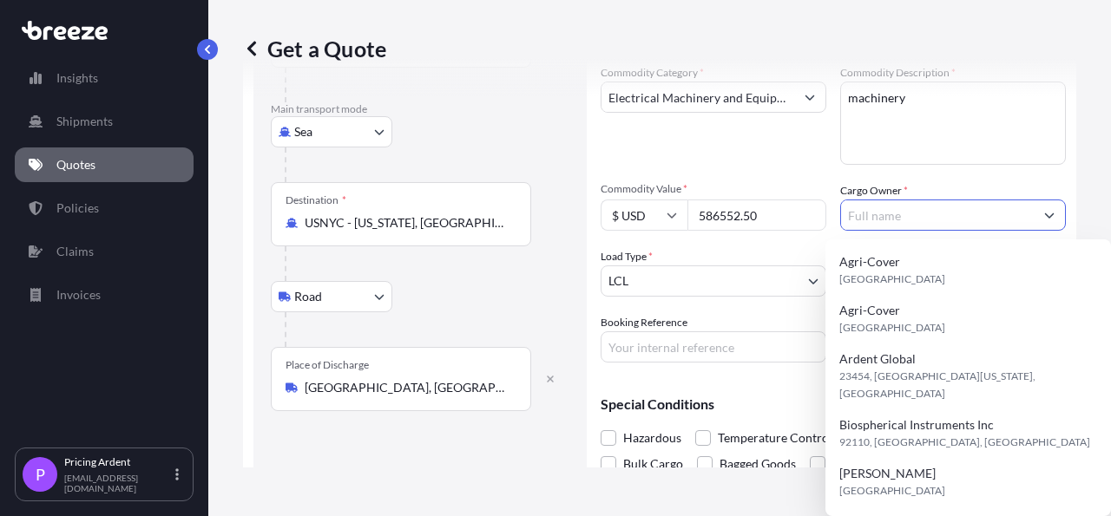
click at [922, 218] on input "Cargo Owner *" at bounding box center [937, 215] width 193 height 31
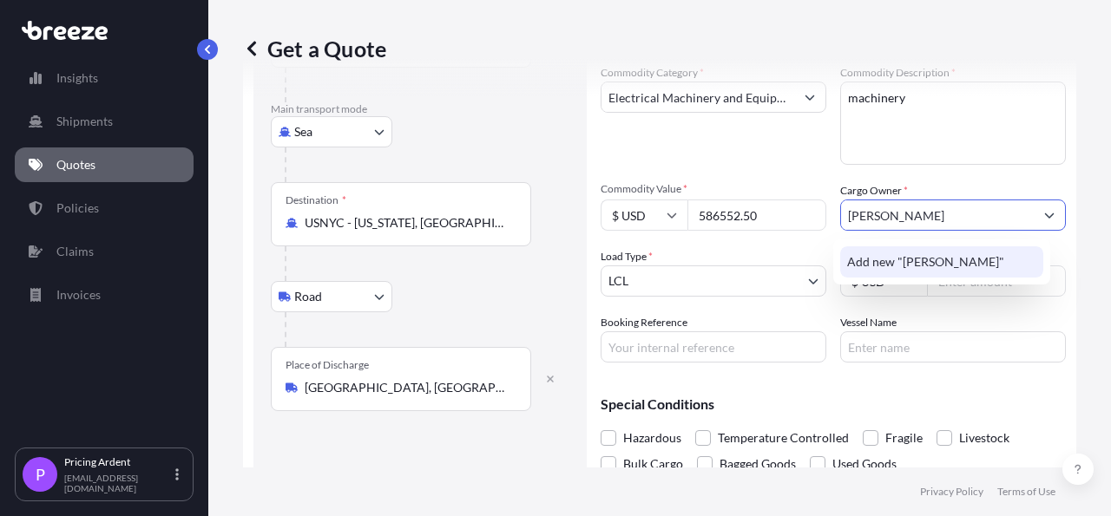
click at [917, 260] on span "Add new "[PERSON_NAME]"" at bounding box center [925, 261] width 157 height 17
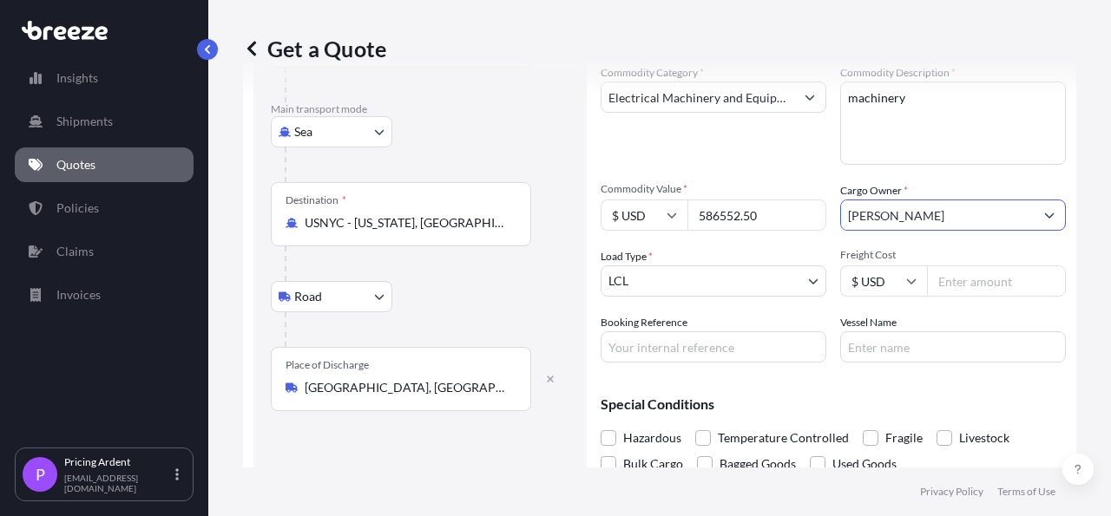
drag, startPoint x: 854, startPoint y: 220, endPoint x: 830, endPoint y: 217, distance: 23.7
click at [841, 217] on input "[PERSON_NAME]" at bounding box center [937, 215] width 193 height 31
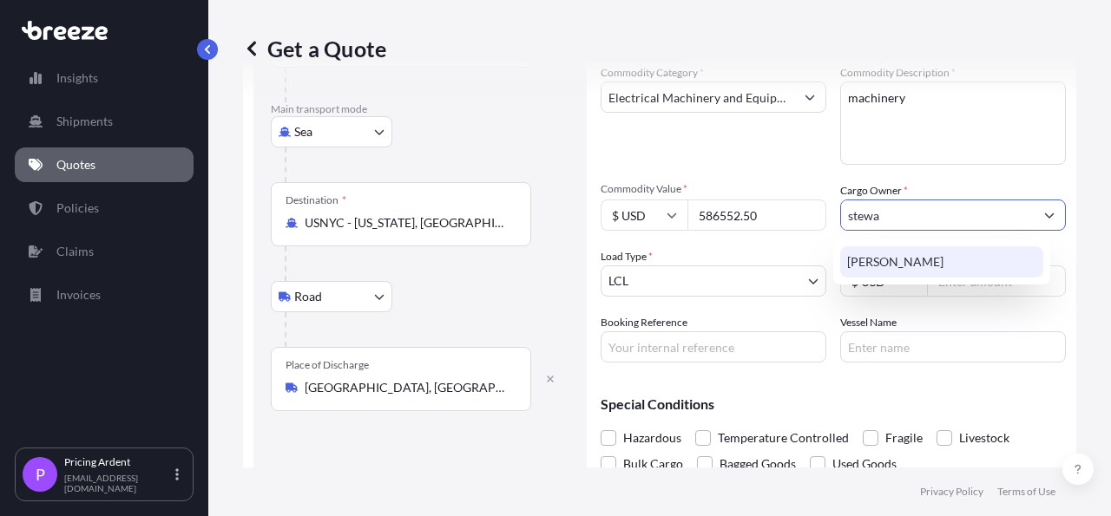
click at [898, 266] on span "[PERSON_NAME]" at bounding box center [895, 261] width 96 height 17
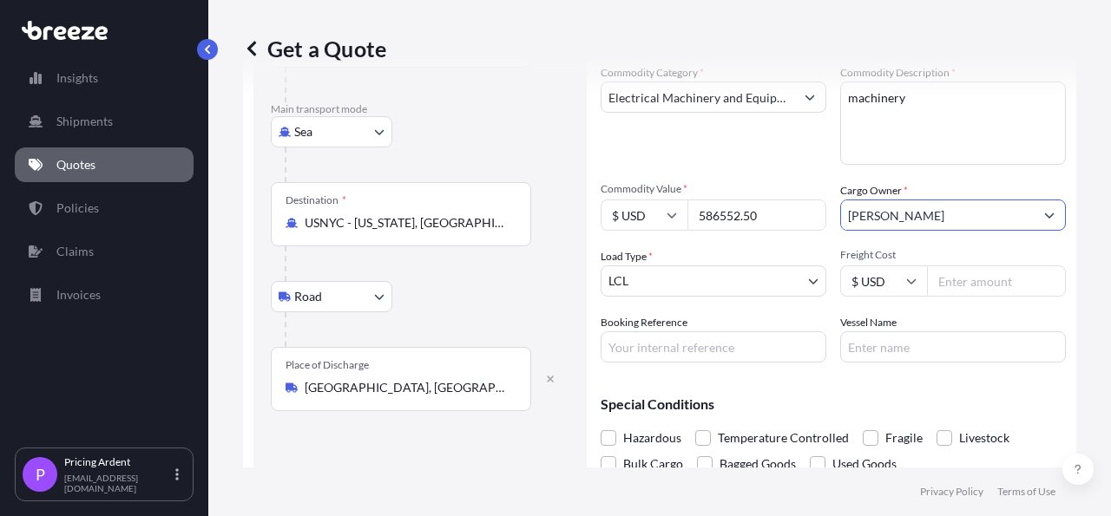
type input "[PERSON_NAME]"
click at [653, 273] on body "1 option available. 1 option available. 0 options available. 1 option available…" at bounding box center [555, 258] width 1111 height 516
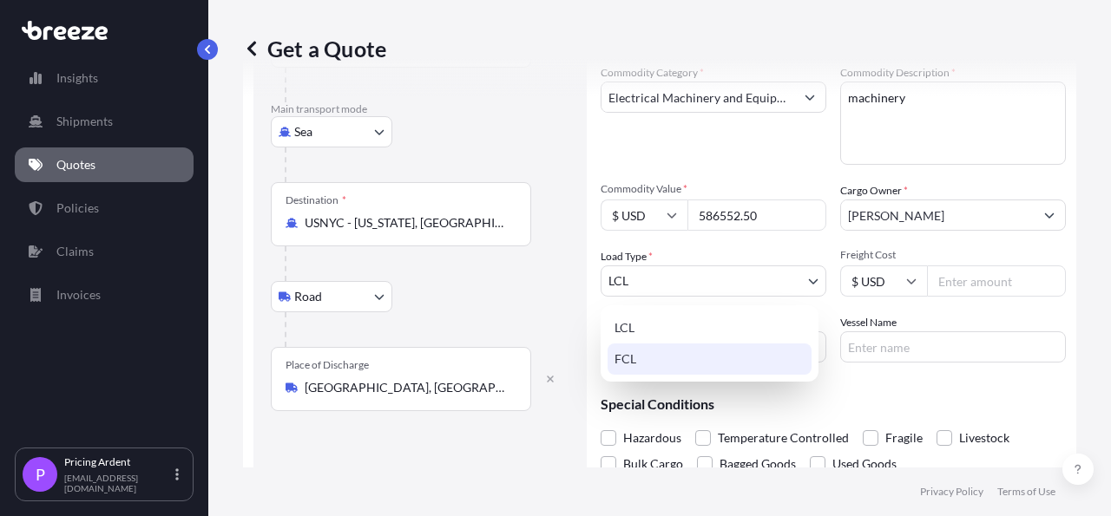
click at [648, 363] on div "FCL" at bounding box center [709, 359] width 204 height 31
select select "2"
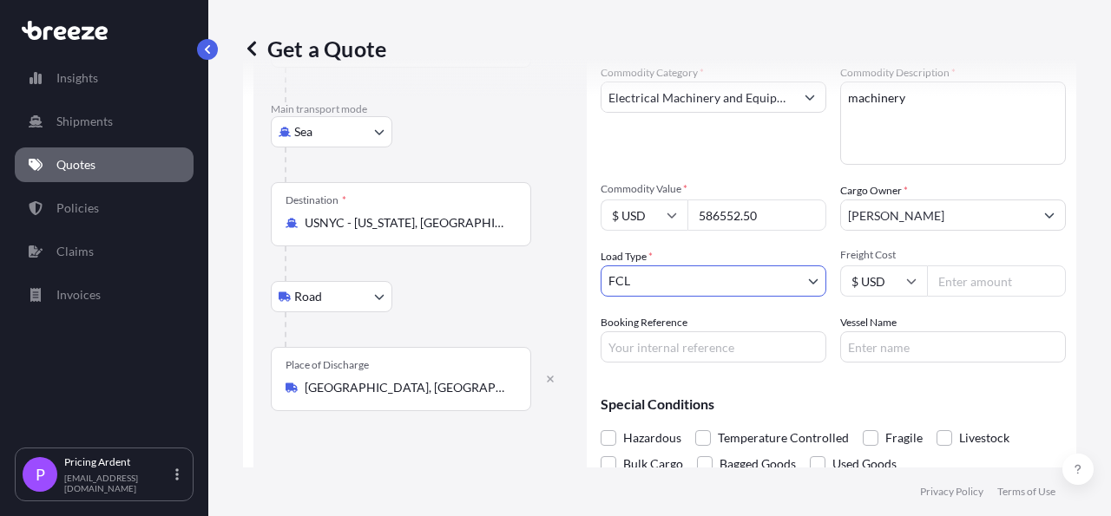
click at [952, 287] on input "Freight Cost" at bounding box center [996, 281] width 139 height 31
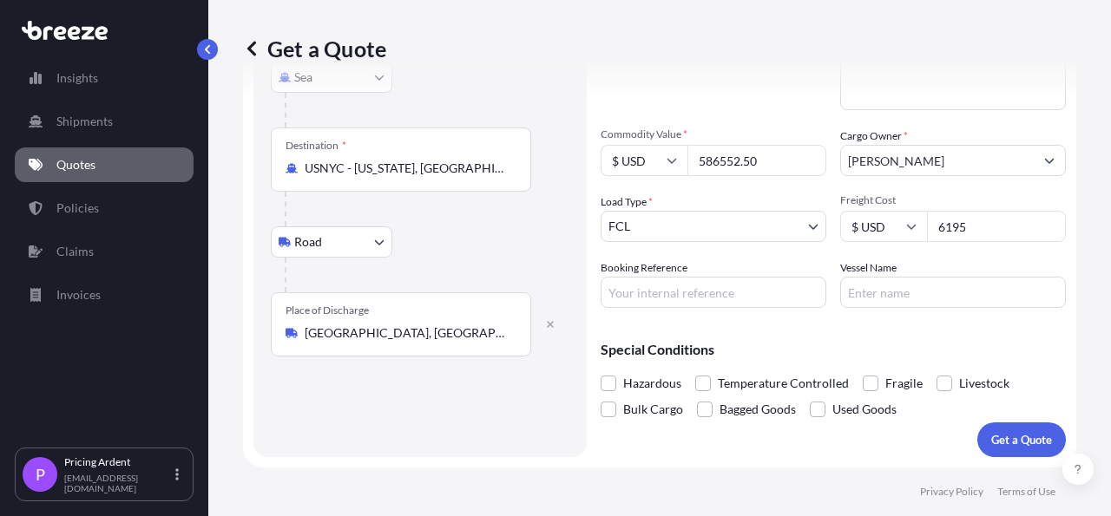
type input "6195"
click at [974, 331] on div "Special Conditions Hazardous Temperature Controlled Fragile Livestock Bulk Carg…" at bounding box center [833, 372] width 465 height 101
click at [995, 432] on p "Get a Quote" at bounding box center [1021, 439] width 61 height 17
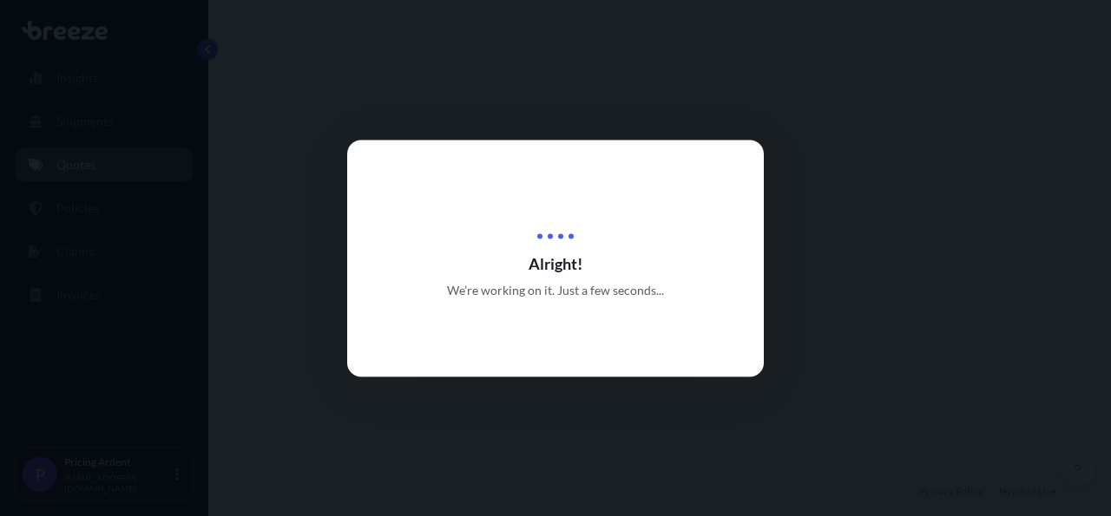
select select "Sea"
select select "Road"
select select "2"
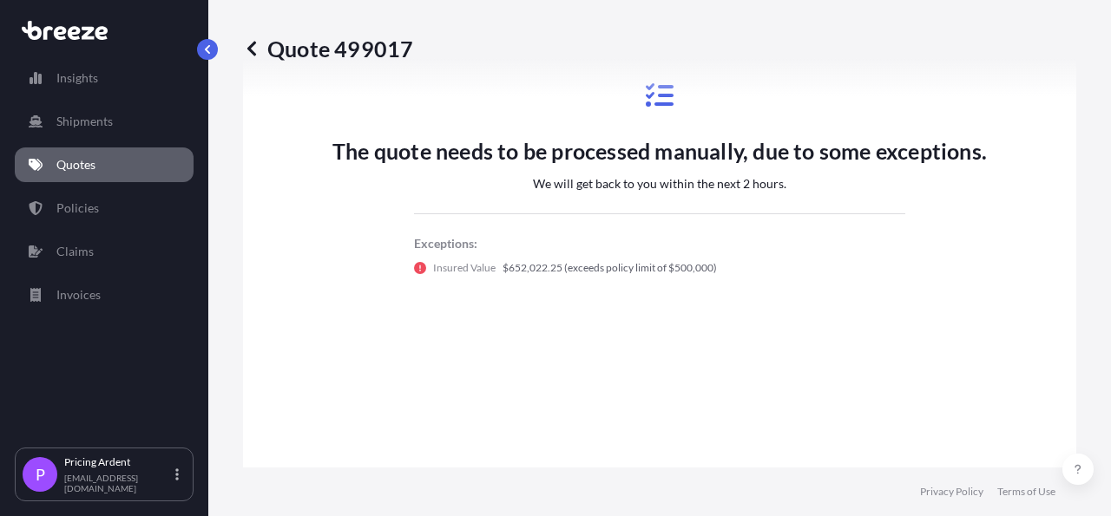
scroll to position [1086, 0]
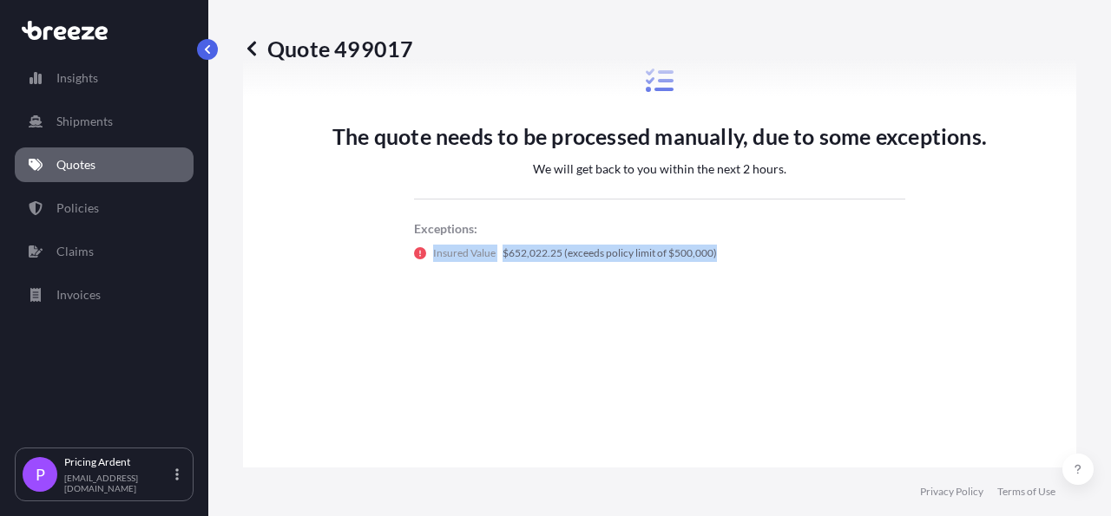
drag, startPoint x: 740, startPoint y: 252, endPoint x: 631, endPoint y: 359, distance: 153.4
click at [421, 259] on div "Insured Value $652,022.25 (exceeds policy limit of $500,000)" at bounding box center [659, 253] width 491 height 17
click at [89, 156] on p "Quotes" at bounding box center [75, 164] width 39 height 17
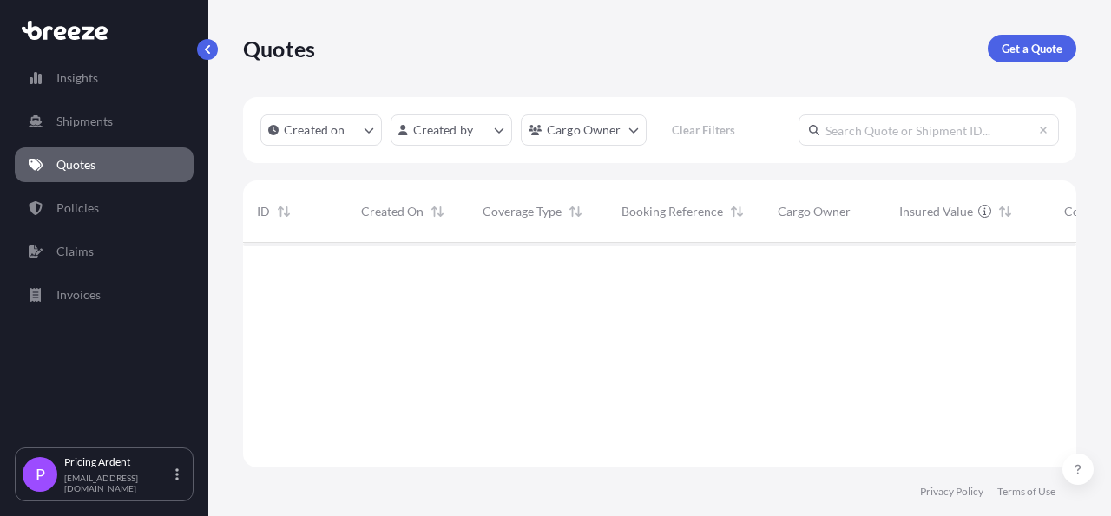
scroll to position [220, 817]
click at [1035, 43] on p "Get a Quote" at bounding box center [1031, 48] width 61 height 17
select select "Sea"
select select "1"
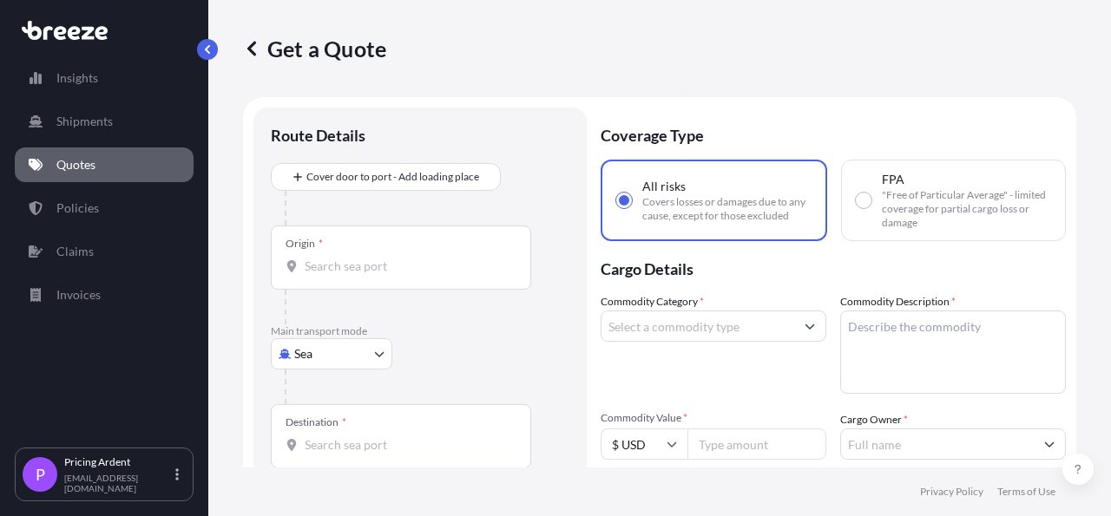
scroll to position [28, 0]
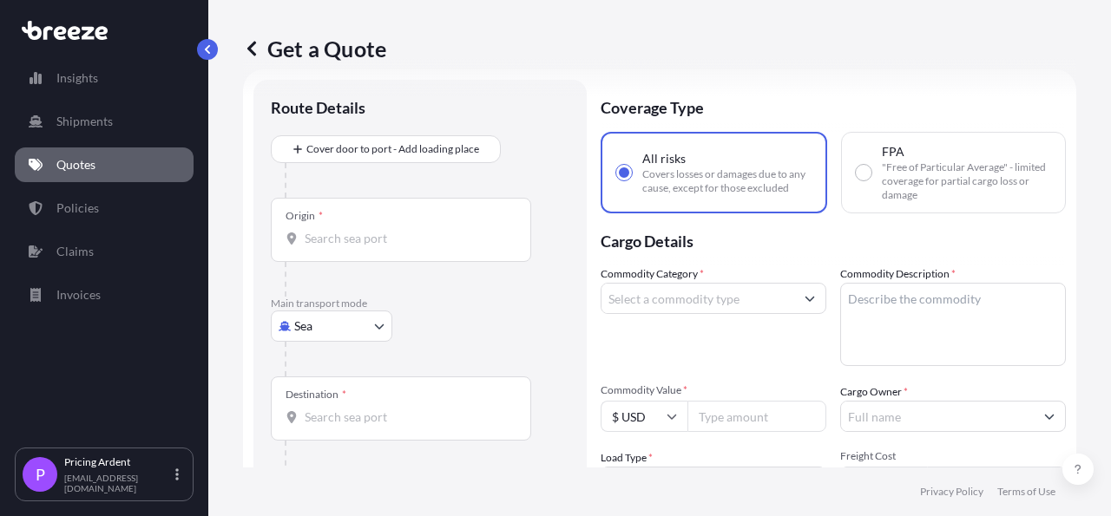
click at [358, 243] on input "Origin *" at bounding box center [407, 238] width 205 height 17
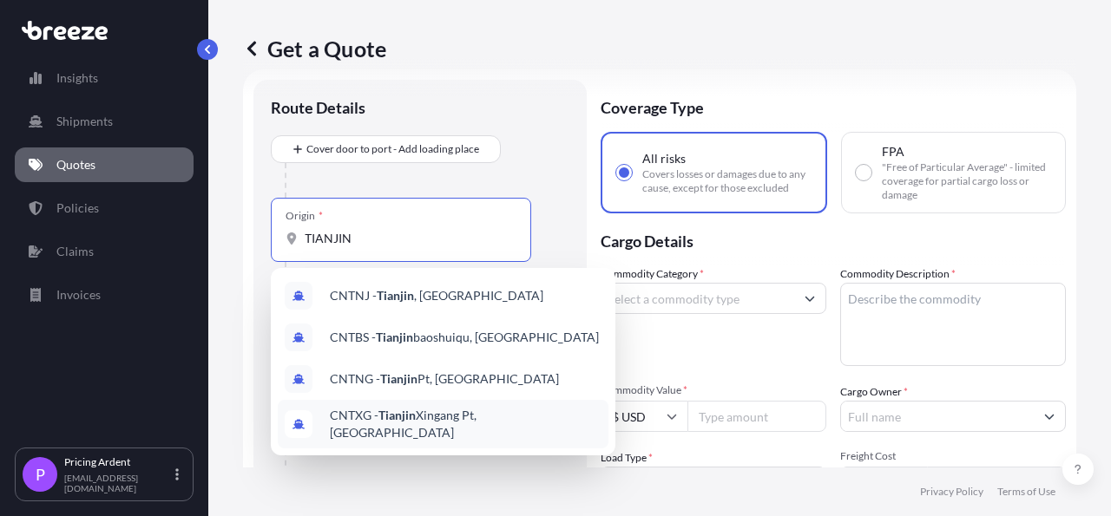
click at [419, 427] on span "CNTXG - Tianjin Xingang Pt, [GEOGRAPHIC_DATA]" at bounding box center [466, 424] width 272 height 35
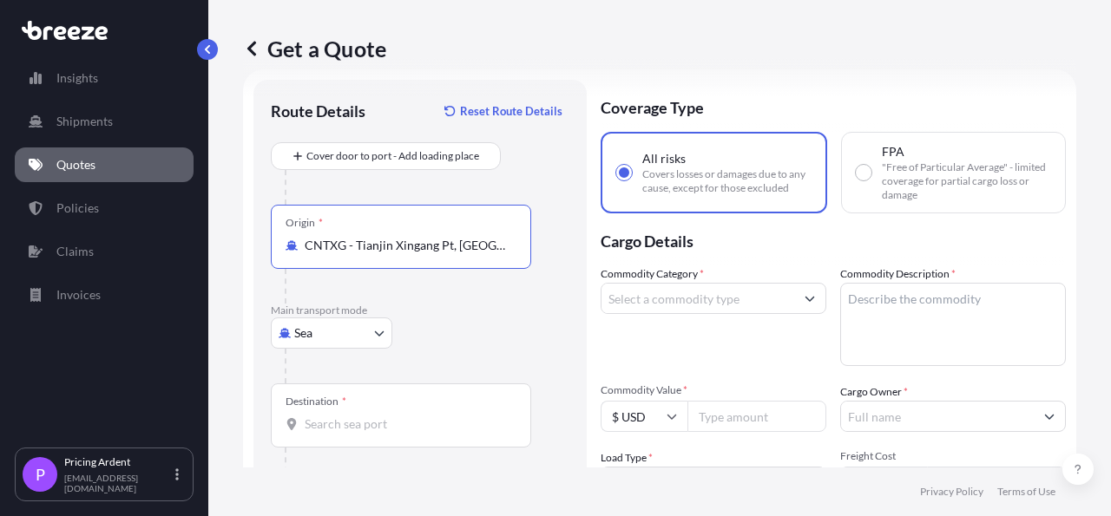
type input "CNTXG - Tianjin Xingang Pt, [GEOGRAPHIC_DATA]"
click at [355, 423] on input "Destination *" at bounding box center [407, 424] width 205 height 17
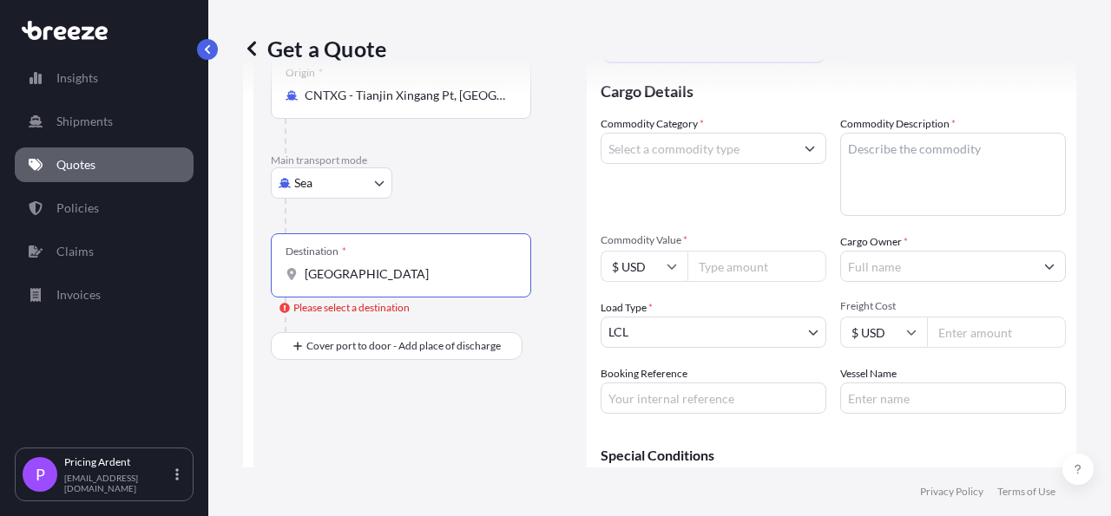
scroll to position [229, 0]
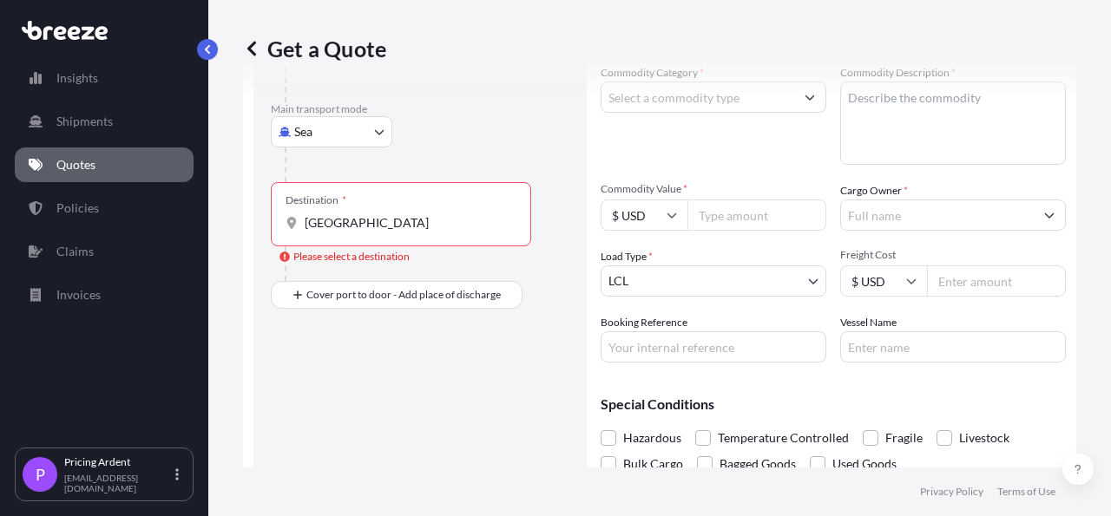
drag, startPoint x: 420, startPoint y: 232, endPoint x: 288, endPoint y: 230, distance: 131.9
click at [288, 230] on div "Destination * [GEOGRAPHIC_DATA]" at bounding box center [401, 214] width 260 height 64
click at [410, 230] on input "[GEOGRAPHIC_DATA]" at bounding box center [407, 222] width 205 height 17
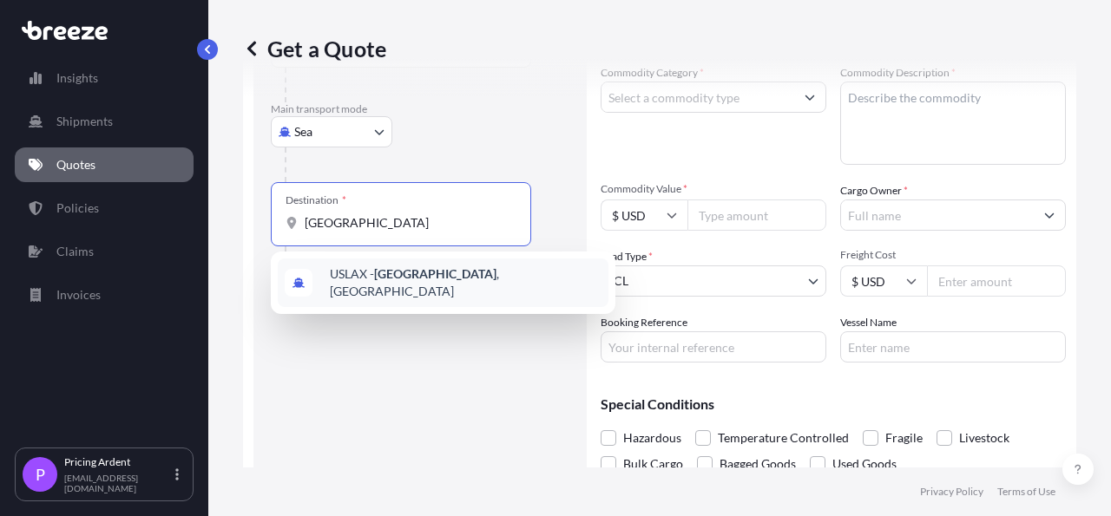
type input "USLAX - [GEOGRAPHIC_DATA], [GEOGRAPHIC_DATA]"
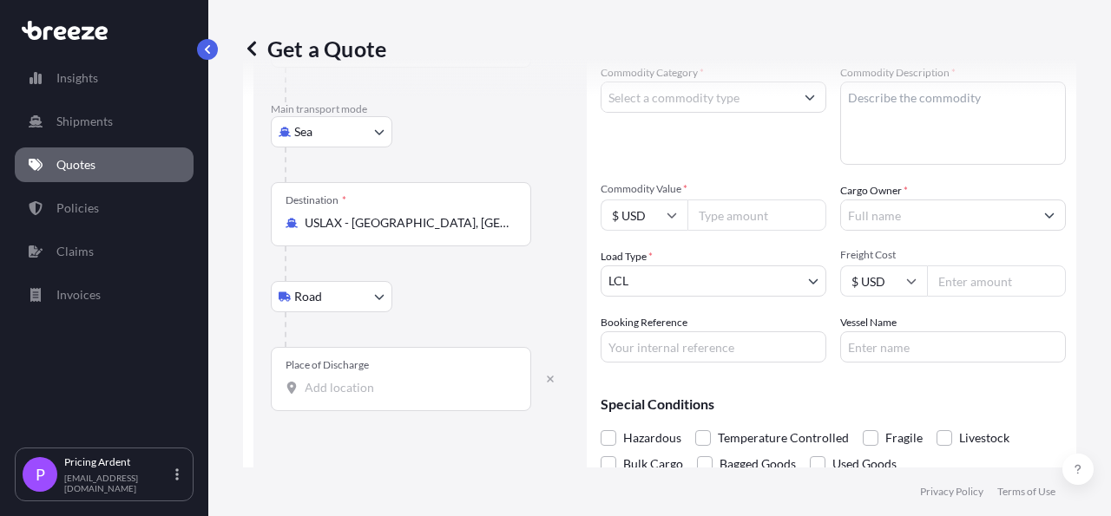
click at [350, 298] on body "1 option available. Insights Shipments Quotes Policies Claims Invoices P Pricin…" at bounding box center [555, 258] width 1111 height 516
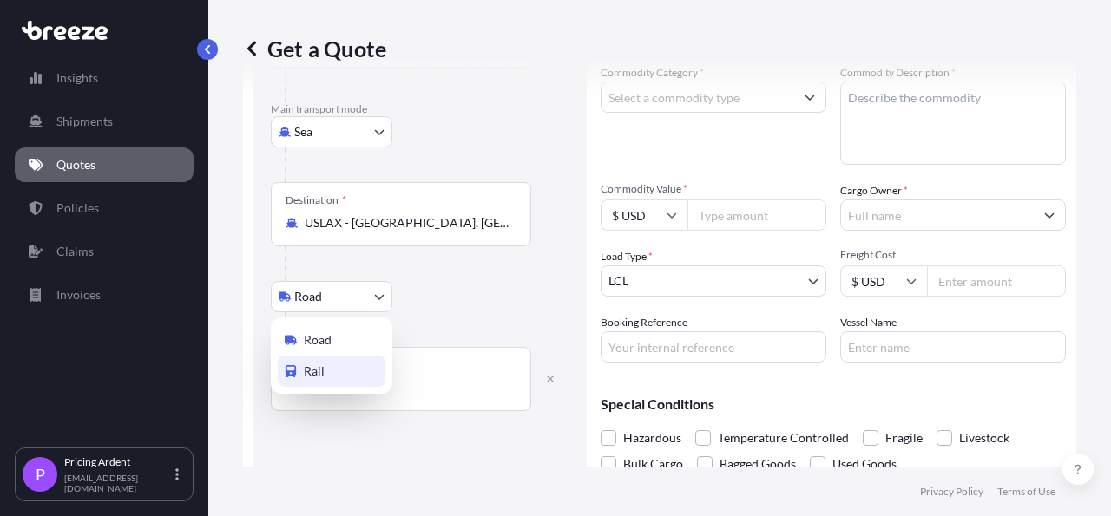
click at [338, 374] on div "Rail" at bounding box center [332, 371] width 108 height 31
select select "Rail"
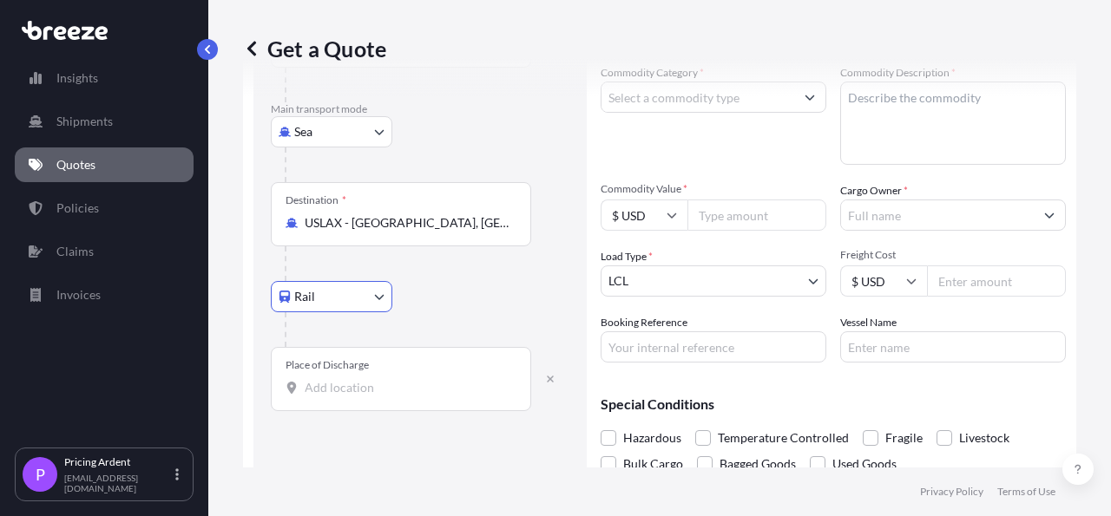
click at [354, 394] on input "Place of Discharge" at bounding box center [407, 387] width 205 height 17
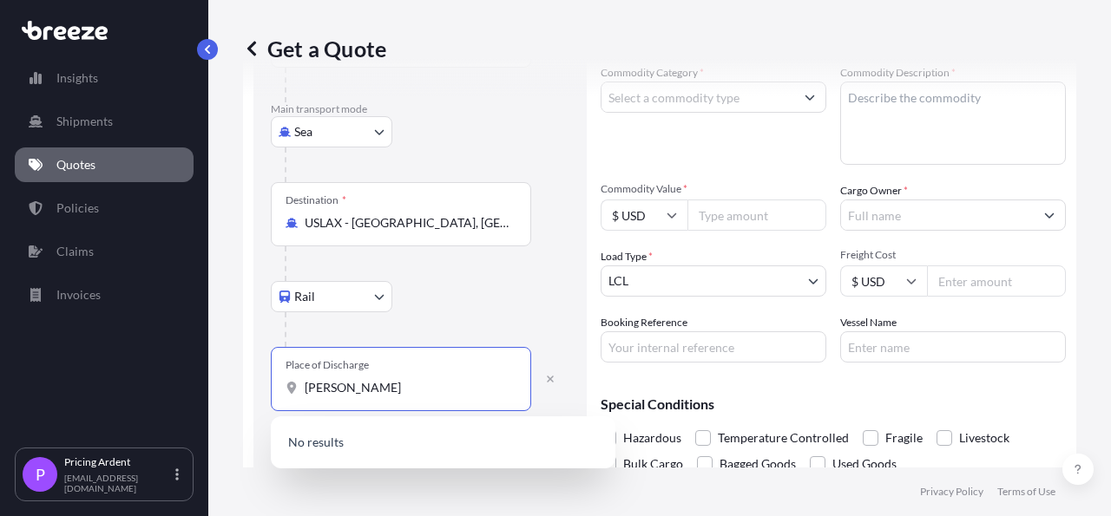
type input "[PERSON_NAME] OH"
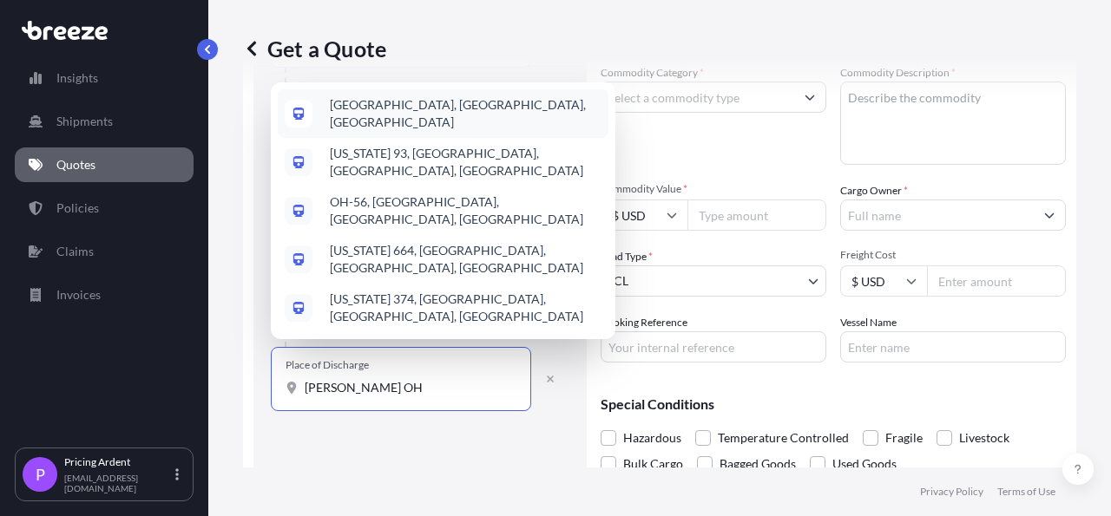
click at [391, 131] on span "[GEOGRAPHIC_DATA], [GEOGRAPHIC_DATA], [GEOGRAPHIC_DATA]" at bounding box center [466, 113] width 272 height 35
select select "Road"
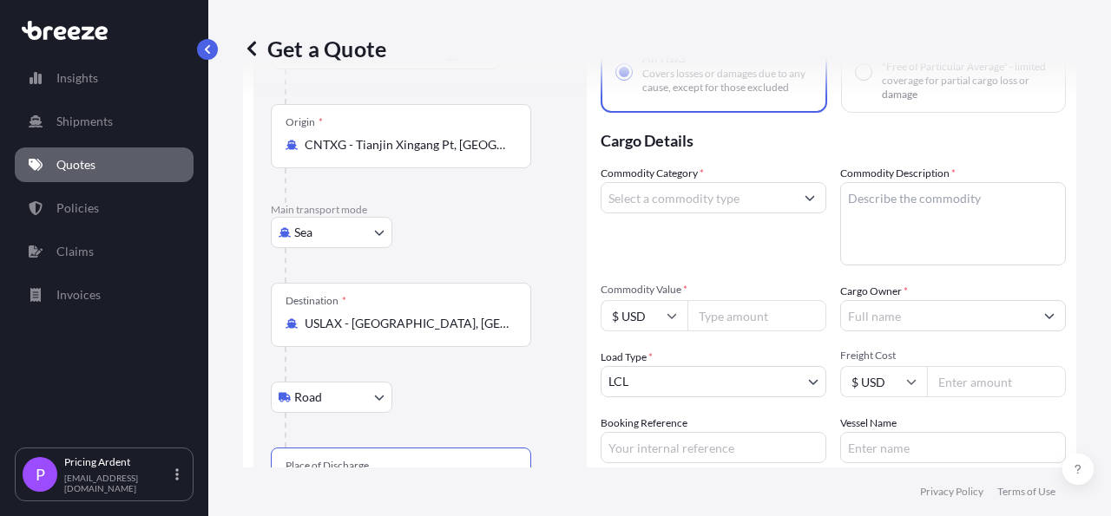
scroll to position [128, 0]
type input "[GEOGRAPHIC_DATA], [GEOGRAPHIC_DATA], [GEOGRAPHIC_DATA]"
click at [723, 190] on input "Commodity Category *" at bounding box center [697, 197] width 193 height 31
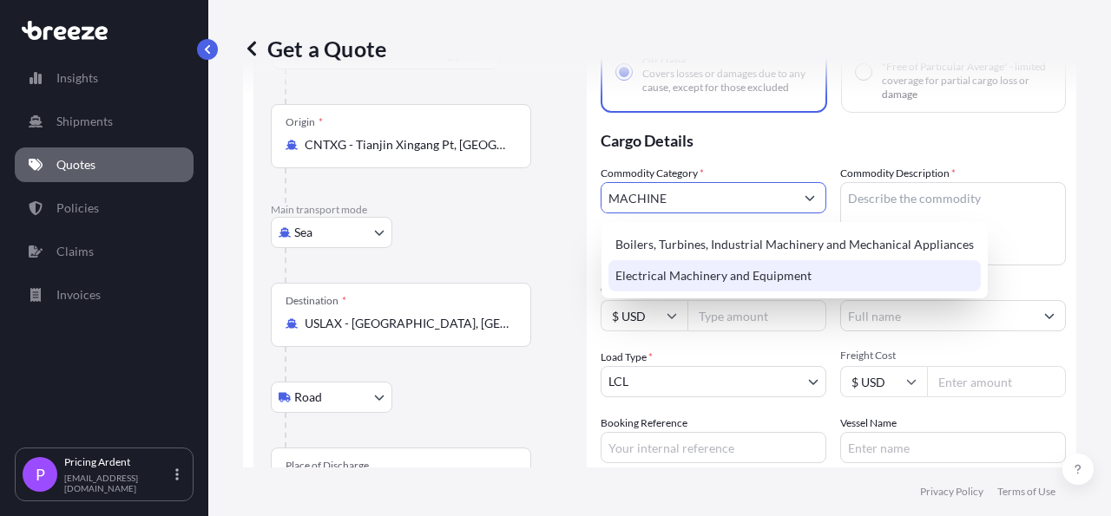
click at [765, 270] on div "Electrical Machinery and Equipment" at bounding box center [794, 275] width 372 height 31
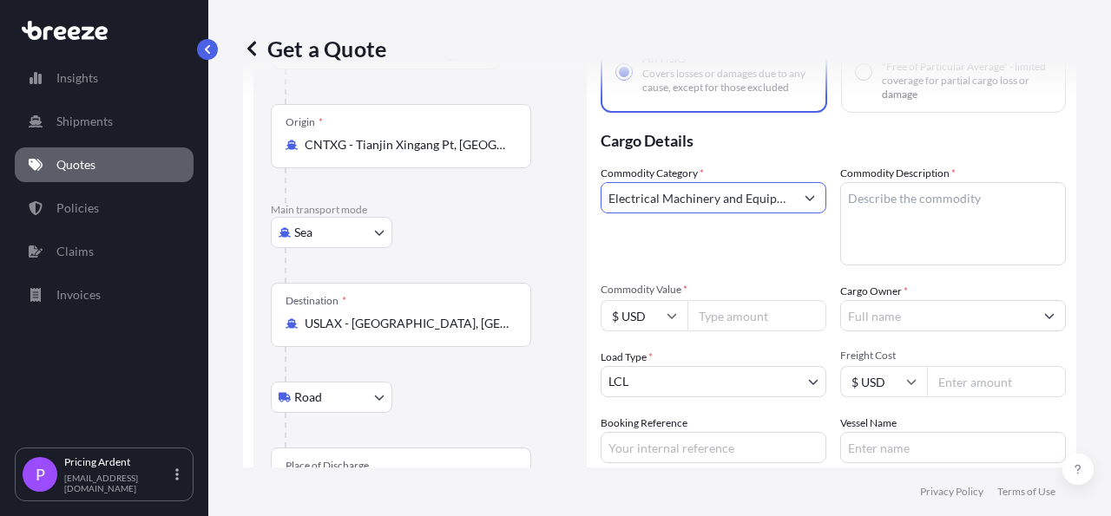
type input "Electrical Machinery and Equipment"
click at [931, 215] on textarea "Commodity Description *" at bounding box center [953, 223] width 226 height 83
type textarea "A"
type textarea "MACHINERY"
click at [740, 306] on input "Commodity Value *" at bounding box center [756, 315] width 139 height 31
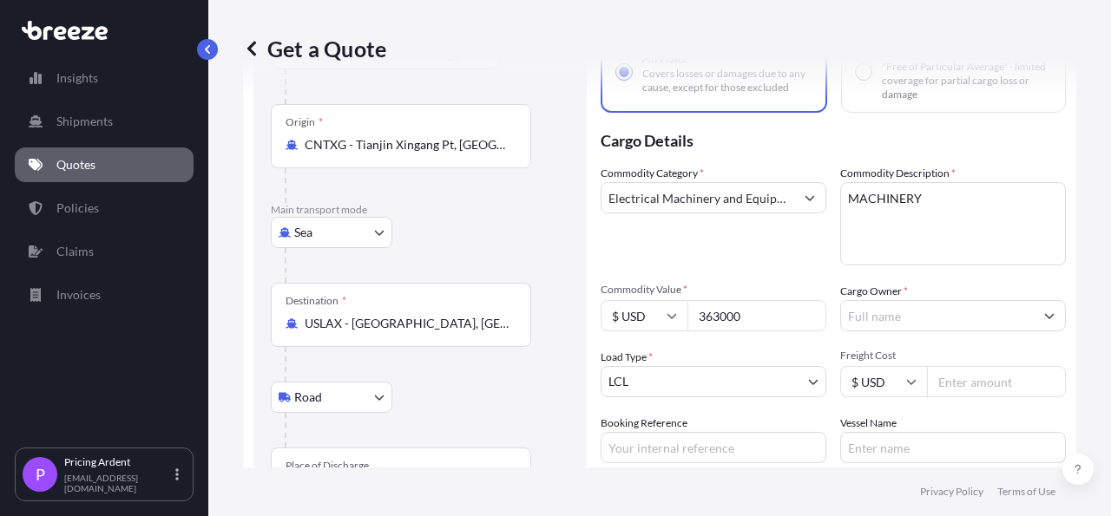
type input "363000"
click at [933, 320] on input "Cargo Owner *" at bounding box center [937, 315] width 193 height 31
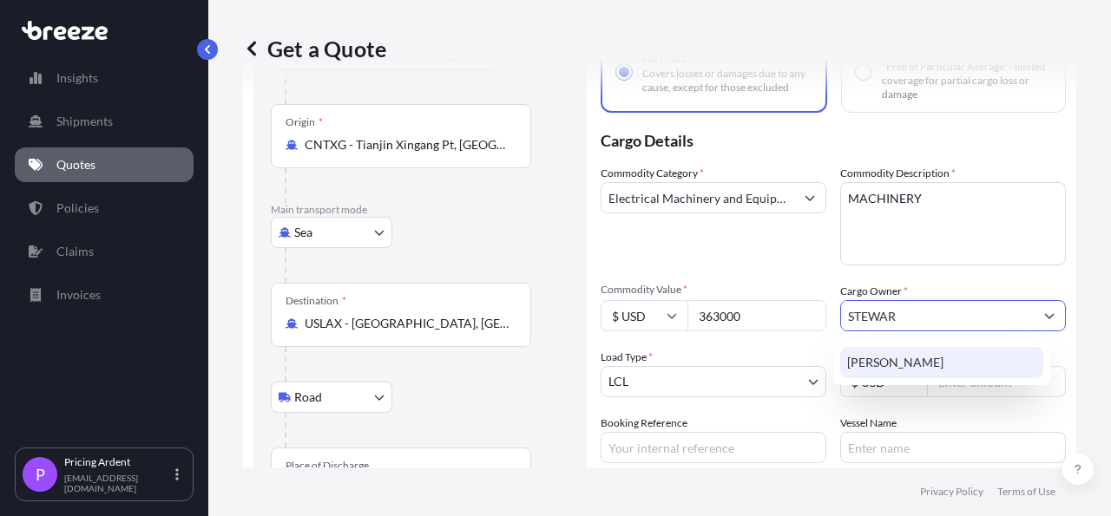
click at [922, 358] on div "[PERSON_NAME]" at bounding box center [941, 362] width 203 height 31
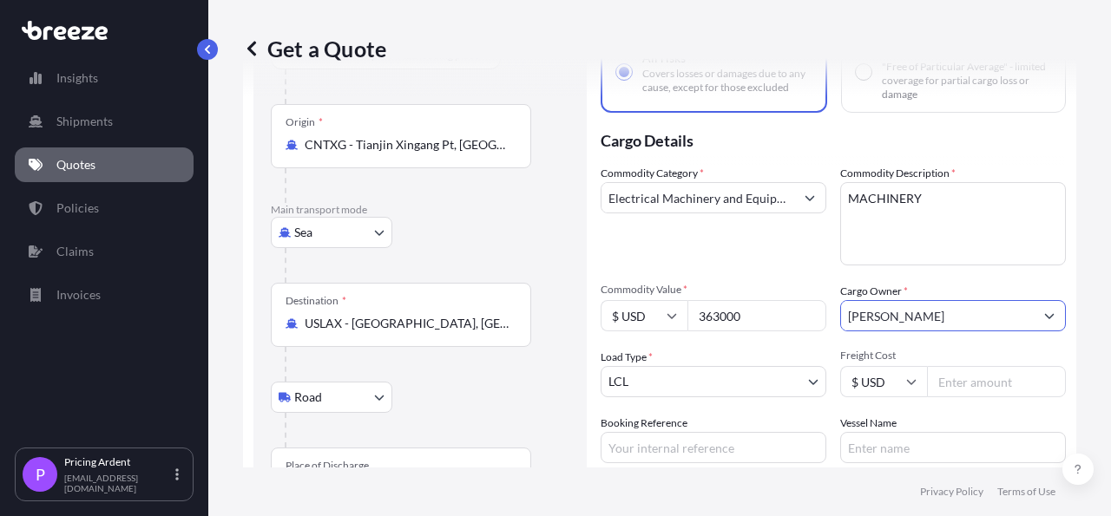
type input "[PERSON_NAME]"
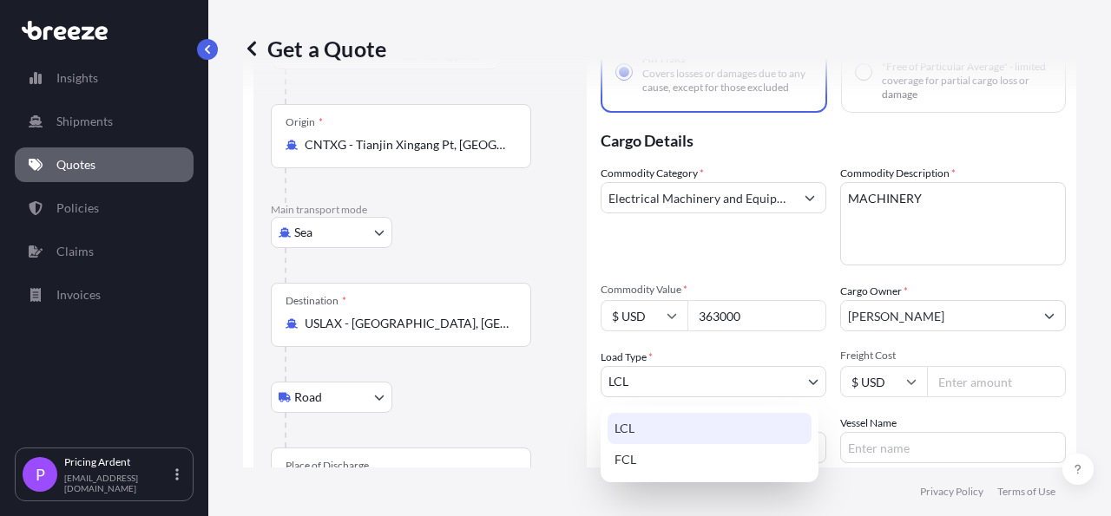
click at [713, 386] on body "15 options available. 1 option available. 0 options available. 1 option availab…" at bounding box center [555, 258] width 1111 height 516
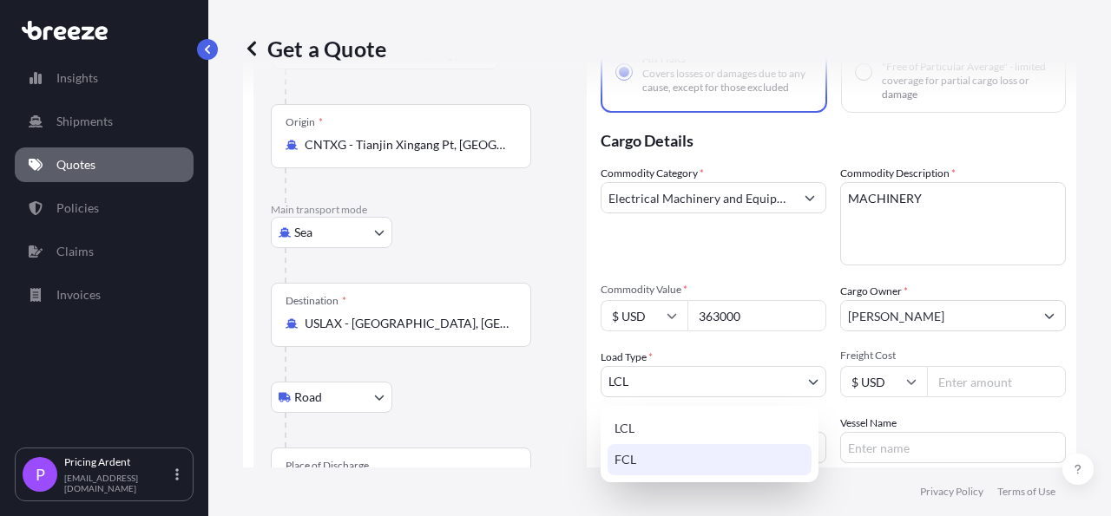
click at [658, 457] on div "FCL" at bounding box center [709, 459] width 204 height 31
select select "2"
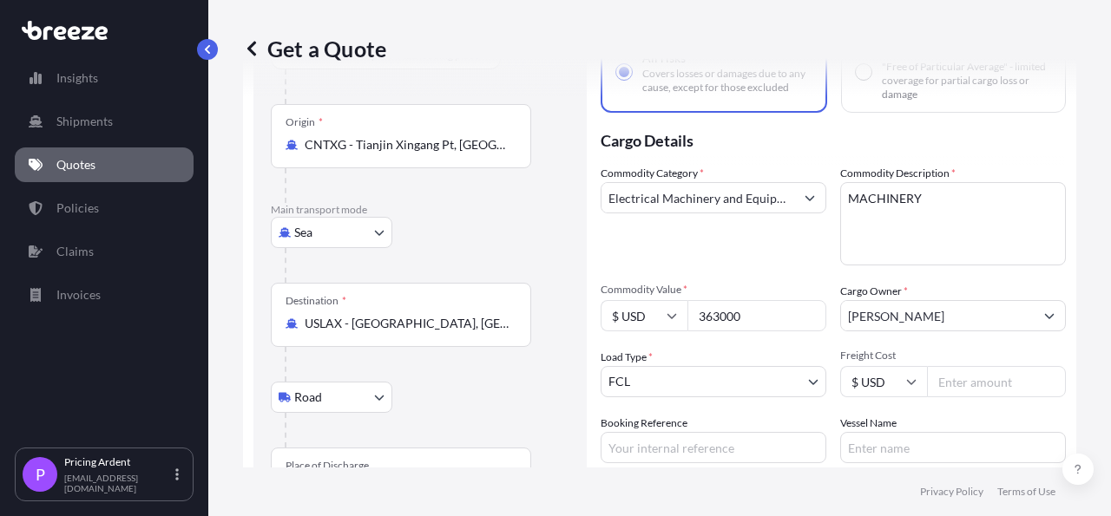
click at [996, 391] on input "Freight Cost" at bounding box center [996, 381] width 139 height 31
type input "37"
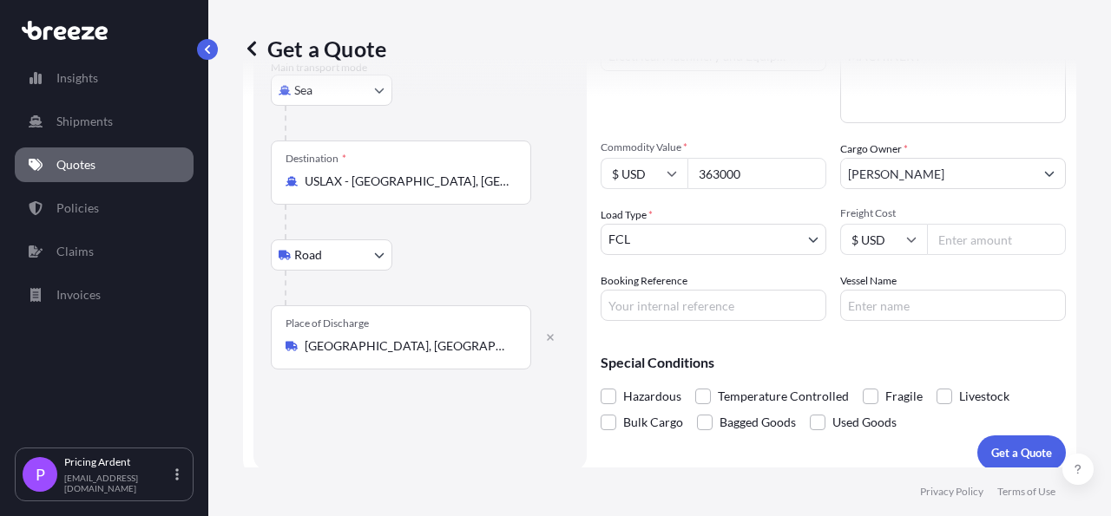
scroll to position [285, 0]
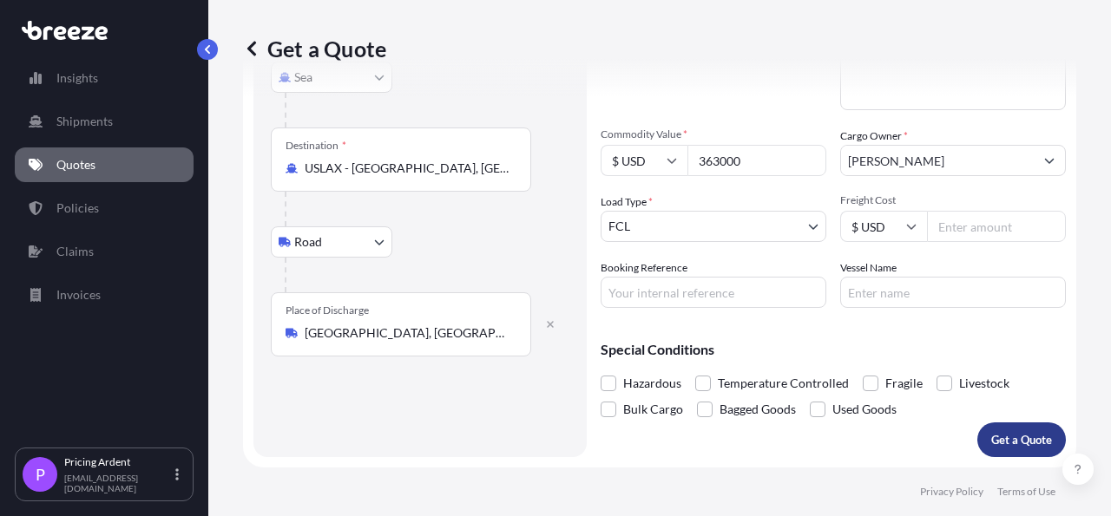
click at [1040, 430] on button "Get a Quote" at bounding box center [1021, 440] width 89 height 35
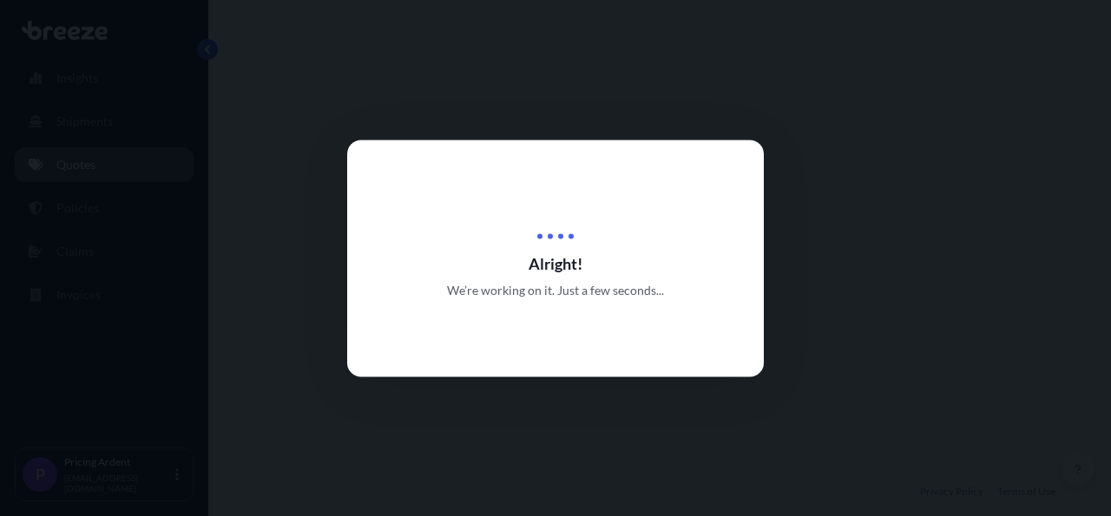
select select "Sea"
select select "Road"
select select "2"
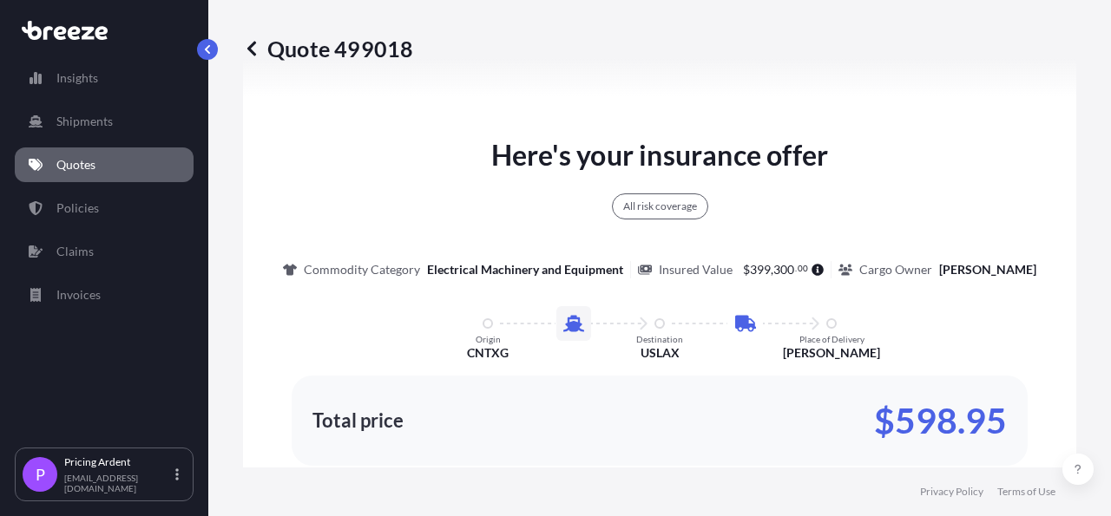
scroll to position [1086, 0]
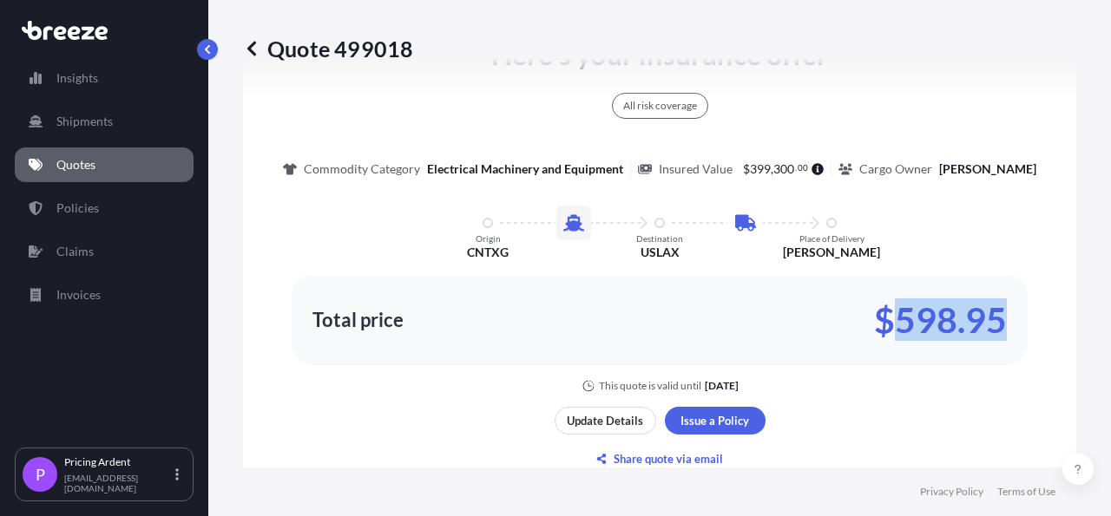
drag, startPoint x: 877, startPoint y: 320, endPoint x: 1040, endPoint y: 321, distance: 163.1
click at [1040, 321] on div "Here's your insurance offer All risk coverage Commodity Category Electrical Mac…" at bounding box center [659, 290] width 833 height 1217
click at [981, 398] on div "Here's your insurance offer All risk coverage Commodity Category Electrical Mac…" at bounding box center [659, 253] width 784 height 1093
click at [69, 174] on link "Quotes" at bounding box center [104, 165] width 179 height 35
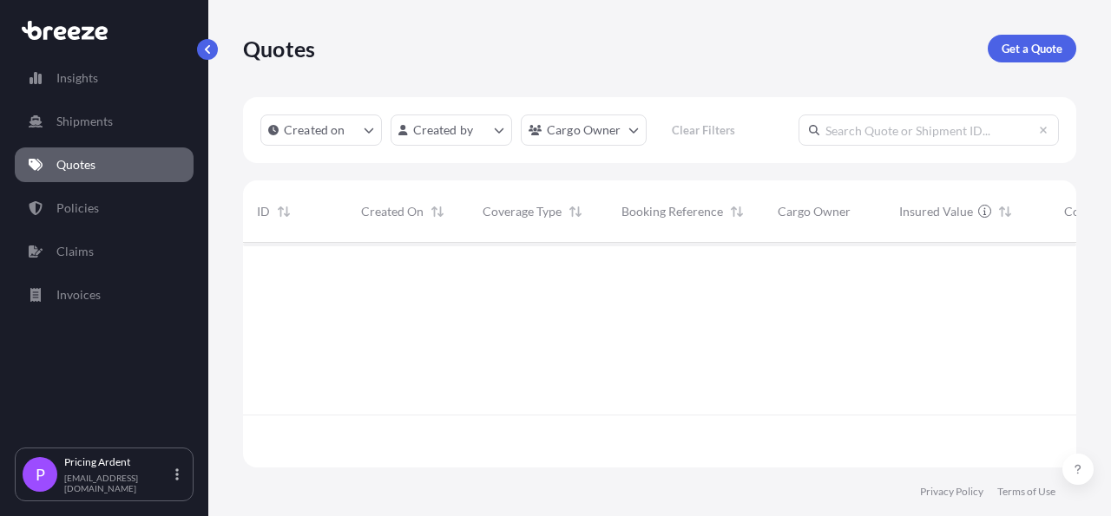
scroll to position [220, 817]
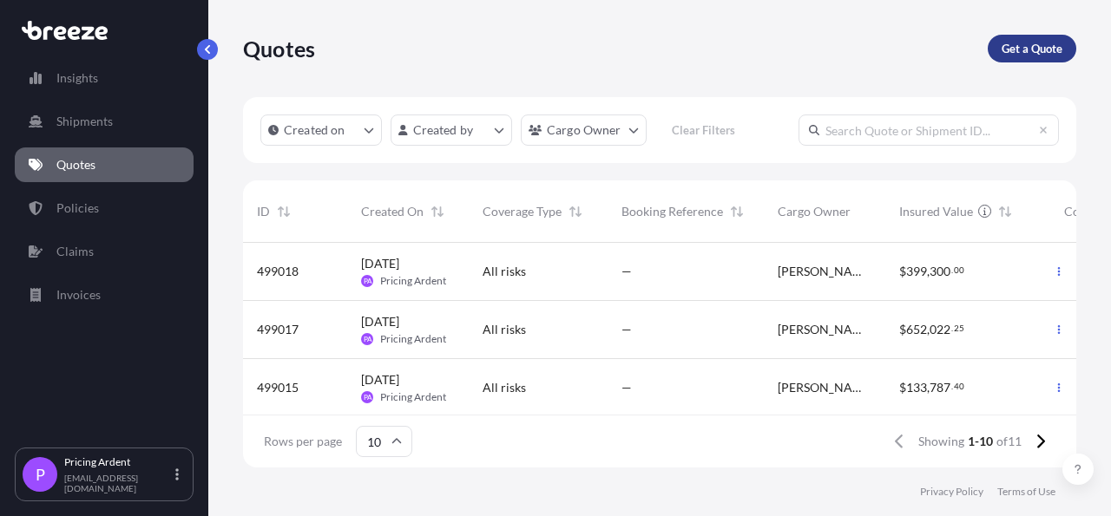
click at [1034, 56] on p "Get a Quote" at bounding box center [1031, 48] width 61 height 17
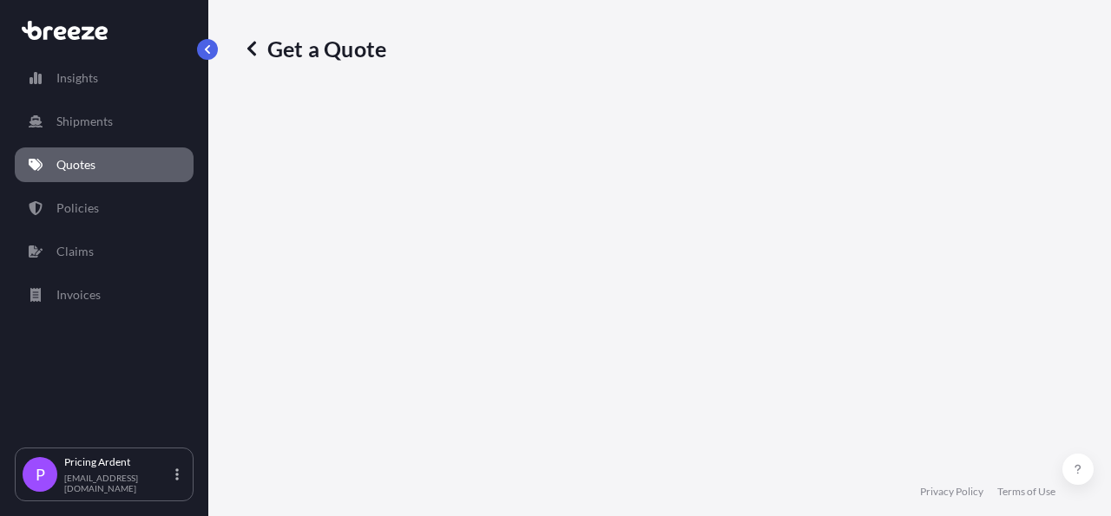
select select "Sea"
select select "1"
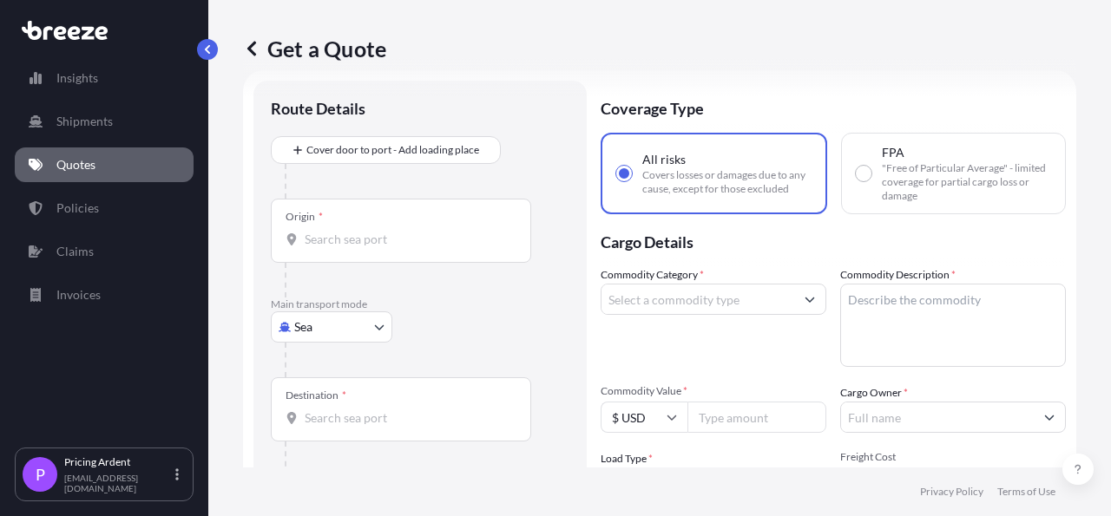
scroll to position [28, 0]
click at [374, 237] on input "Origin *" at bounding box center [407, 238] width 205 height 17
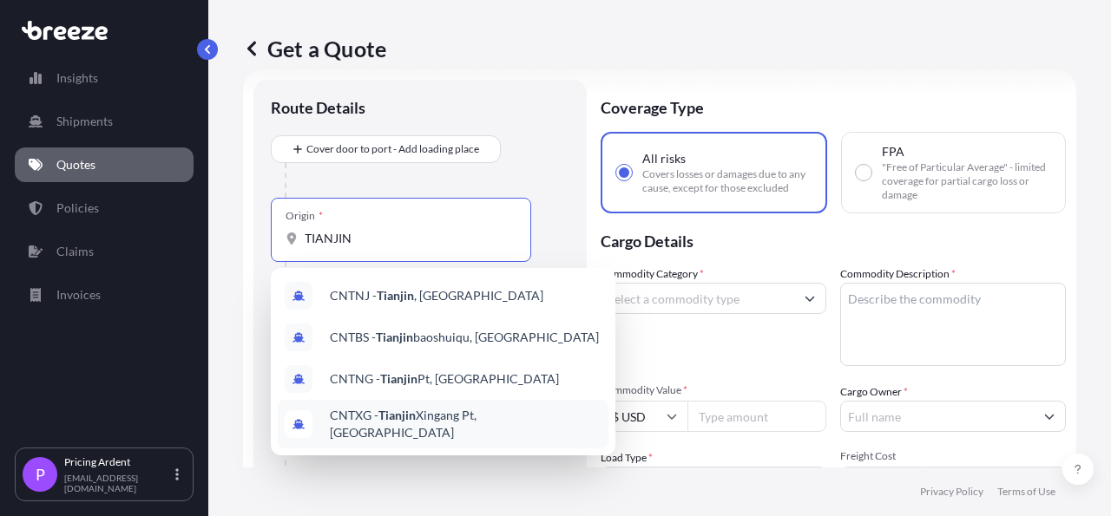
click at [429, 423] on span "CNTXG - Tianjin Xingang Pt, [GEOGRAPHIC_DATA]" at bounding box center [466, 424] width 272 height 35
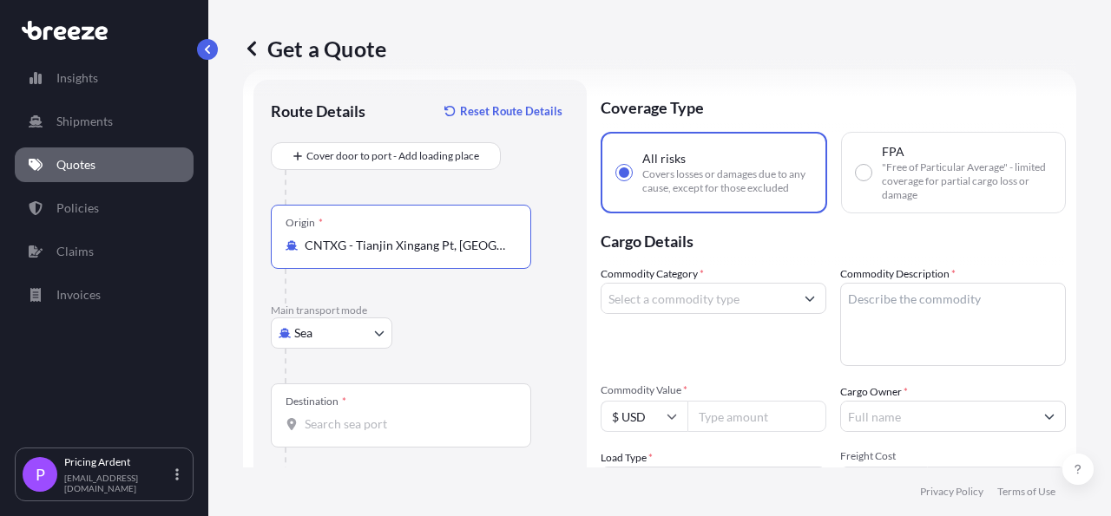
type input "CNTXG - Tianjin Xingang Pt, [GEOGRAPHIC_DATA]"
click at [558, 296] on div "Origin * CNTXG - Tianjin Xingang Pt, [GEOGRAPHIC_DATA]" at bounding box center [420, 254] width 299 height 99
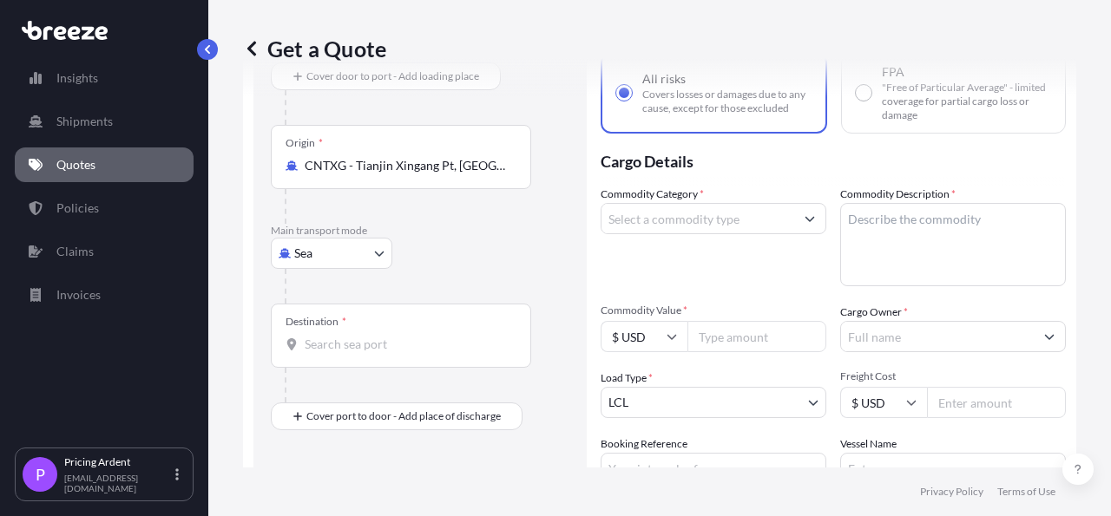
scroll to position [128, 0]
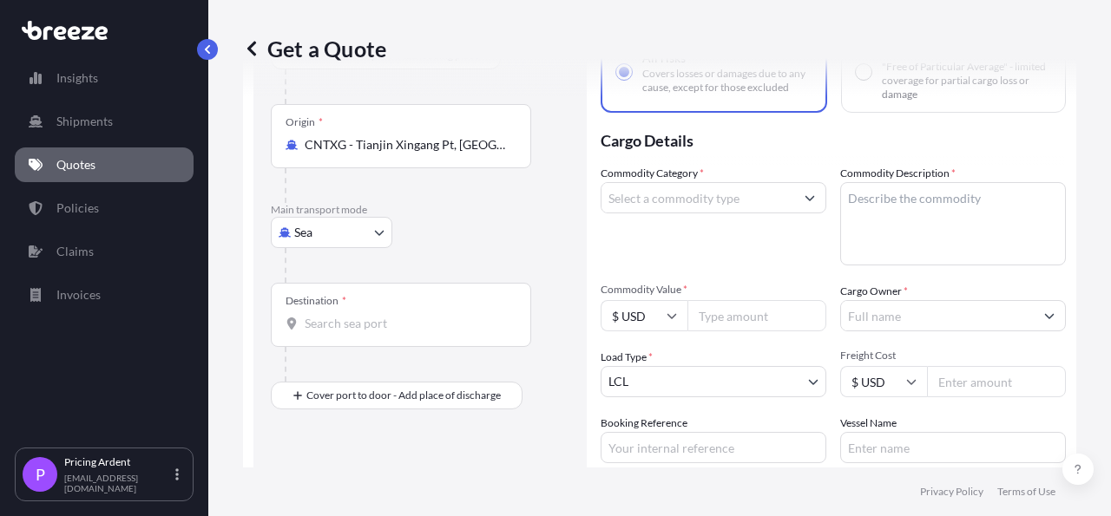
click at [441, 336] on div "Destination *" at bounding box center [401, 315] width 260 height 64
click at [441, 332] on input "Destination *" at bounding box center [407, 323] width 205 height 17
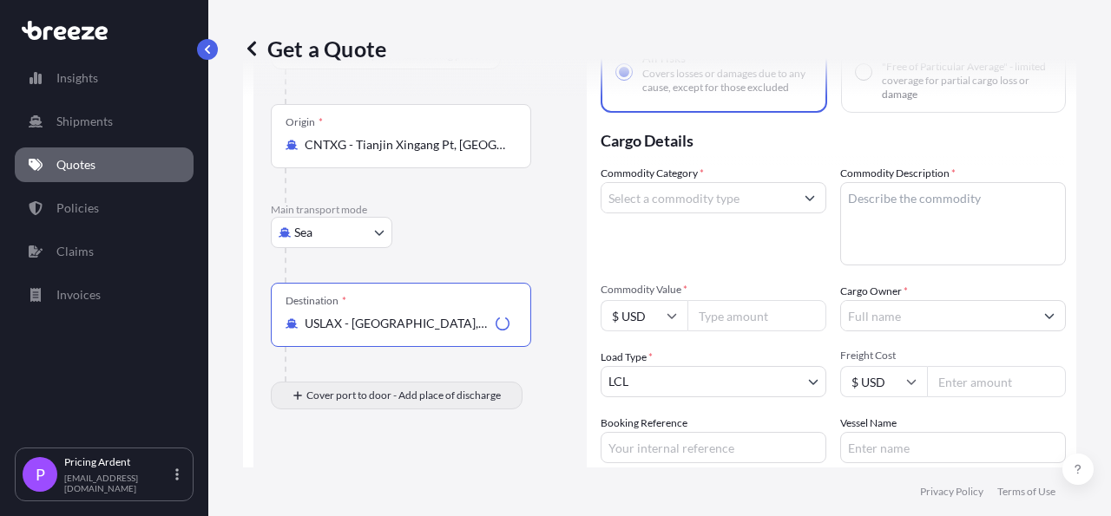
type input "USLAX - [GEOGRAPHIC_DATA], [GEOGRAPHIC_DATA]"
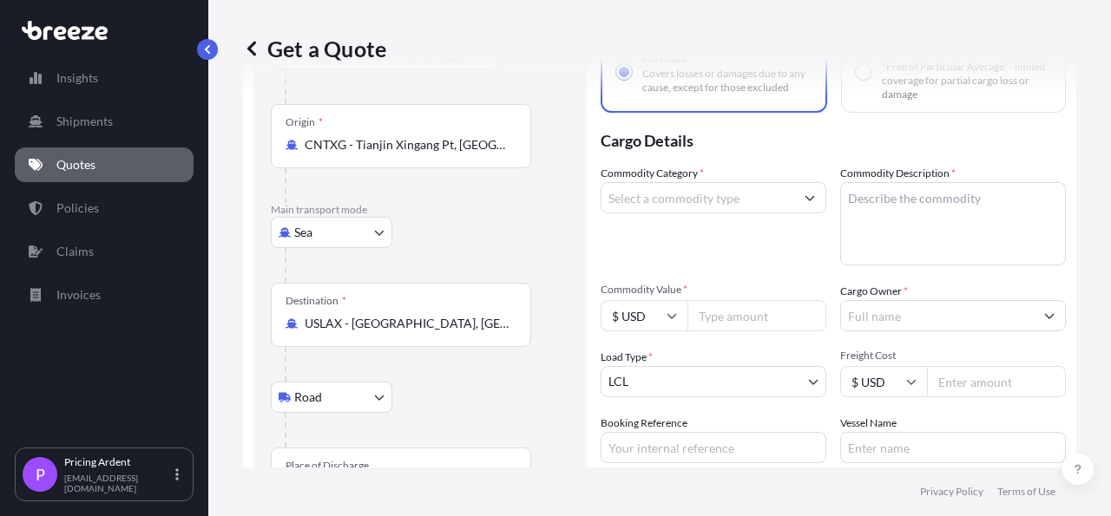
scroll to position [285, 0]
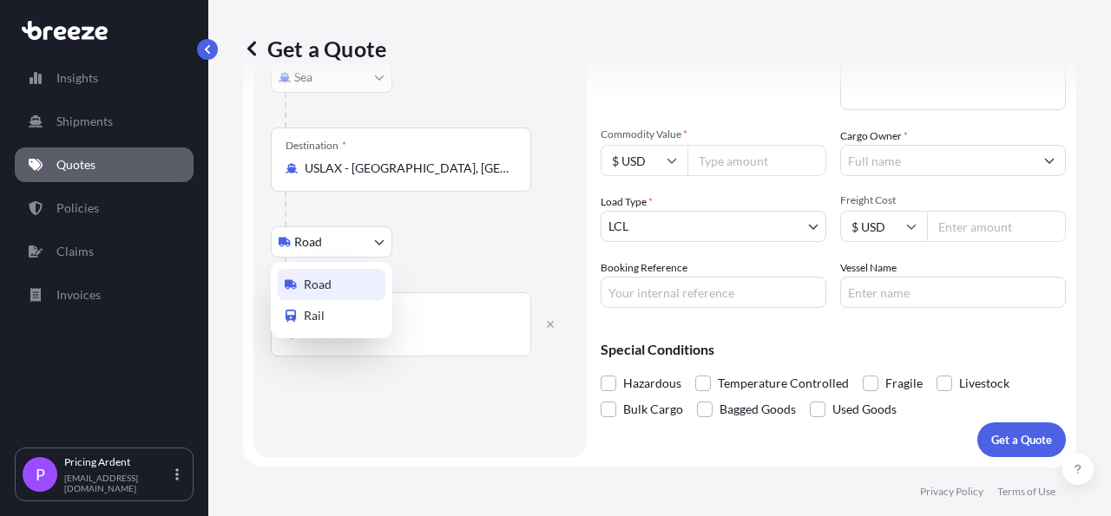
click at [334, 247] on body "0 options available. 1 option available. Insights Shipments Quotes Policies Cla…" at bounding box center [555, 258] width 1111 height 516
click at [331, 327] on div "Rail" at bounding box center [332, 315] width 108 height 31
select select "Rail"
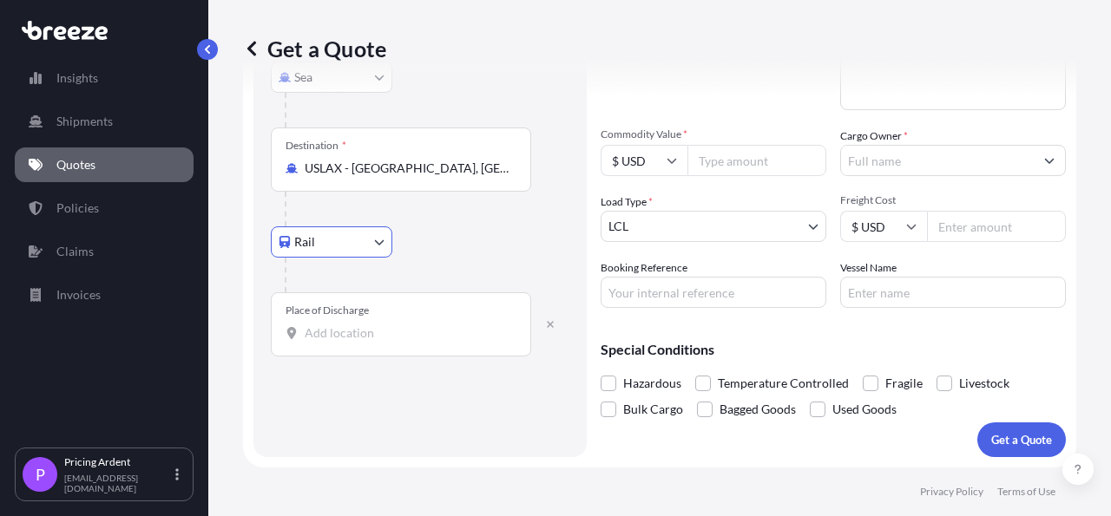
click at [382, 325] on input "Place of Discharge" at bounding box center [407, 333] width 205 height 17
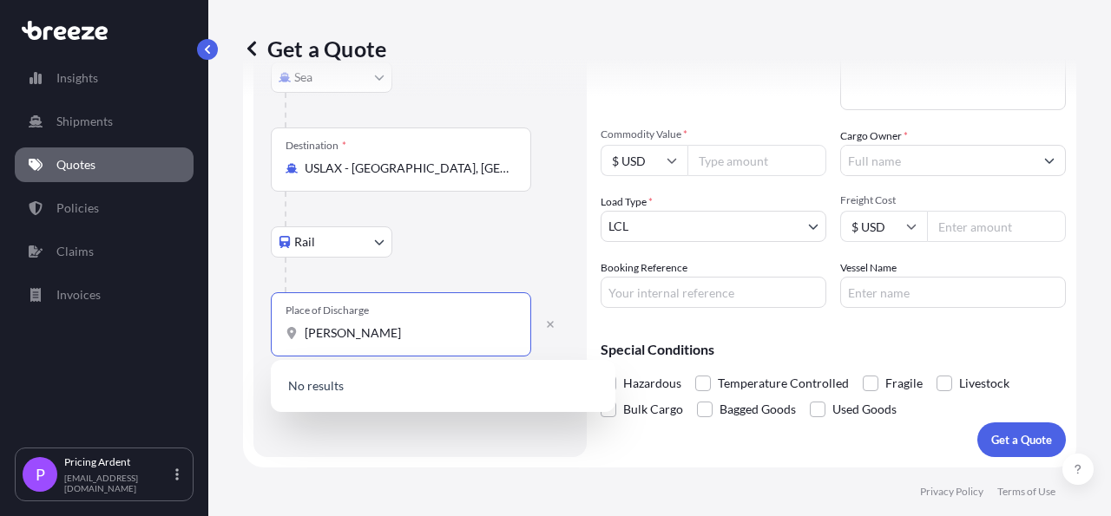
type input "[PERSON_NAME] OH"
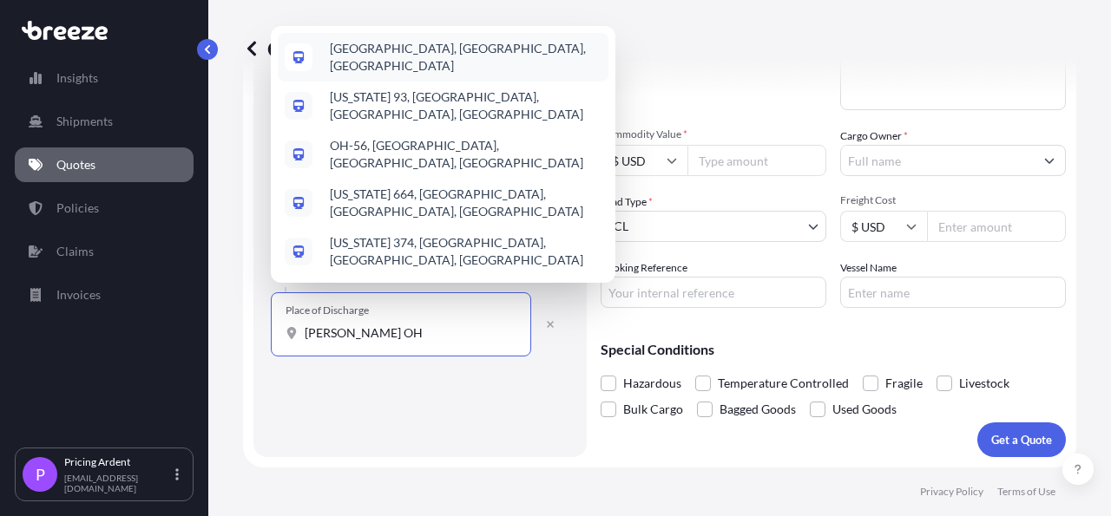
click at [414, 82] on div "[GEOGRAPHIC_DATA], [GEOGRAPHIC_DATA], [GEOGRAPHIC_DATA]" at bounding box center [443, 57] width 331 height 49
select select "Road"
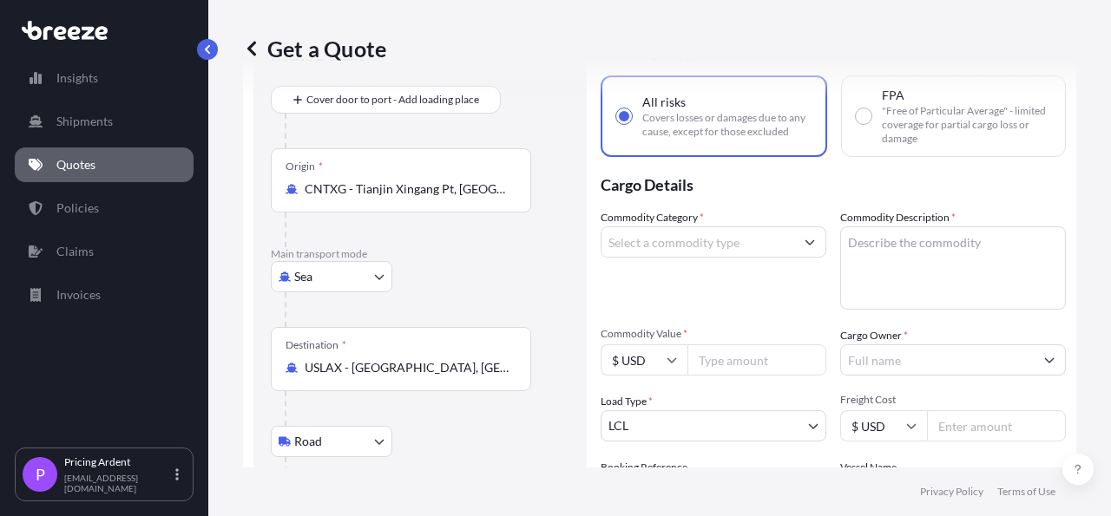
scroll to position [83, 0]
type input "[GEOGRAPHIC_DATA], [GEOGRAPHIC_DATA], [GEOGRAPHIC_DATA]"
click at [722, 247] on input "Commodity Category *" at bounding box center [697, 242] width 193 height 31
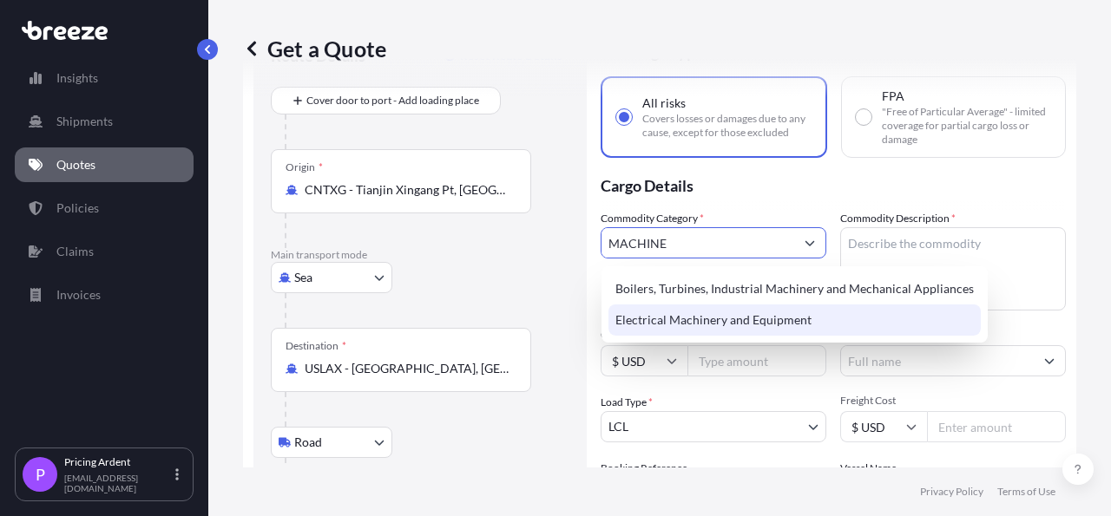
click at [690, 324] on div "Electrical Machinery and Equipment" at bounding box center [794, 320] width 372 height 31
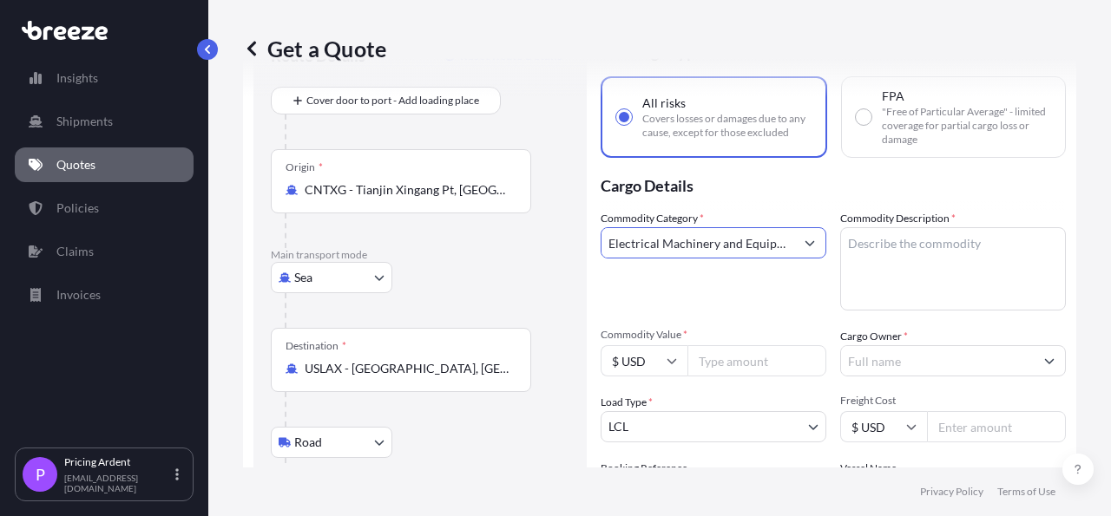
type input "Electrical Machinery and Equipment"
click at [917, 253] on textarea "Commodity Description *" at bounding box center [953, 268] width 226 height 83
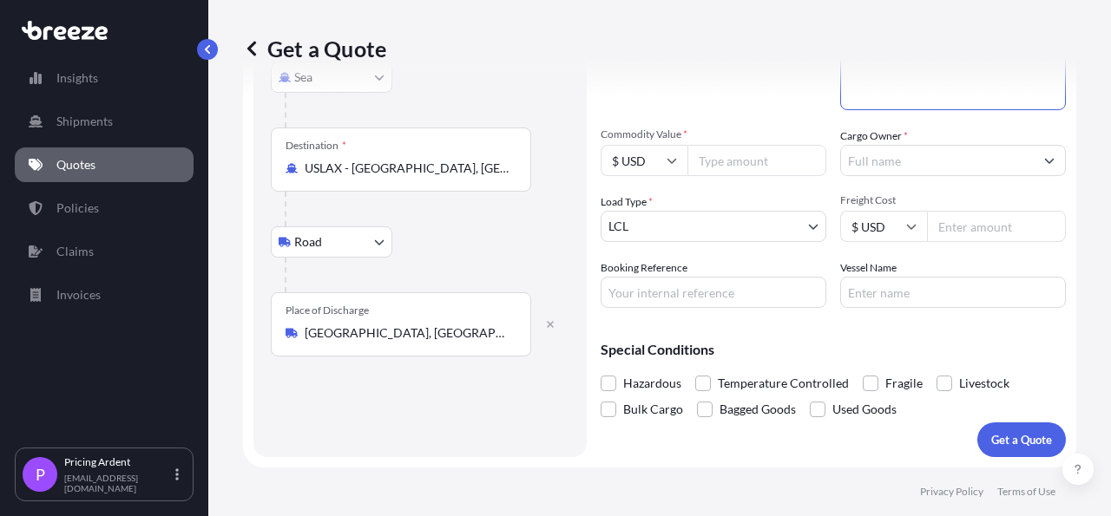
type textarea "MACHINERY"
click at [733, 155] on input "Commodity Value *" at bounding box center [756, 160] width 139 height 31
type input "408487.50"
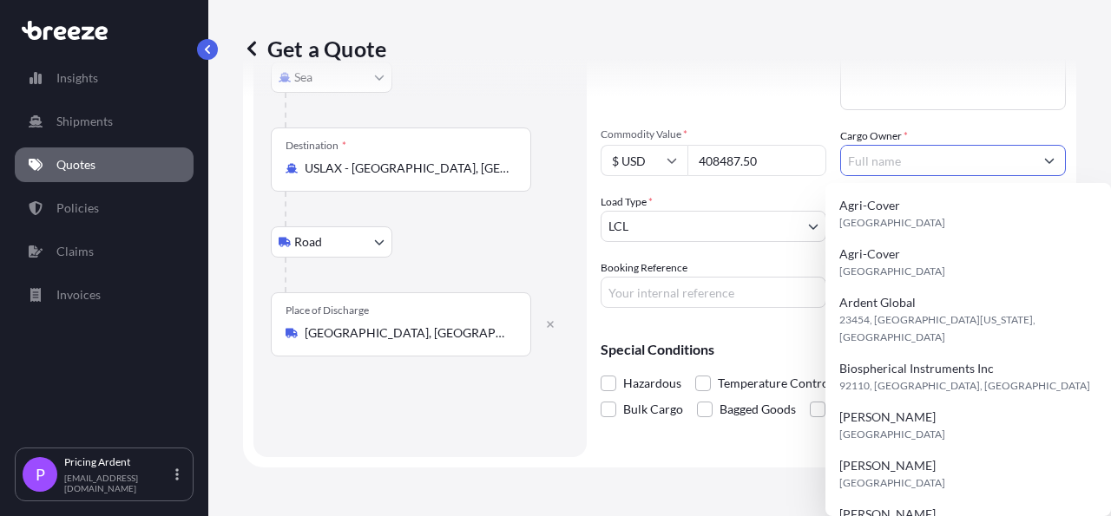
click at [869, 162] on input "Cargo Owner *" at bounding box center [937, 160] width 193 height 31
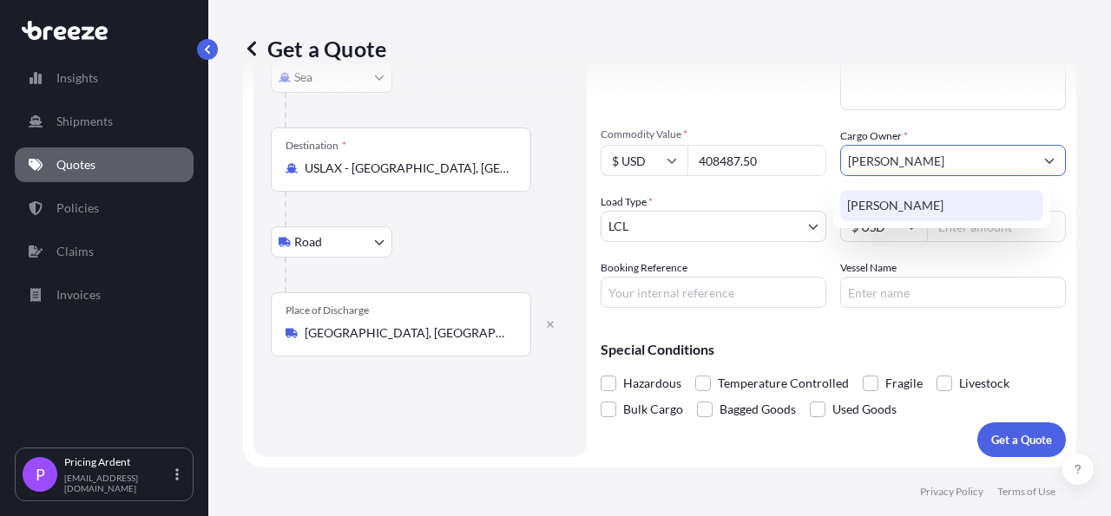
click at [903, 206] on span "[PERSON_NAME]" at bounding box center [895, 205] width 96 height 17
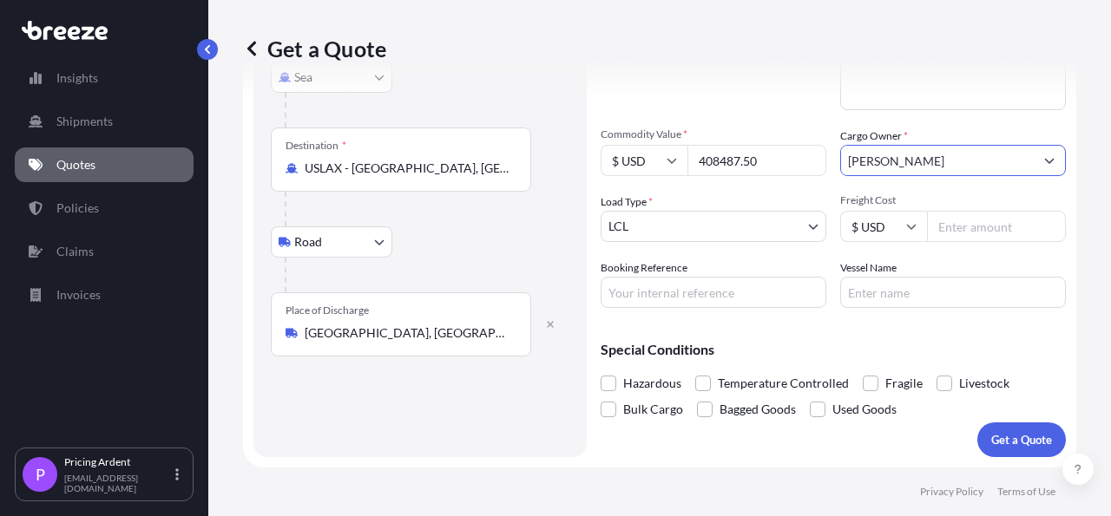
type input "[PERSON_NAME]"
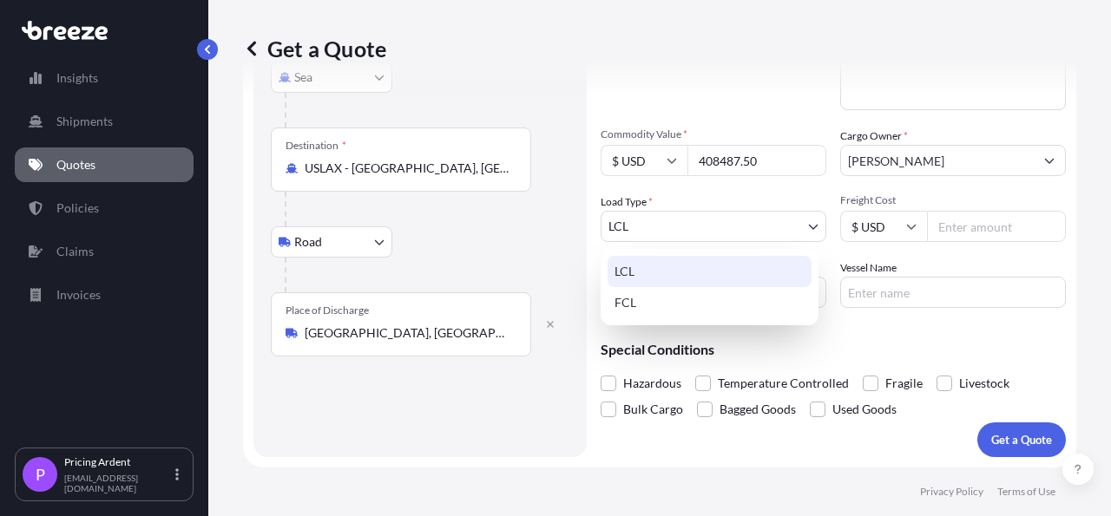
click at [690, 240] on body "1 option available. 0 options available. 1 option available. 0 options availabl…" at bounding box center [555, 258] width 1111 height 516
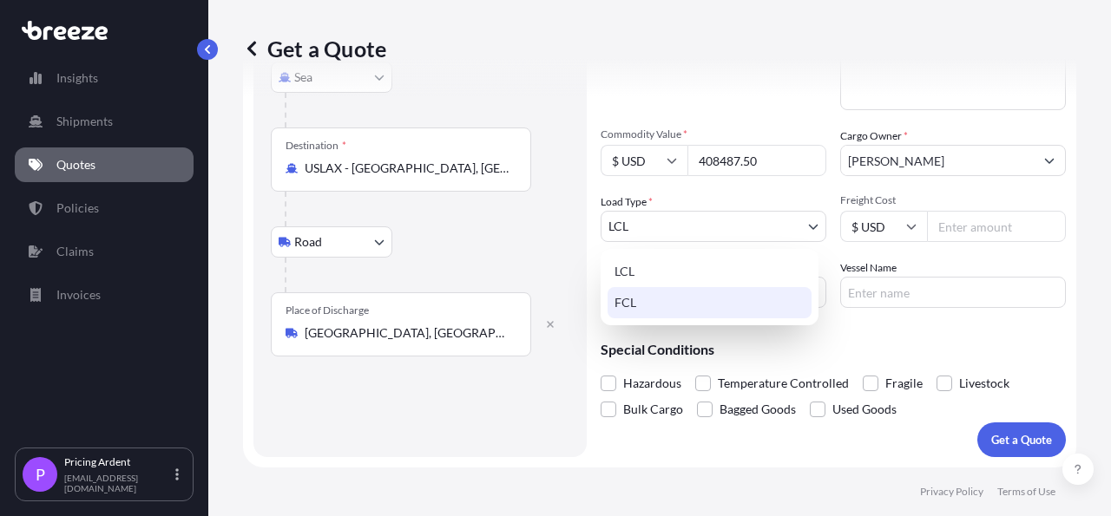
click at [657, 309] on div "FCL" at bounding box center [709, 302] width 204 height 31
select select "2"
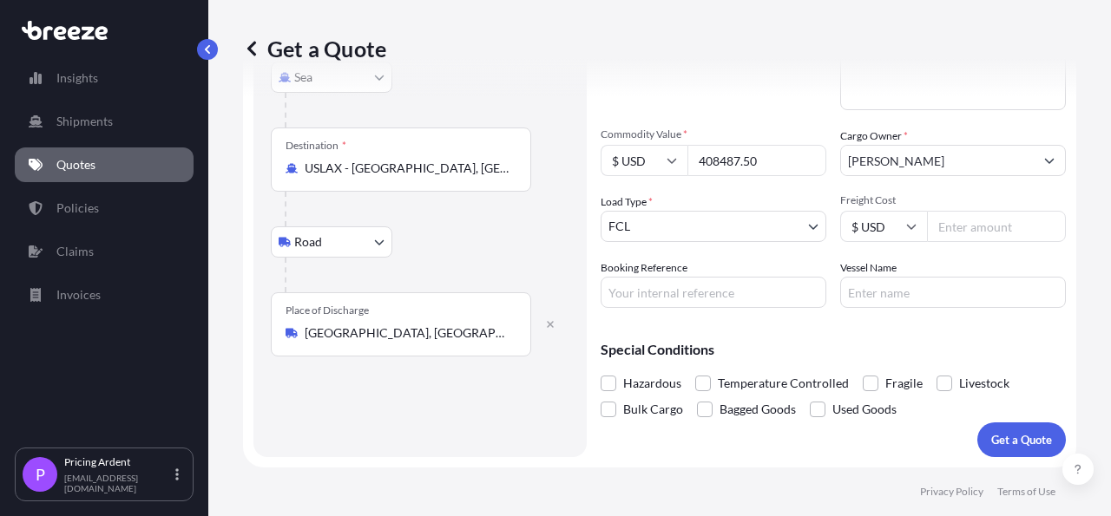
click at [957, 236] on input "Freight Cost" at bounding box center [996, 226] width 139 height 31
type input "164015"
click at [1014, 428] on button "Get a Quote" at bounding box center [1021, 440] width 89 height 35
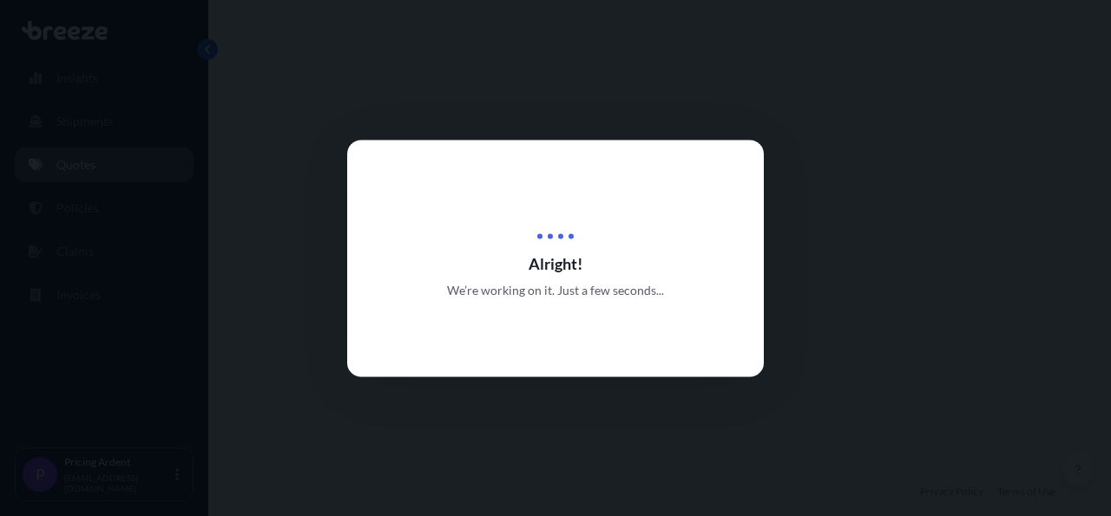
select select "Sea"
select select "Road"
select select "2"
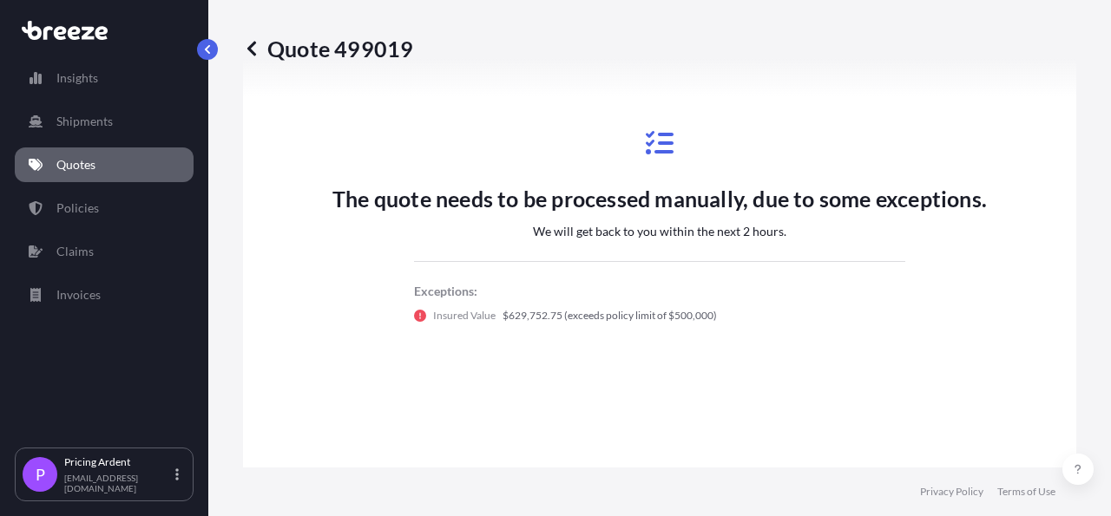
scroll to position [1086, 0]
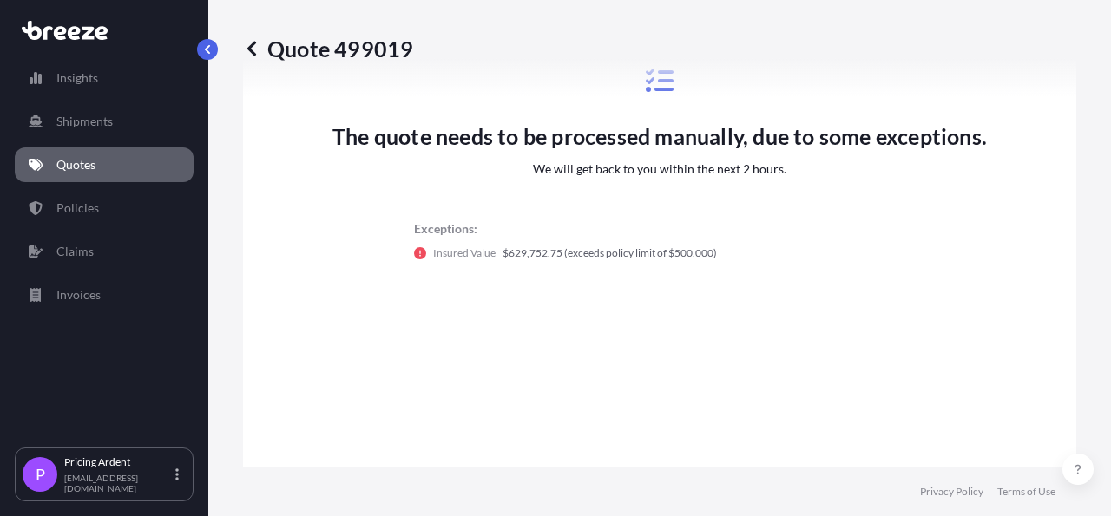
click at [116, 180] on link "Quotes" at bounding box center [104, 165] width 179 height 35
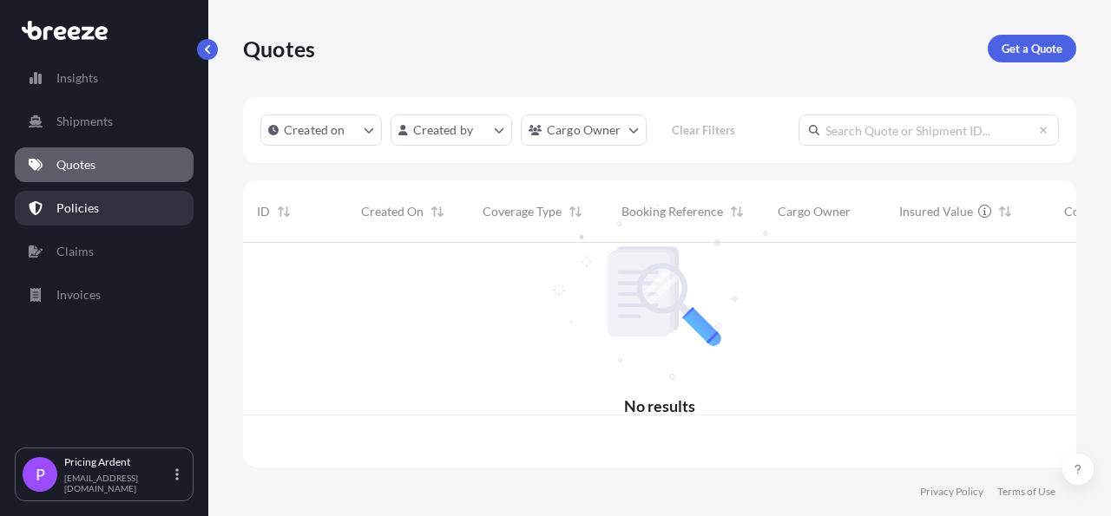
scroll to position [220, 817]
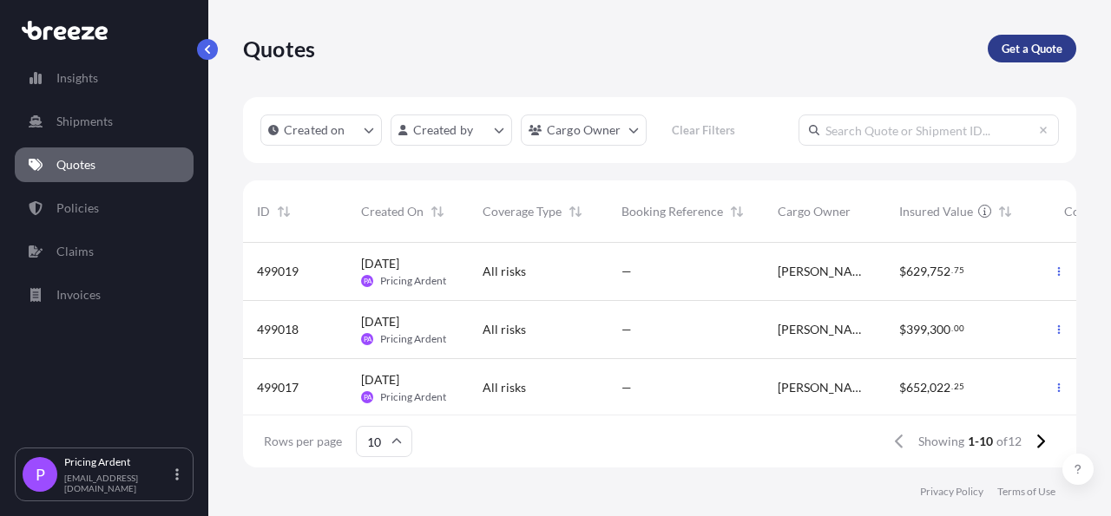
click at [1046, 41] on p "Get a Quote" at bounding box center [1031, 48] width 61 height 17
select select "Sea"
select select "1"
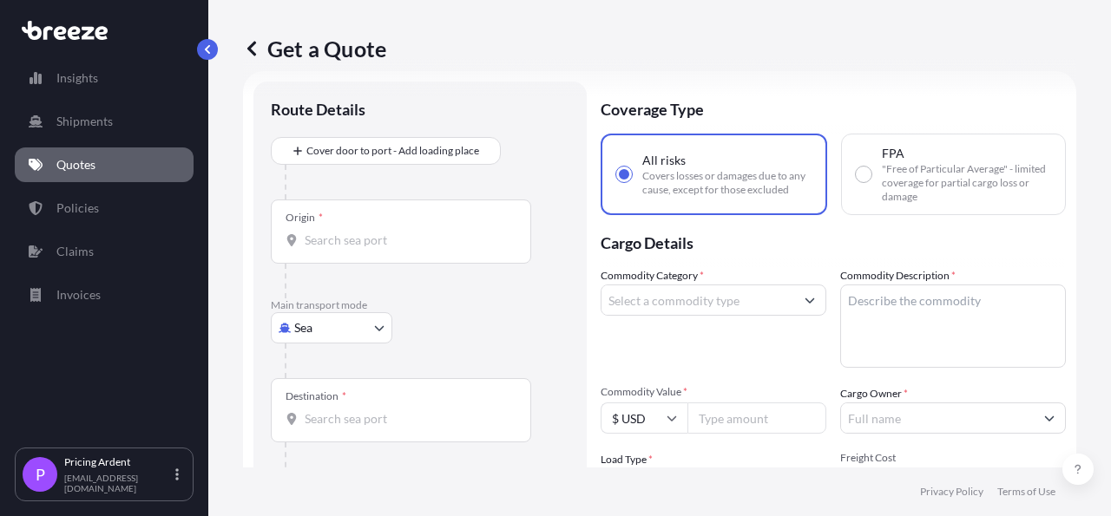
scroll to position [28, 0]
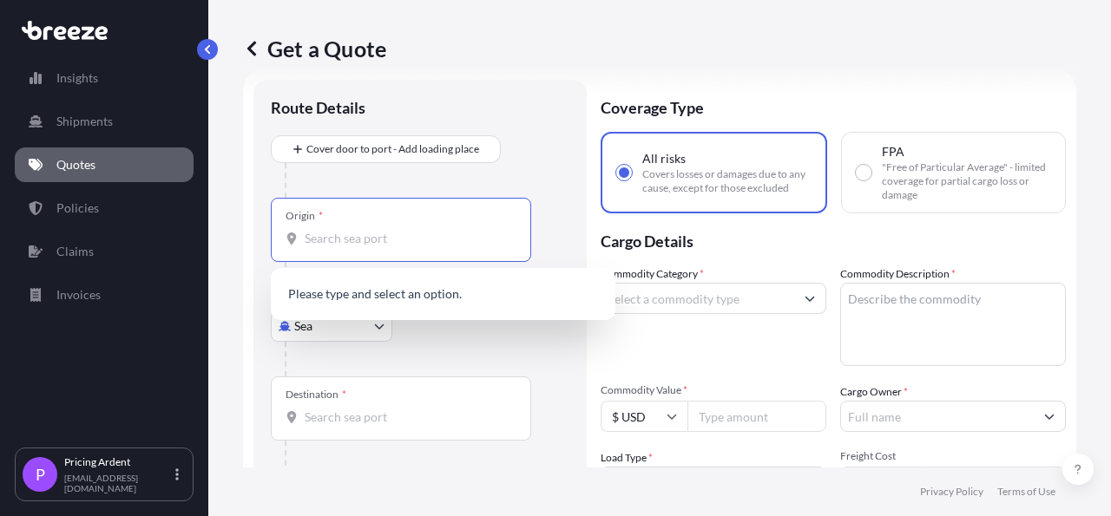
click at [387, 240] on input "Origin *" at bounding box center [407, 238] width 205 height 17
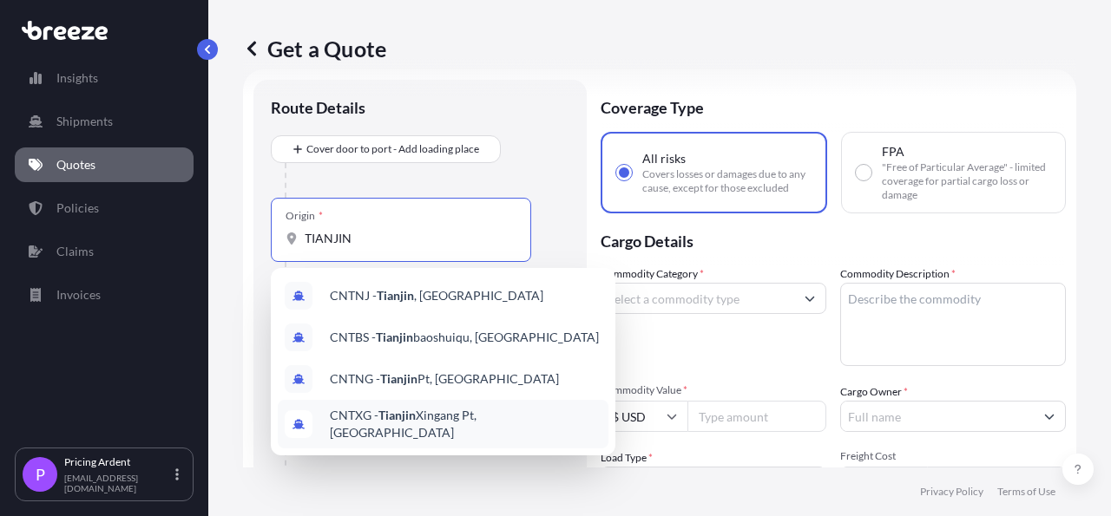
click at [473, 427] on span "CNTXG - Tianjin Xingang Pt, [GEOGRAPHIC_DATA]" at bounding box center [466, 424] width 272 height 35
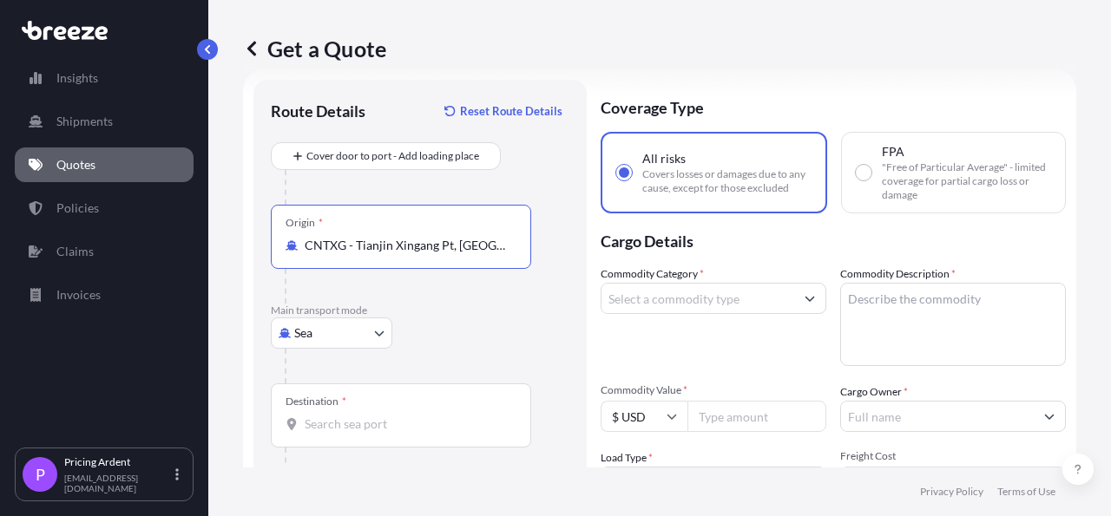
type input "CNTXG - Tianjin Xingang Pt, [GEOGRAPHIC_DATA]"
click at [371, 430] on input "Destination *" at bounding box center [407, 424] width 205 height 17
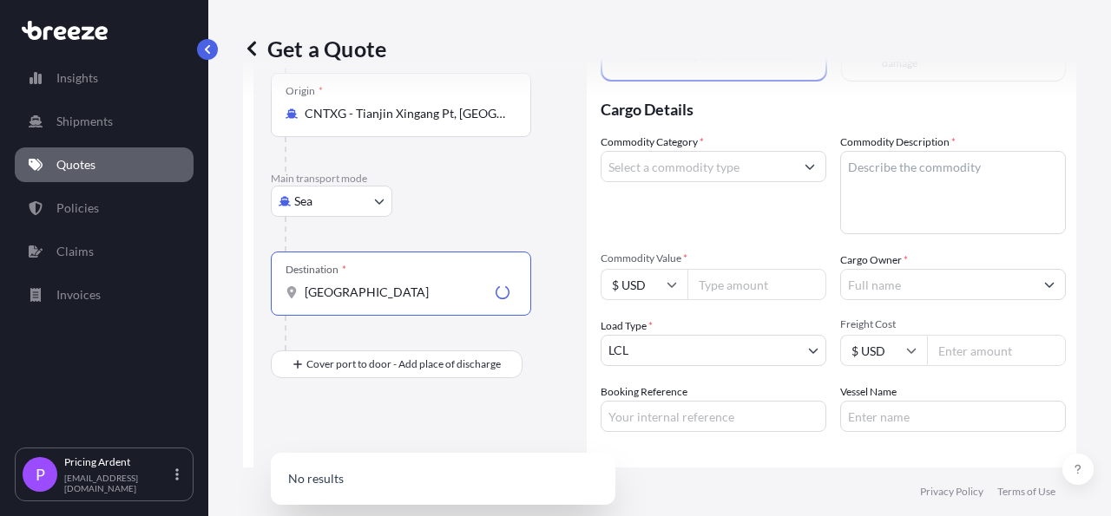
scroll to position [229, 0]
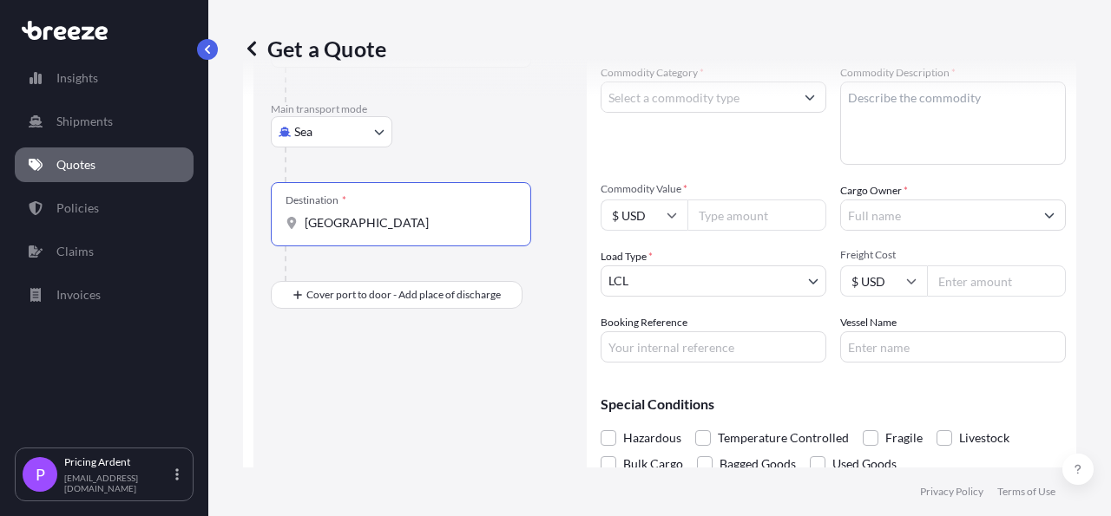
drag, startPoint x: 347, startPoint y: 239, endPoint x: 296, endPoint y: 230, distance: 51.9
click at [305, 230] on input "[GEOGRAPHIC_DATA]" at bounding box center [407, 222] width 205 height 17
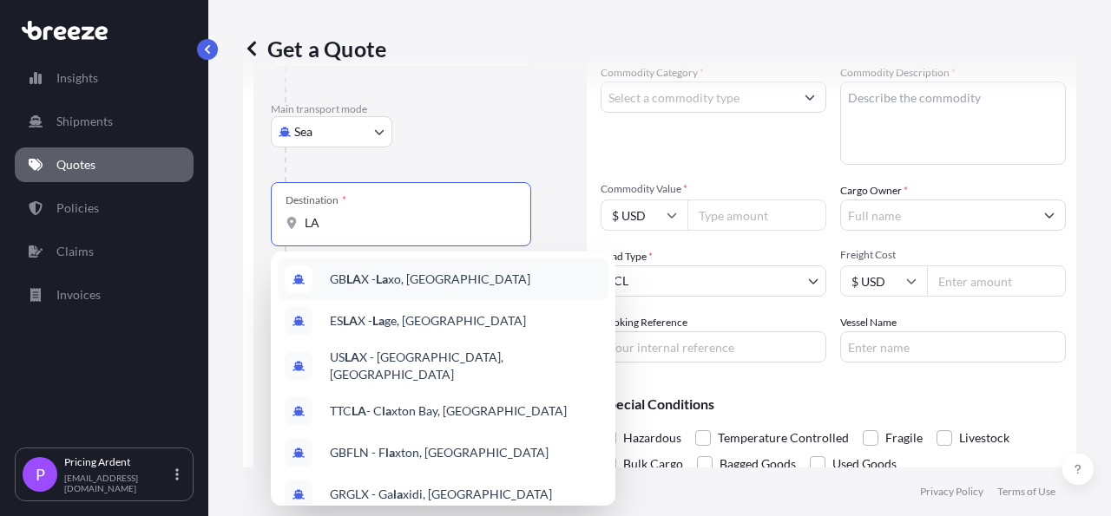
type input "L"
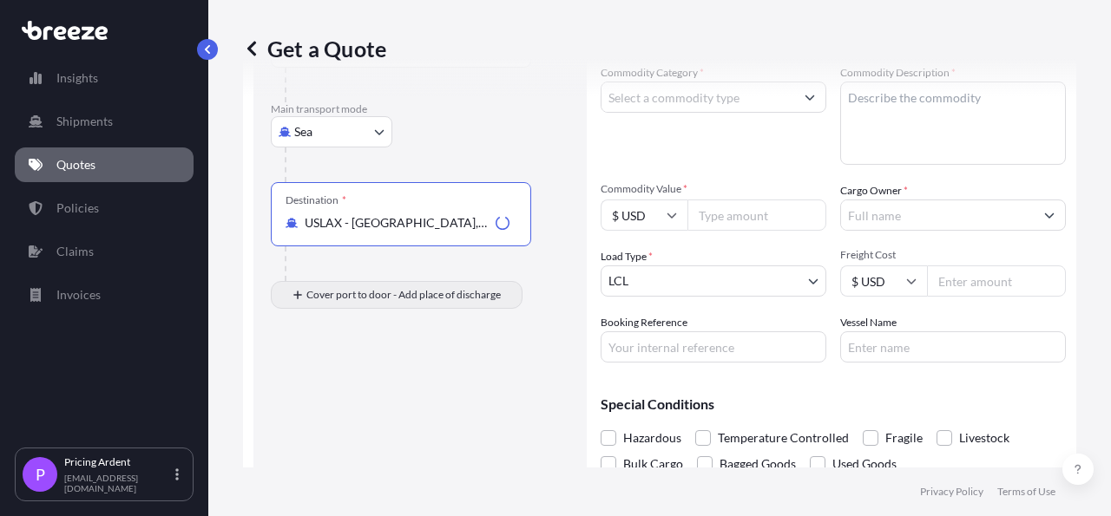
type input "USLAX - [GEOGRAPHIC_DATA], [GEOGRAPHIC_DATA]"
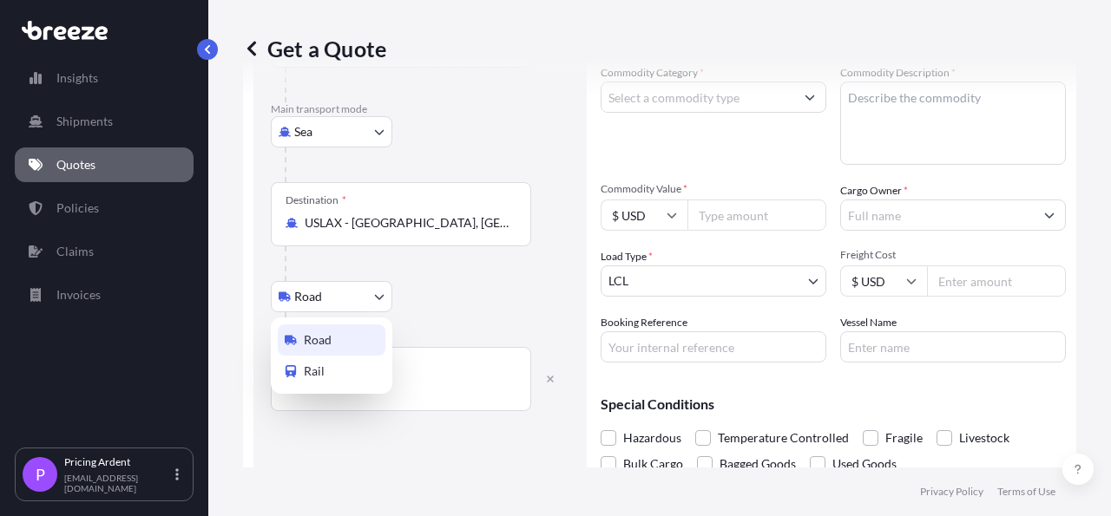
click at [351, 292] on body "1 option available. 0 options available. 1 option available. Insights Shipments…" at bounding box center [555, 258] width 1111 height 516
click at [338, 381] on div "Rail" at bounding box center [332, 371] width 108 height 31
select select "Rail"
click at [387, 390] on input "Place of Discharge" at bounding box center [407, 387] width 205 height 17
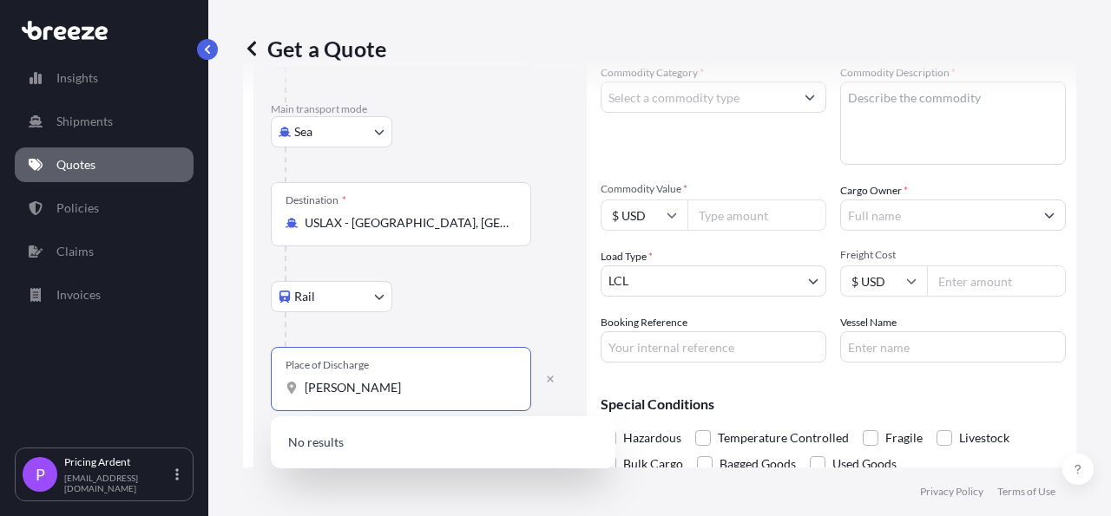
type input "[PERSON_NAME] OH"
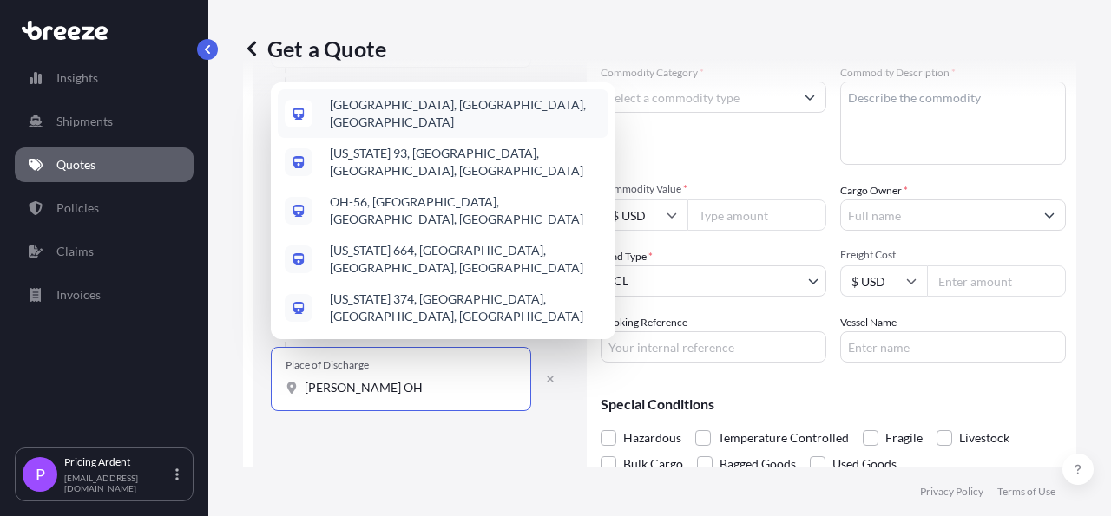
click at [404, 131] on span "[GEOGRAPHIC_DATA], [GEOGRAPHIC_DATA], [GEOGRAPHIC_DATA]" at bounding box center [466, 113] width 272 height 35
select select "Road"
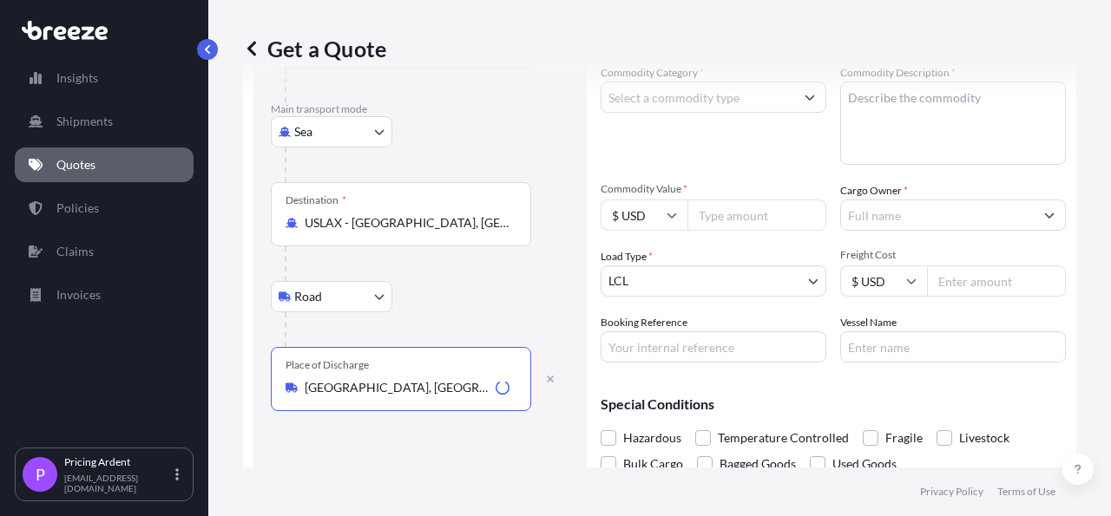
type input "[GEOGRAPHIC_DATA], [GEOGRAPHIC_DATA], [GEOGRAPHIC_DATA]"
click at [734, 113] on input "Commodity Category *" at bounding box center [697, 97] width 193 height 31
click at [701, 98] on input "MACHINERY" at bounding box center [697, 97] width 193 height 31
drag, startPoint x: 701, startPoint y: 98, endPoint x: 605, endPoint y: 102, distance: 96.4
click at [605, 102] on input "MACHINERY" at bounding box center [697, 97] width 193 height 31
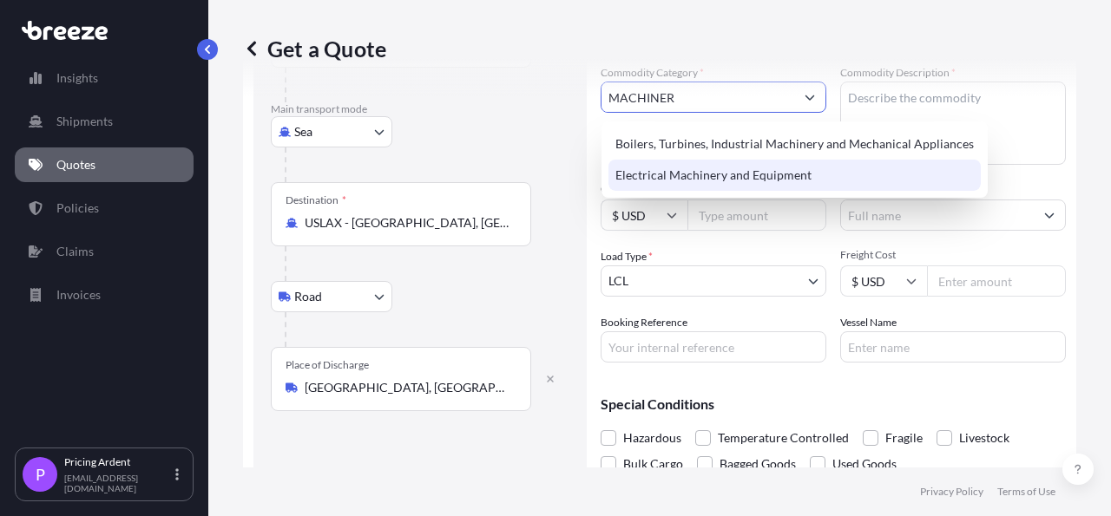
click at [666, 176] on div "Electrical Machinery and Equipment" at bounding box center [794, 175] width 372 height 31
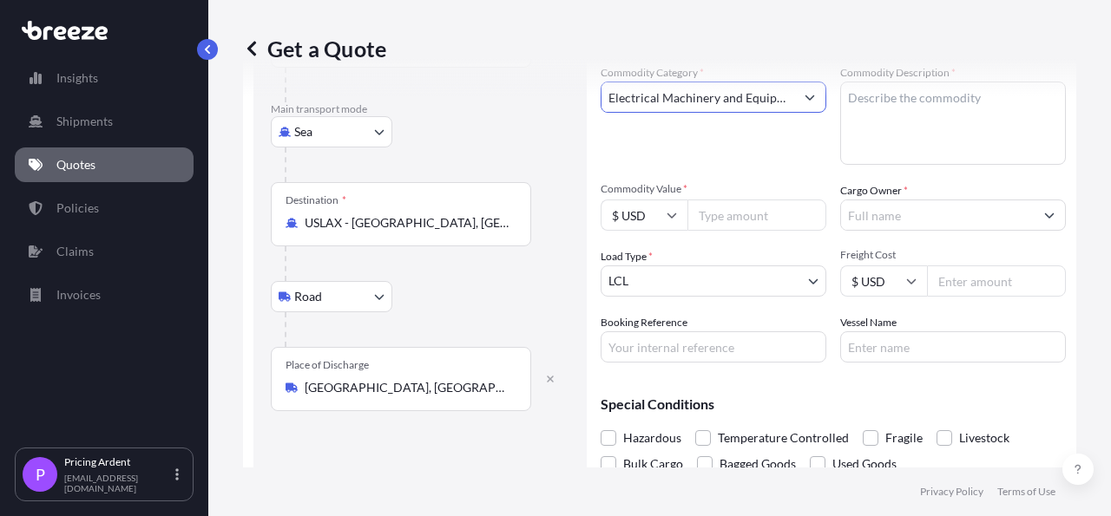
type input "Electrical Machinery and Equipment"
click at [893, 134] on textarea "Commodity Description *" at bounding box center [953, 123] width 226 height 83
type textarea "MACHINERY"
click at [753, 215] on input "Commodity Value *" at bounding box center [756, 215] width 139 height 31
type input "551250"
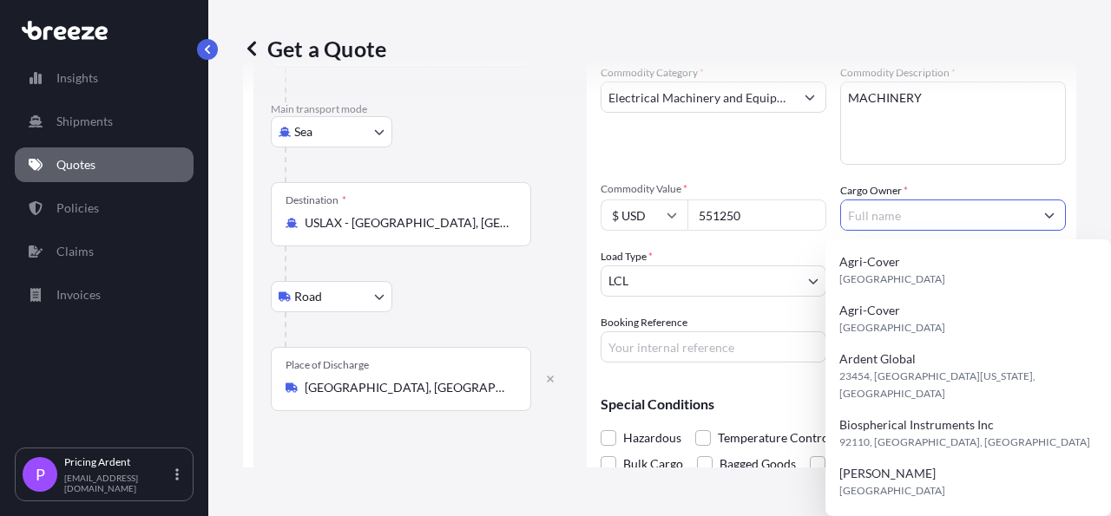
click at [992, 208] on input "Cargo Owner *" at bounding box center [937, 215] width 193 height 31
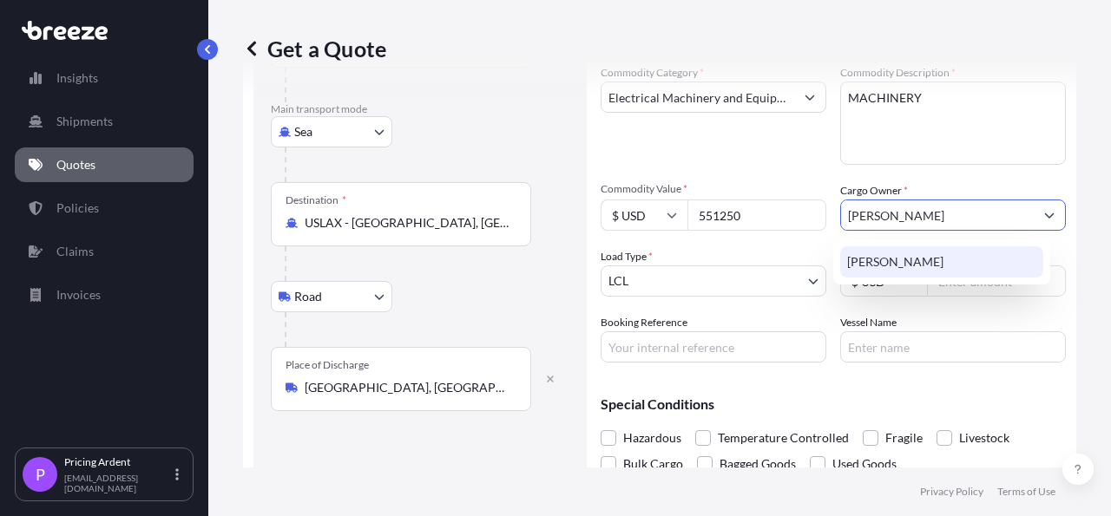
click at [893, 259] on span "[PERSON_NAME]" at bounding box center [895, 261] width 96 height 17
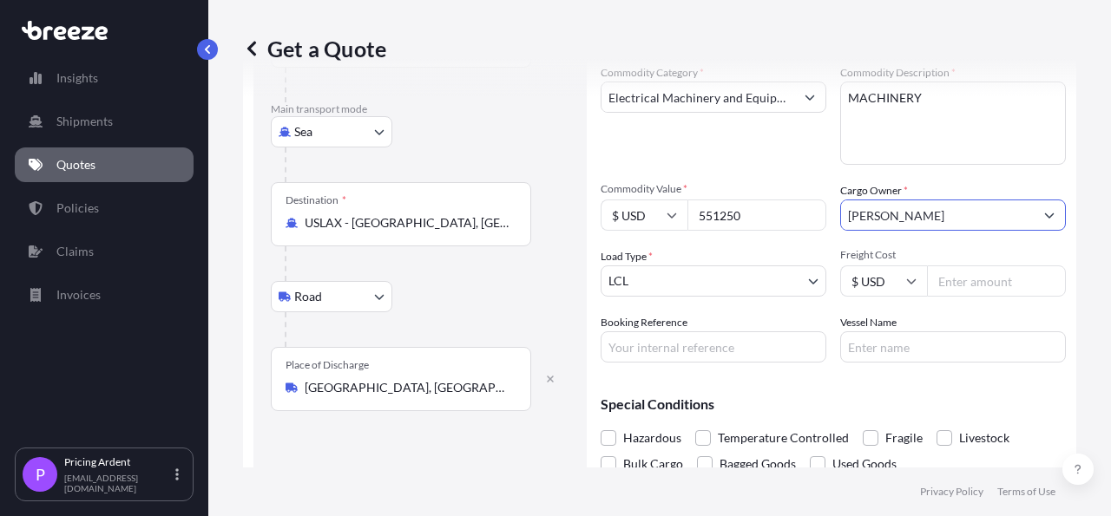
type input "[PERSON_NAME]"
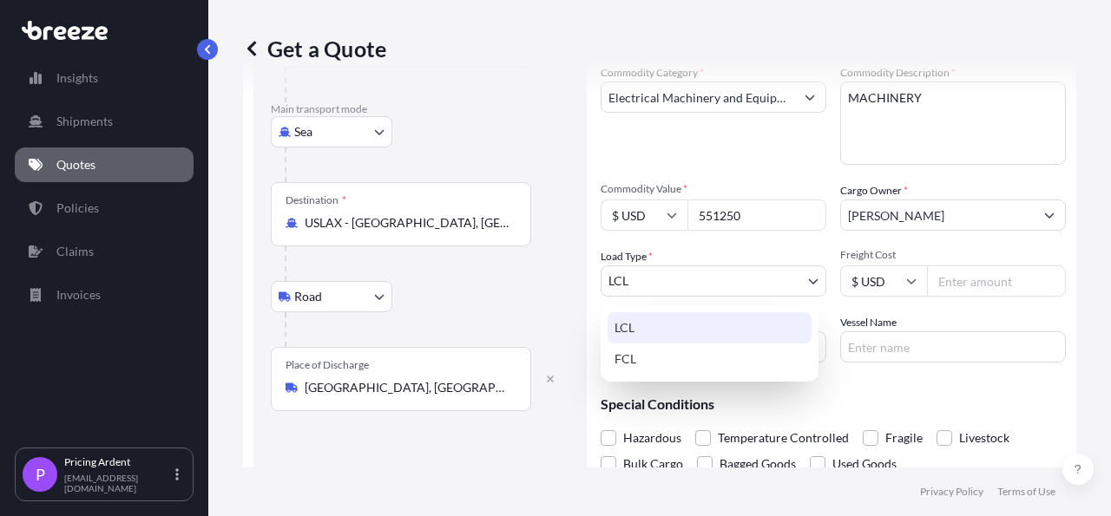
click at [709, 291] on body "15 options available. 1 option available. 0 options available. 1 option availab…" at bounding box center [555, 258] width 1111 height 516
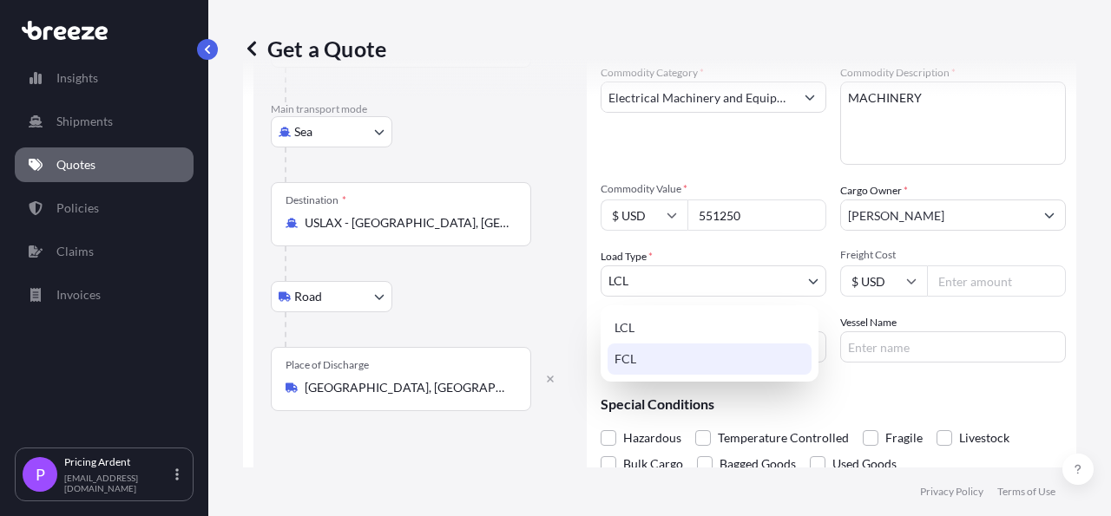
click at [655, 364] on div "FCL" at bounding box center [709, 359] width 204 height 31
select select "2"
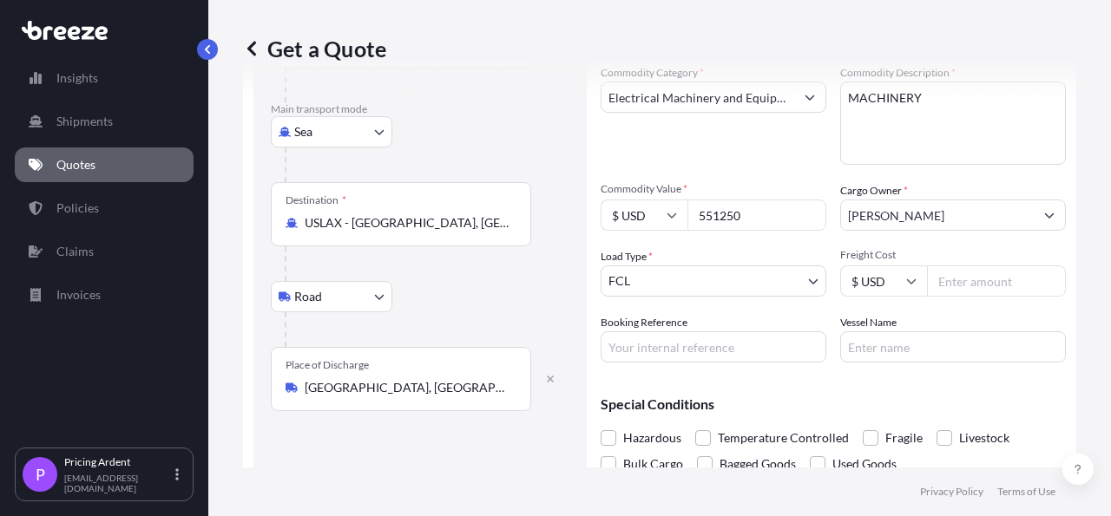
click at [981, 286] on input "Freight Cost" at bounding box center [996, 281] width 139 height 31
type input "5820"
click at [1092, 286] on div "Get a Quote Route Details Reset Route Details Cover door to port - Add loading …" at bounding box center [659, 234] width 902 height 468
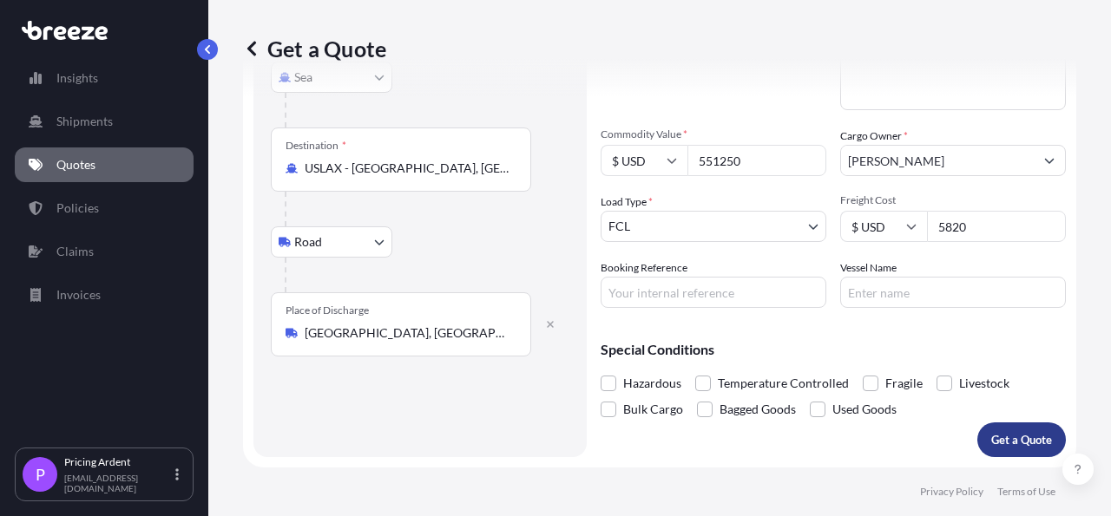
click at [1016, 423] on button "Get a Quote" at bounding box center [1021, 440] width 89 height 35
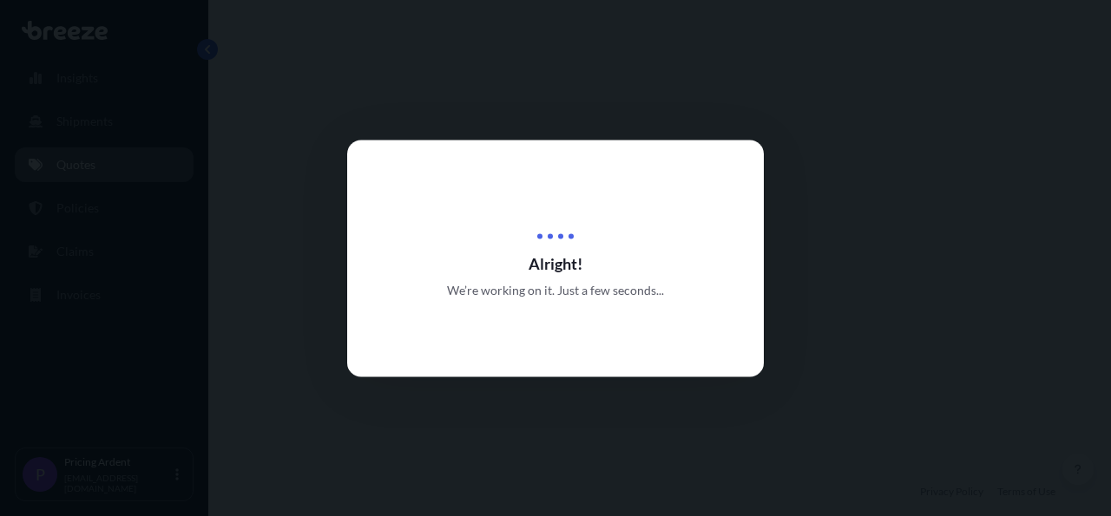
select select "Sea"
select select "Road"
select select "2"
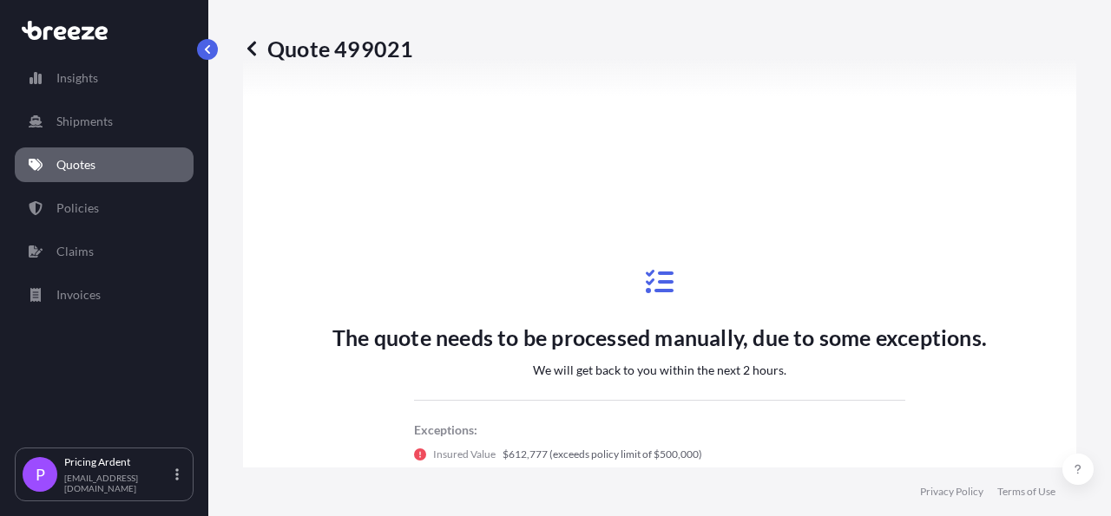
scroll to position [986, 0]
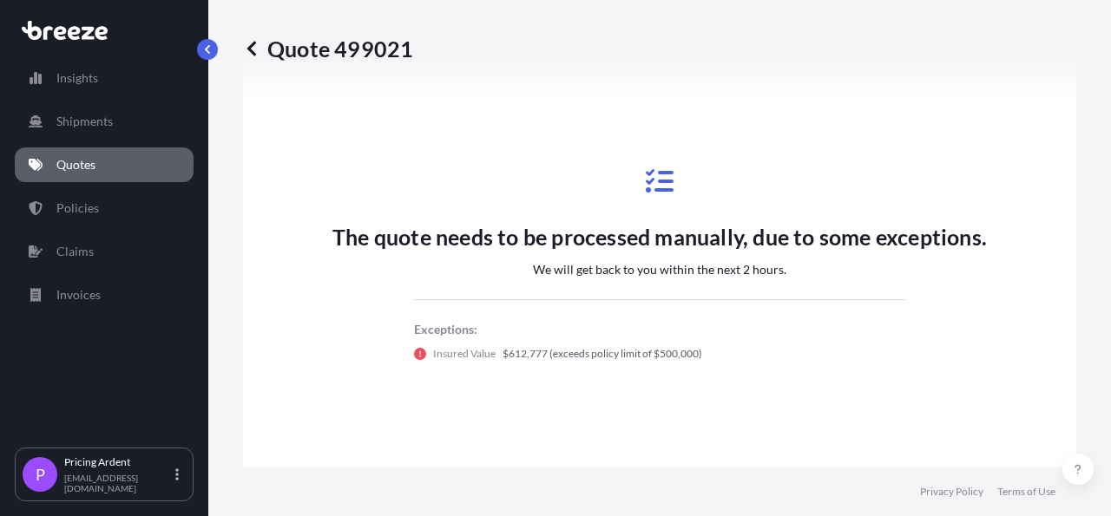
click at [106, 166] on link "Quotes" at bounding box center [104, 165] width 179 height 35
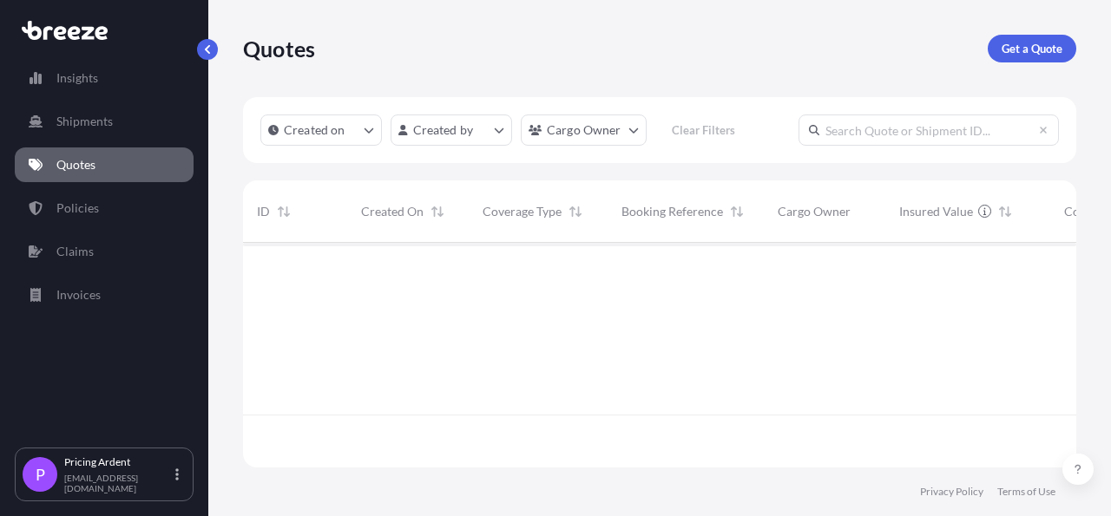
scroll to position [220, 817]
click at [1034, 47] on p "Get a Quote" at bounding box center [1031, 48] width 61 height 17
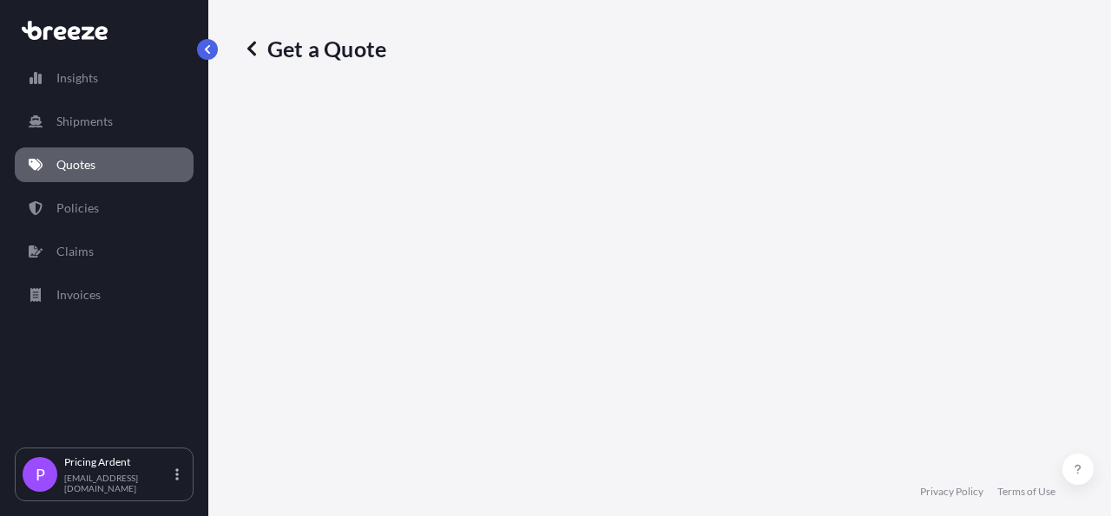
select select "Sea"
select select "1"
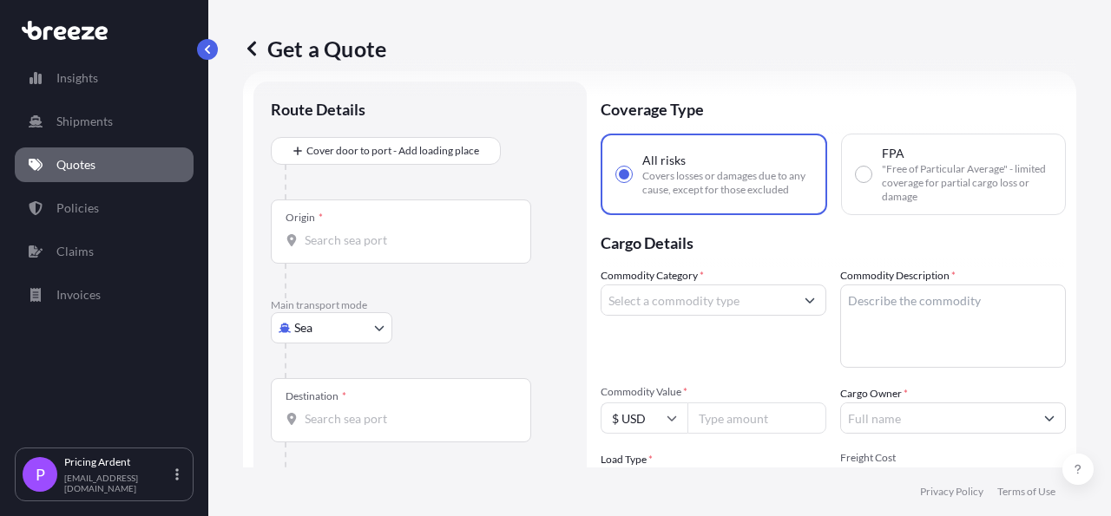
scroll to position [28, 0]
click at [379, 246] on input "Origin *" at bounding box center [407, 238] width 205 height 17
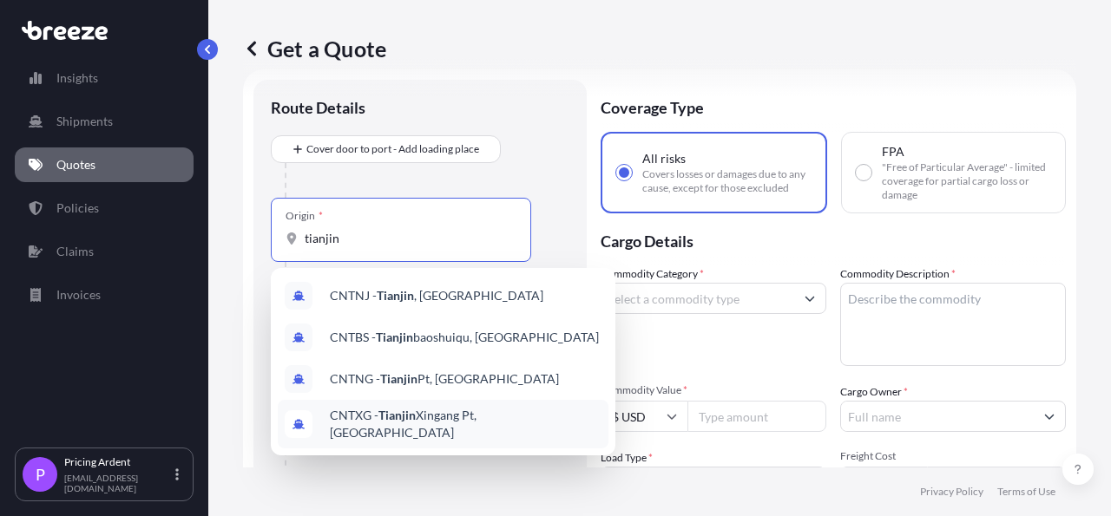
click at [430, 417] on span "CNTXG - Tianjin Xingang Pt, [GEOGRAPHIC_DATA]" at bounding box center [466, 424] width 272 height 35
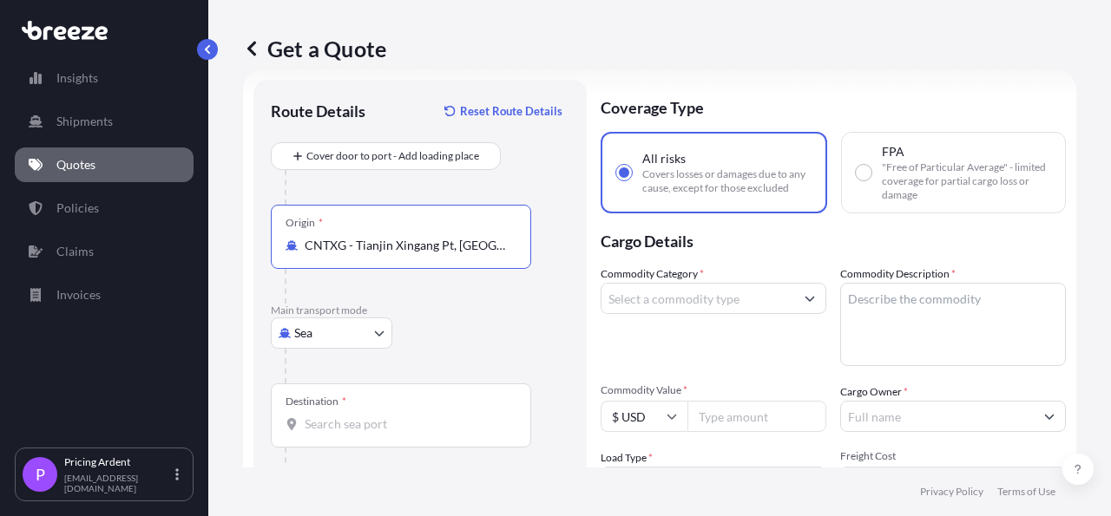
type input "CNTXG - Tianjin Xingang Pt, [GEOGRAPHIC_DATA]"
click at [511, 318] on div "Sea Sea Air Road Rail" at bounding box center [420, 333] width 299 height 31
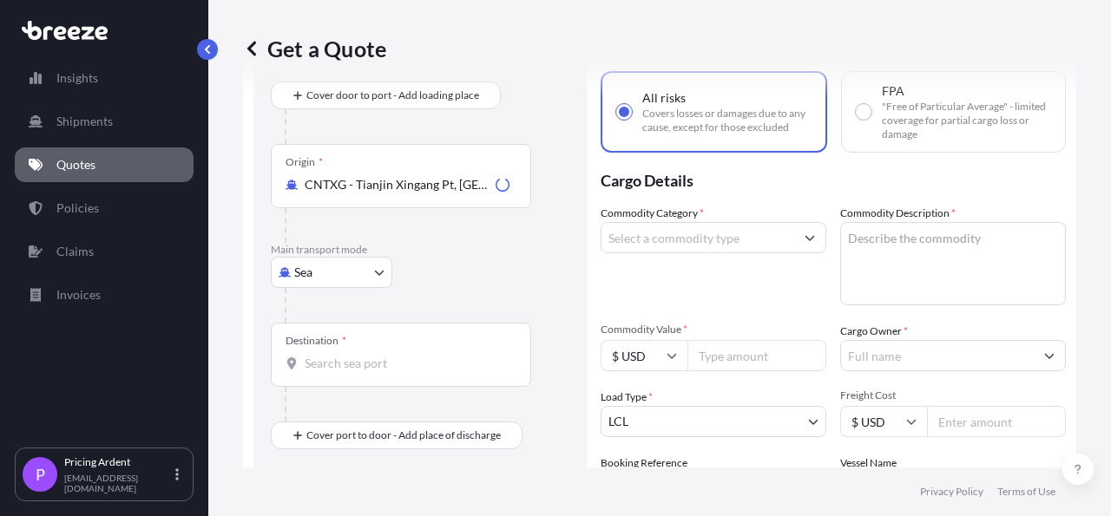
scroll to position [128, 0]
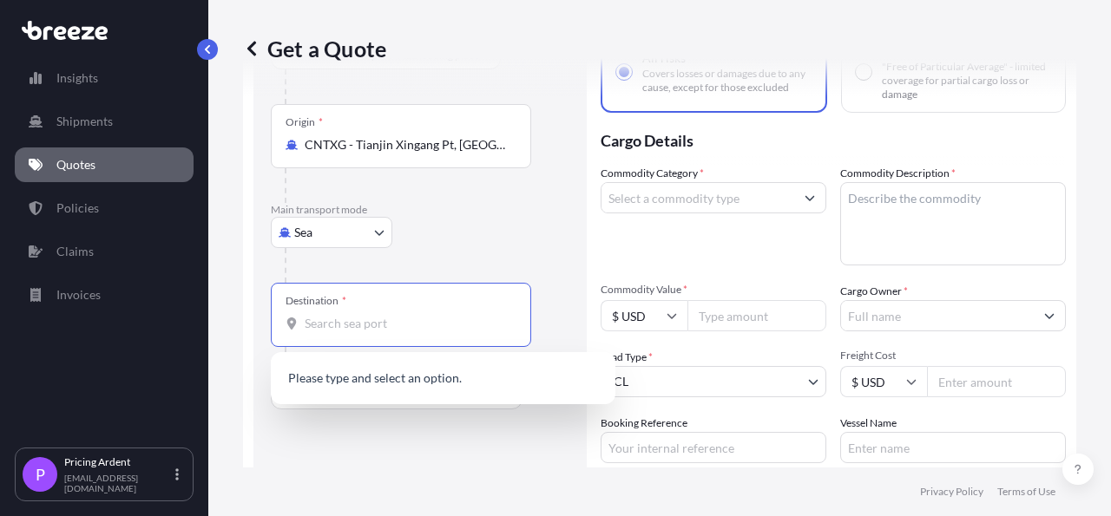
click at [400, 330] on input "Destination *" at bounding box center [407, 323] width 205 height 17
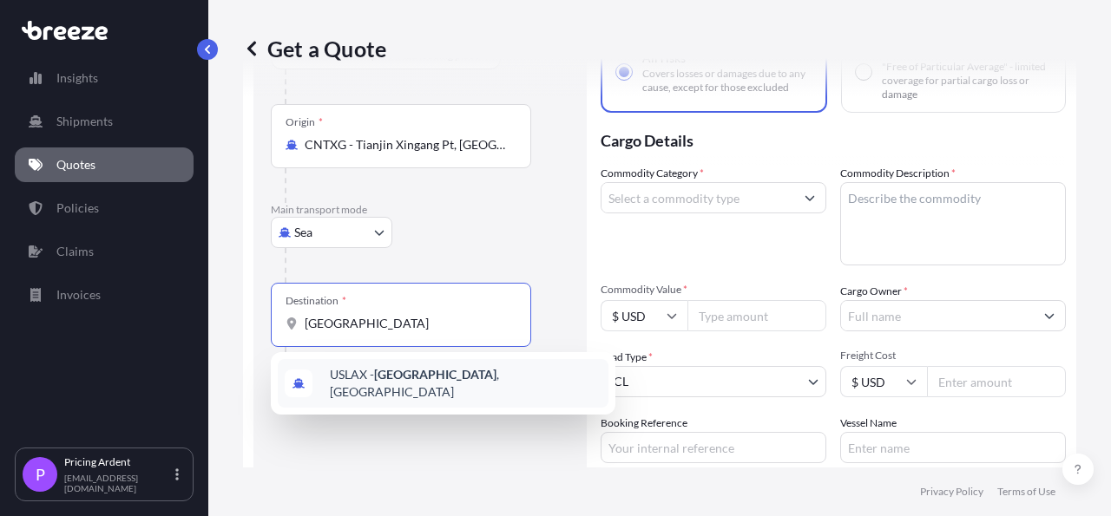
click at [398, 372] on span "USLAX - [GEOGRAPHIC_DATA] , [GEOGRAPHIC_DATA]" at bounding box center [466, 383] width 272 height 35
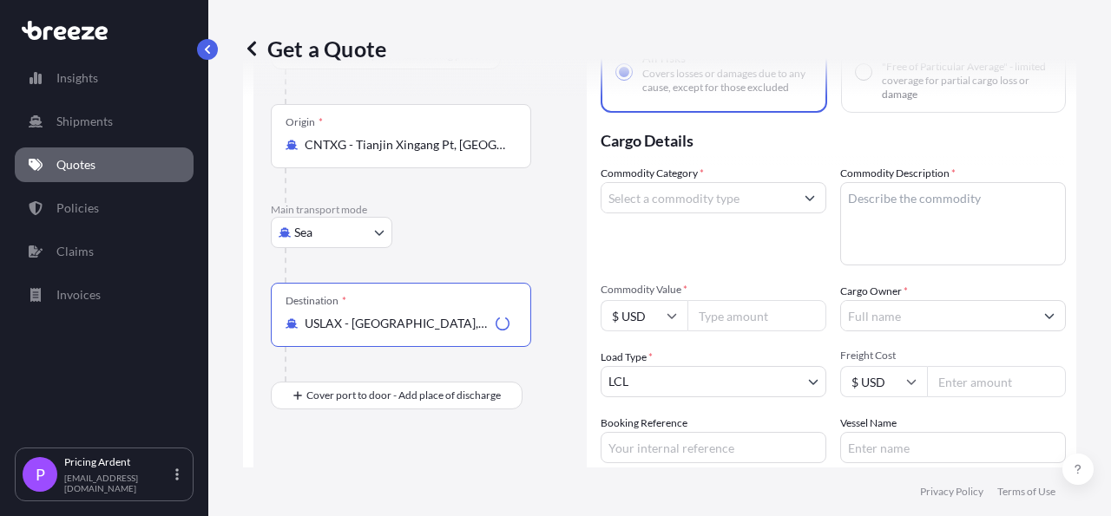
type input "USLAX - [GEOGRAPHIC_DATA], [GEOGRAPHIC_DATA]"
click at [353, 400] on body "0 options available. 1 option available. Insights Shipments Quotes Policies Cla…" at bounding box center [555, 258] width 1111 height 516
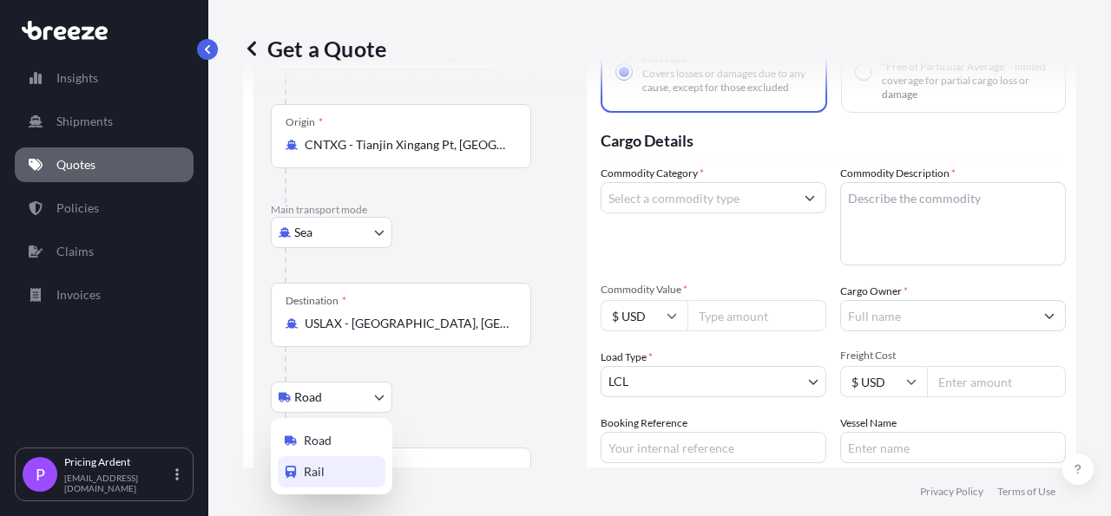
click at [342, 470] on div "Rail" at bounding box center [332, 471] width 108 height 31
select select "Rail"
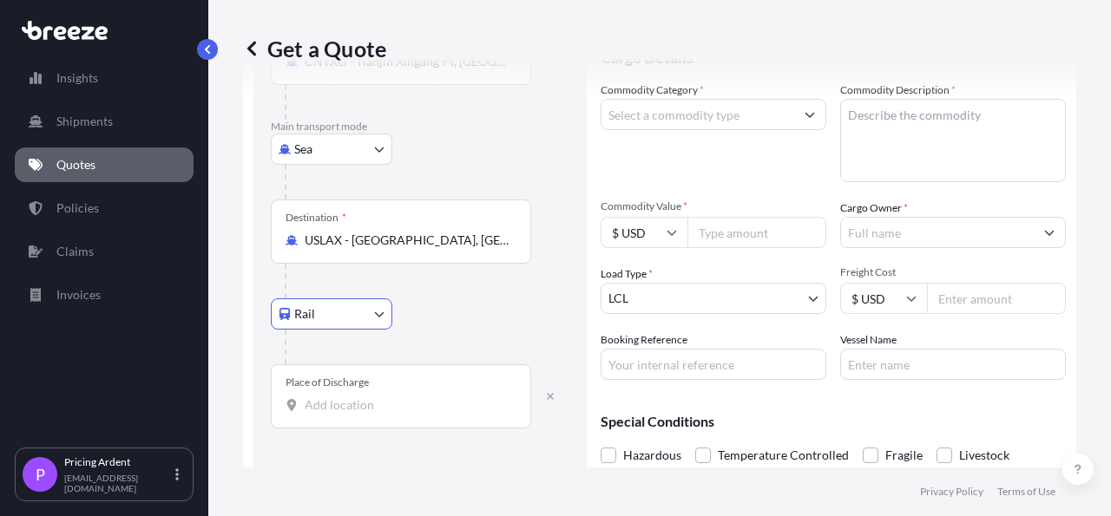
scroll to position [285, 0]
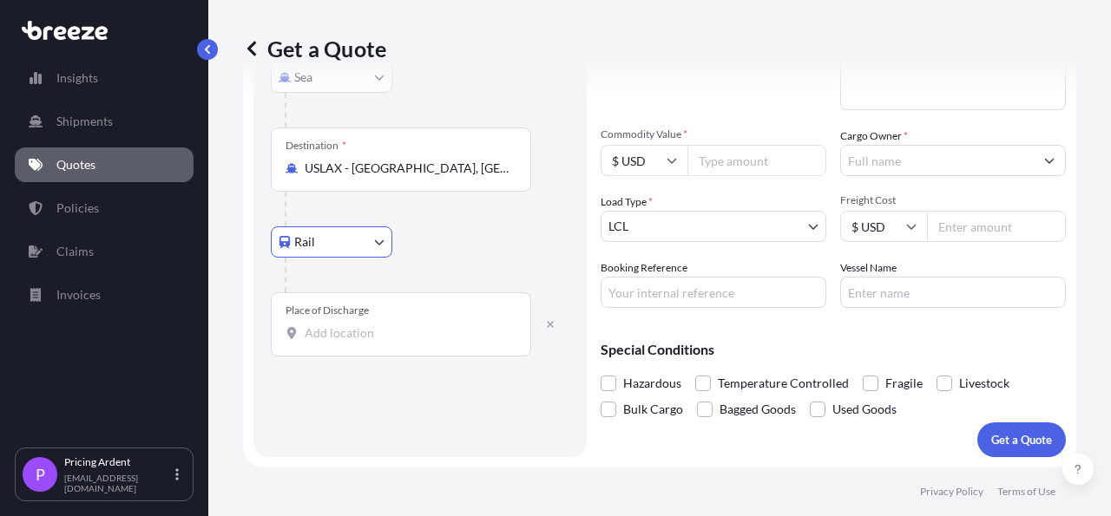
click at [420, 327] on input "Place of Discharge" at bounding box center [407, 333] width 205 height 17
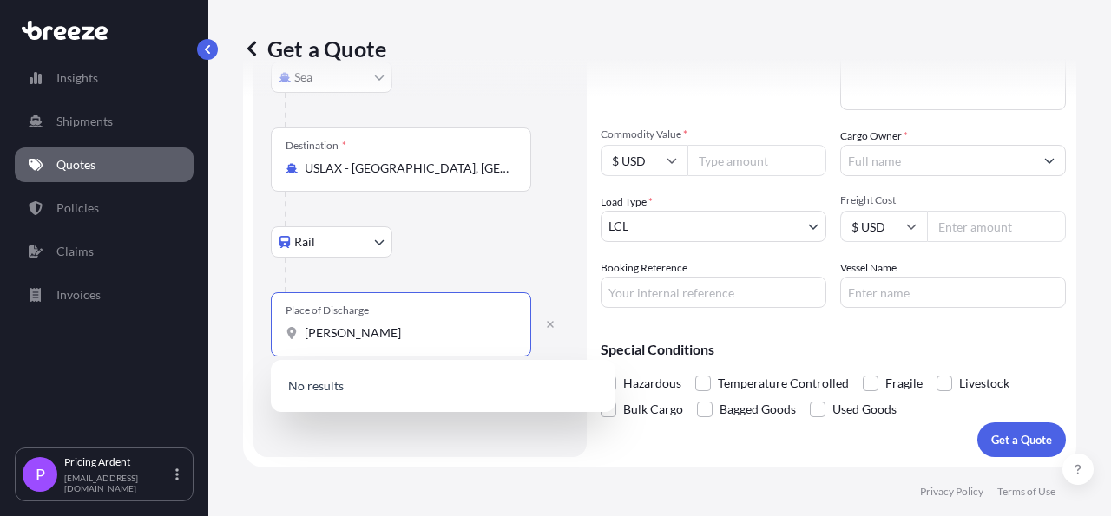
type input "[PERSON_NAME]"
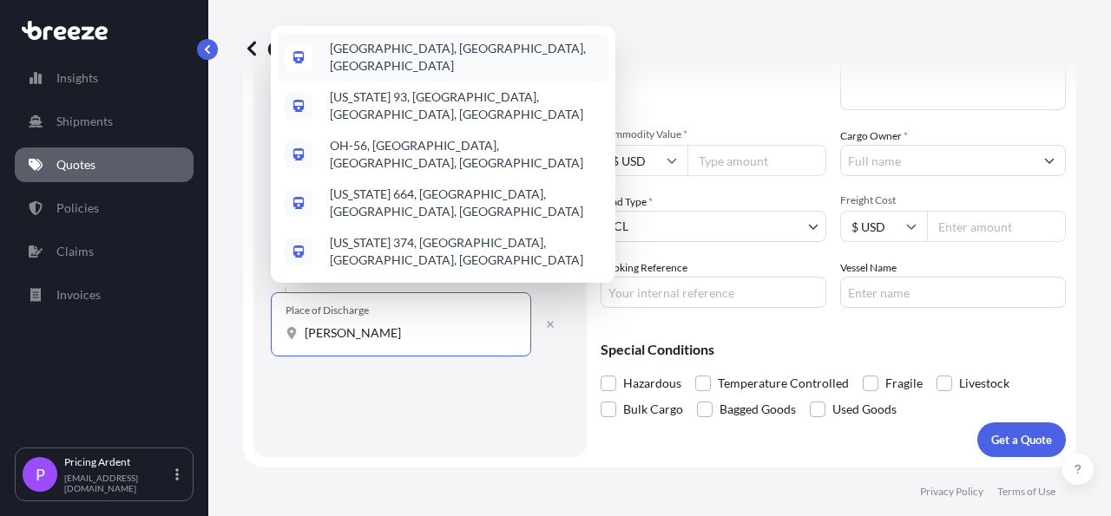
click at [438, 82] on div "[GEOGRAPHIC_DATA], [GEOGRAPHIC_DATA], [GEOGRAPHIC_DATA]" at bounding box center [443, 57] width 331 height 49
select select "Road"
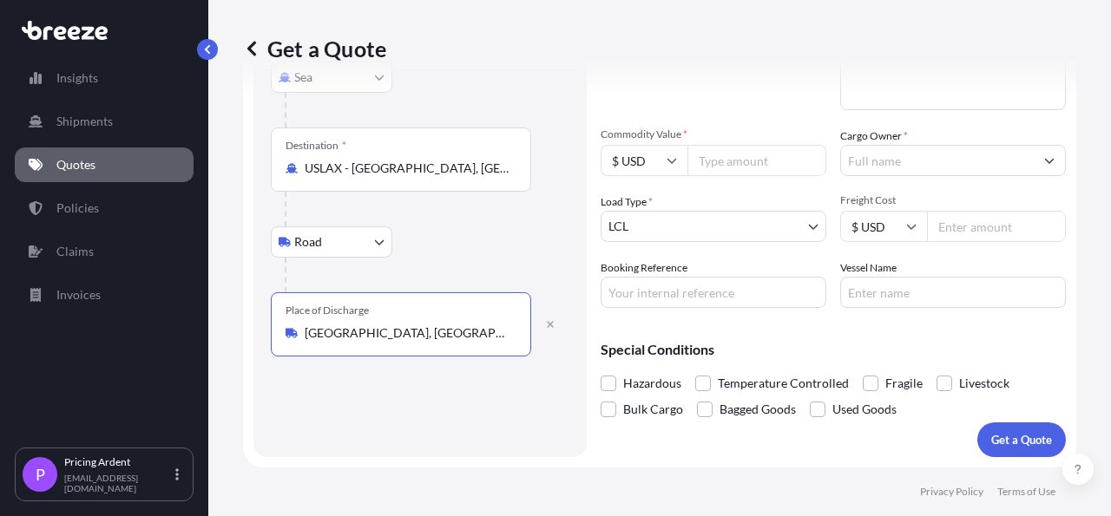
type input "[GEOGRAPHIC_DATA], [GEOGRAPHIC_DATA], [GEOGRAPHIC_DATA]"
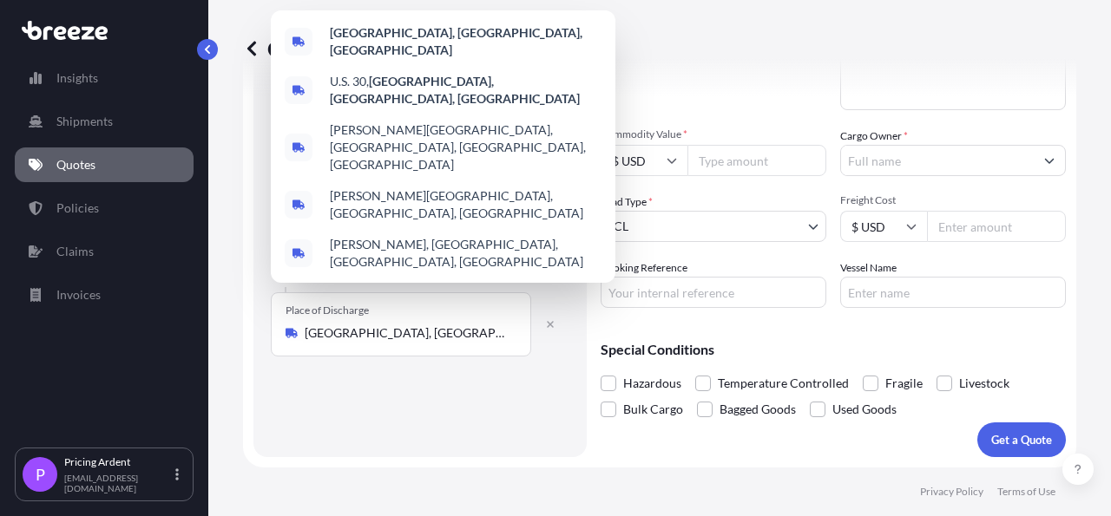
click at [761, 163] on input "Commodity Value *" at bounding box center [756, 160] width 139 height 31
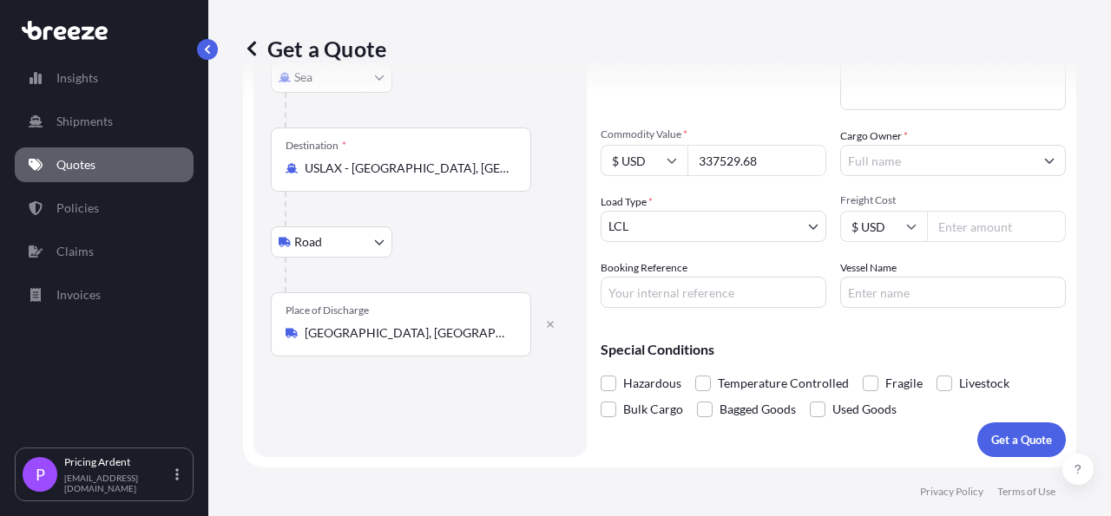
type input "337529.68"
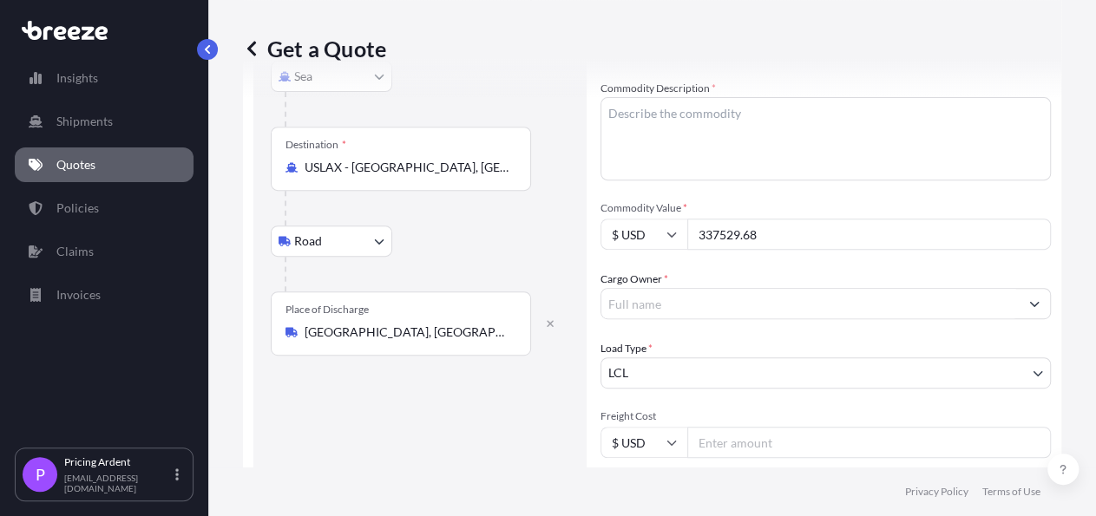
click at [883, 288] on input "Cargo Owner *" at bounding box center [809, 303] width 417 height 31
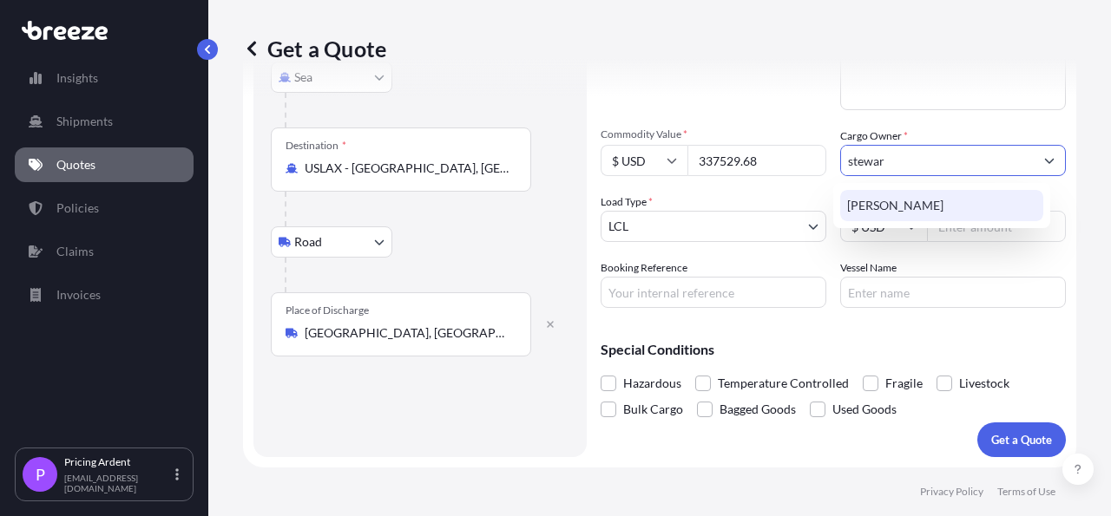
click at [893, 204] on span "[PERSON_NAME]" at bounding box center [895, 205] width 96 height 17
type input "[PERSON_NAME]"
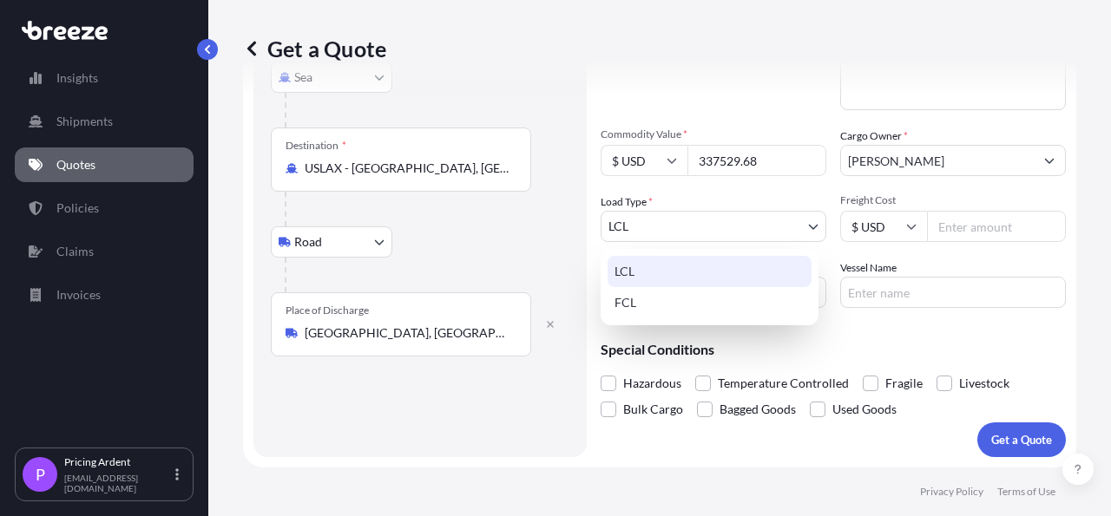
click at [742, 235] on body "15 options available. 1 option available. 0 options available. 1 option availab…" at bounding box center [555, 258] width 1111 height 516
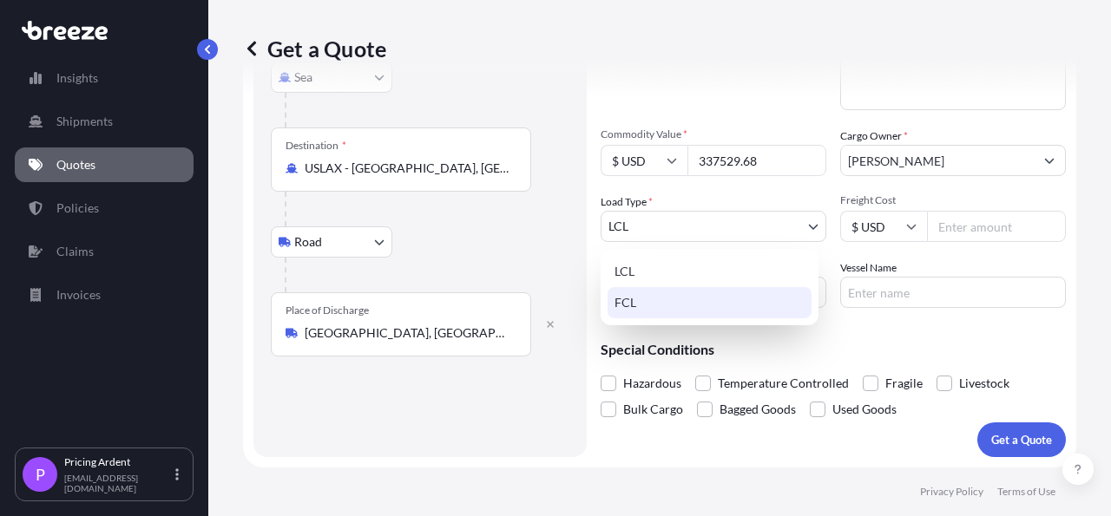
click at [668, 312] on div "FCL" at bounding box center [709, 302] width 204 height 31
select select "2"
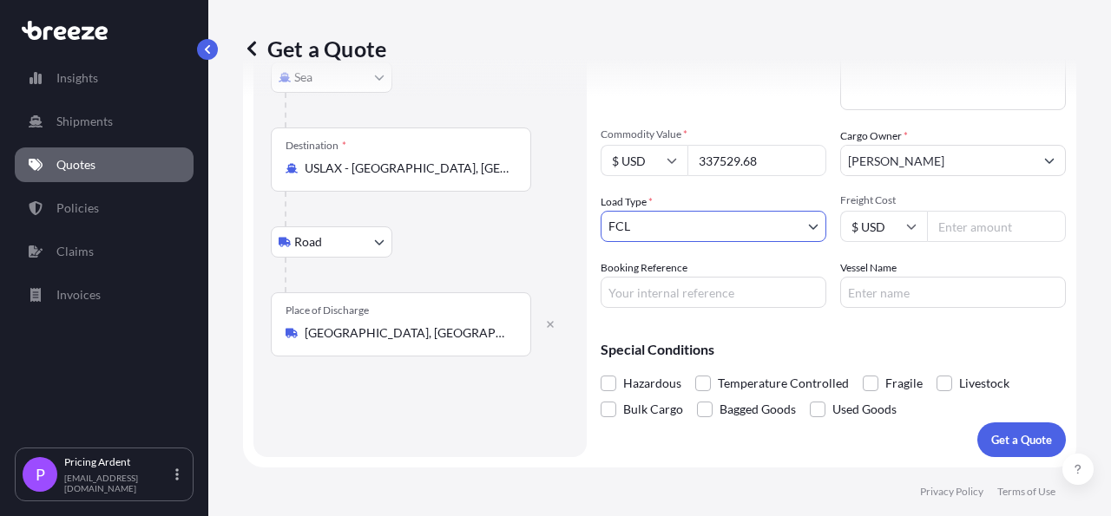
click at [962, 223] on input "Freight Cost" at bounding box center [996, 226] width 139 height 31
type input "18345"
click at [1000, 446] on p "Get a Quote" at bounding box center [1021, 439] width 61 height 17
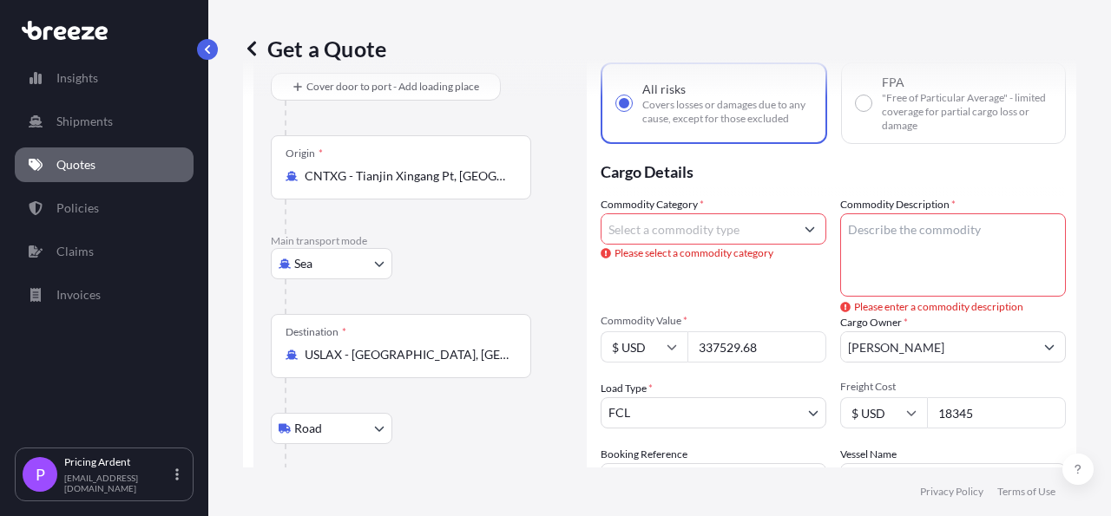
scroll to position [83, 0]
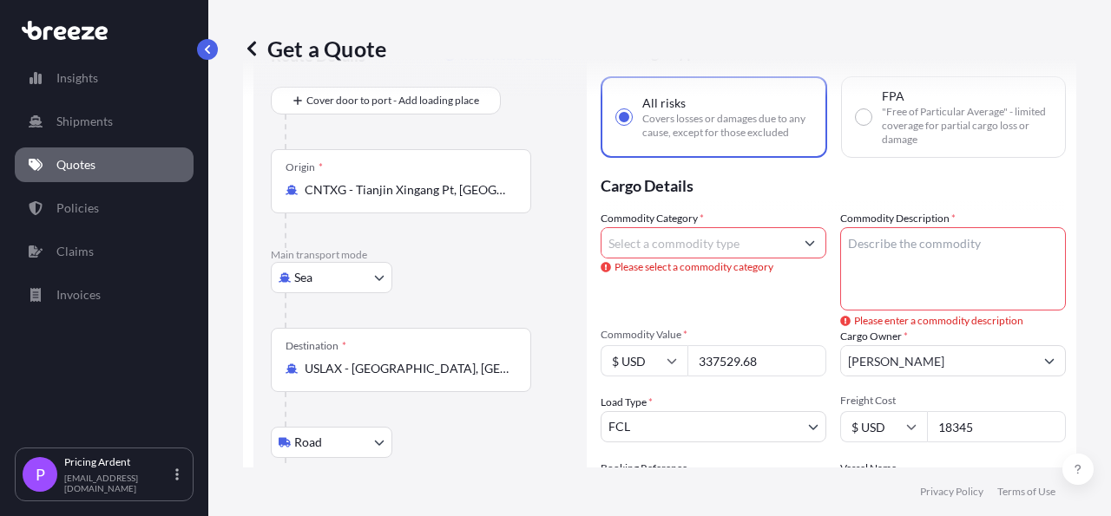
click at [931, 233] on textarea "Commodity Description *" at bounding box center [953, 268] width 226 height 83
click at [658, 244] on input "Commodity Category *" at bounding box center [697, 242] width 193 height 31
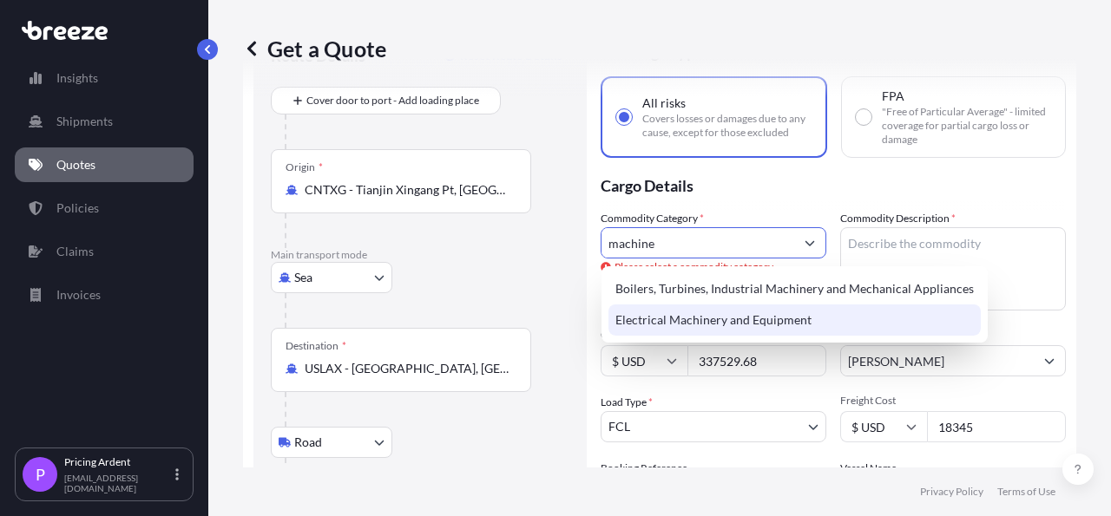
click at [666, 327] on div "Electrical Machinery and Equipment" at bounding box center [794, 320] width 372 height 31
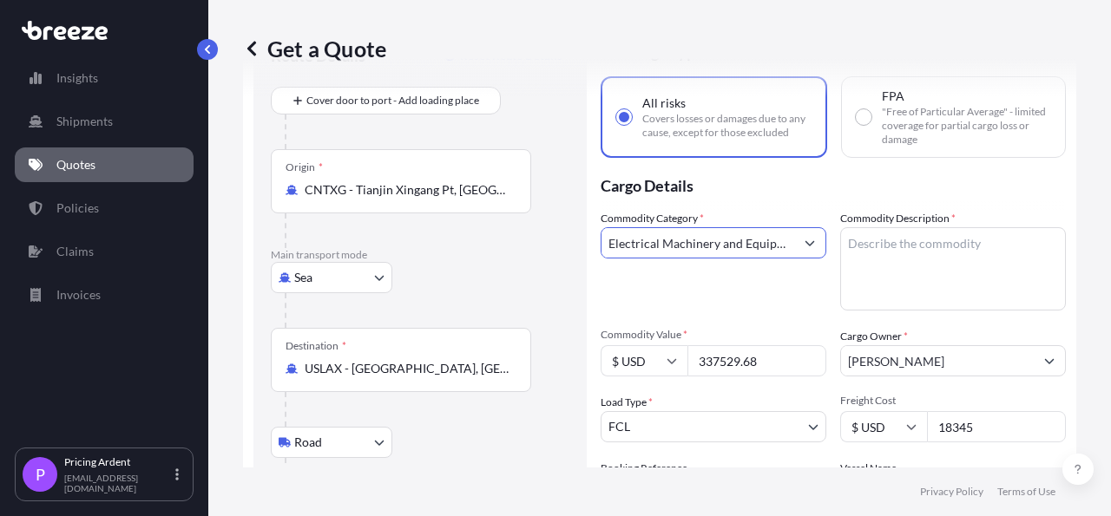
type input "Electrical Machinery and Equipment"
click at [929, 271] on textarea "Commodity Description *" at bounding box center [953, 268] width 226 height 83
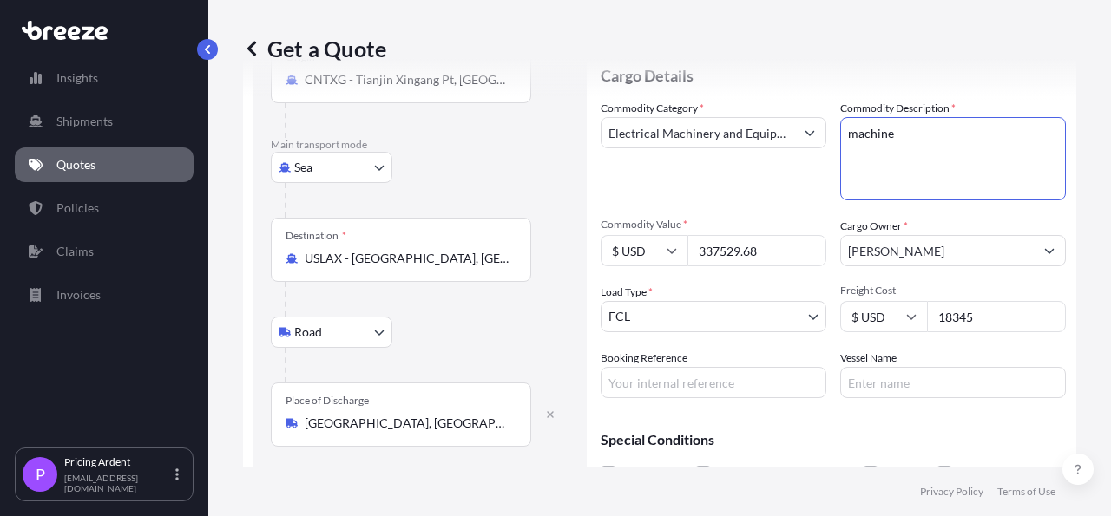
scroll to position [285, 0]
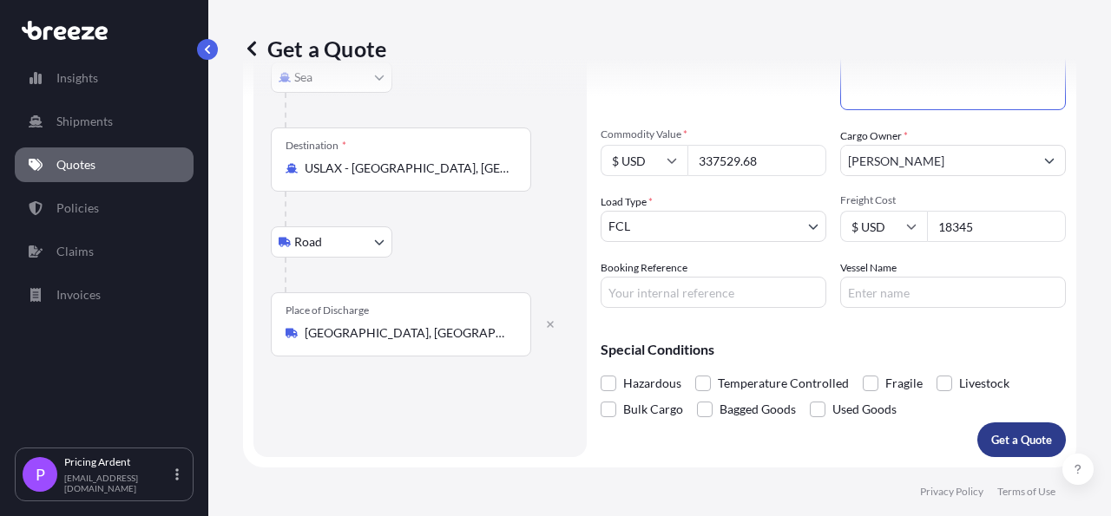
type textarea "machine"
click at [1023, 438] on p "Get a Quote" at bounding box center [1021, 439] width 61 height 17
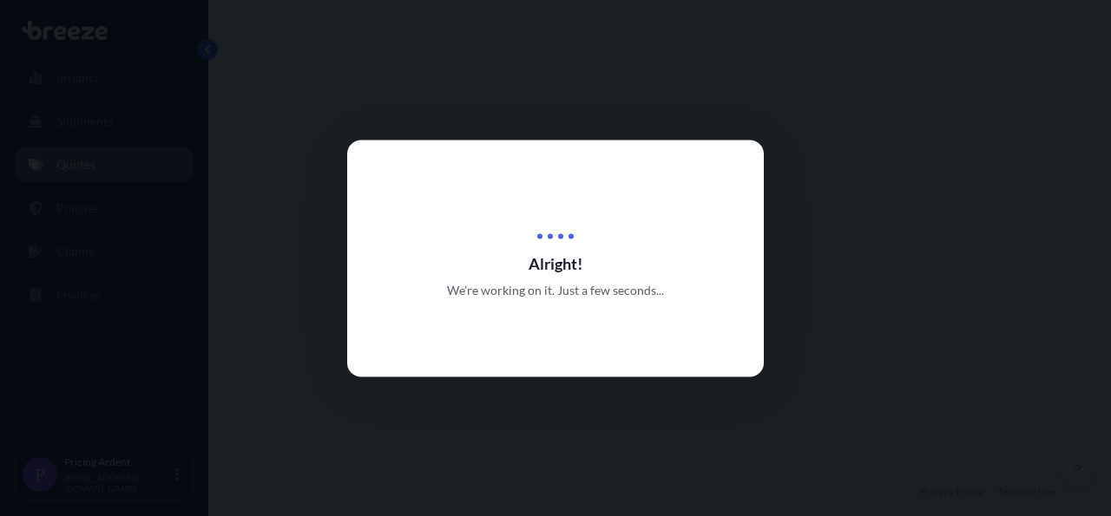
select select "Sea"
select select "Road"
select select "2"
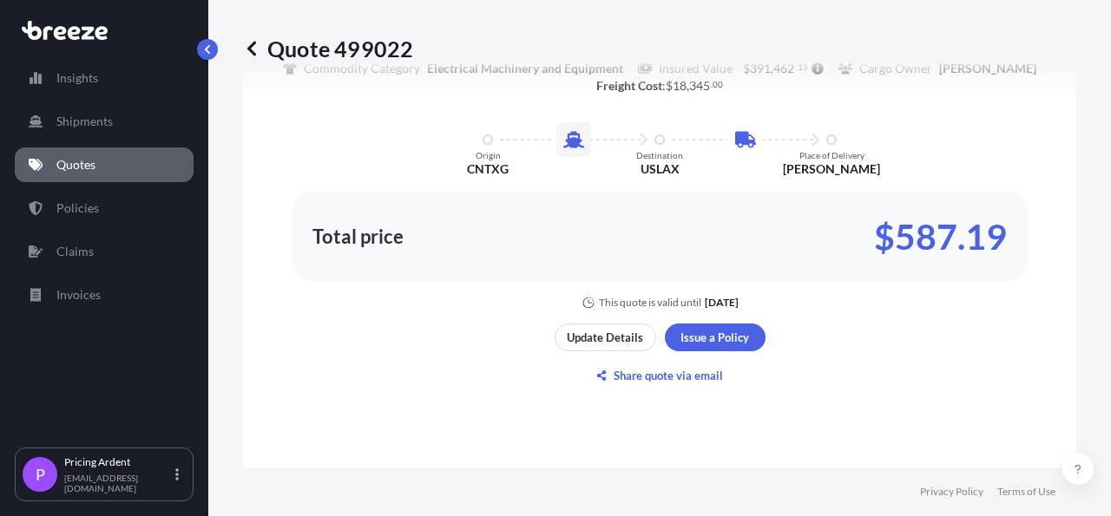
scroll to position [1086, 0]
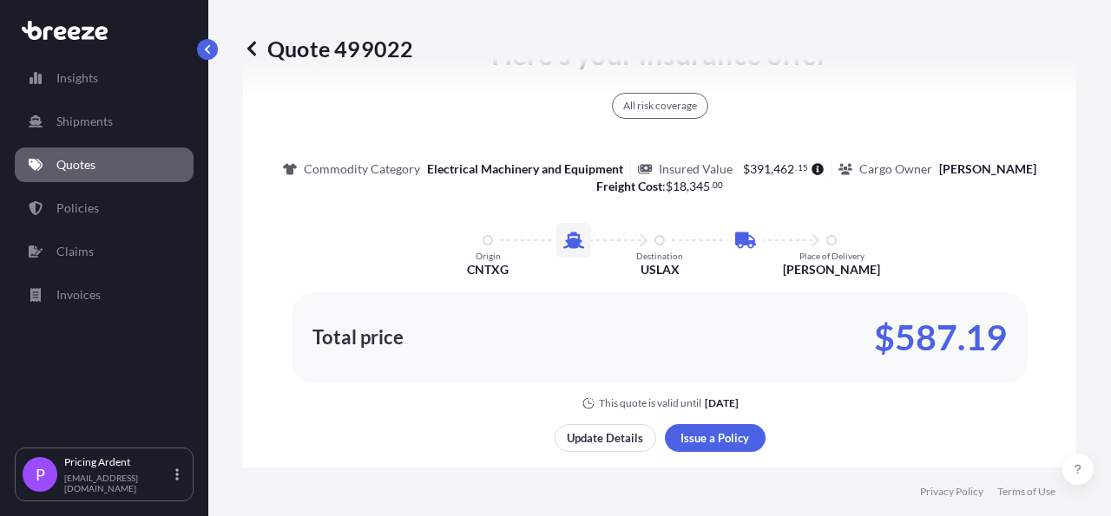
click at [106, 165] on link "Quotes" at bounding box center [104, 165] width 179 height 35
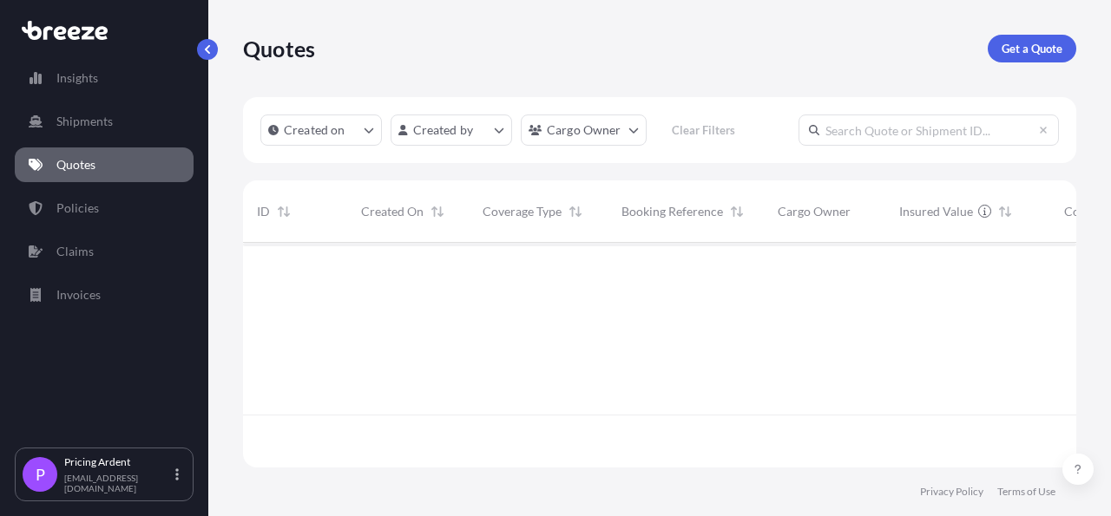
scroll to position [220, 817]
click at [1039, 51] on p "Get a Quote" at bounding box center [1031, 48] width 61 height 17
select select "Sea"
select select "1"
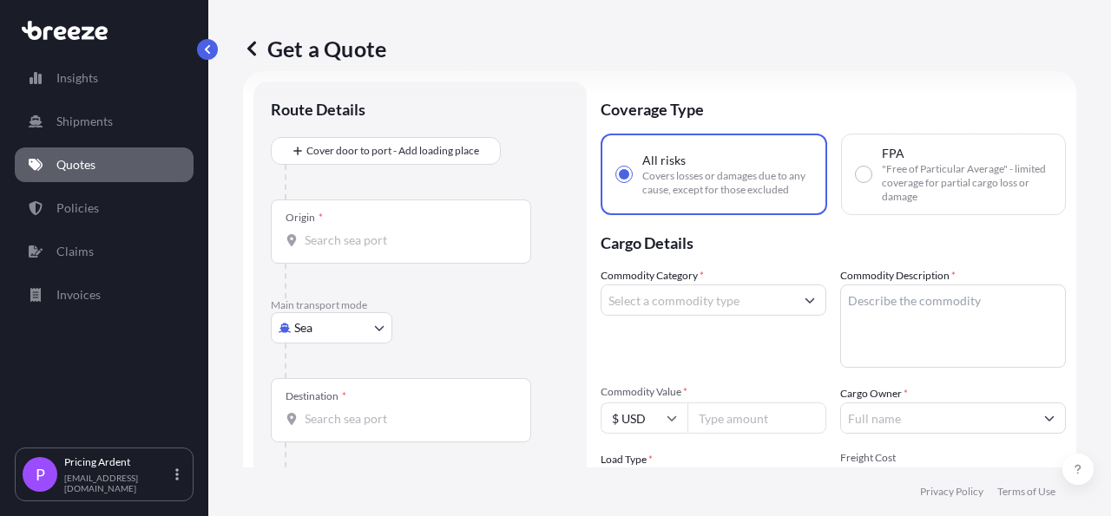
scroll to position [28, 0]
click at [354, 222] on div "Origin *" at bounding box center [401, 230] width 260 height 64
click at [354, 230] on input "Origin *" at bounding box center [407, 238] width 205 height 17
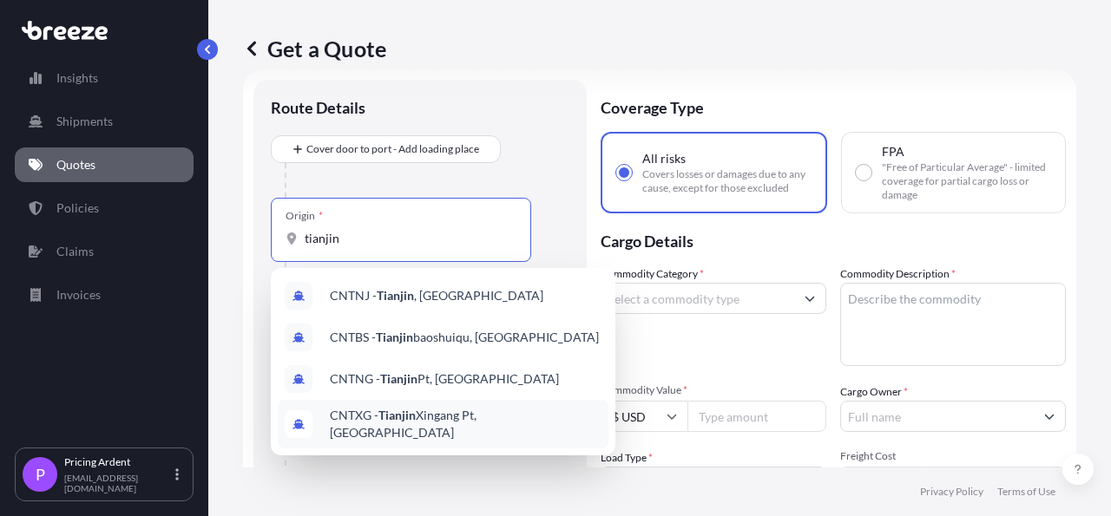
click at [471, 430] on div "CNTXG - Tianjin Xingang Pt, [GEOGRAPHIC_DATA]" at bounding box center [443, 424] width 331 height 49
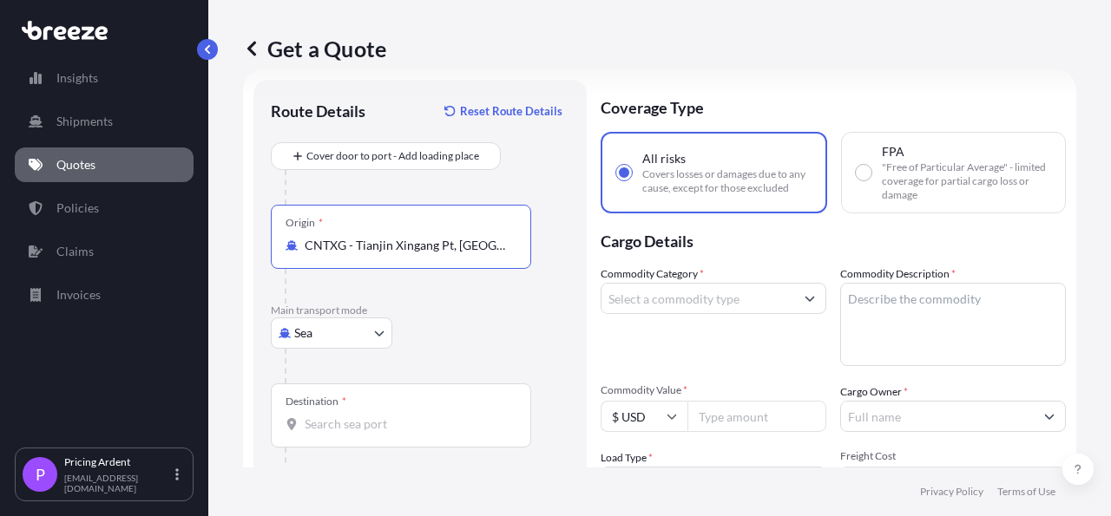
type input "CNTXG - Tianjin Xingang Pt, [GEOGRAPHIC_DATA]"
click at [335, 431] on input "Destination *" at bounding box center [407, 424] width 205 height 17
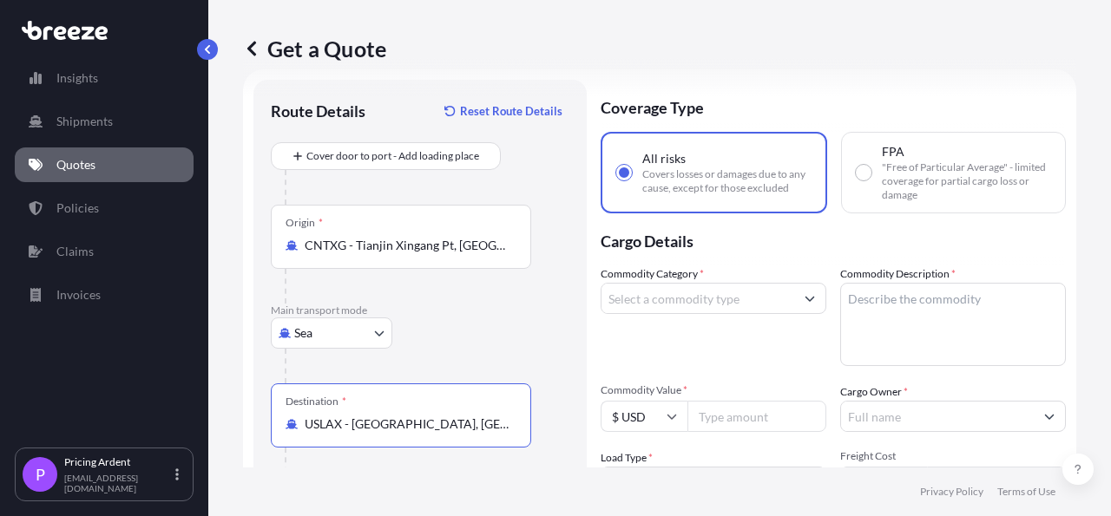
type input "USLAX - [GEOGRAPHIC_DATA], [GEOGRAPHIC_DATA]"
click at [537, 308] on p "Main transport mode" at bounding box center [420, 311] width 299 height 14
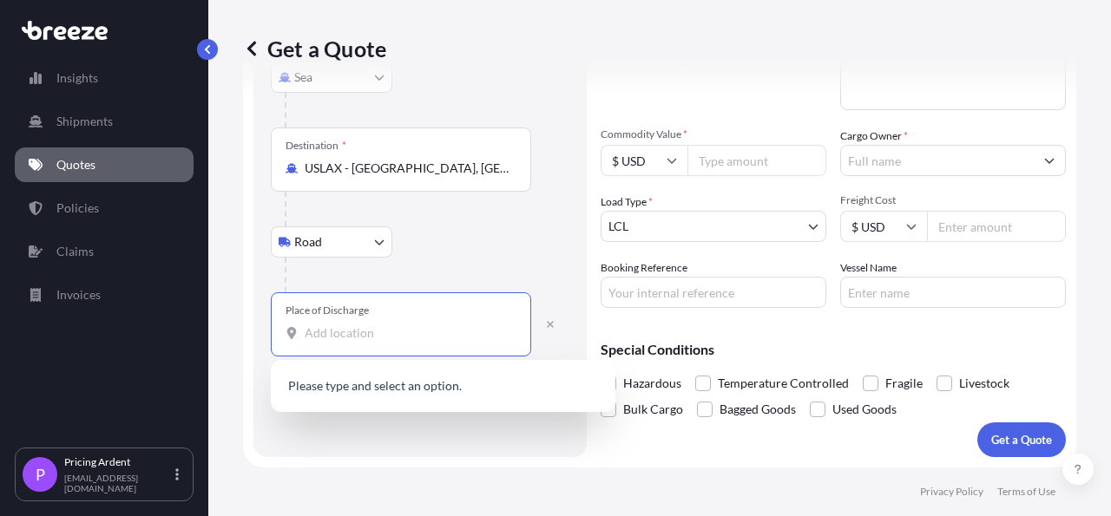
click at [372, 327] on input "Place of Discharge" at bounding box center [407, 333] width 205 height 17
click at [334, 246] on body "0 options available. 1 option available. 0 options available. Insights Shipment…" at bounding box center [555, 258] width 1111 height 516
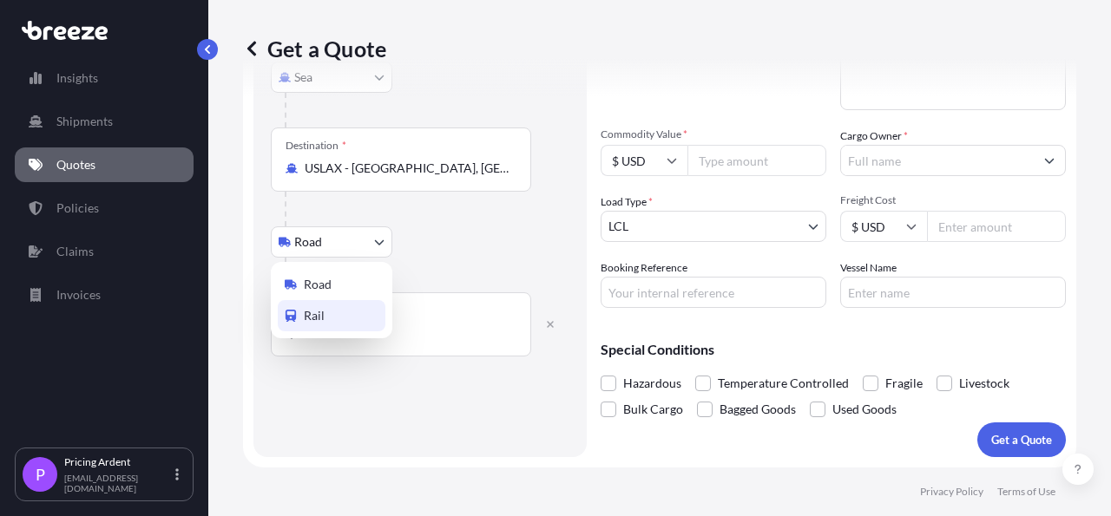
click at [337, 314] on div "Rail" at bounding box center [332, 315] width 108 height 31
click at [368, 339] on div "Place of Discharge" at bounding box center [401, 324] width 260 height 64
click at [368, 339] on input "Place of Discharge" at bounding box center [407, 333] width 205 height 17
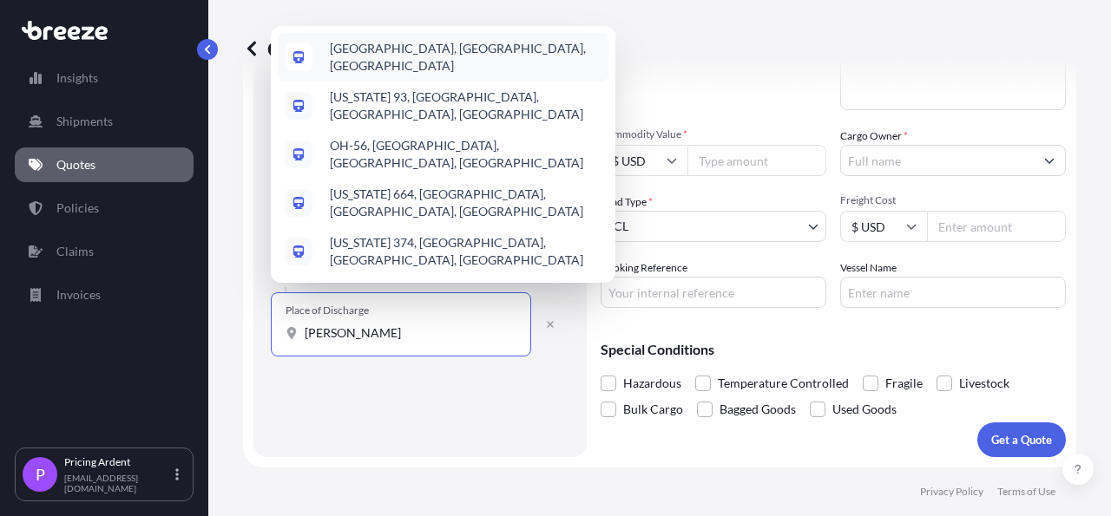
click at [428, 82] on div "[GEOGRAPHIC_DATA], [GEOGRAPHIC_DATA], [GEOGRAPHIC_DATA]" at bounding box center [443, 57] width 331 height 49
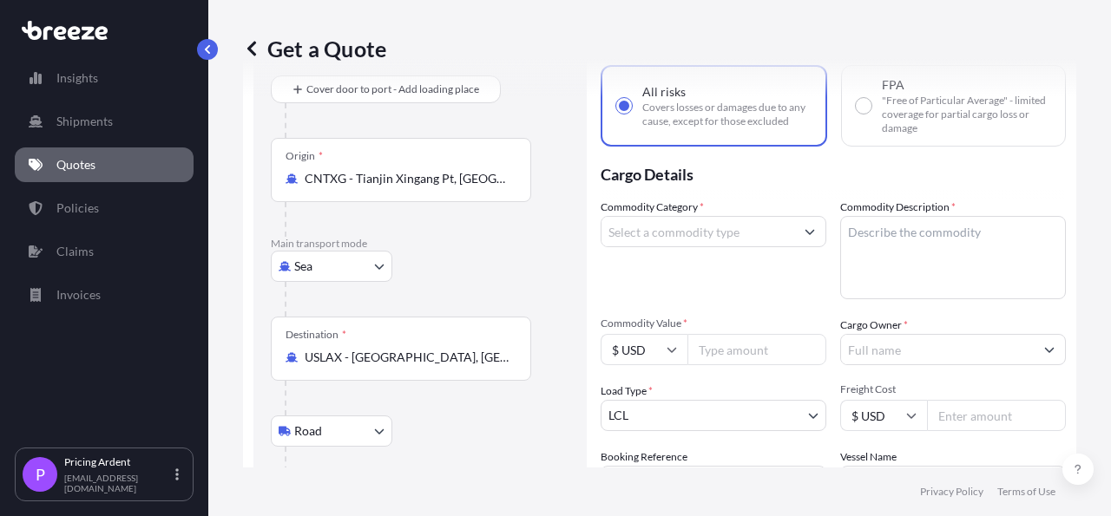
scroll to position [83, 0]
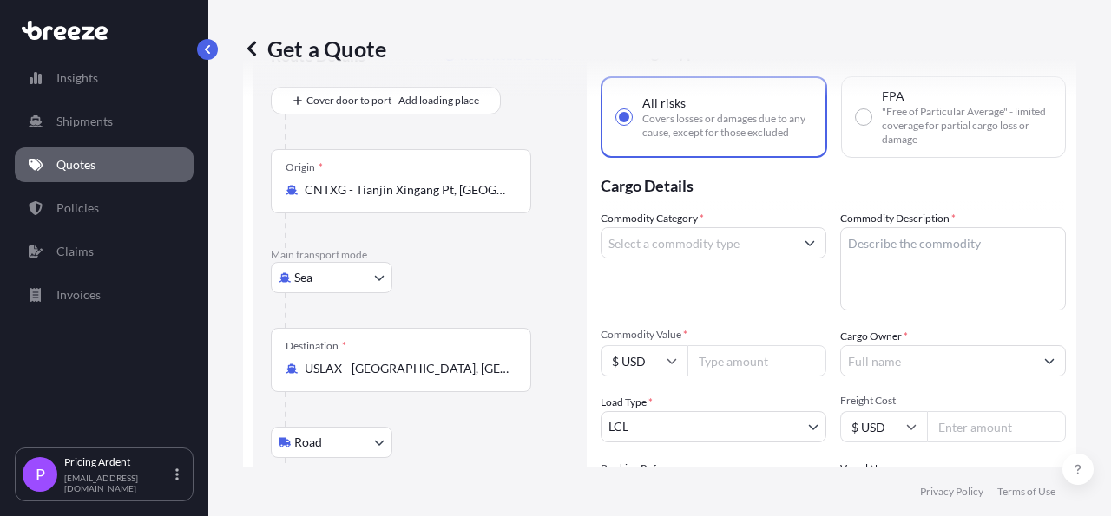
click at [697, 253] on input "Commodity Category *" at bounding box center [697, 242] width 193 height 31
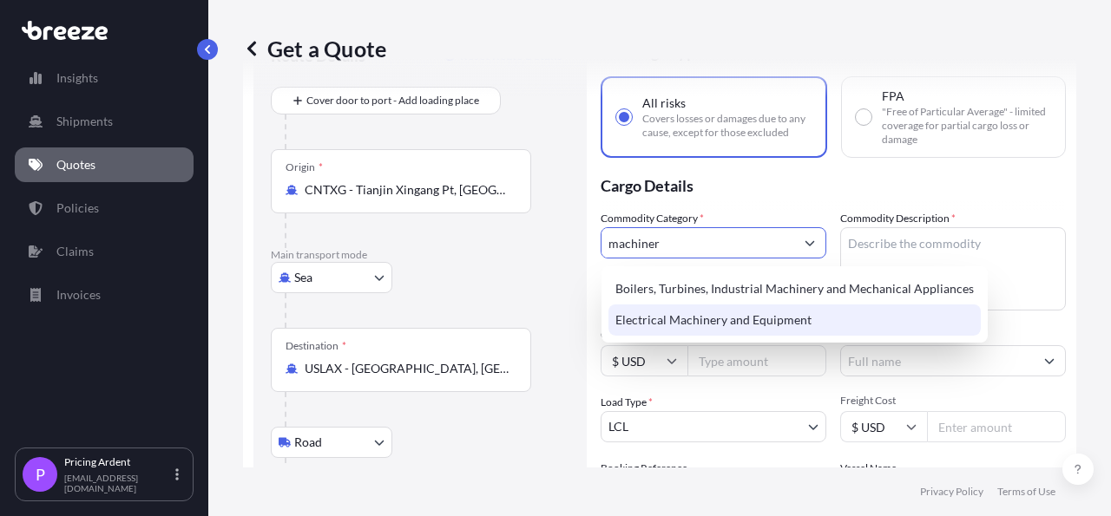
click at [716, 317] on div "Electrical Machinery and Equipment" at bounding box center [794, 320] width 372 height 31
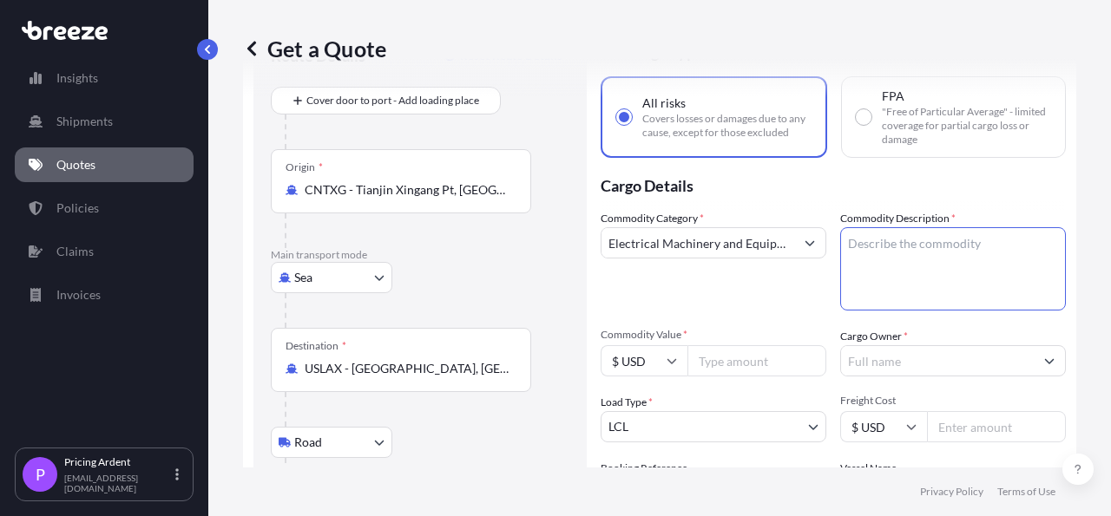
click at [955, 256] on textarea "Commodity Description *" at bounding box center [953, 268] width 226 height 83
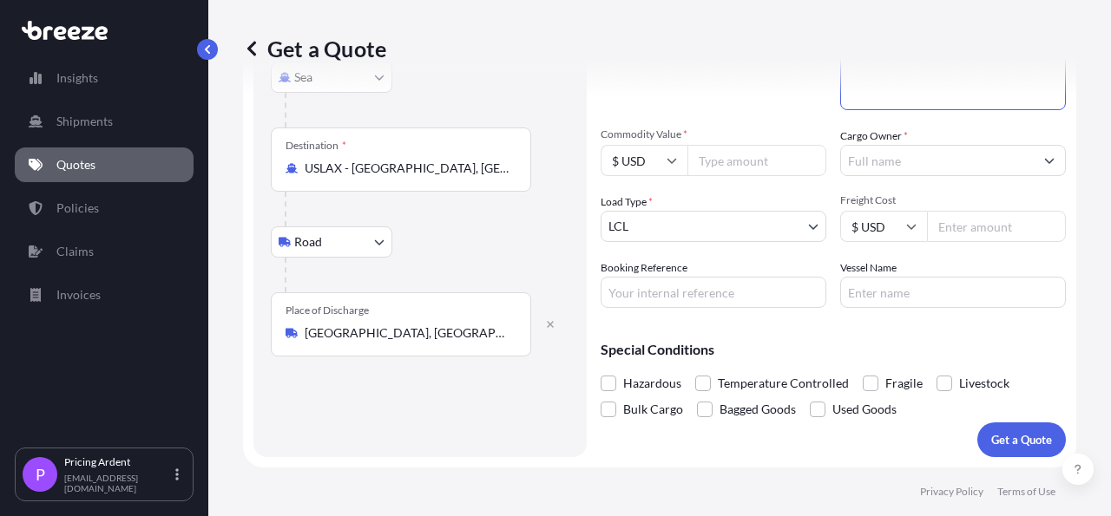
click at [727, 158] on input "Commodity Value *" at bounding box center [756, 160] width 139 height 31
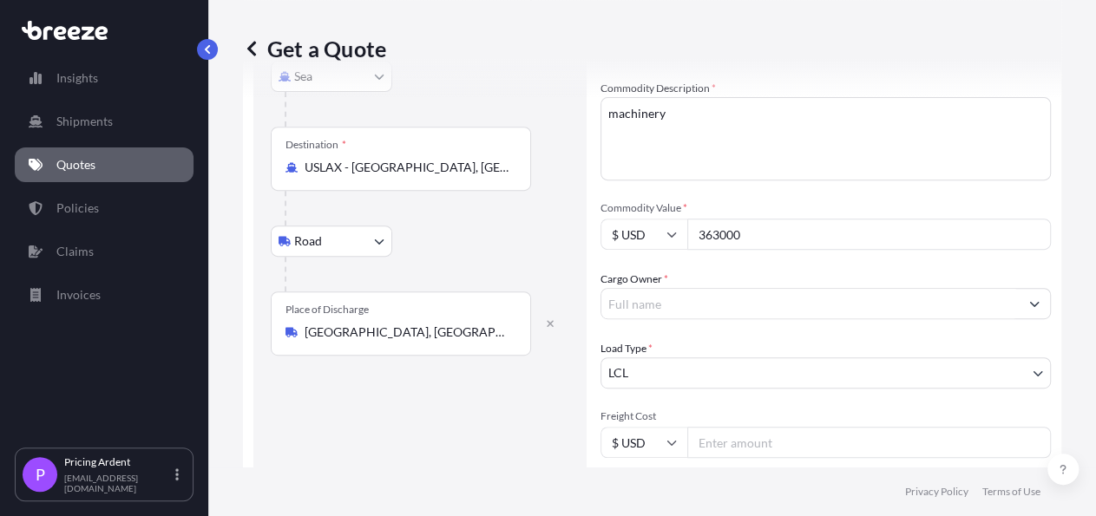
click at [901, 288] on input "Cargo Owner *" at bounding box center [809, 303] width 417 height 31
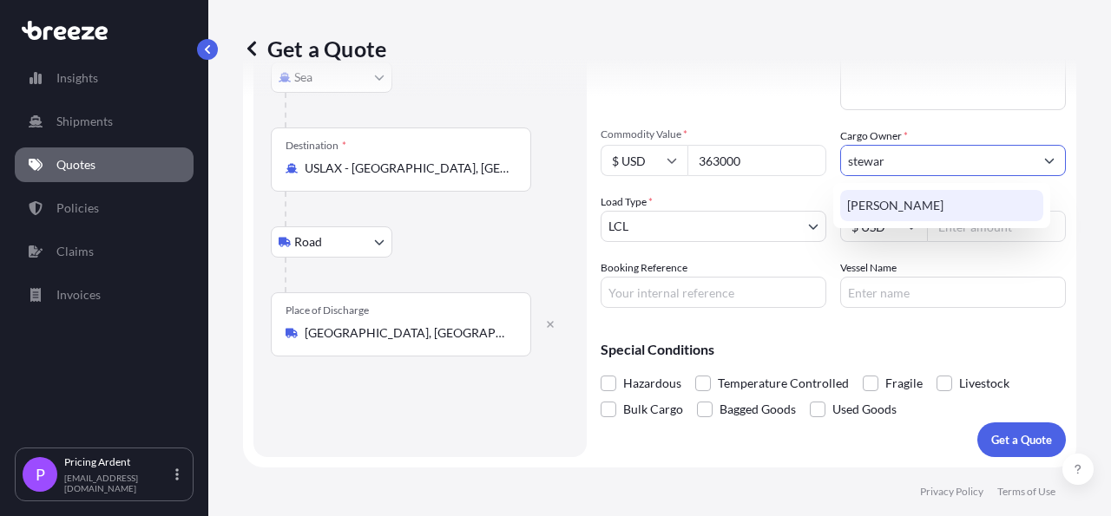
click at [928, 200] on div "[PERSON_NAME]" at bounding box center [941, 205] width 203 height 31
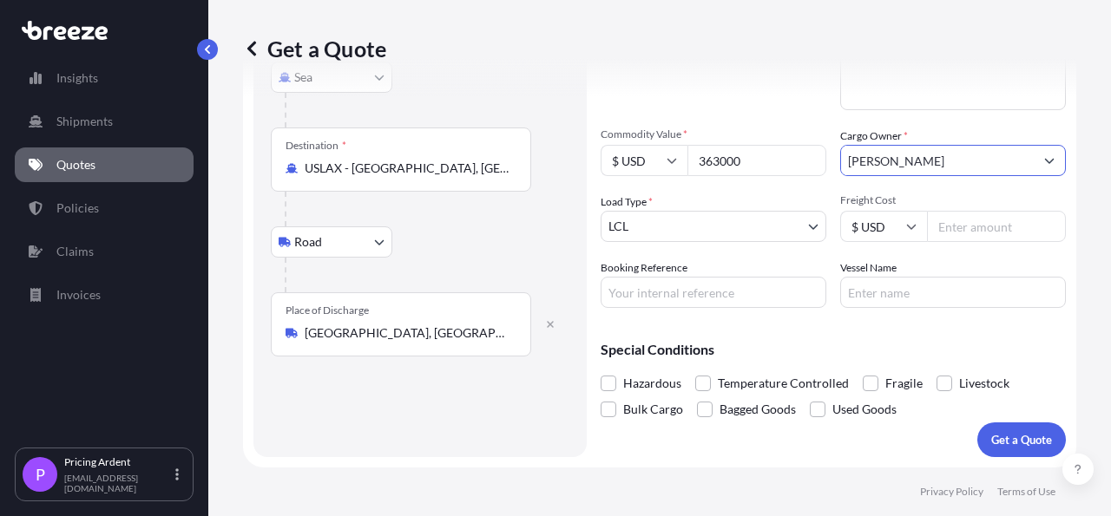
click at [681, 221] on body "15 options available. 1 option available. 0 options available. 1 option availab…" at bounding box center [555, 258] width 1111 height 516
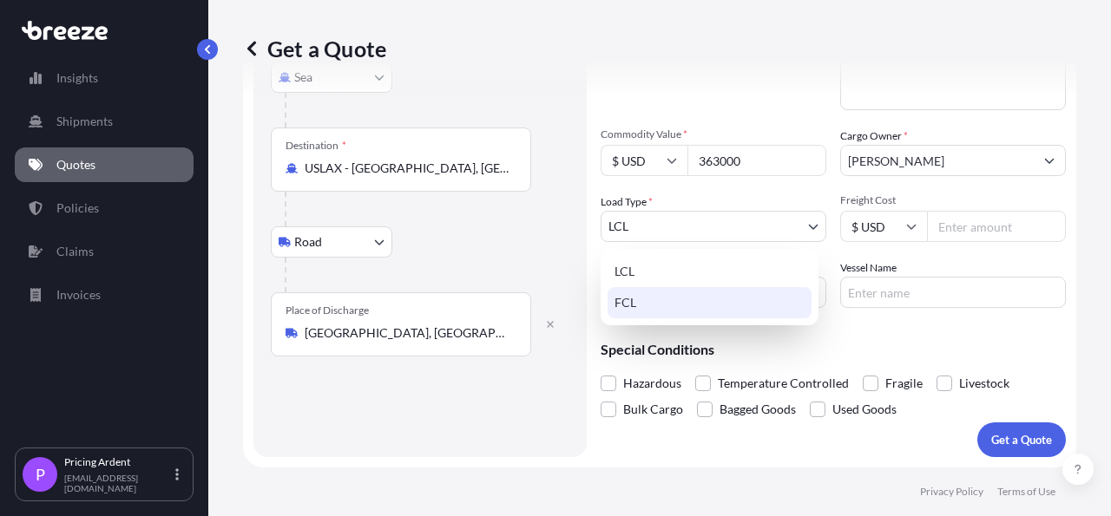
click at [654, 291] on div "FCL" at bounding box center [709, 302] width 204 height 31
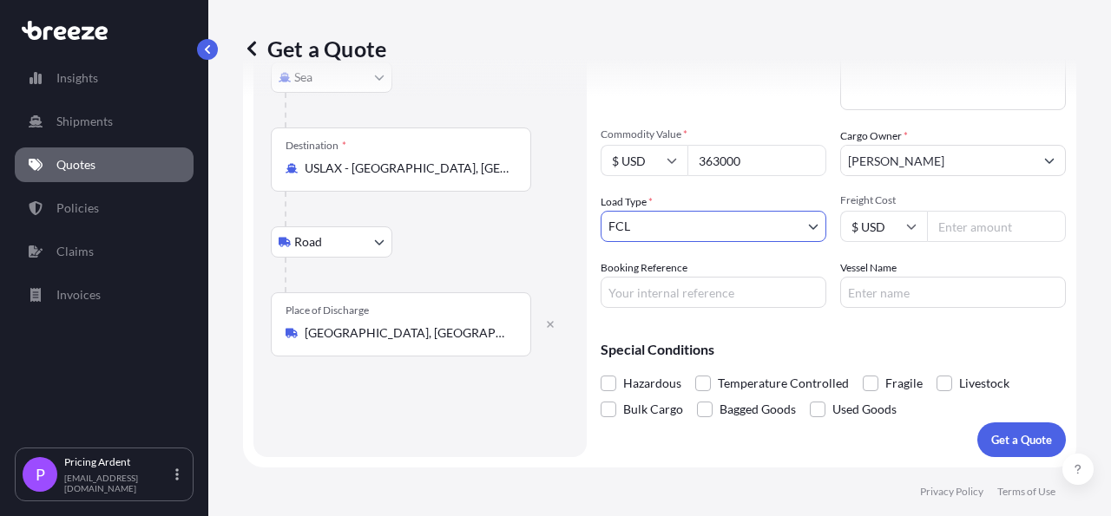
click at [992, 226] on input "Freight Cost" at bounding box center [996, 226] width 139 height 31
click at [991, 447] on p "Get a Quote" at bounding box center [1021, 439] width 61 height 17
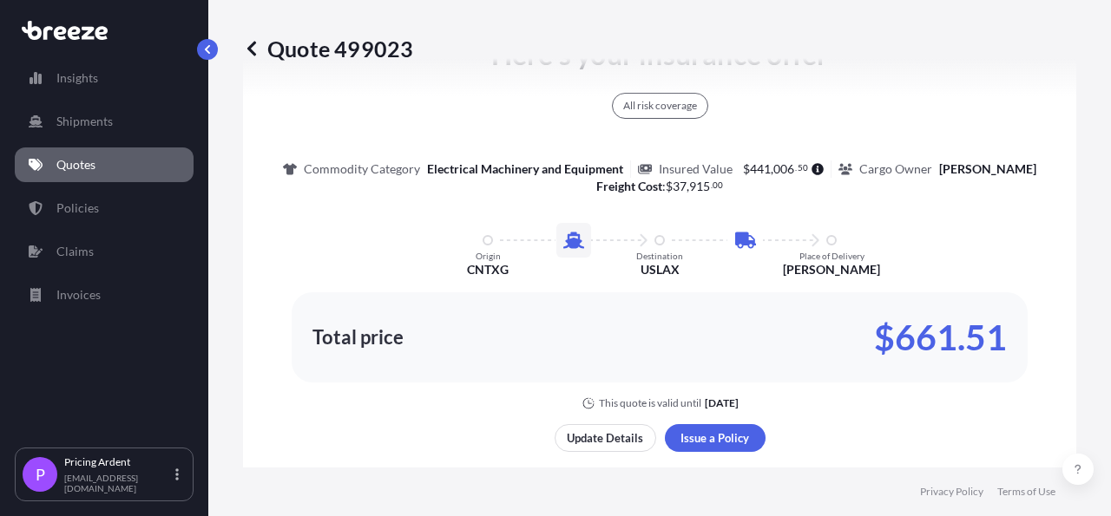
scroll to position [986, 0]
